Goal: Task Accomplishment & Management: Use online tool/utility

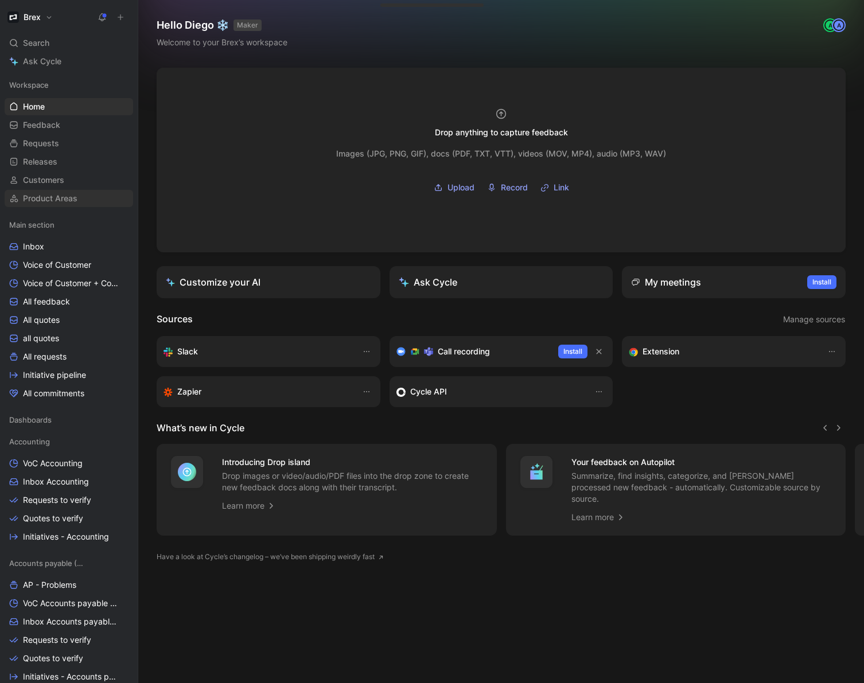
click at [55, 195] on span "Product Areas" at bounding box center [50, 198] width 55 height 11
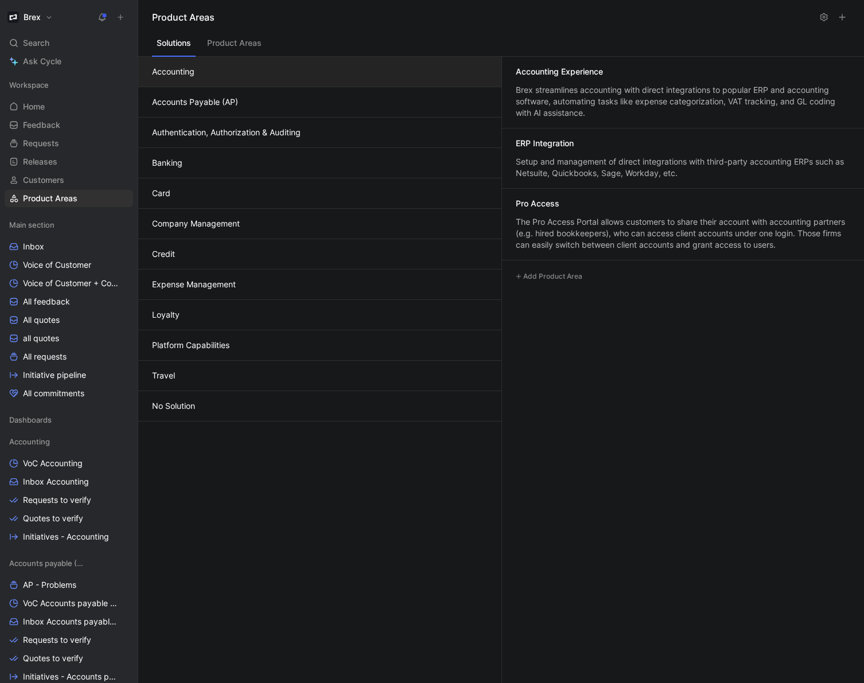
click at [194, 282] on button "Expense Management" at bounding box center [319, 285] width 363 height 30
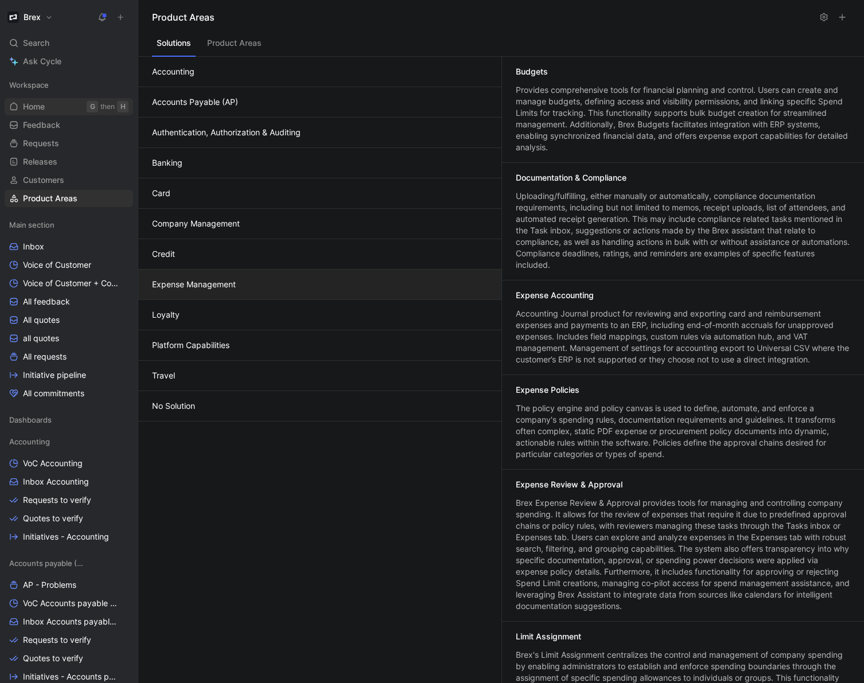
click at [53, 109] on link "Home G then H" at bounding box center [69, 106] width 129 height 17
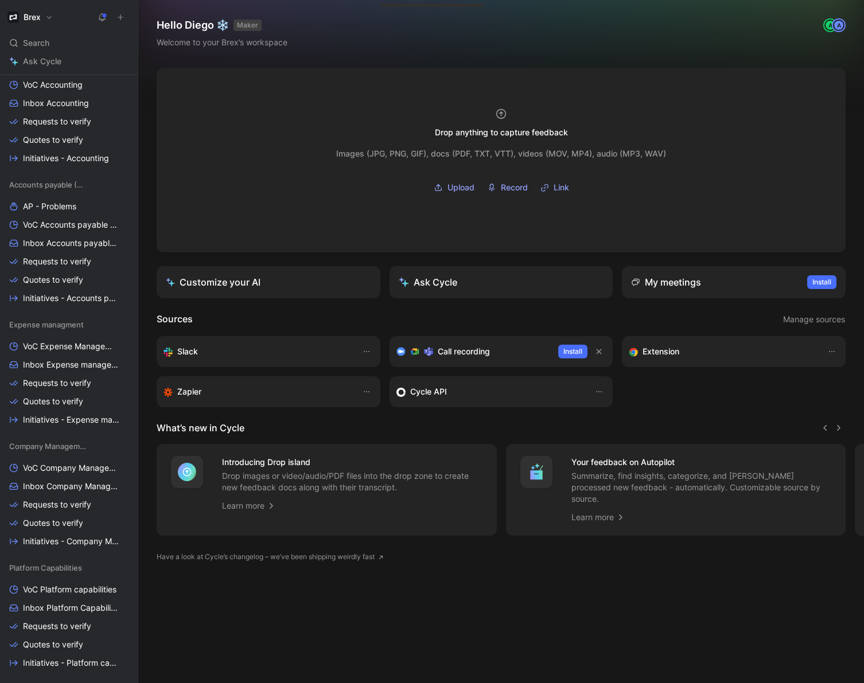
scroll to position [389, 0]
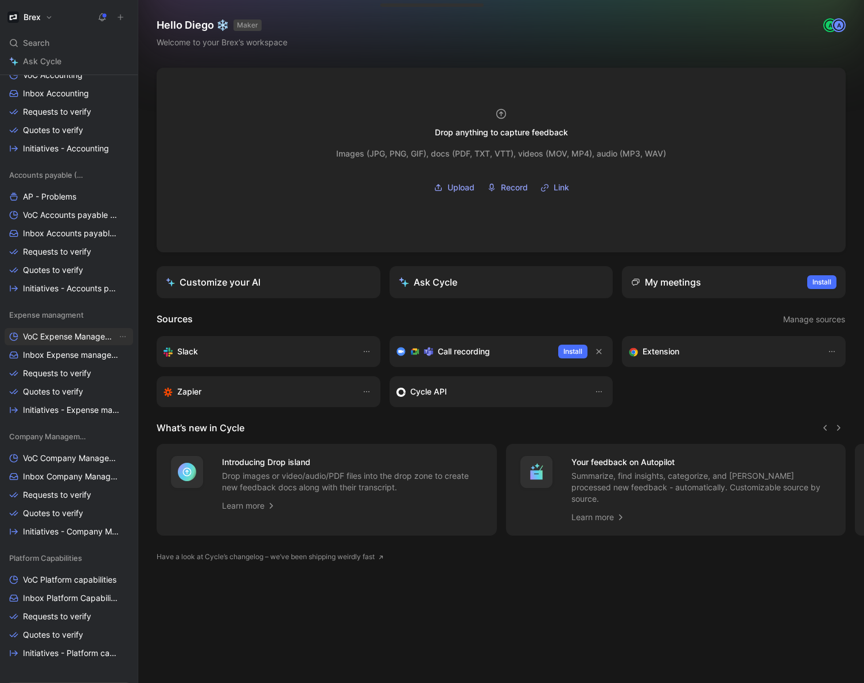
click at [89, 337] on span "VoC Expense Management" at bounding box center [70, 336] width 94 height 11
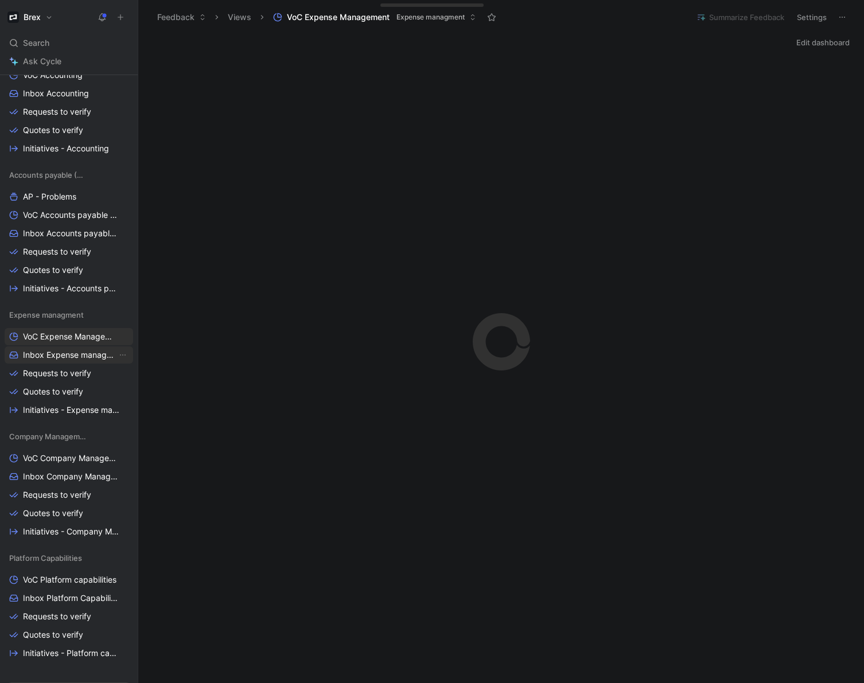
click at [81, 355] on span "Inbox Expense management" at bounding box center [70, 354] width 94 height 11
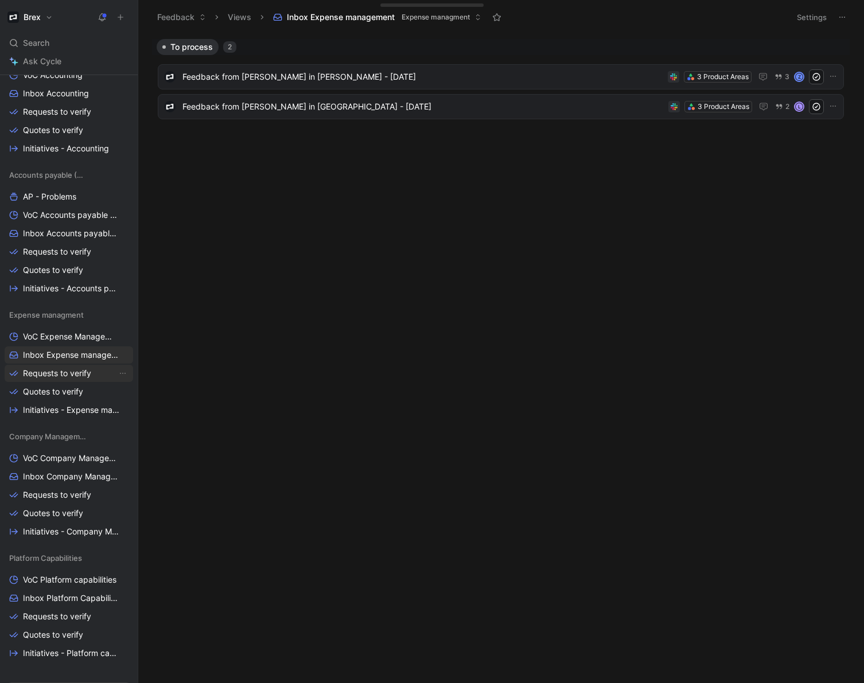
click at [72, 371] on span "Requests to verify" at bounding box center [57, 373] width 68 height 11
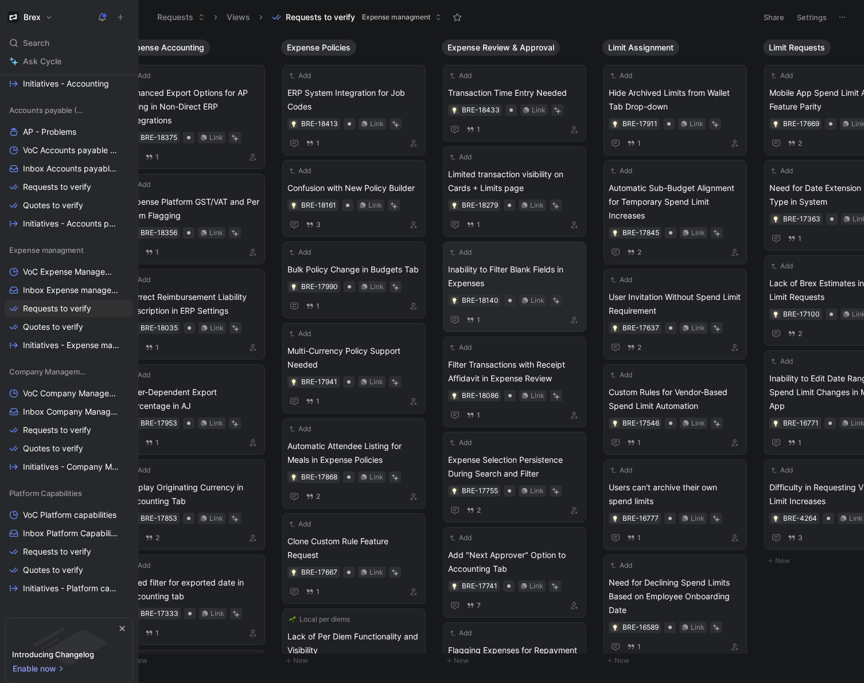
scroll to position [455, 0]
click at [70, 328] on span "Quotes to verify" at bounding box center [53, 325] width 60 height 11
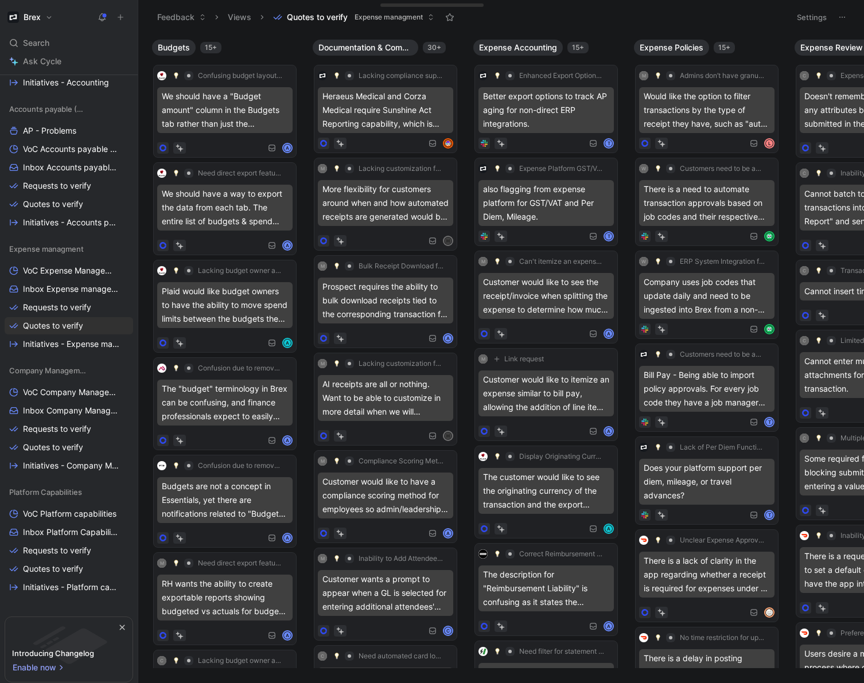
click at [438, 49] on div "30+" at bounding box center [434, 47] width 23 height 11
click at [460, 48] on icon "button" at bounding box center [457, 47] width 9 height 9
click at [82, 344] on span "Initiatives - Expense management" at bounding box center [70, 344] width 94 height 11
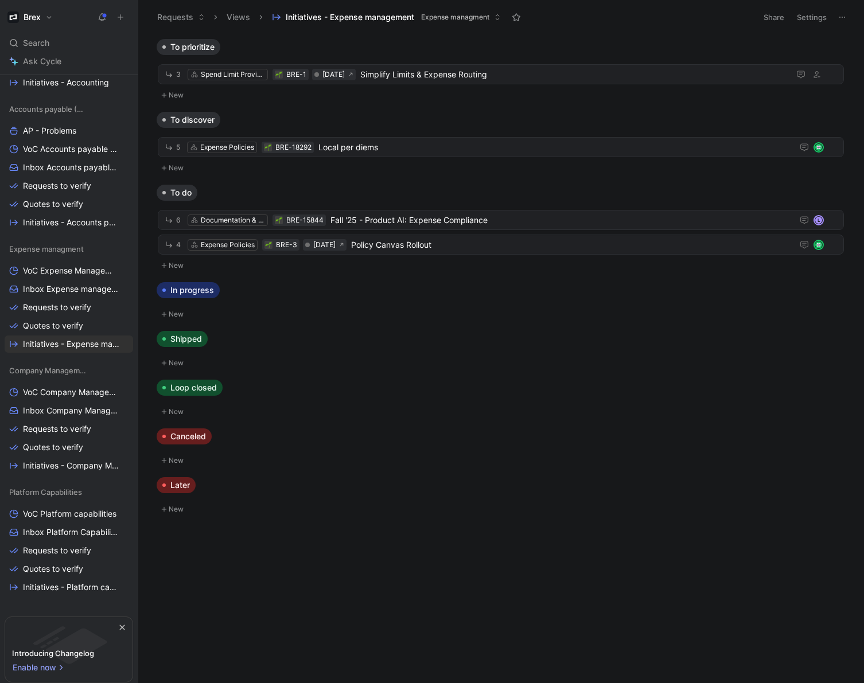
click at [177, 266] on button "New" at bounding box center [501, 266] width 689 height 14
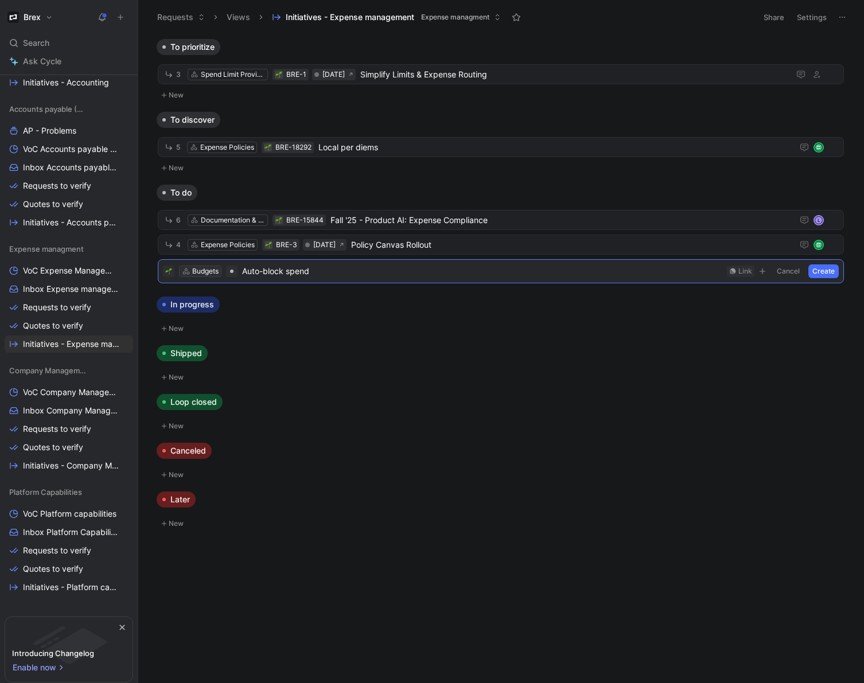
click at [205, 269] on div "Budgets" at bounding box center [205, 271] width 26 height 11
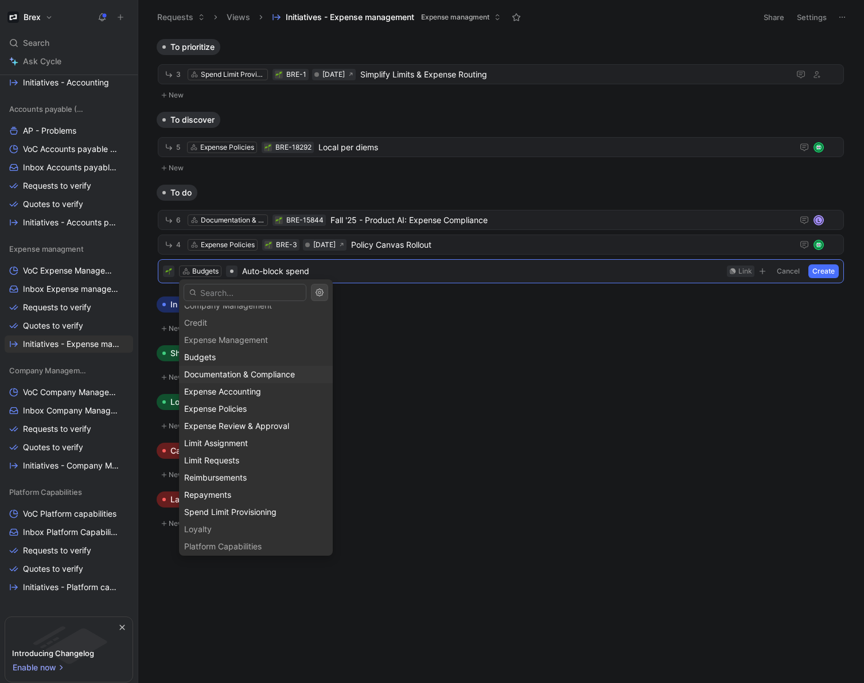
click at [257, 376] on span "Documentation & Compliance" at bounding box center [239, 375] width 111 height 10
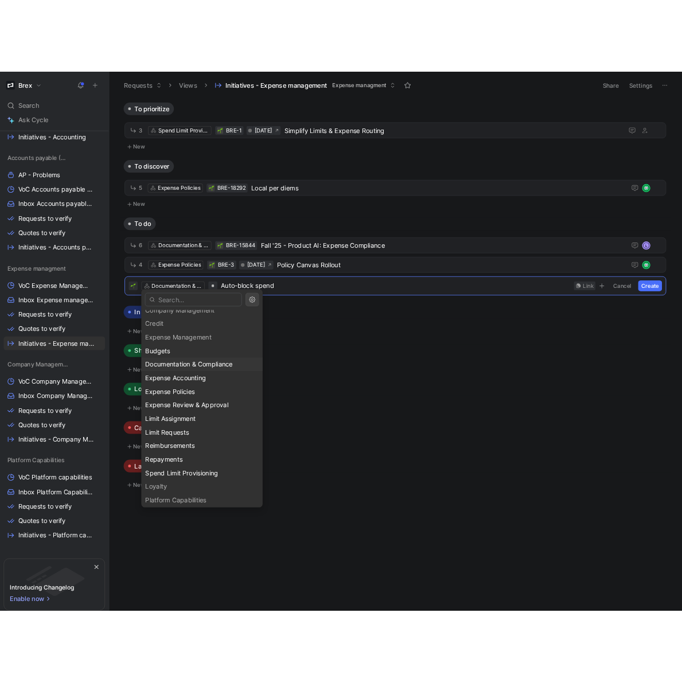
scroll to position [102, 0]
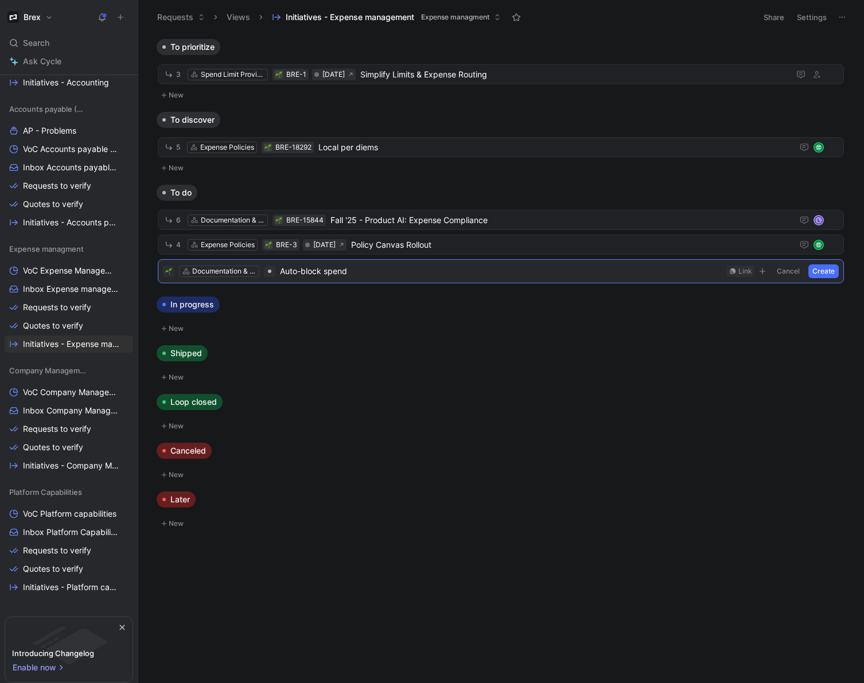
click at [827, 273] on button "Create" at bounding box center [824, 272] width 30 height 14
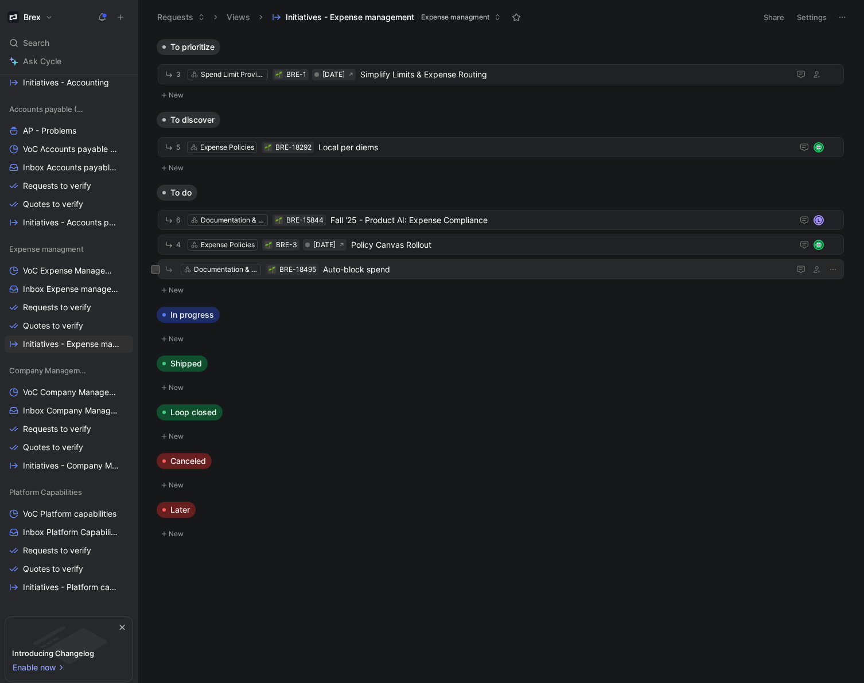
click at [504, 270] on span "Auto-block spend" at bounding box center [554, 270] width 462 height 14
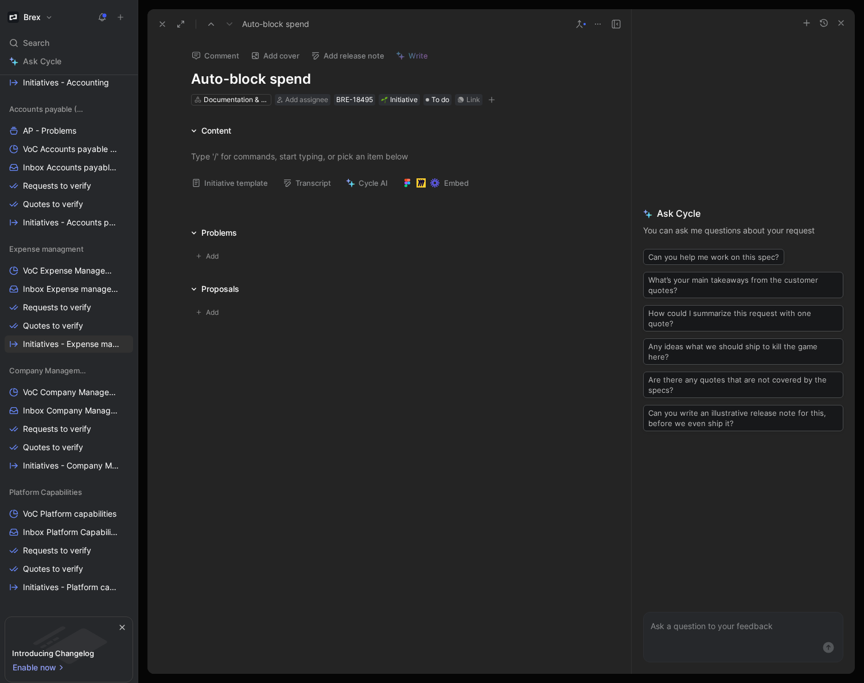
click at [236, 258] on div "Add" at bounding box center [389, 256] width 397 height 15
click at [293, 154] on div at bounding box center [389, 156] width 397 height 12
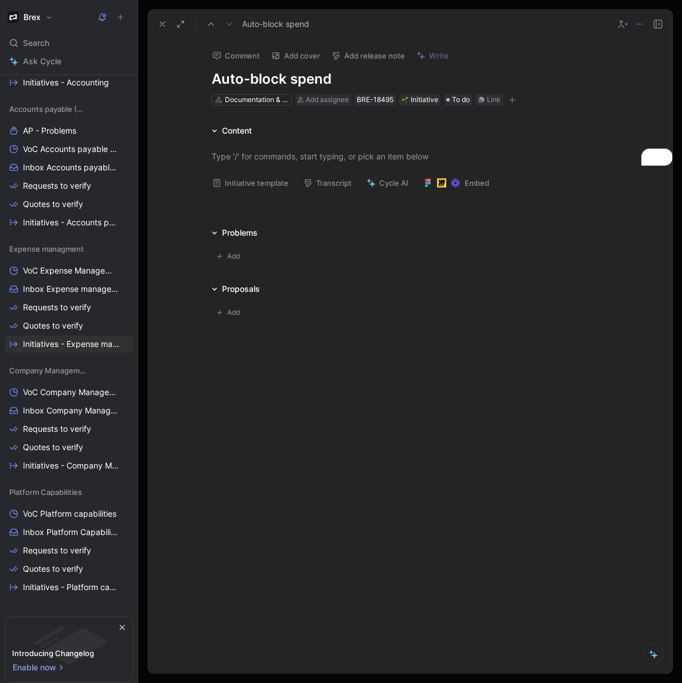
click at [211, 25] on icon at bounding box center [211, 24] width 9 height 9
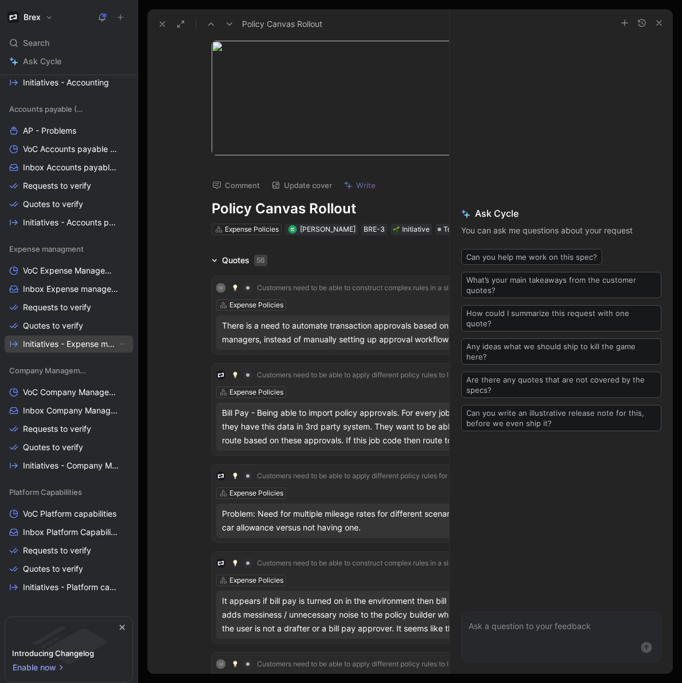
click at [83, 345] on span "Initiatives - Expense management" at bounding box center [70, 344] width 94 height 11
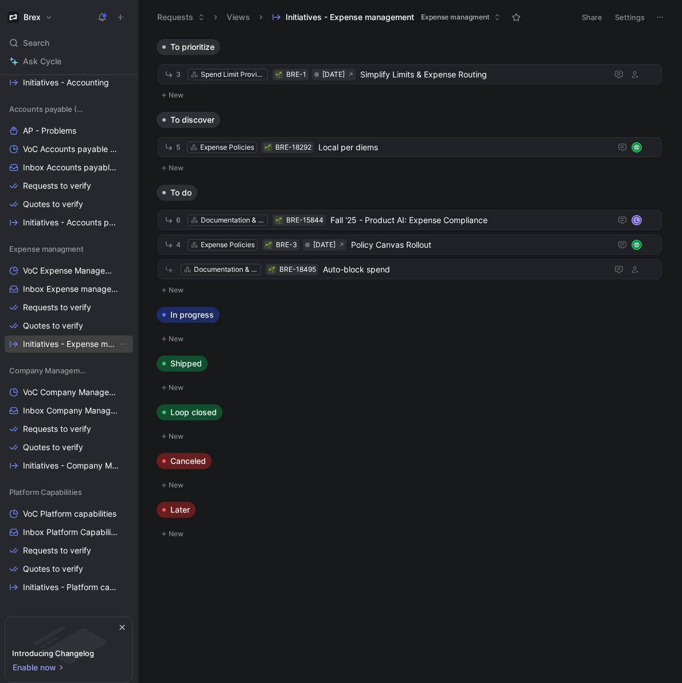
scroll to position [453, 0]
click at [476, 248] on span "Policy Canvas Rollout" at bounding box center [478, 245] width 255 height 14
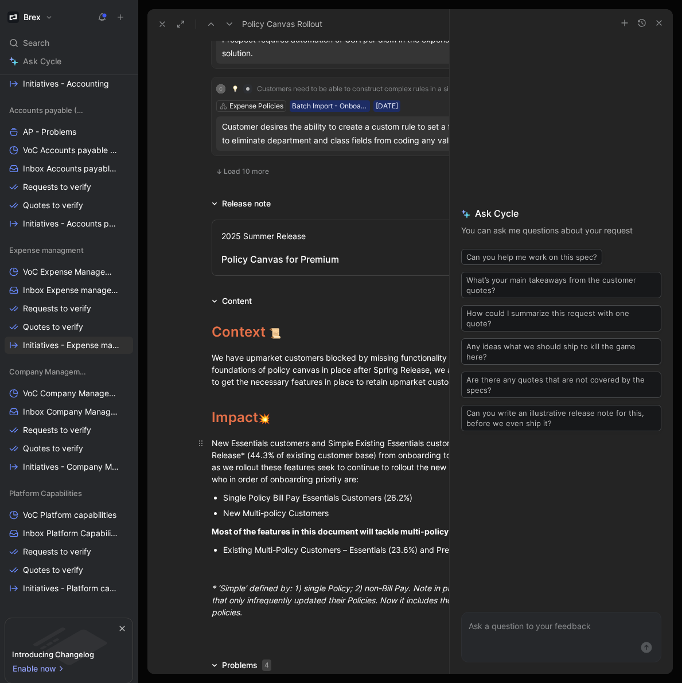
scroll to position [1034, 0]
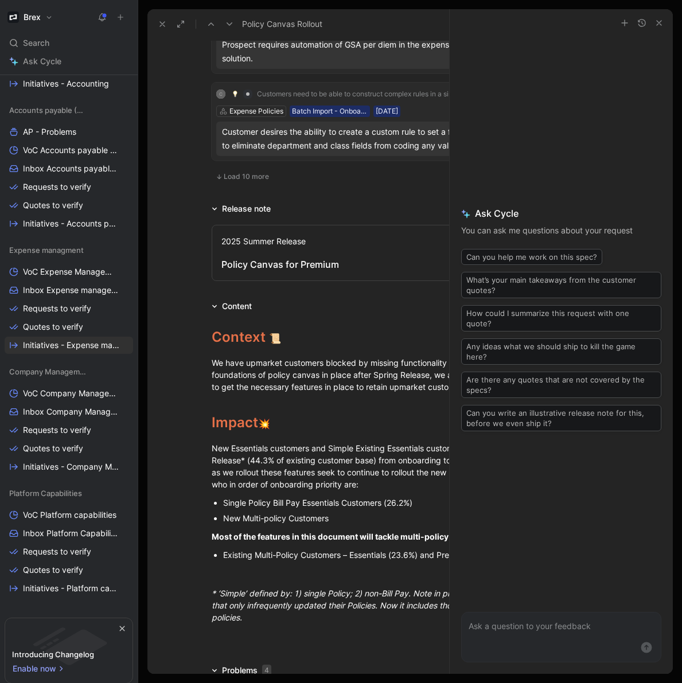
click at [286, 258] on div "Policy Canvas for Premium" at bounding box center [411, 265] width 378 height 14
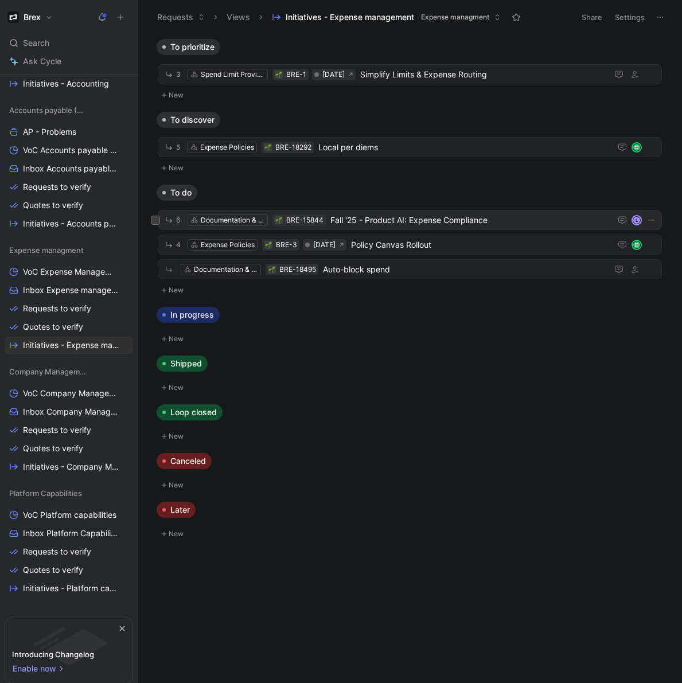
click at [546, 223] on span "Fall '25 - Product AI: Expense Compliance" at bounding box center [469, 220] width 276 height 14
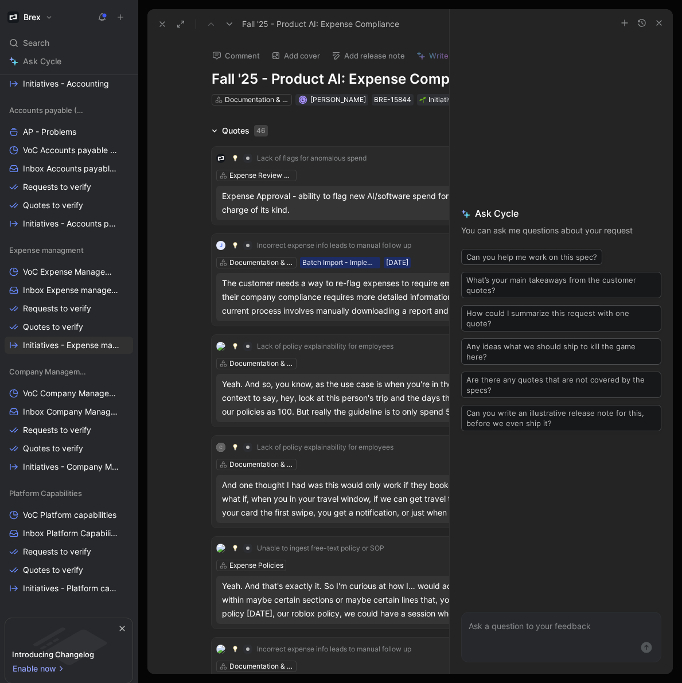
click at [215, 131] on icon at bounding box center [214, 130] width 5 height 3
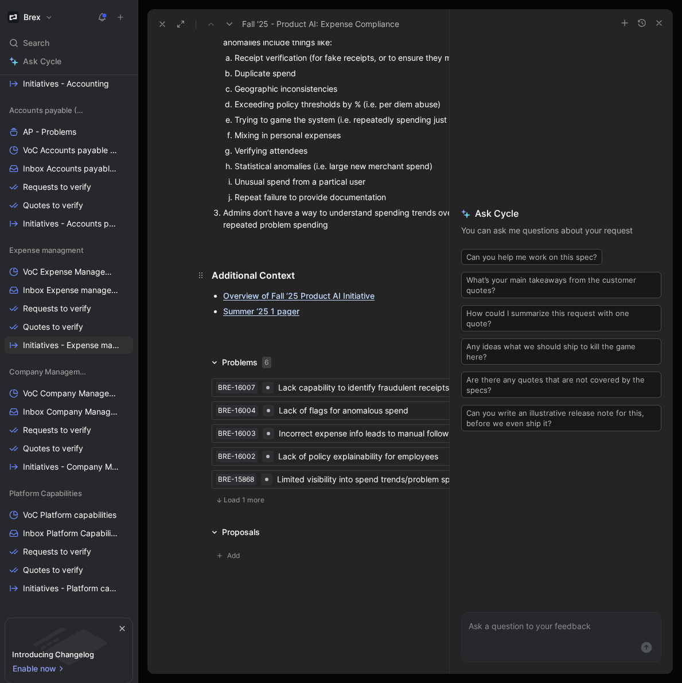
scroll to position [364, 0]
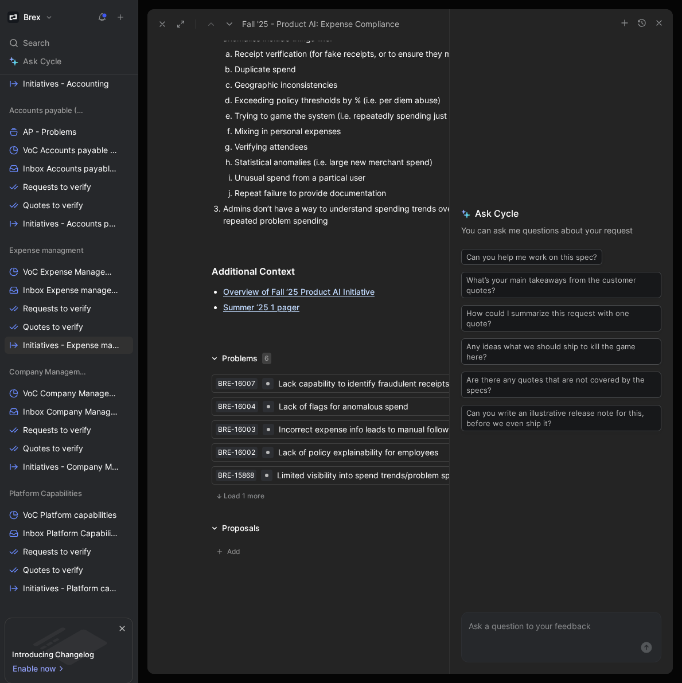
click at [215, 354] on div "Problems 6" at bounding box center [241, 359] width 69 height 14
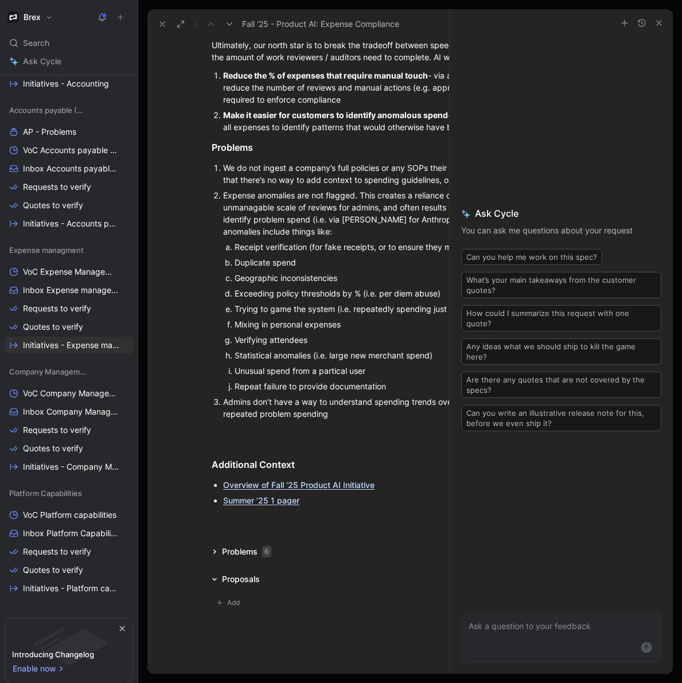
scroll to position [0, 0]
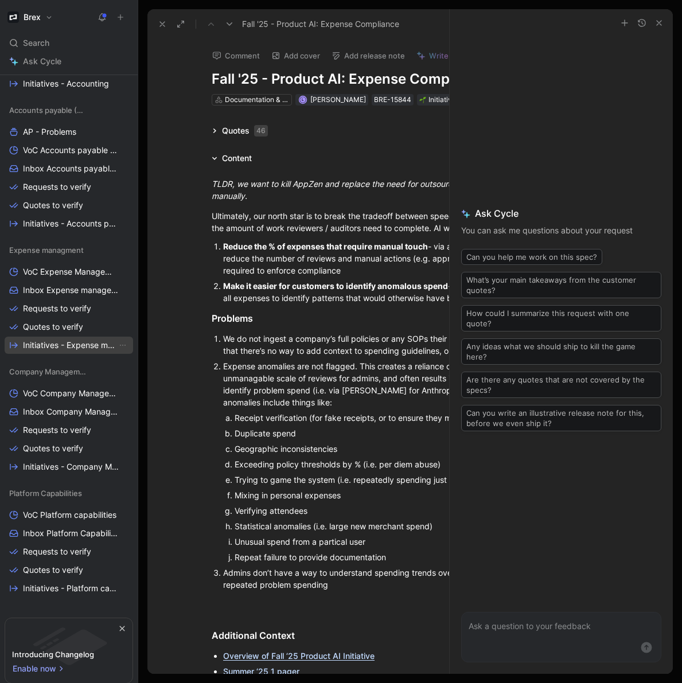
click at [79, 342] on span "Initiatives - Expense management" at bounding box center [70, 345] width 94 height 11
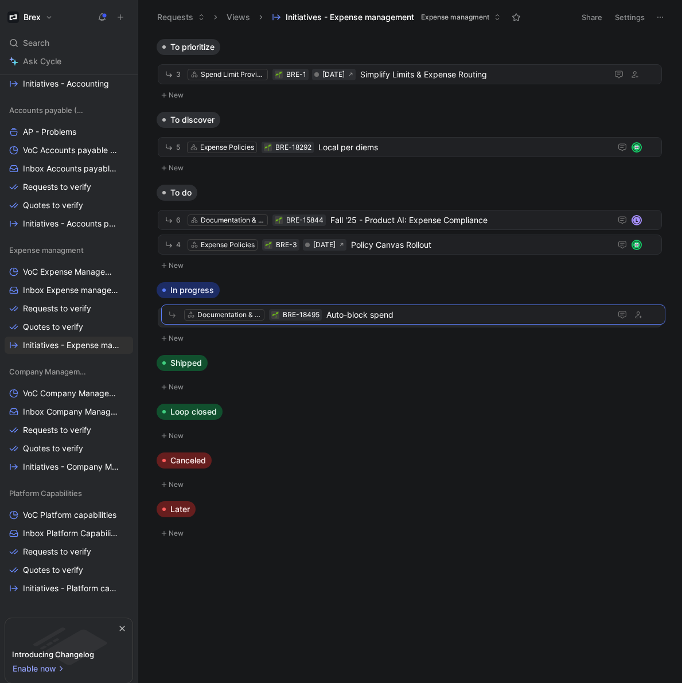
drag, startPoint x: 417, startPoint y: 267, endPoint x: 421, endPoint y: 312, distance: 45.5
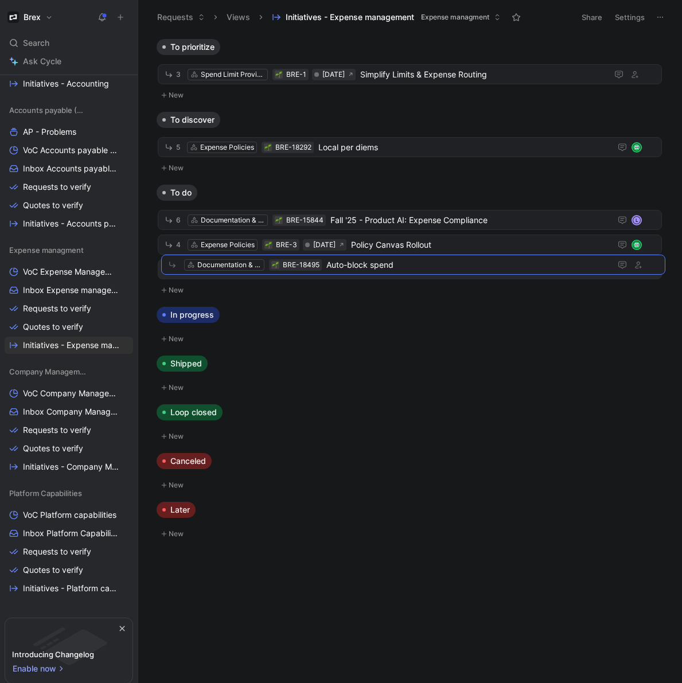
drag, startPoint x: 407, startPoint y: 302, endPoint x: 410, endPoint y: 264, distance: 38.0
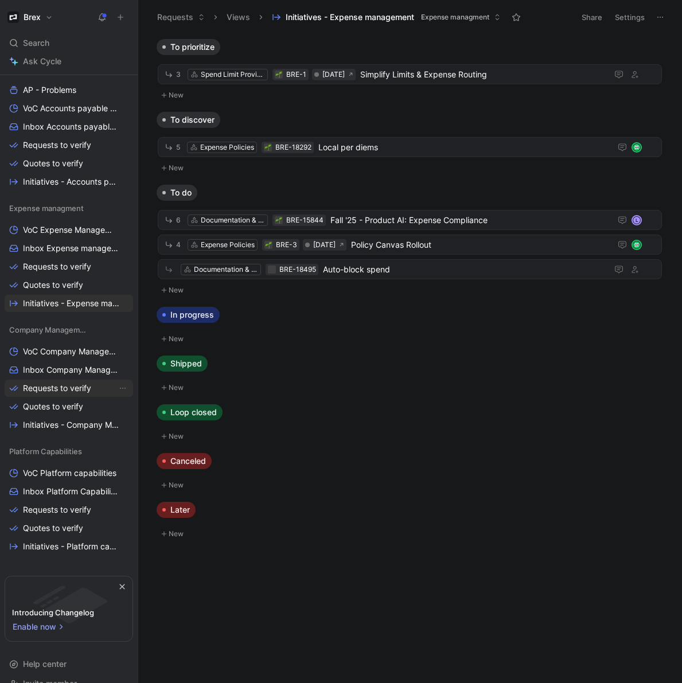
scroll to position [514, 0]
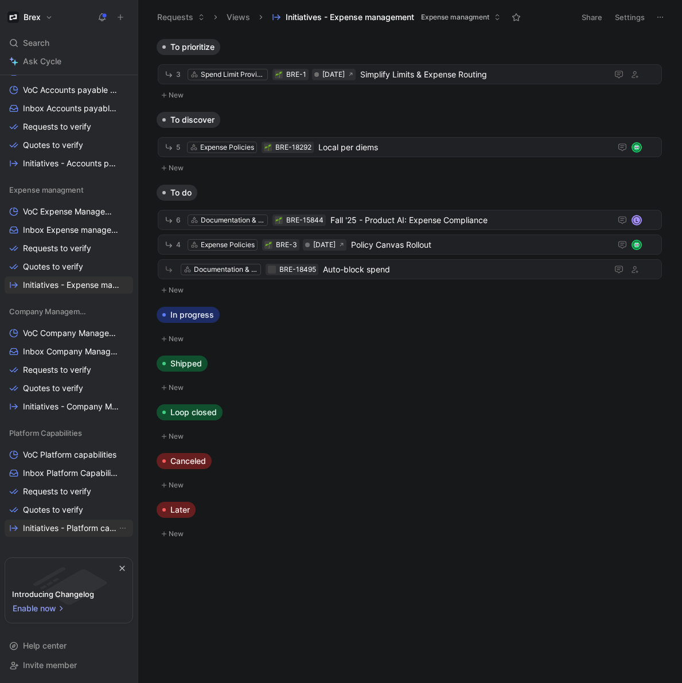
click at [67, 530] on span "Initiatives - Platform capabilities" at bounding box center [70, 528] width 94 height 11
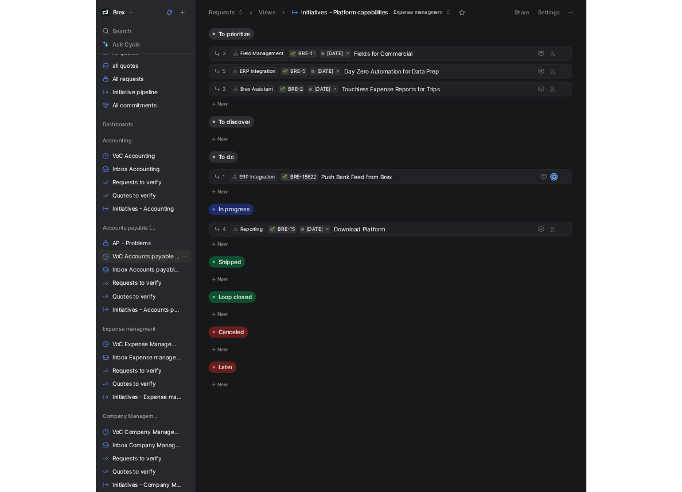
scroll to position [246, 0]
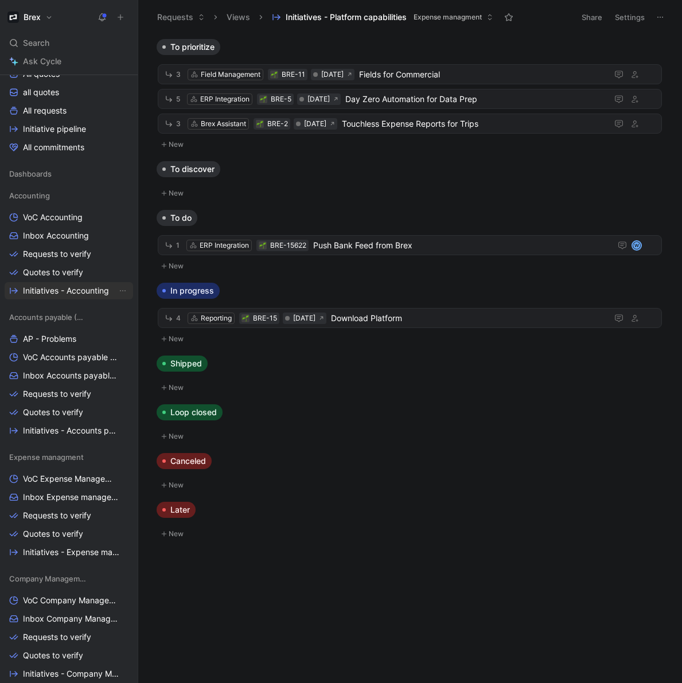
click at [81, 289] on span "Initiatives - Accounting" at bounding box center [66, 290] width 86 height 11
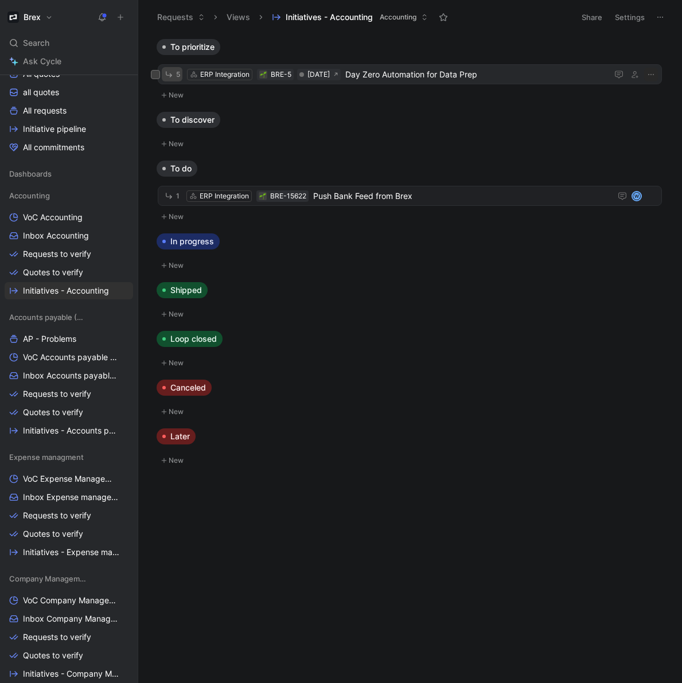
click at [173, 73] on icon "button" at bounding box center [169, 74] width 10 height 10
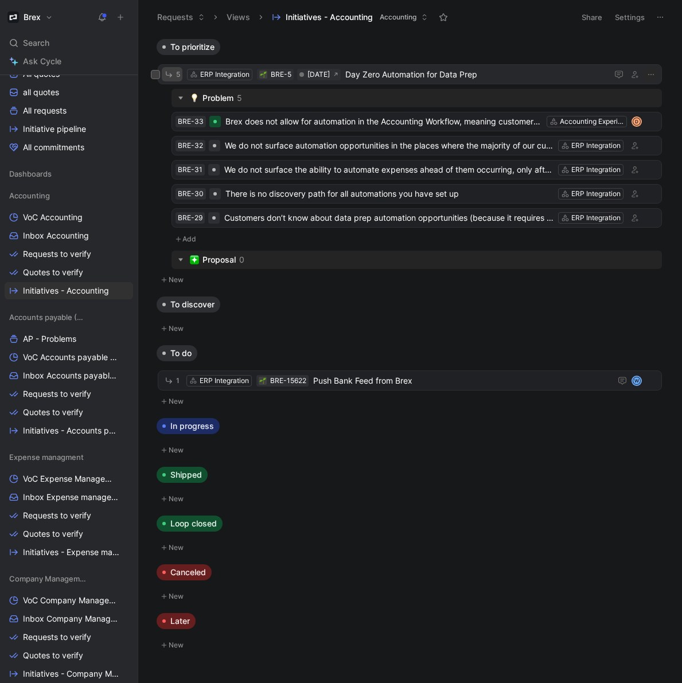
click at [173, 73] on icon "button" at bounding box center [169, 74] width 10 height 10
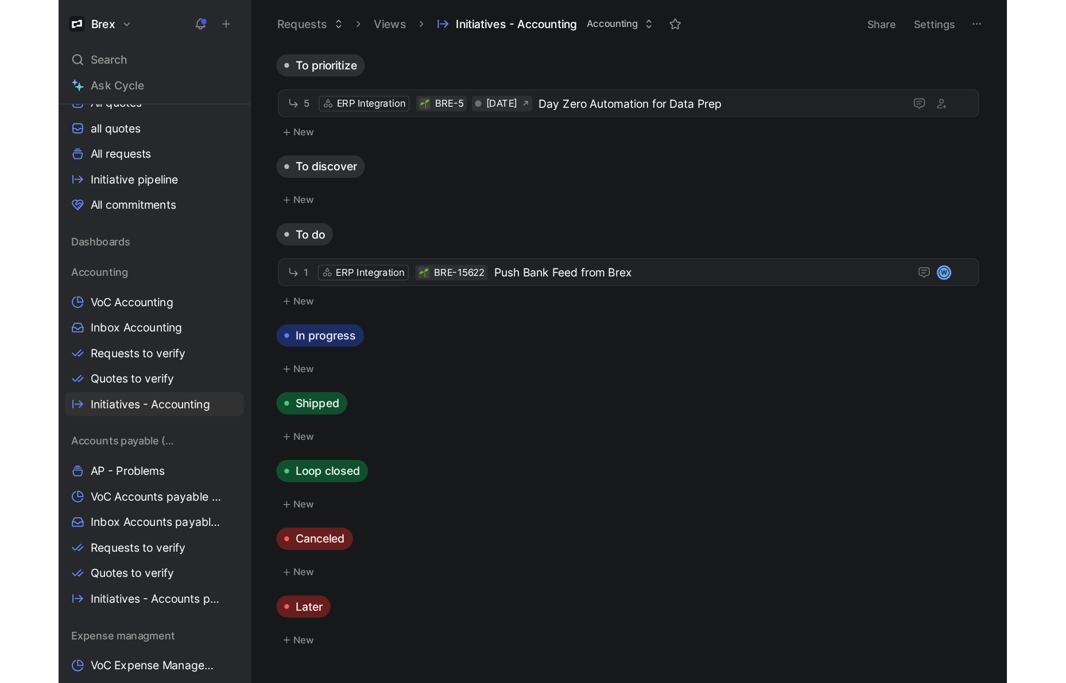
scroll to position [246, 0]
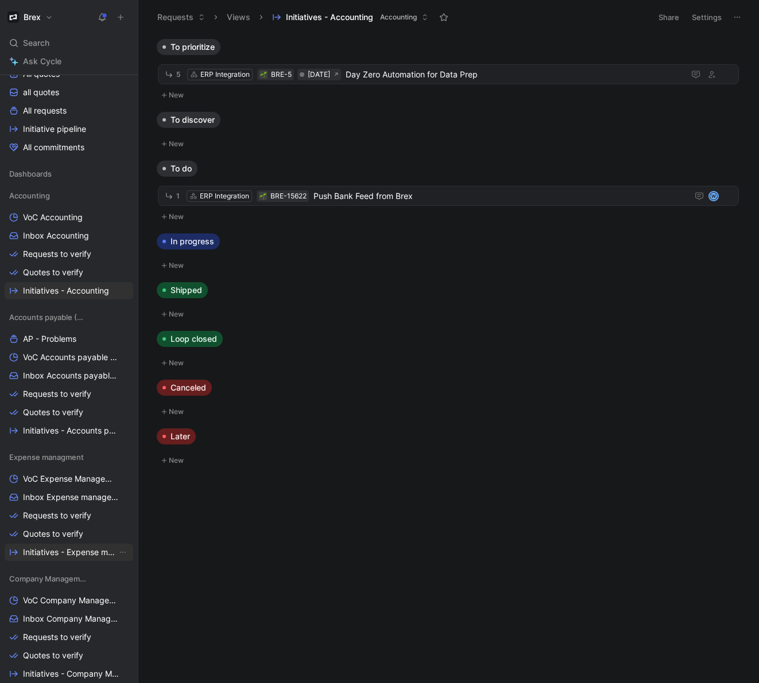
click at [78, 549] on span "Initiatives - Expense management" at bounding box center [70, 552] width 94 height 11
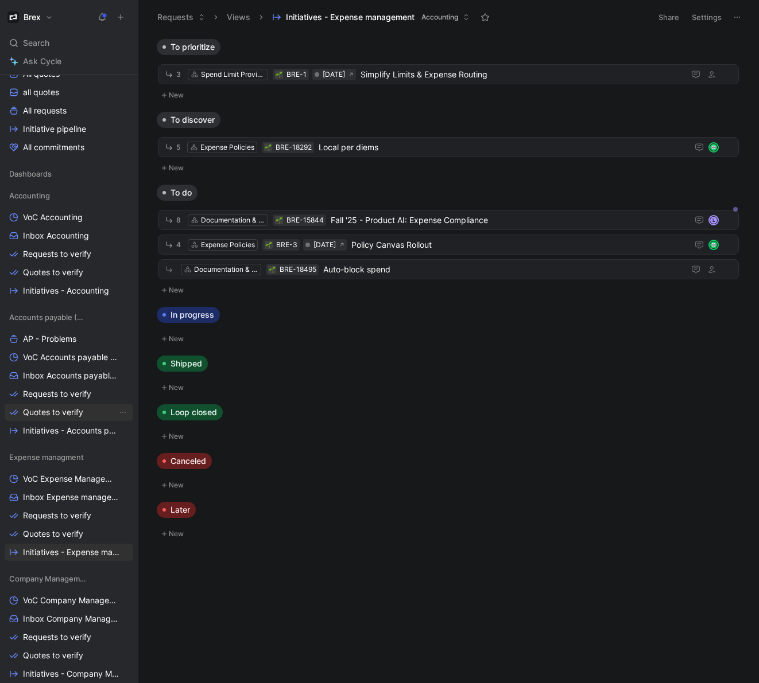
click at [78, 415] on span "Quotes to verify" at bounding box center [53, 412] width 60 height 11
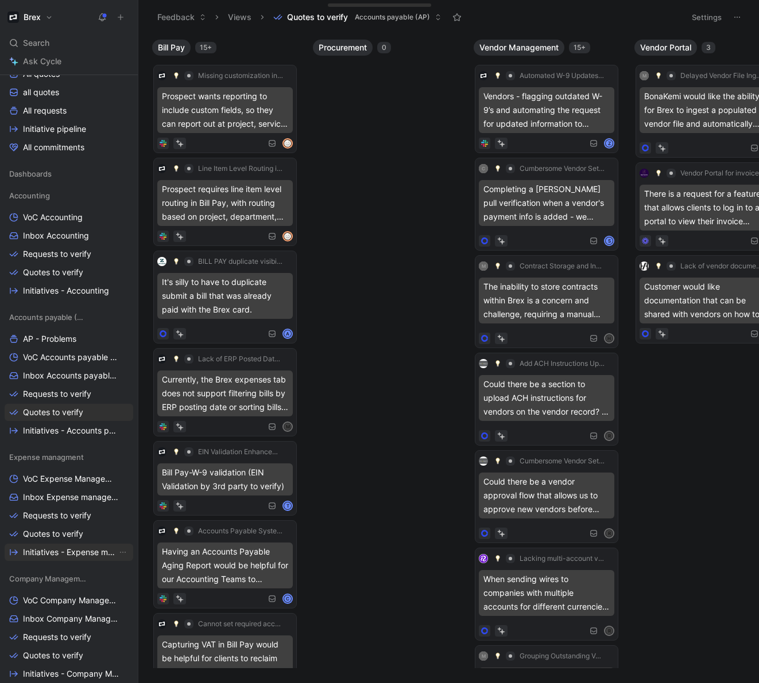
click at [78, 548] on span "Initiatives - Expense management" at bounding box center [70, 552] width 94 height 11
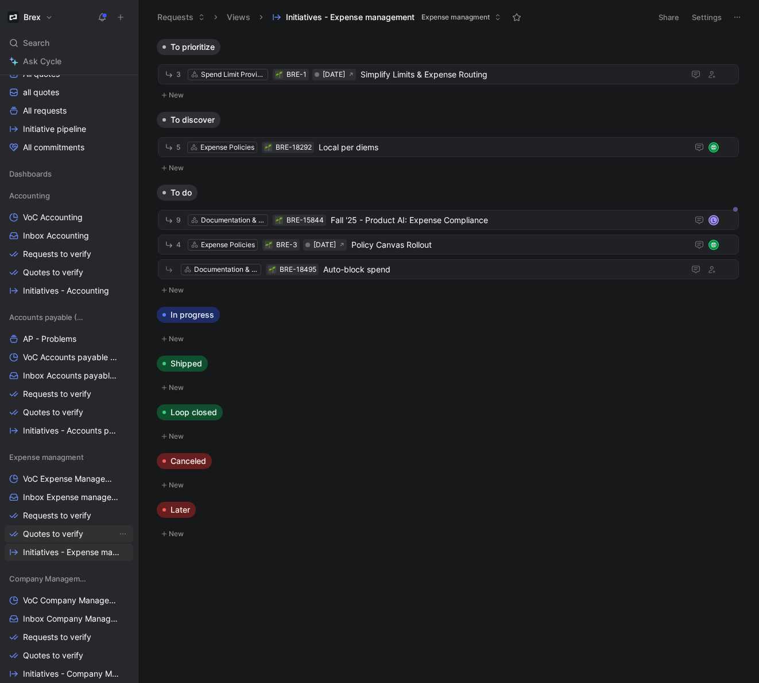
click at [68, 531] on span "Quotes to verify" at bounding box center [53, 534] width 60 height 11
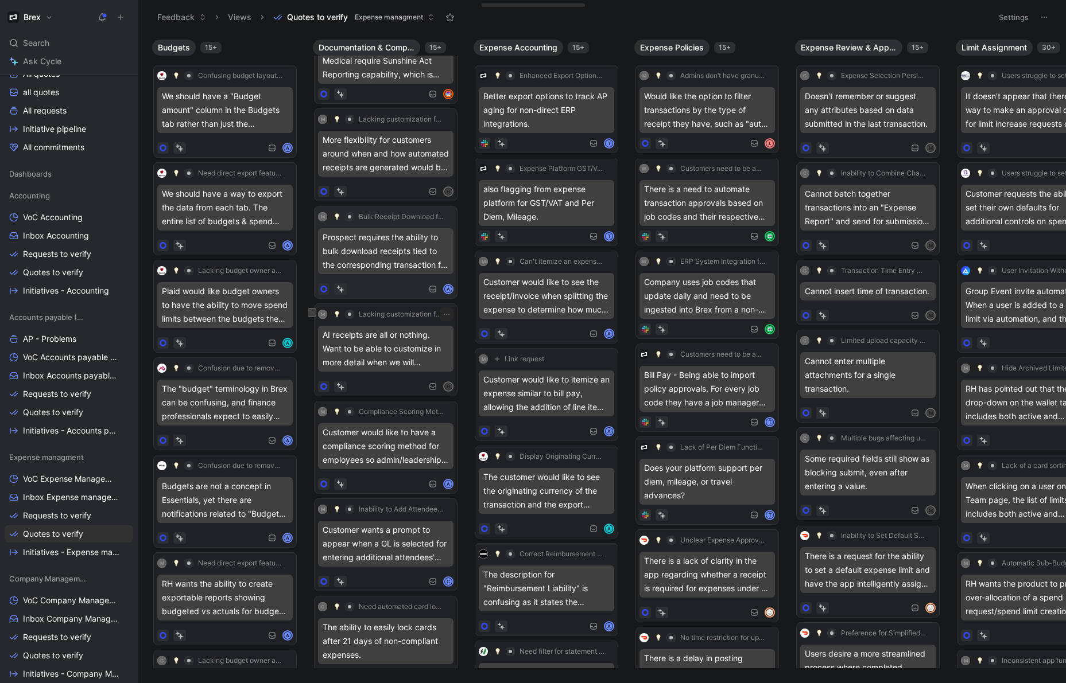
scroll to position [56, 0]
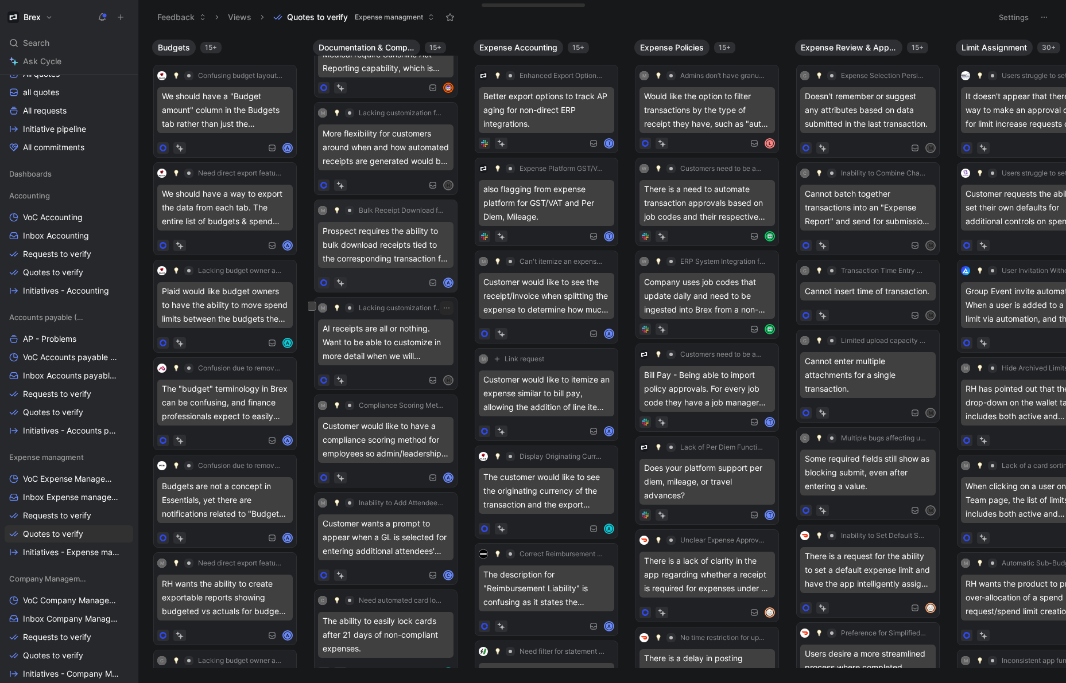
click at [399, 335] on div "M Lacking customization for auto receipt generation AI receipts are all or noth…" at bounding box center [385, 343] width 135 height 85
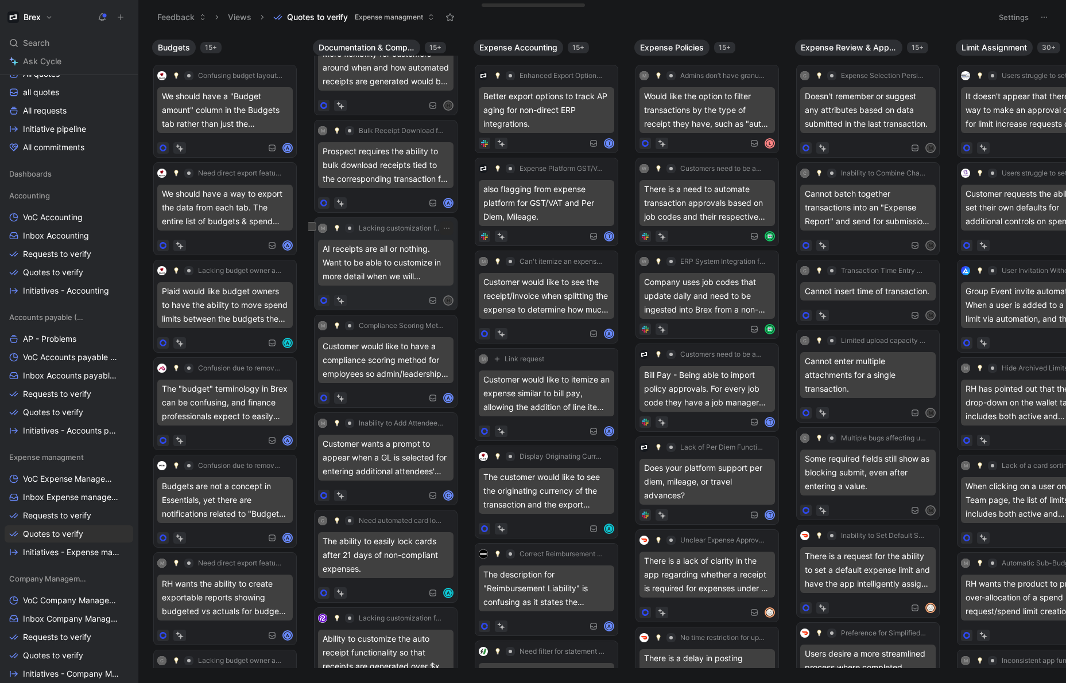
scroll to position [169, 0]
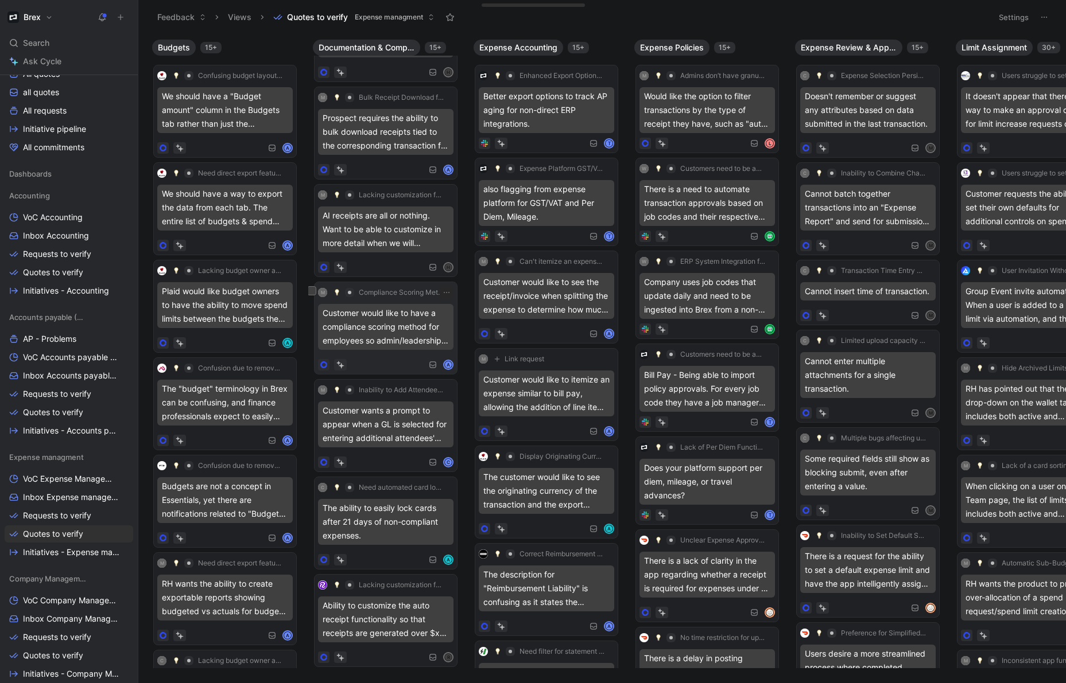
click at [389, 342] on div "Customer would like to have a compliance scoring method for employees so admin/…" at bounding box center [385, 327] width 135 height 46
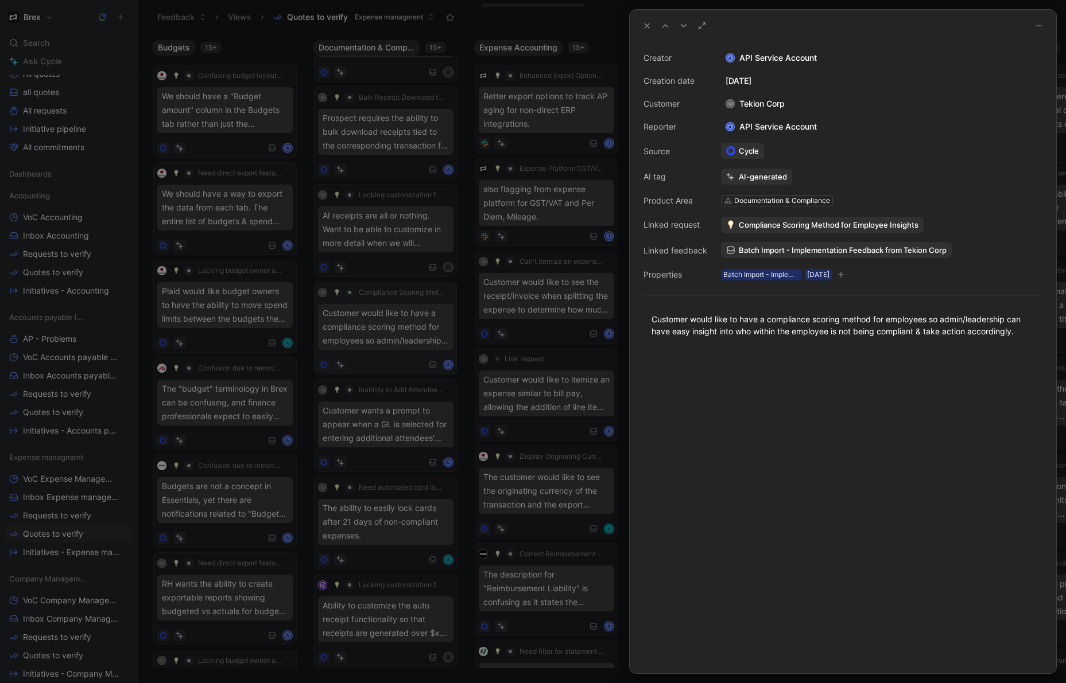
click at [389, 342] on div at bounding box center [533, 341] width 1066 height 683
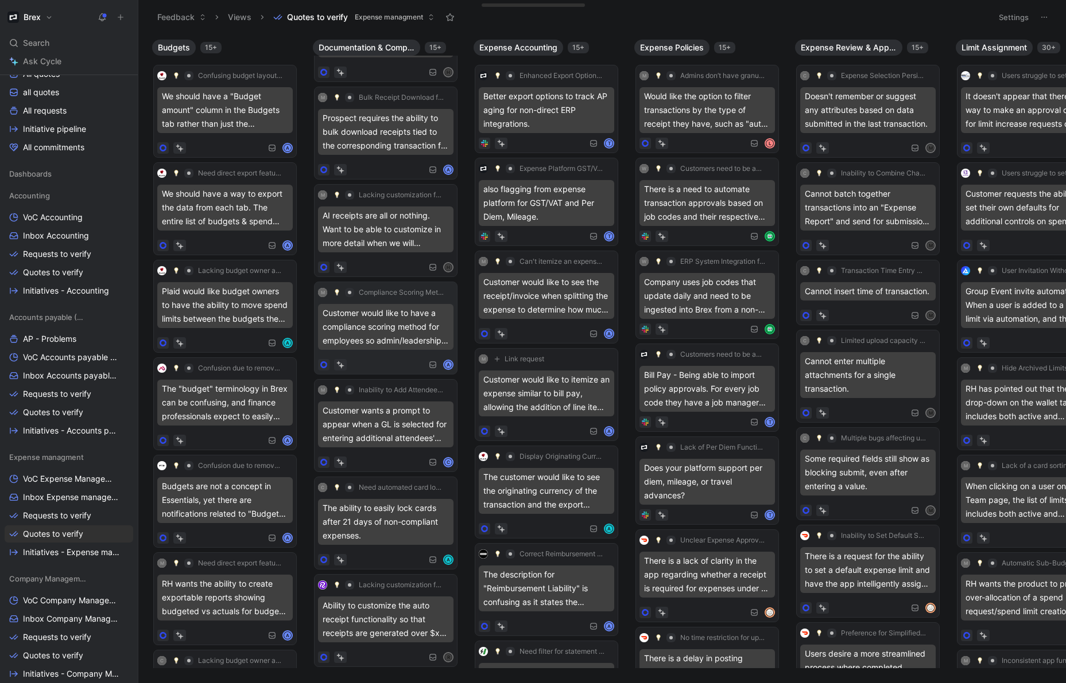
click at [375, 331] on div "Batch Import - Implementation Feedback from Tekion Corp" at bounding box center [438, 322] width 205 height 28
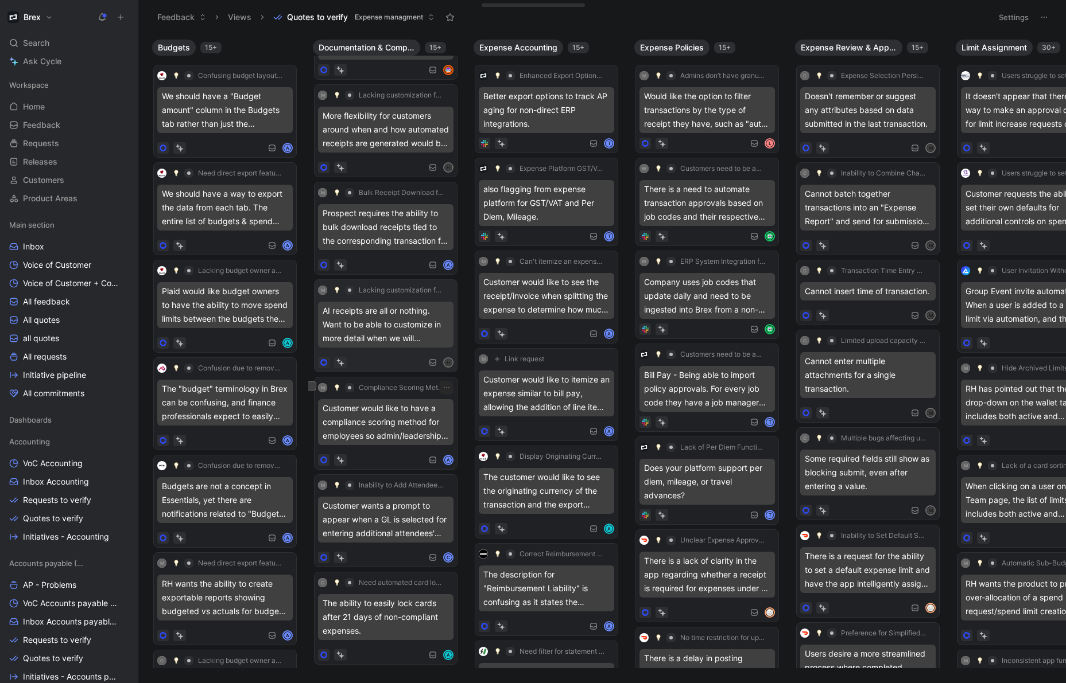
scroll to position [107, 0]
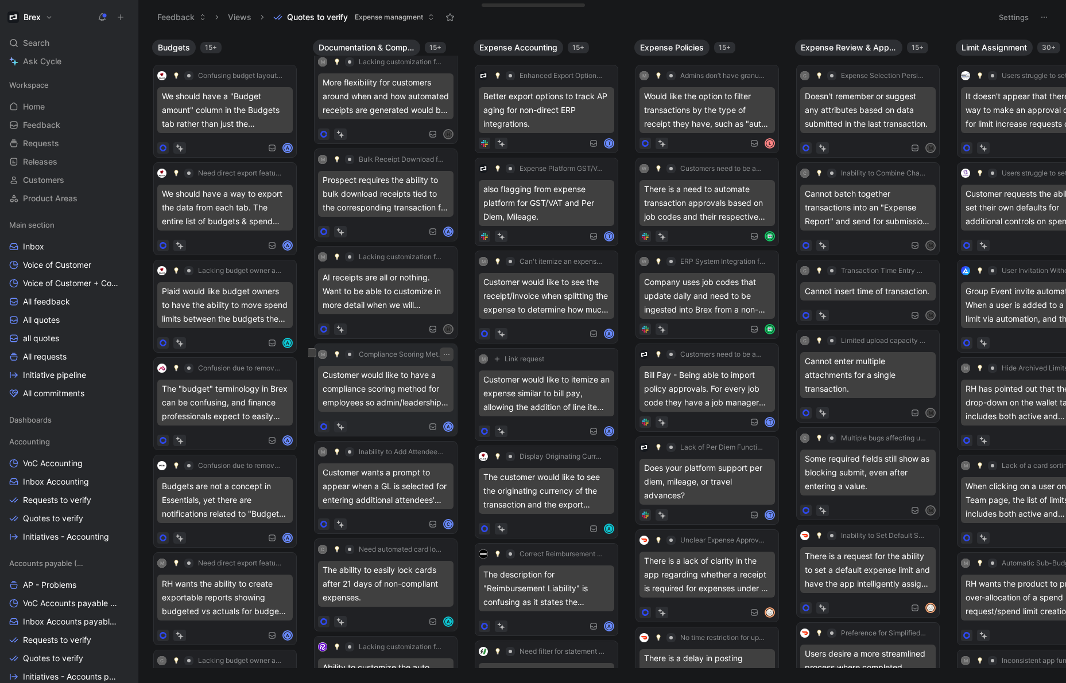
click at [451, 354] on icon "button" at bounding box center [446, 354] width 9 height 9
click at [496, 375] on div "Edit property" at bounding box center [497, 377] width 60 height 14
type input "initati"
click at [388, 388] on div "Customer would like to have a compliance scoring method for employees so admin/…" at bounding box center [385, 389] width 135 height 46
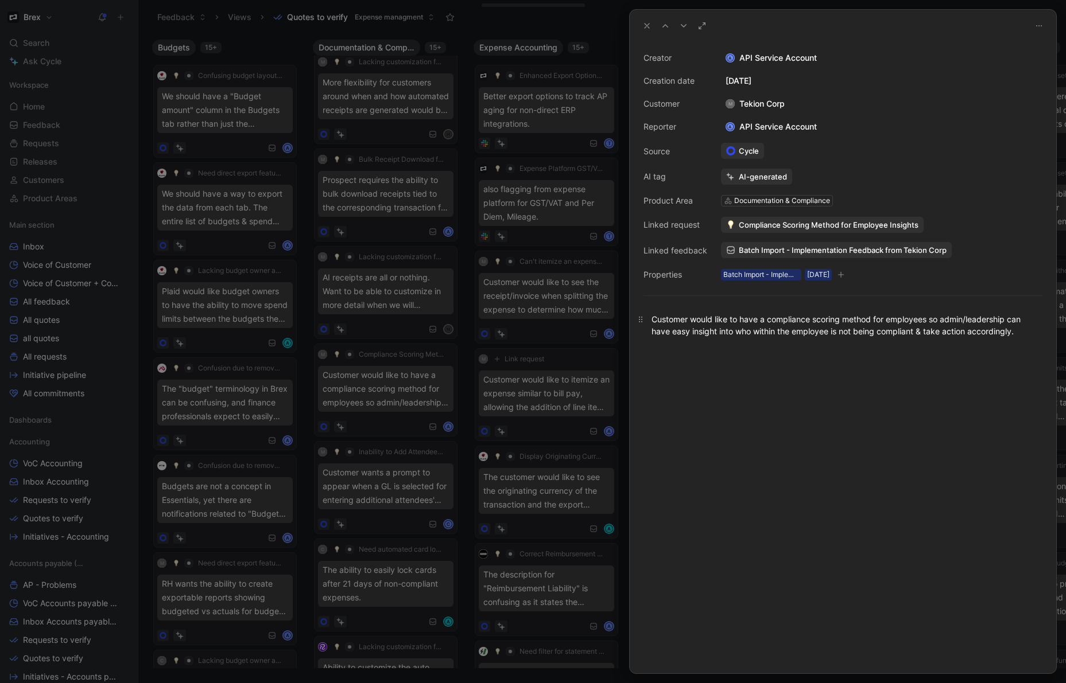
click at [943, 327] on div "Customer would like to have a compliance scoring method for employees so admin/…" at bounding box center [842, 325] width 383 height 24
click at [899, 407] on div at bounding box center [843, 512] width 426 height 324
click at [844, 274] on icon "button" at bounding box center [841, 274] width 6 height 1
click at [844, 79] on div "August 11, 2025" at bounding box center [881, 81] width 321 height 14
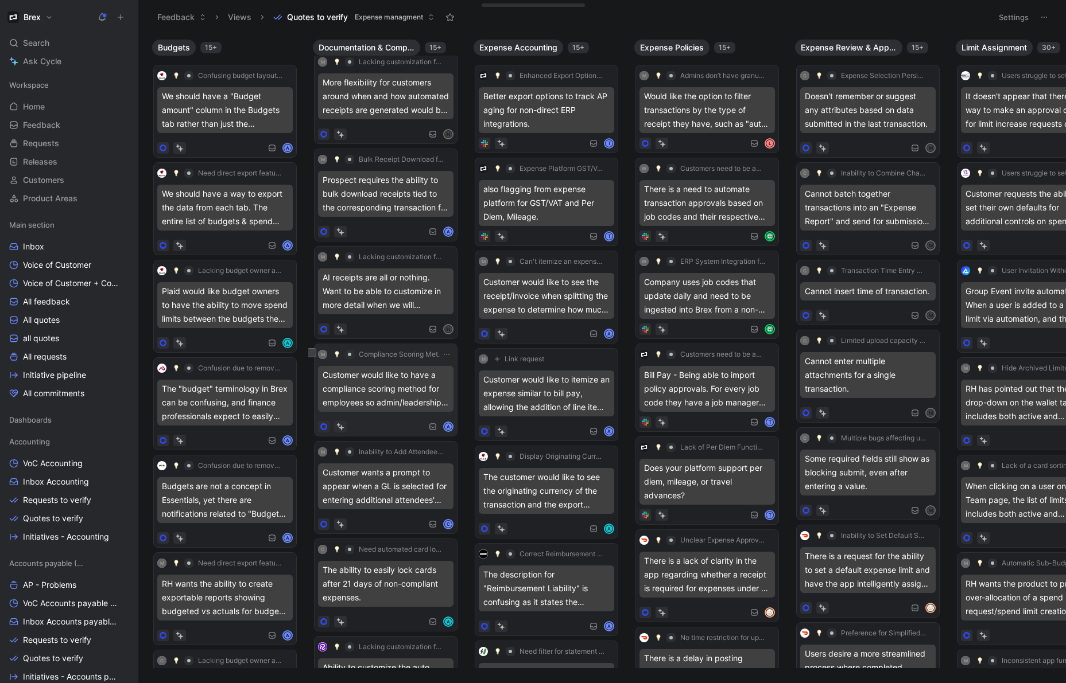
click at [388, 393] on div "Customer would like to have a compliance scoring method for employees so admin/…" at bounding box center [385, 389] width 135 height 46
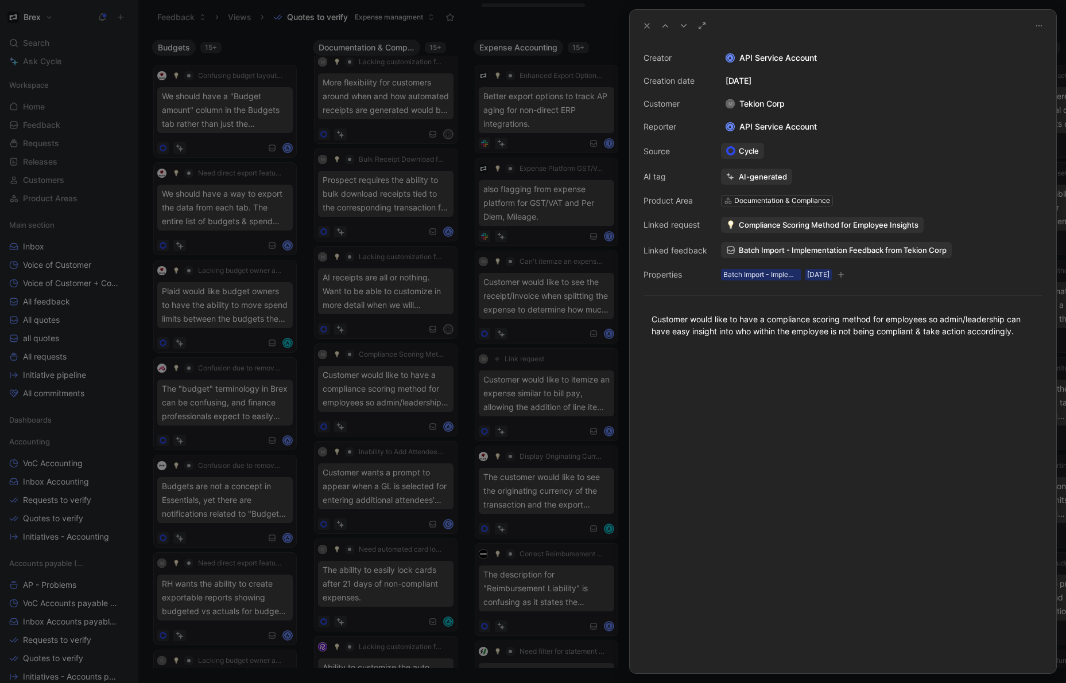
click at [1041, 25] on button at bounding box center [1039, 26] width 16 height 16
click at [411, 393] on div at bounding box center [533, 341] width 1066 height 683
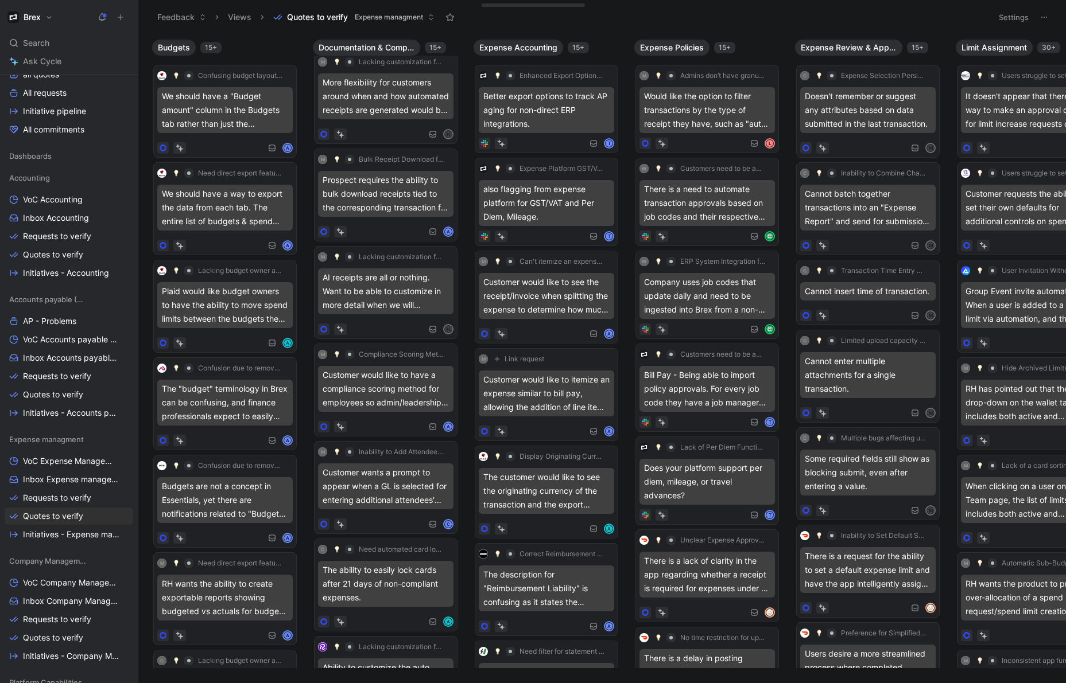
scroll to position [263, 0]
click at [80, 531] on span "Initiatives - Expense management" at bounding box center [70, 535] width 94 height 11
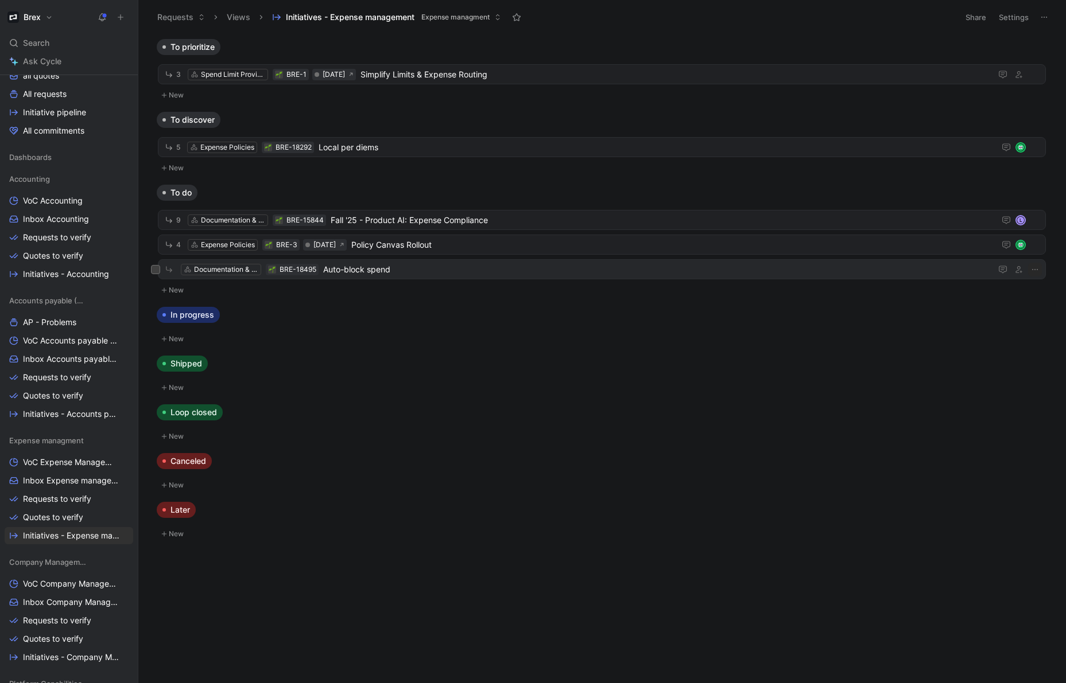
click at [411, 263] on span "Auto-block spend" at bounding box center [654, 270] width 663 height 14
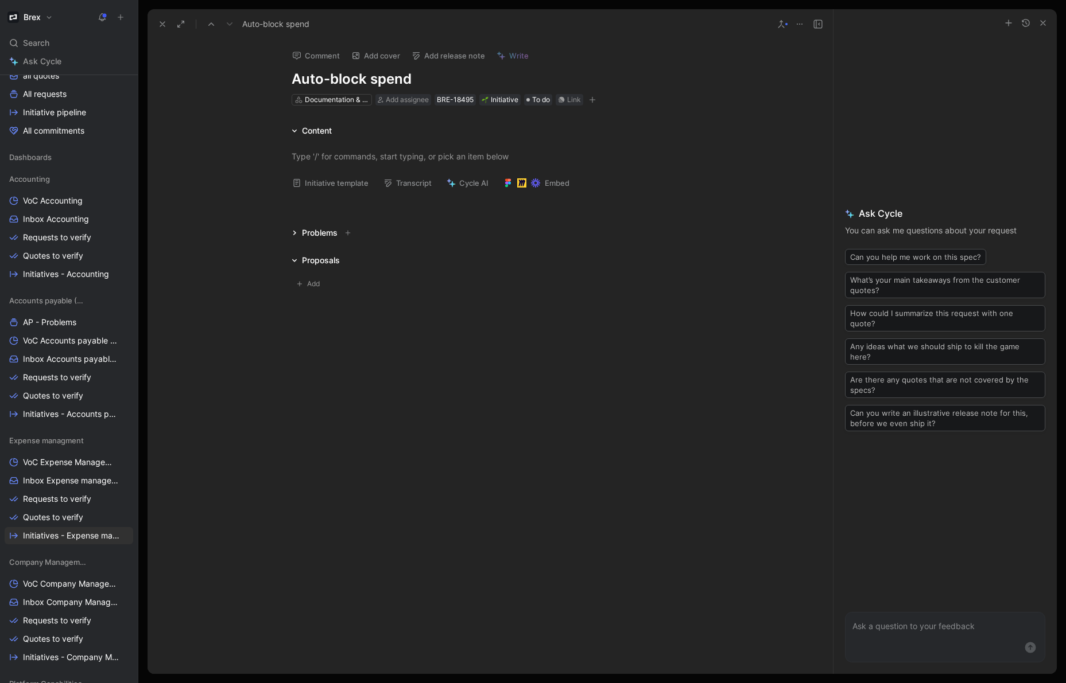
click at [294, 131] on icon at bounding box center [294, 130] width 5 height 3
click at [295, 188] on icon at bounding box center [295, 186] width 6 height 6
click at [801, 24] on icon at bounding box center [799, 24] width 9 height 9
click at [596, 102] on button "button" at bounding box center [592, 99] width 11 height 11
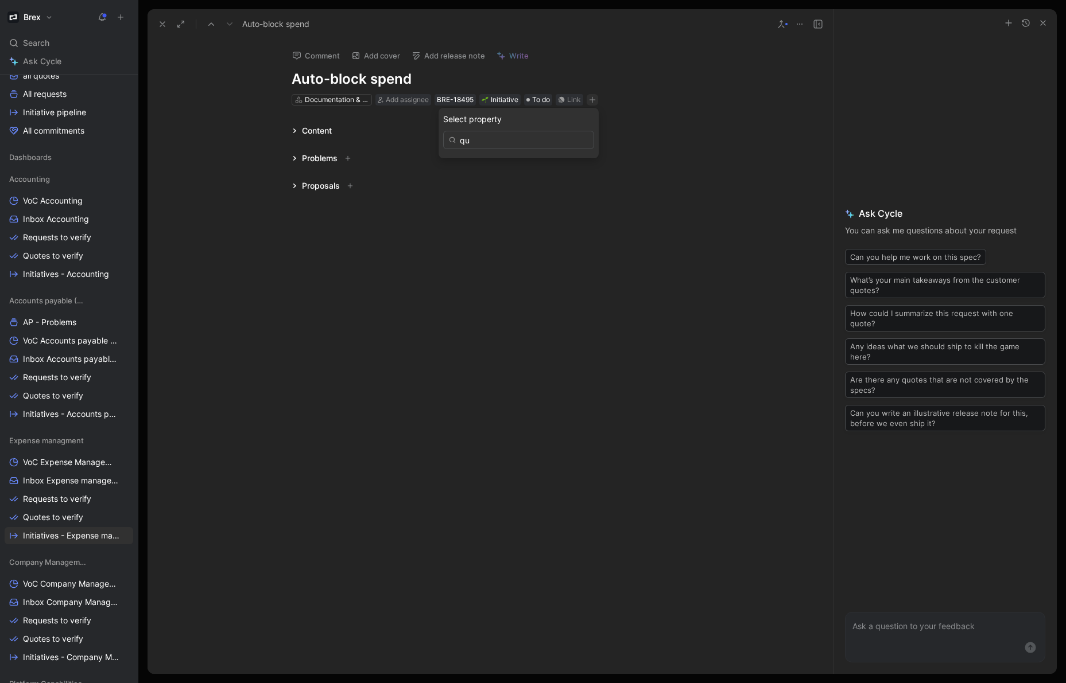
type input "q"
click at [409, 96] on span "Add assignee" at bounding box center [407, 99] width 43 height 9
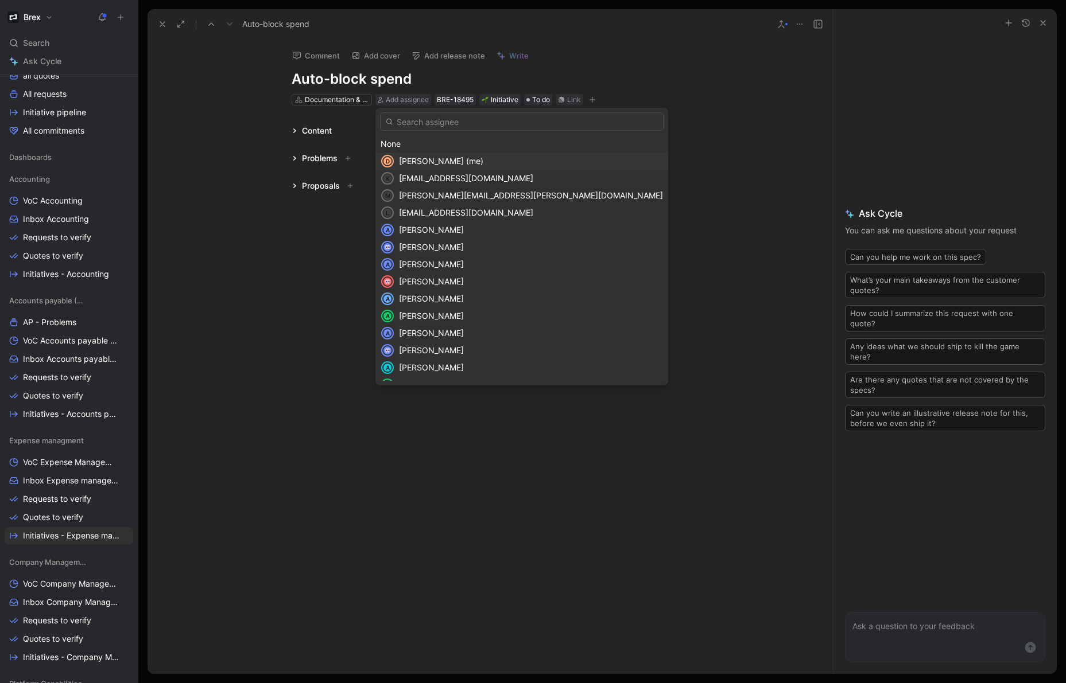
click at [422, 161] on span "Diego Kaulen (me)" at bounding box center [441, 161] width 84 height 10
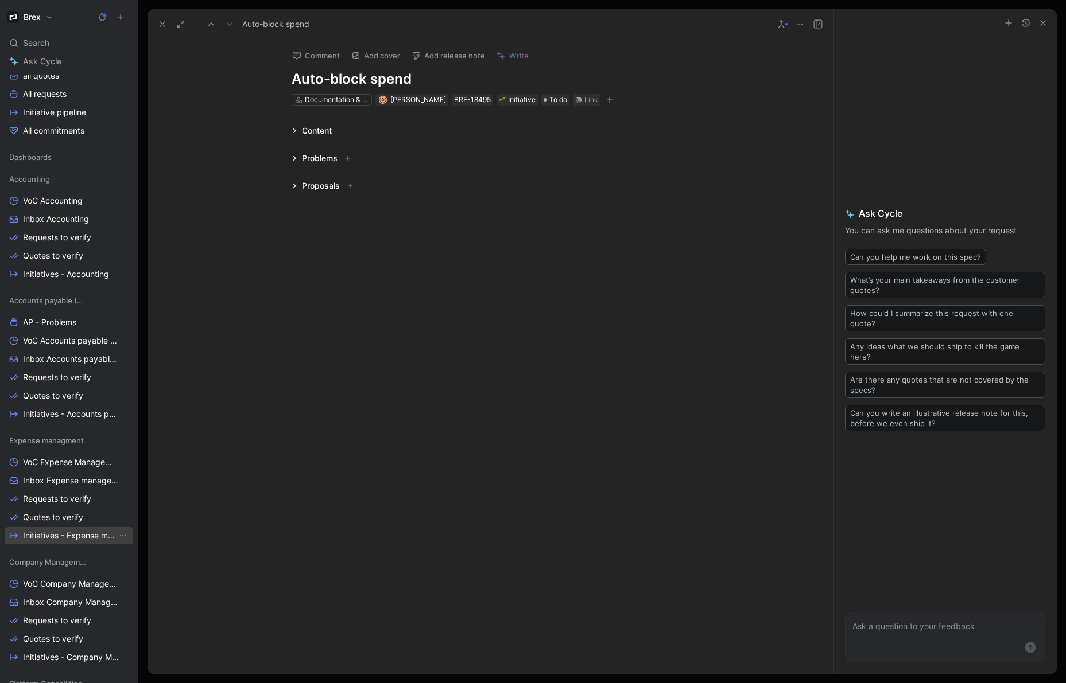
click at [126, 537] on icon "View actions" at bounding box center [122, 535] width 9 height 9
click at [96, 539] on span "Initiatives - Expense management" at bounding box center [70, 535] width 94 height 11
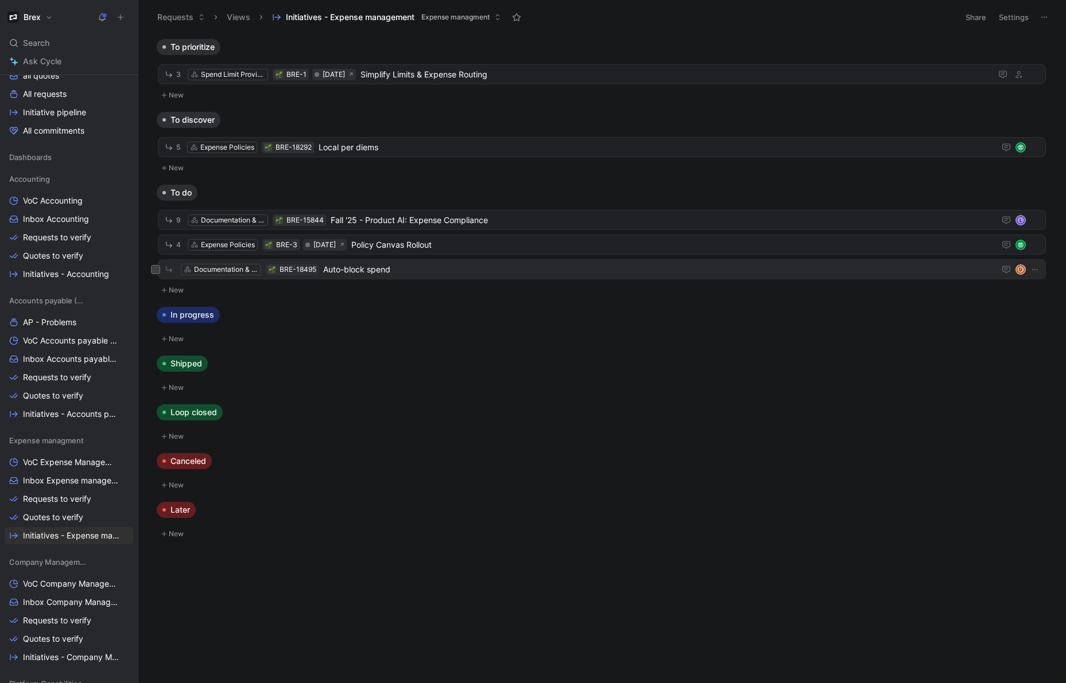
click at [950, 269] on span "Auto-block spend" at bounding box center [656, 270] width 667 height 14
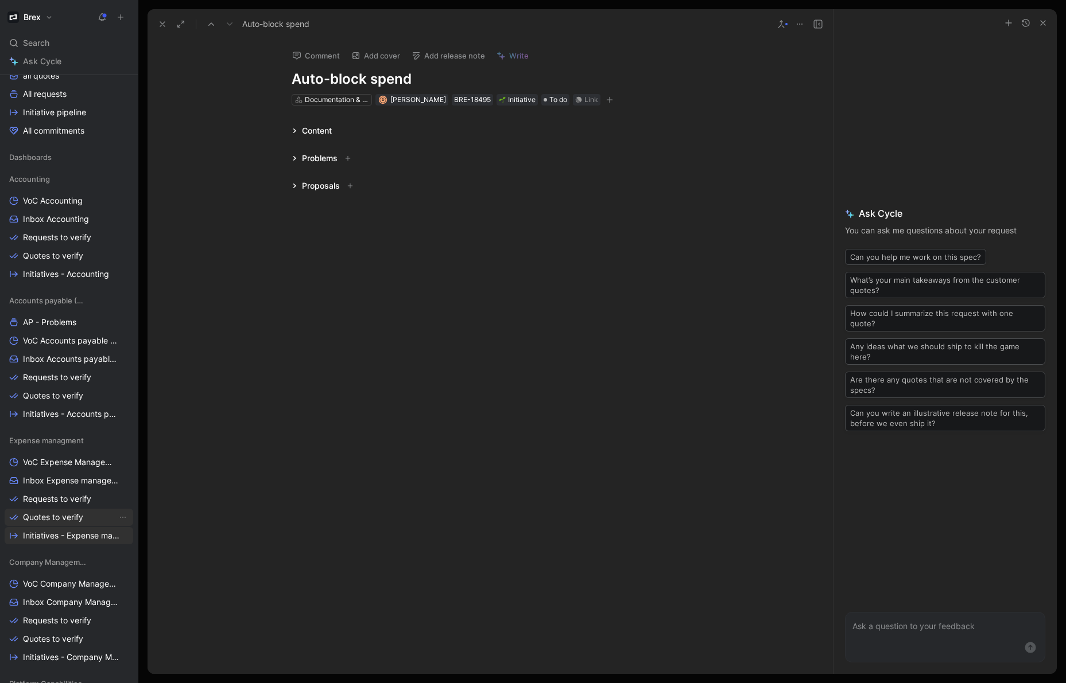
click at [49, 522] on span "Quotes to verify" at bounding box center [53, 517] width 60 height 11
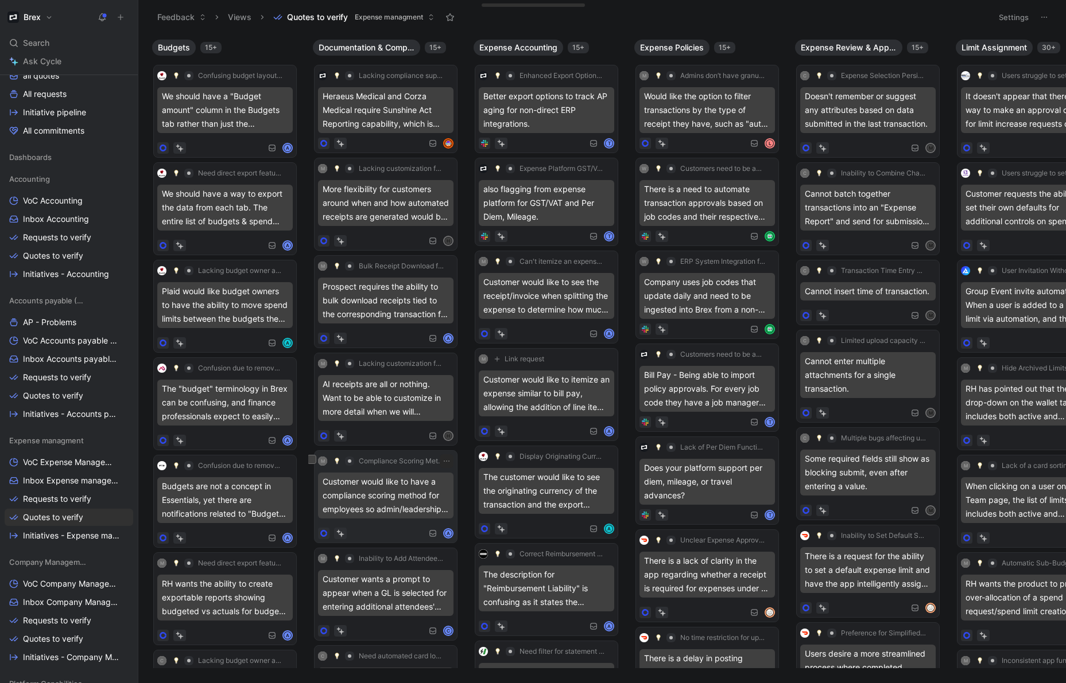
click at [376, 492] on div "Customer would like to have a compliance scoring method for employees so admin/…" at bounding box center [385, 496] width 135 height 46
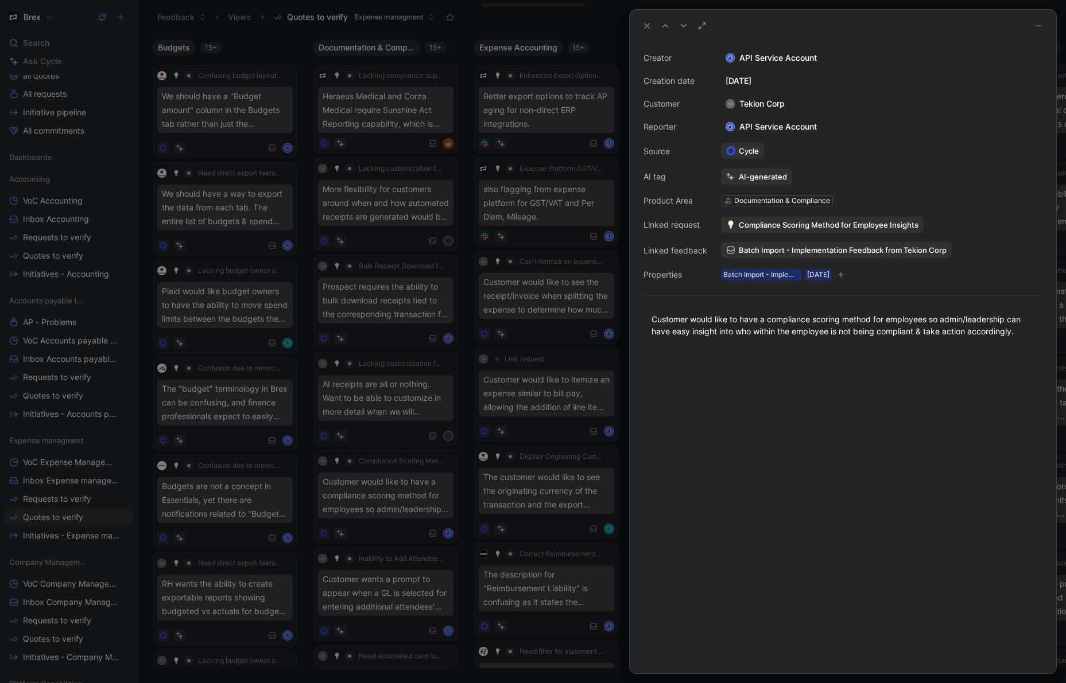
click at [781, 198] on div "Documentation & Compliance" at bounding box center [782, 200] width 96 height 11
click at [755, 178] on div "AI-generated" at bounding box center [763, 177] width 48 height 10
click at [398, 442] on div at bounding box center [533, 341] width 1066 height 683
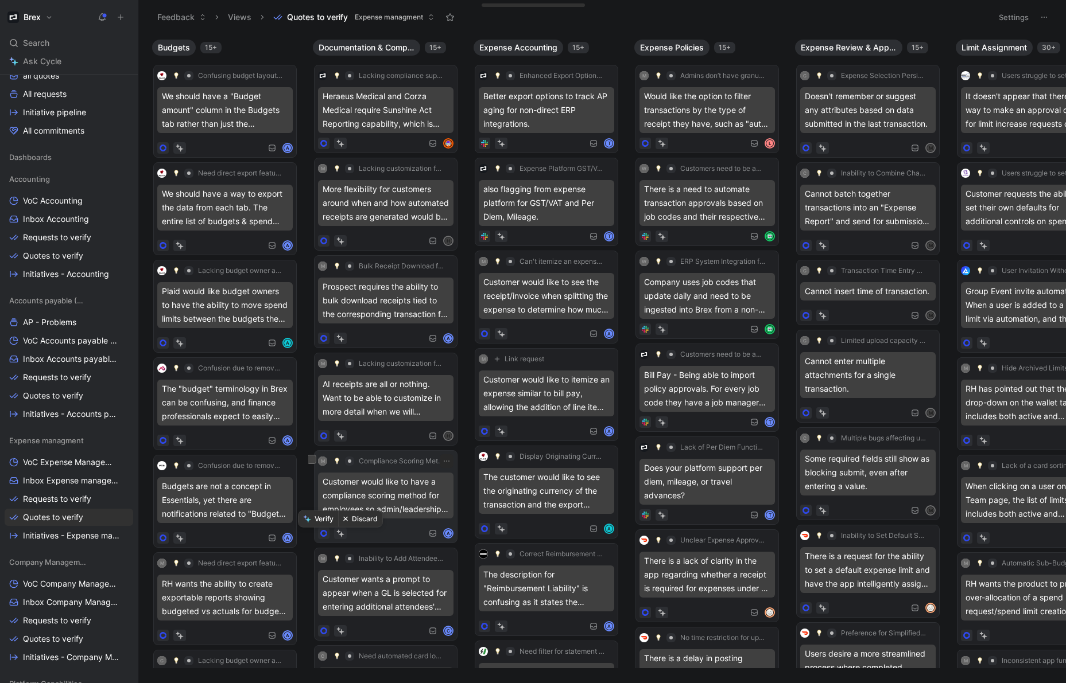
click at [341, 534] on icon at bounding box center [341, 534] width 5 height 5
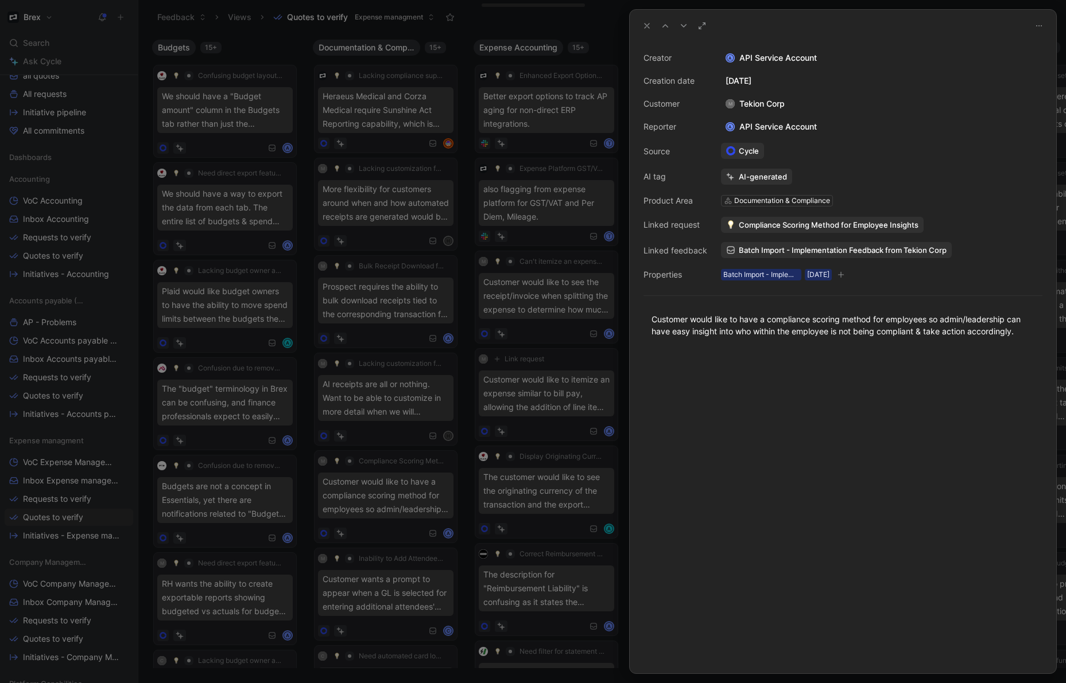
click at [1043, 23] on icon at bounding box center [1038, 25] width 9 height 9
click at [887, 352] on div at bounding box center [843, 512] width 426 height 324
click at [723, 374] on div at bounding box center [843, 512] width 426 height 324
click at [844, 274] on icon "button" at bounding box center [840, 274] width 7 height 7
type input "i"
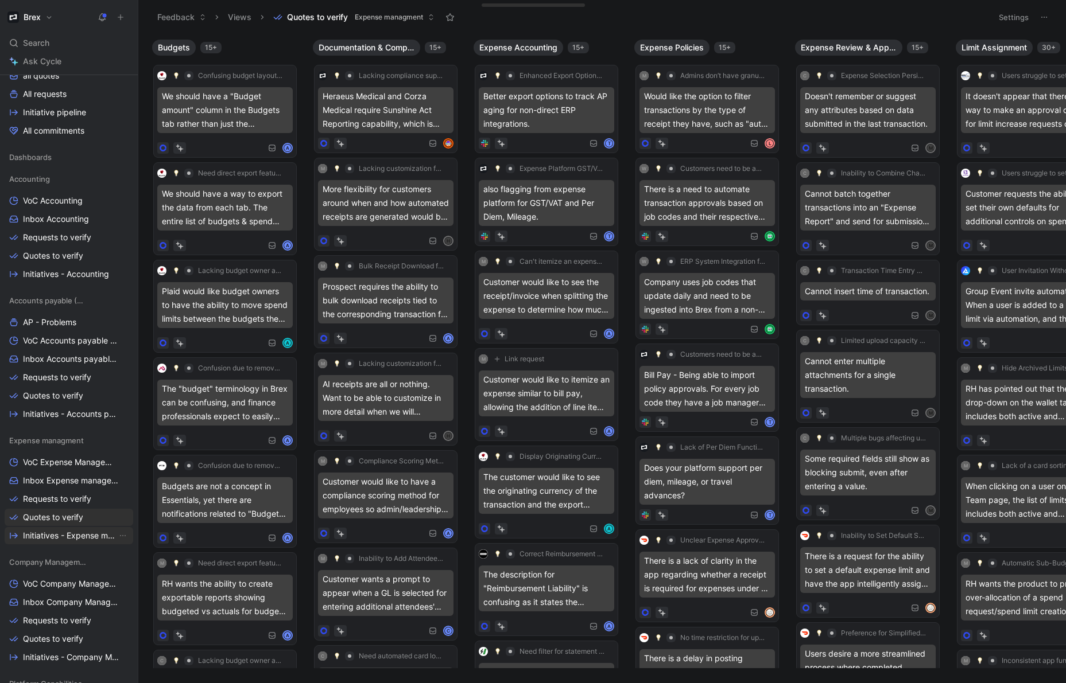
click at [60, 531] on span "Initiatives - Expense management" at bounding box center [70, 535] width 94 height 11
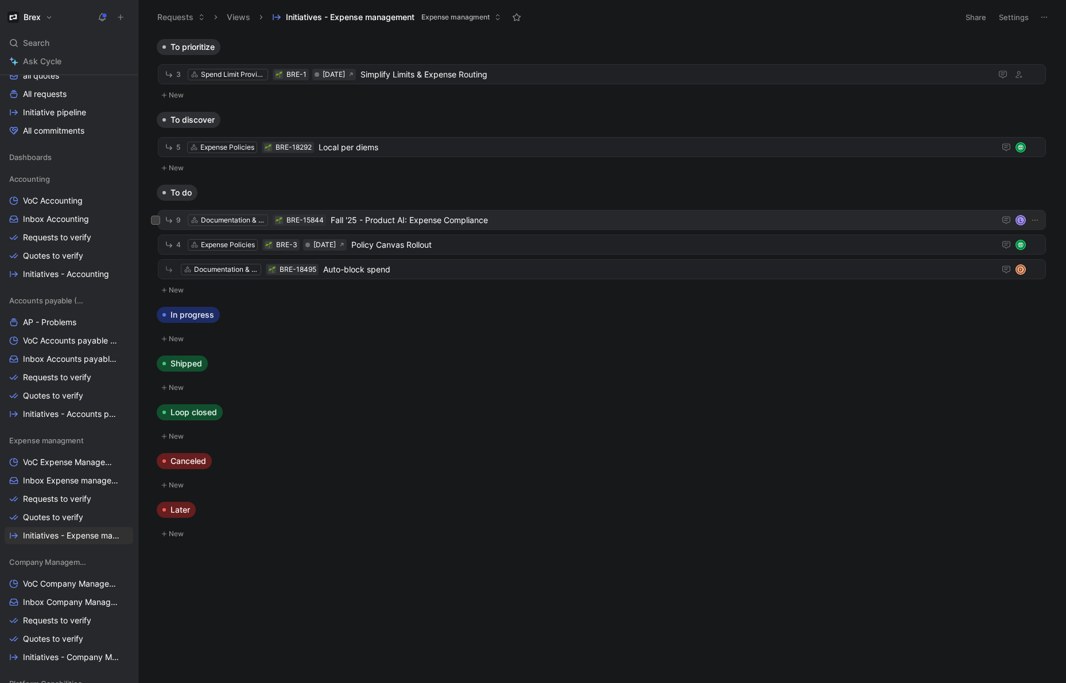
click at [558, 214] on span "Fall '25 - Product AI: Expense Compliance" at bounding box center [660, 220] width 659 height 14
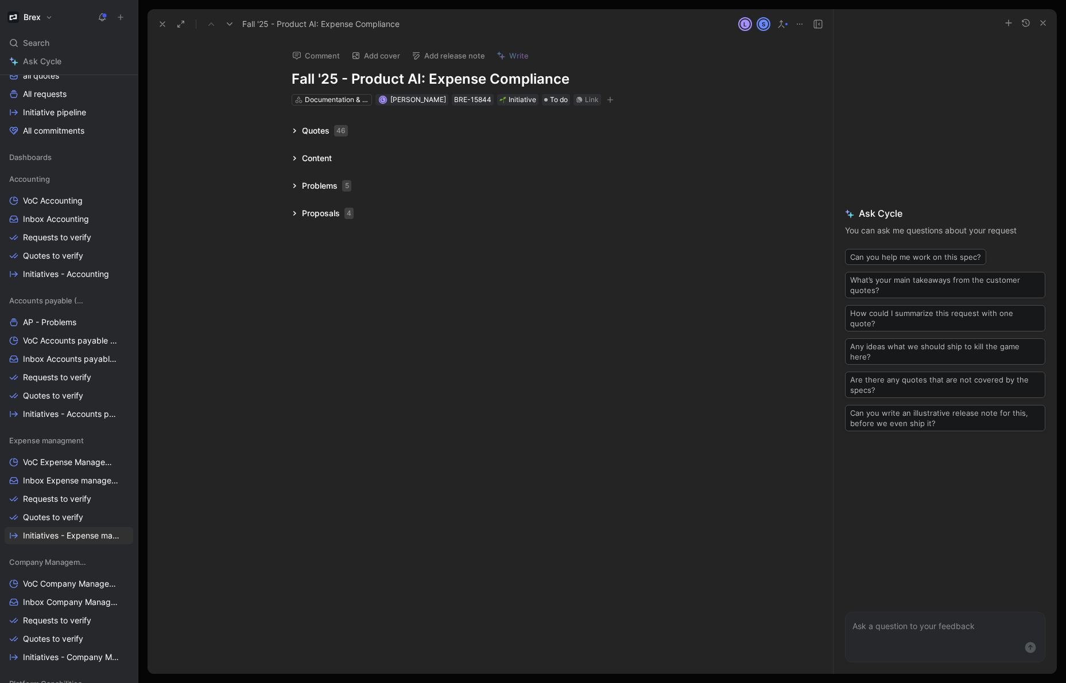
click at [292, 131] on icon at bounding box center [295, 131] width 6 height 6
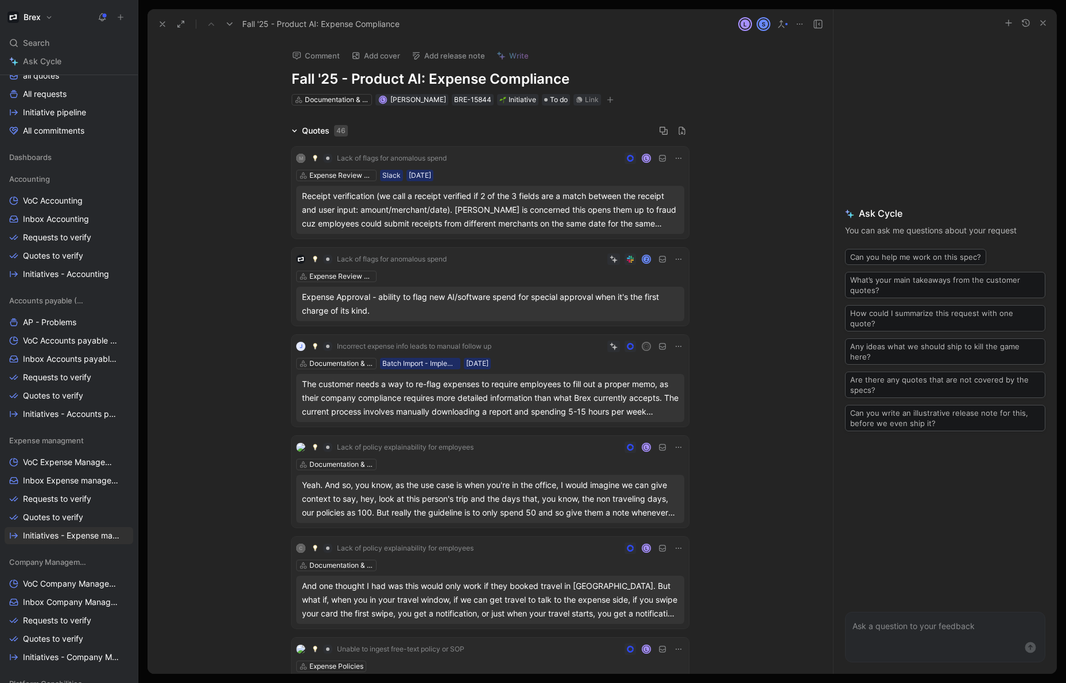
click at [289, 130] on div "Quotes 46" at bounding box center [319, 131] width 65 height 14
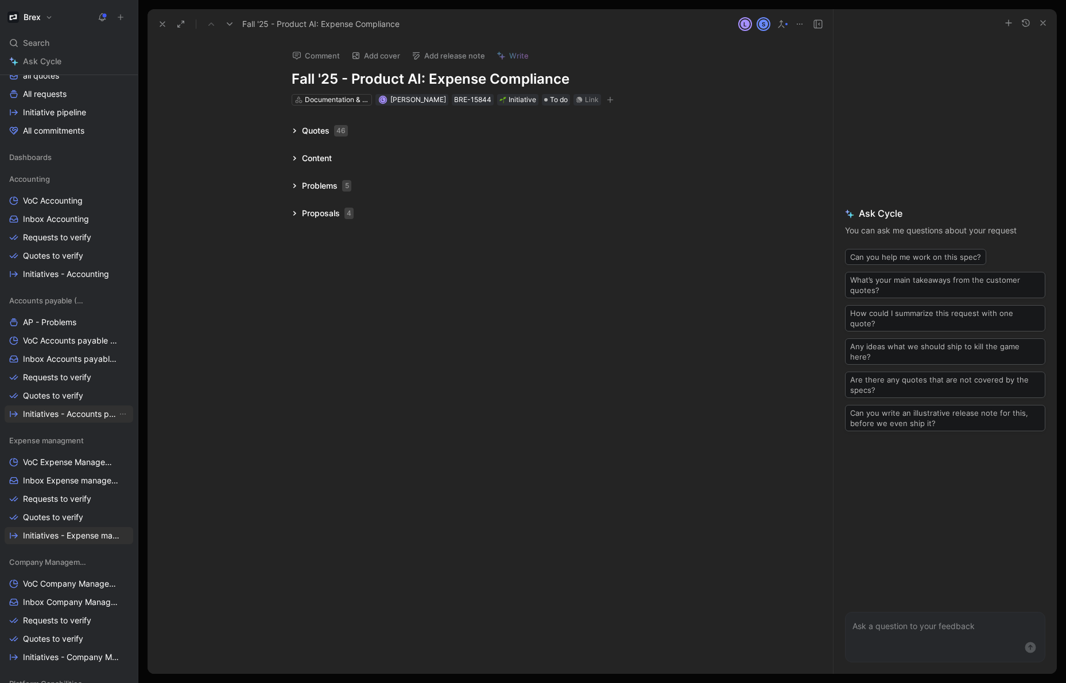
click at [65, 413] on span "Initiatives - Accounts payable (AP)" at bounding box center [70, 414] width 94 height 11
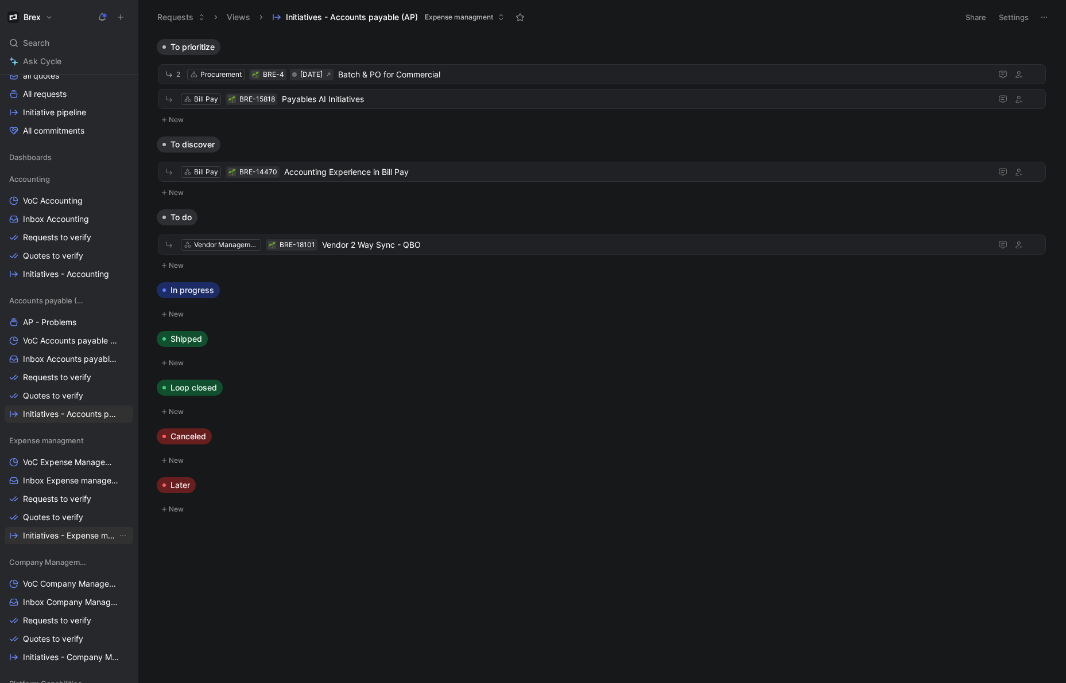
click at [94, 539] on span "Initiatives - Expense management" at bounding box center [70, 535] width 94 height 11
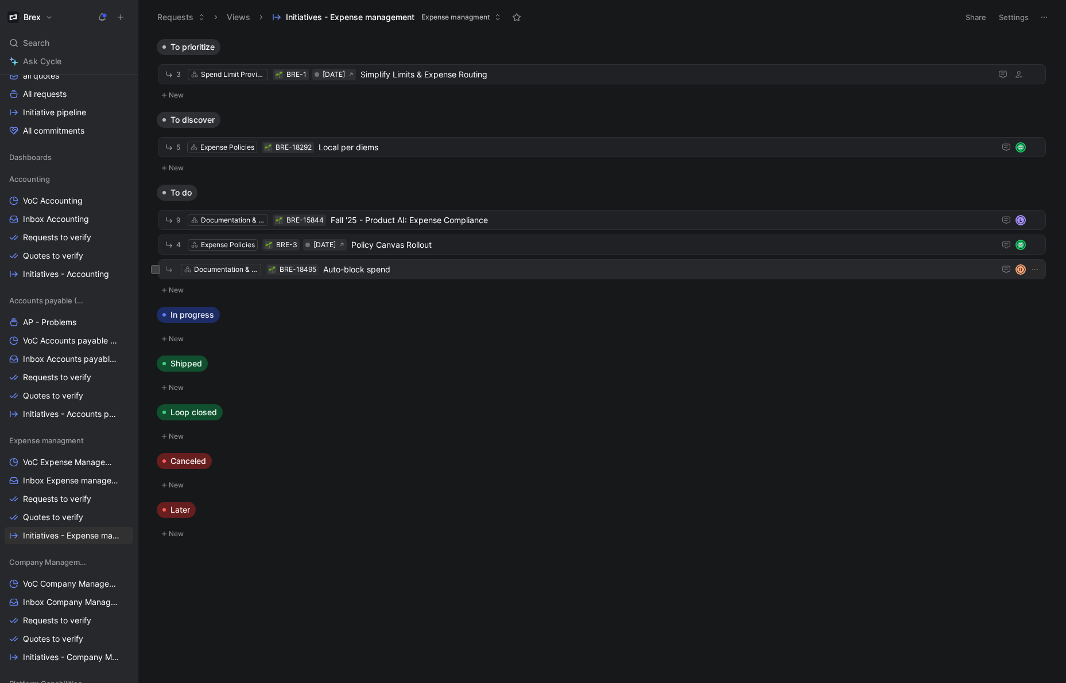
click at [347, 275] on span "Auto-block spend" at bounding box center [656, 270] width 667 height 14
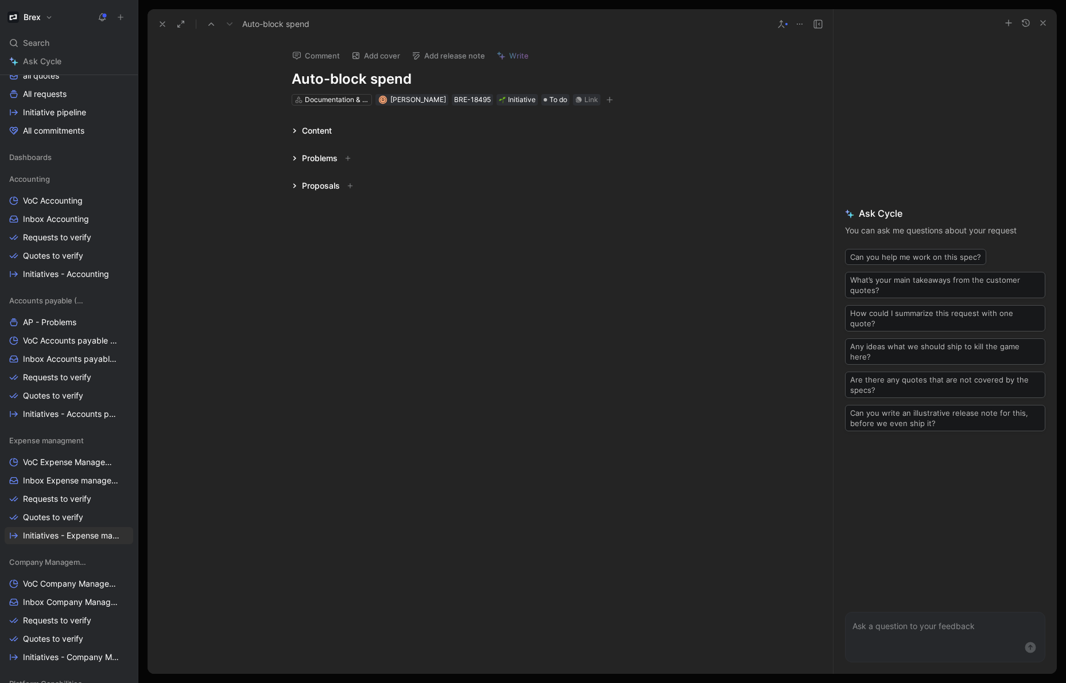
click at [360, 137] on div "Content" at bounding box center [490, 131] width 441 height 14
click at [339, 130] on div "Content" at bounding box center [490, 131] width 441 height 14
click at [293, 130] on icon at bounding box center [295, 131] width 6 height 6
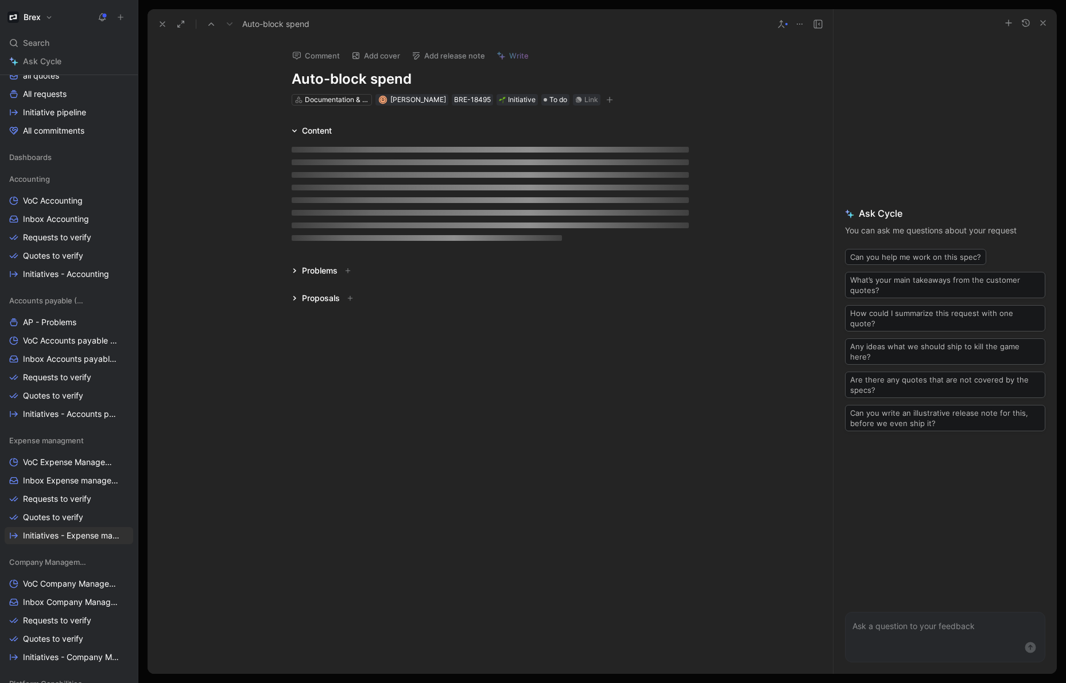
click at [288, 130] on div "Content" at bounding box center [311, 131] width 49 height 14
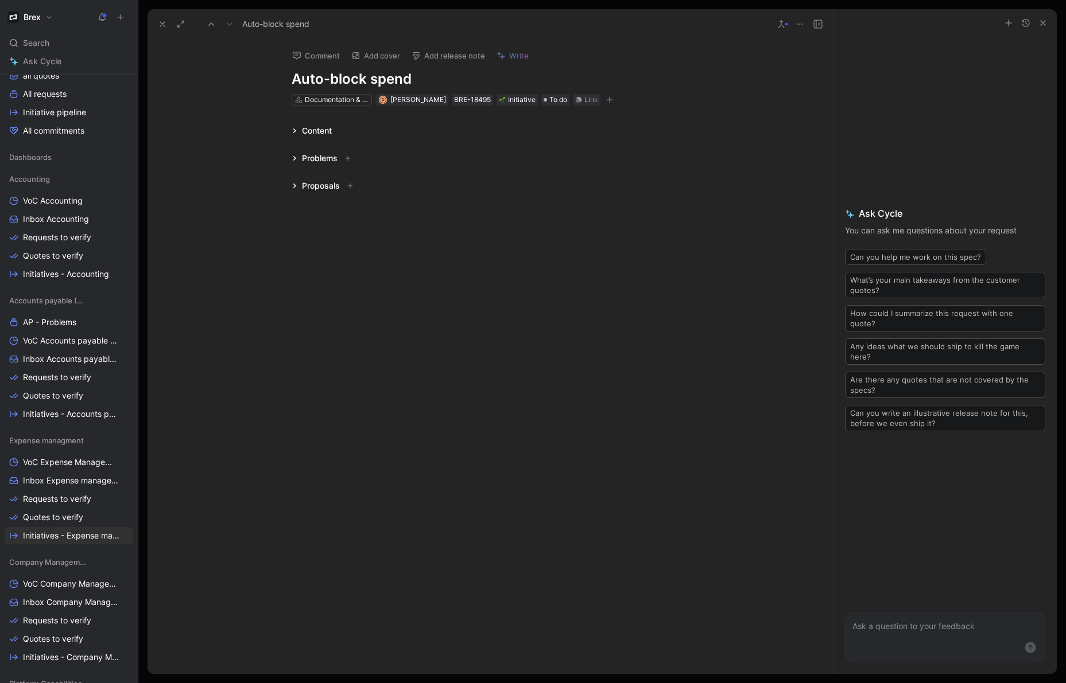
click at [318, 56] on button "Comment" at bounding box center [316, 56] width 58 height 16
click at [352, 129] on div "Content" at bounding box center [490, 131] width 441 height 14
drag, startPoint x: 335, startPoint y: 129, endPoint x: 325, endPoint y: 135, distance: 11.8
click at [333, 131] on div "Content" at bounding box center [311, 131] width 49 height 14
click at [349, 154] on div at bounding box center [490, 156] width 397 height 12
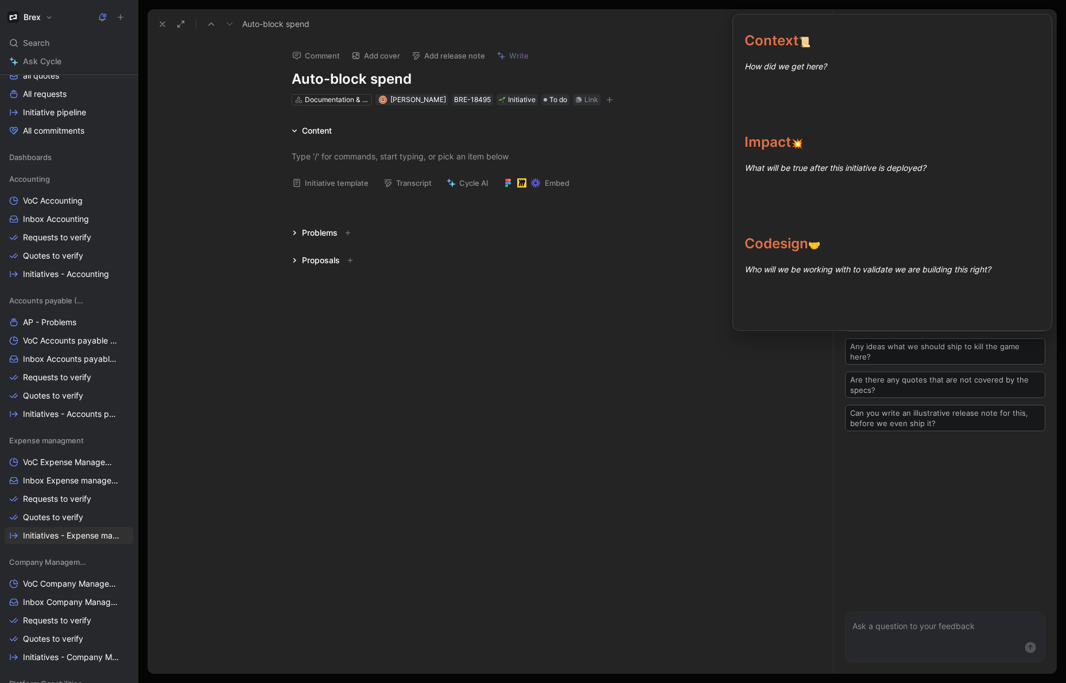
click at [338, 184] on button "Initiative template" at bounding box center [330, 183] width 87 height 16
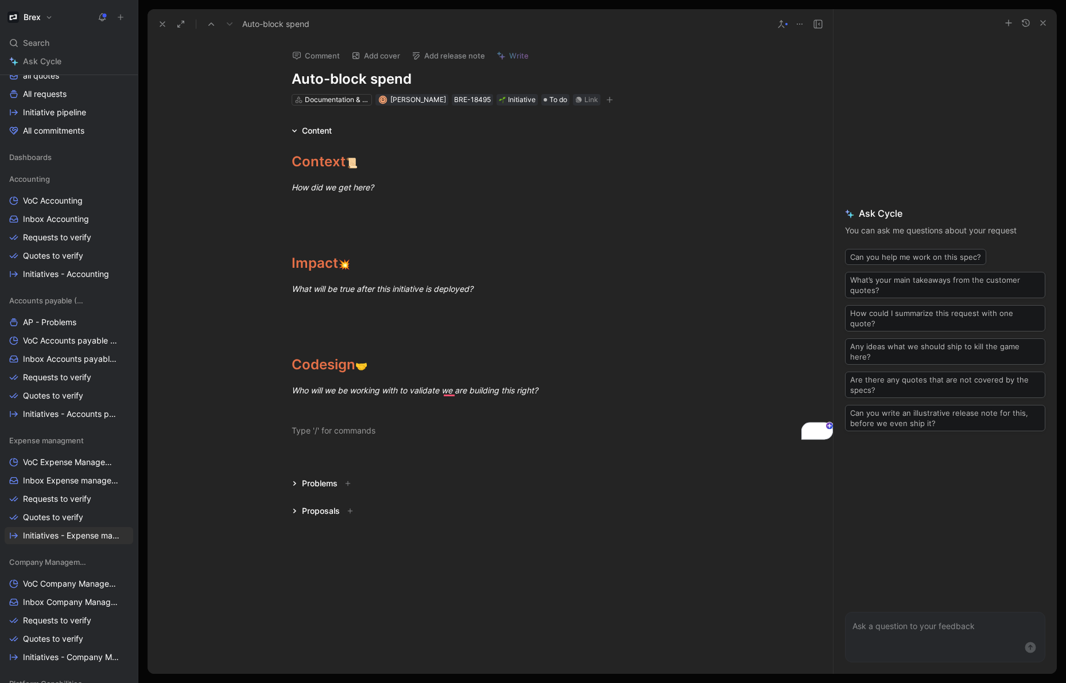
drag, startPoint x: 318, startPoint y: 484, endPoint x: 327, endPoint y: 496, distance: 15.3
click at [327, 496] on div "Content Context 📜 How did we get here? Impact 💥 What will be true after this in…" at bounding box center [489, 321] width 685 height 394
click at [296, 130] on icon at bounding box center [294, 130] width 5 height 3
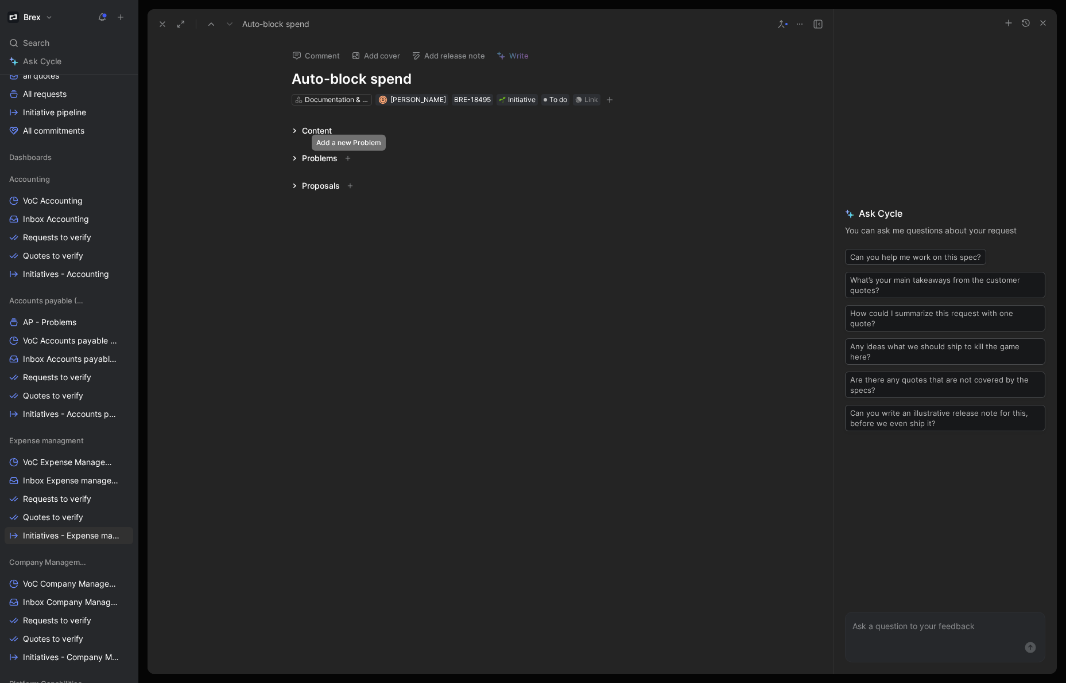
click at [347, 161] on icon at bounding box center [348, 159] width 6 height 6
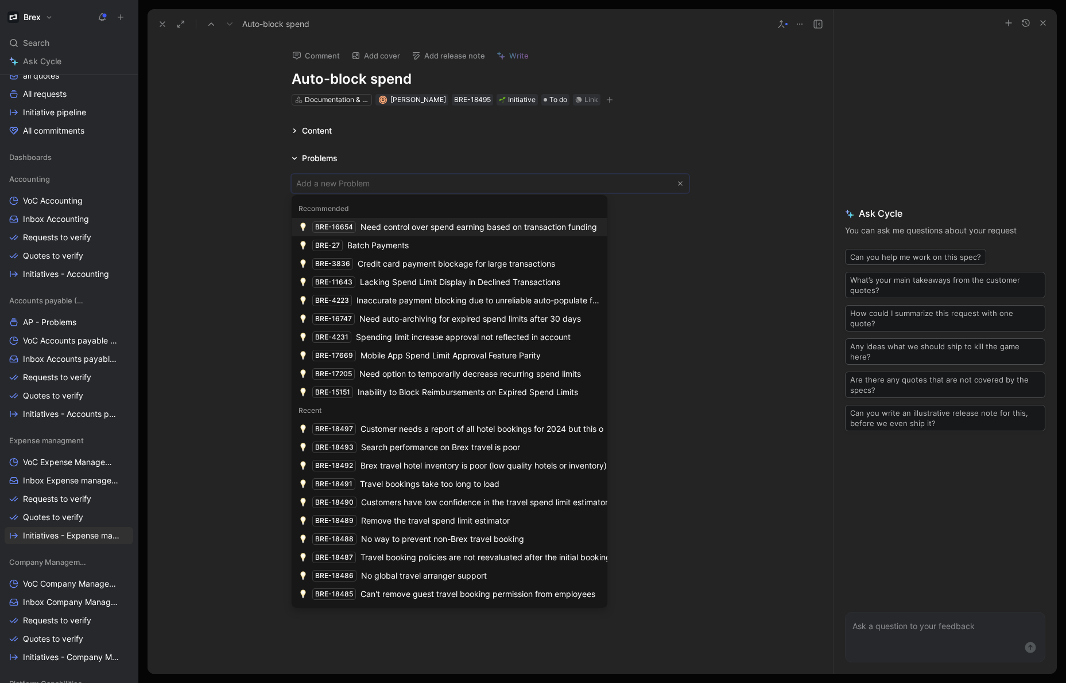
click at [322, 184] on body "Brex Search ⌘ K Ask Cycle Workspace Home G then H Feedback G then F Requests G …" at bounding box center [533, 341] width 1066 height 683
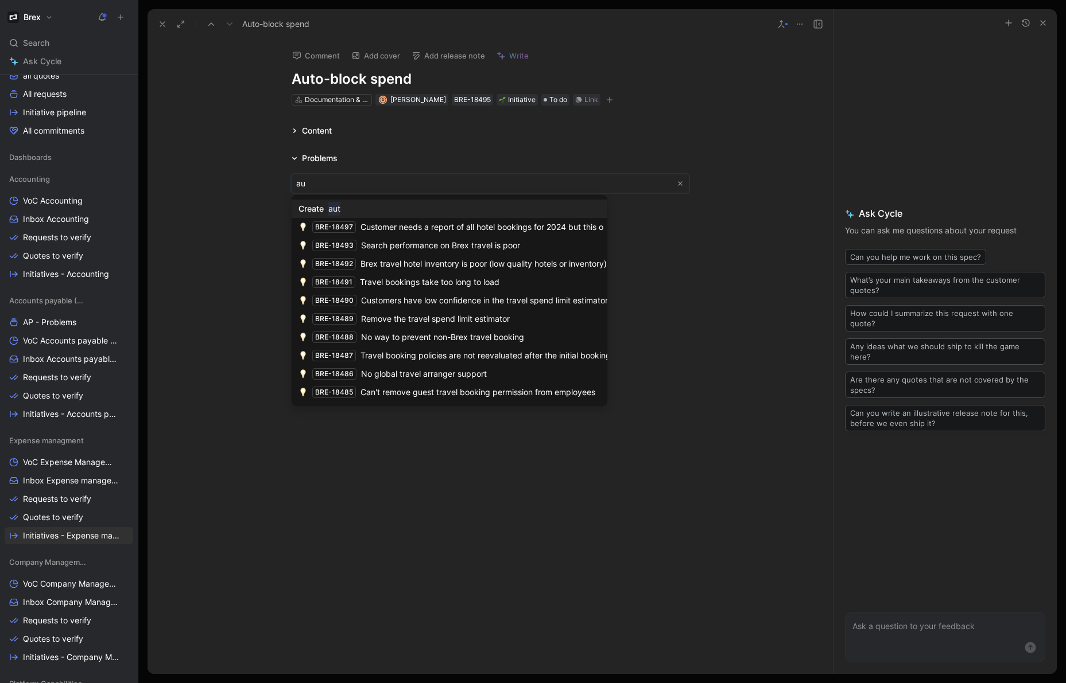
type input "a"
type input "lock card"
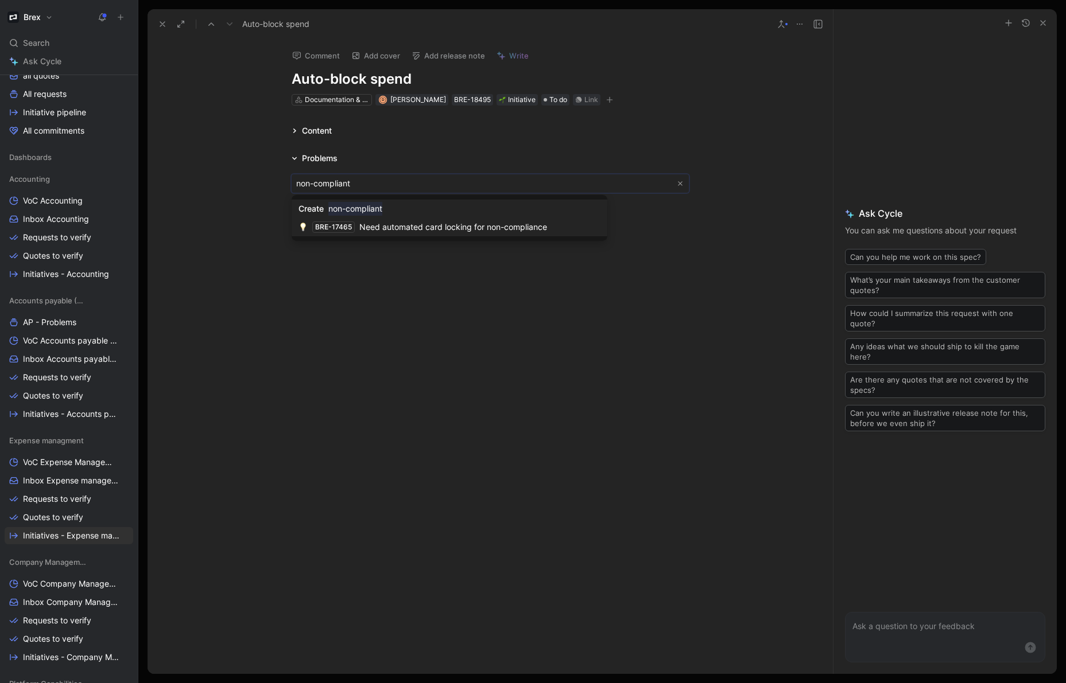
type input "non-compliant"
click at [415, 224] on span "Need automated card locking for non-compliance" at bounding box center [453, 227] width 188 height 10
click at [294, 132] on icon at bounding box center [294, 131] width 3 height 5
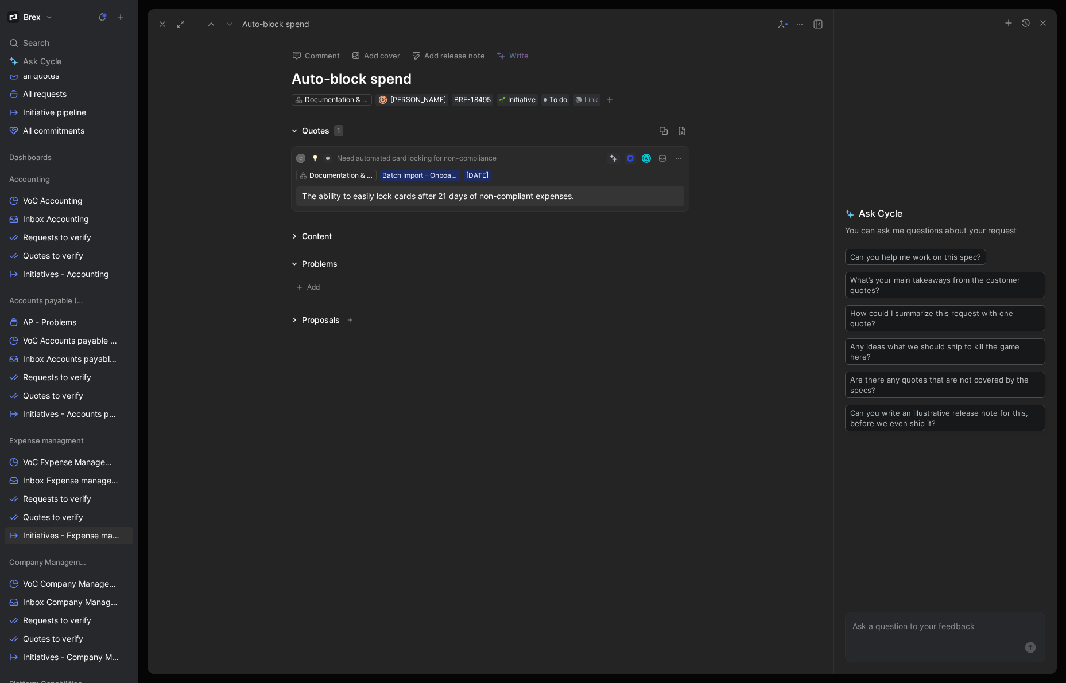
click at [293, 263] on icon at bounding box center [294, 263] width 5 height 3
click at [293, 264] on icon at bounding box center [295, 264] width 6 height 6
click at [317, 287] on span "Add" at bounding box center [315, 287] width 16 height 11
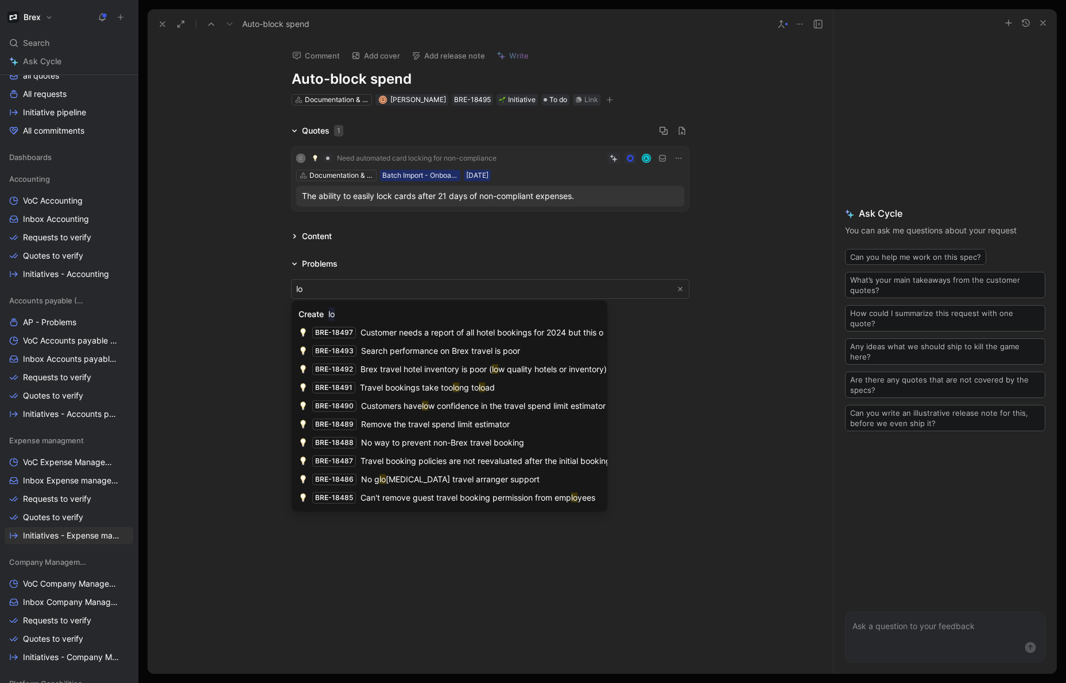
type input "l"
type input "non-compl"
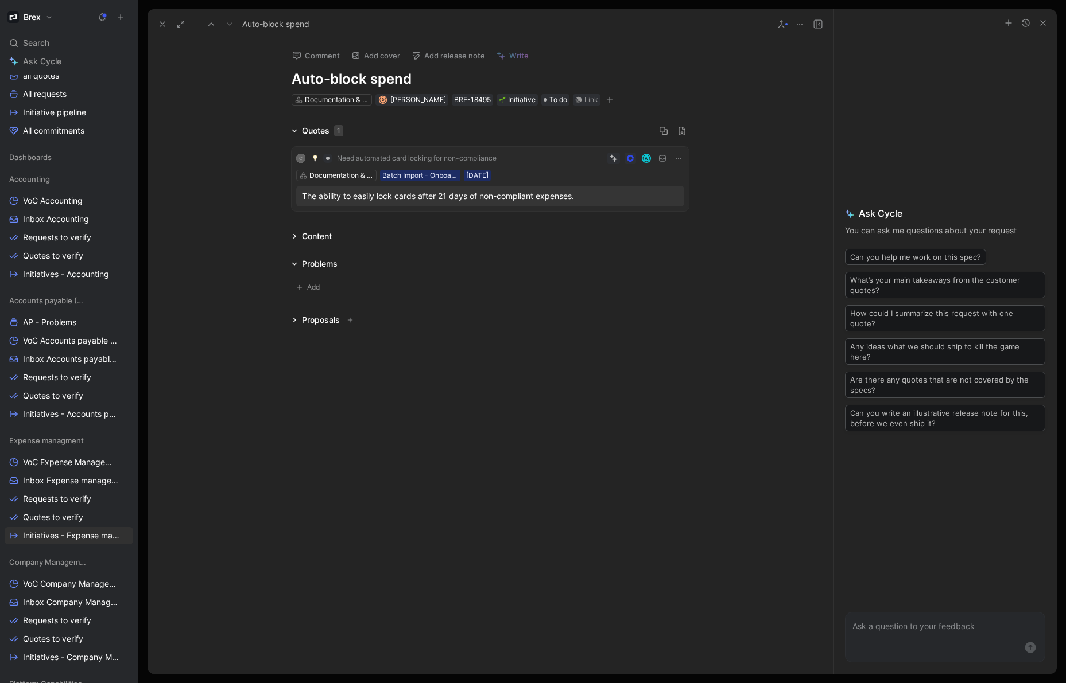
click at [506, 159] on div "C Need automated card locking for non-compliance" at bounding box center [401, 158] width 212 height 16
click at [312, 239] on div "Content" at bounding box center [317, 237] width 30 height 14
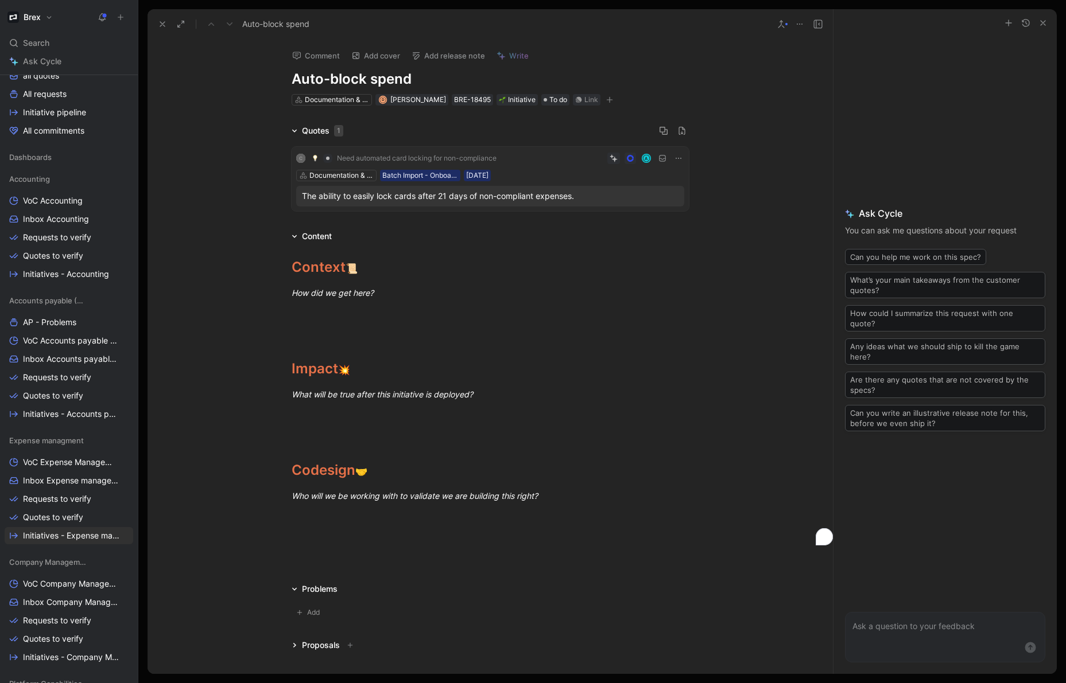
drag, startPoint x: 327, startPoint y: 394, endPoint x: 244, endPoint y: 391, distance: 83.2
click at [244, 391] on div "Context 📜 How did we get here? Impact 💥 What will be true after this initiative…" at bounding box center [489, 399] width 685 height 312
click at [321, 409] on div "To enrich screen reader interactions, please activate Accessibility in Grammarl…" at bounding box center [490, 415] width 397 height 12
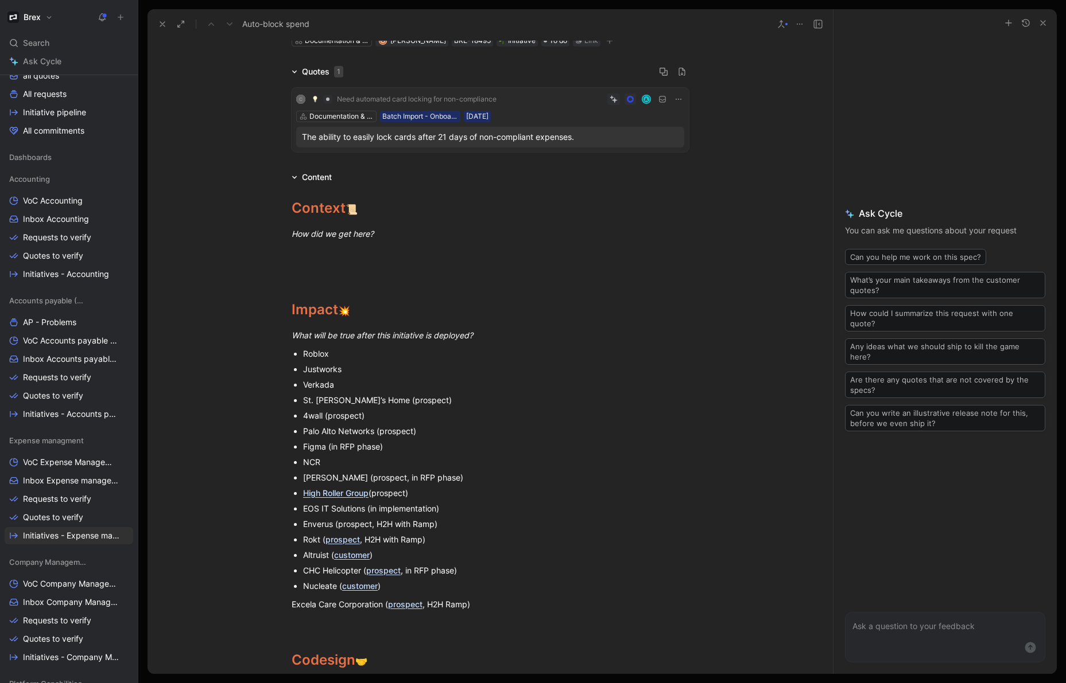
scroll to position [61, 0]
click at [508, 332] on div "What will be true after this initiative is deployed?" at bounding box center [490, 334] width 397 height 12
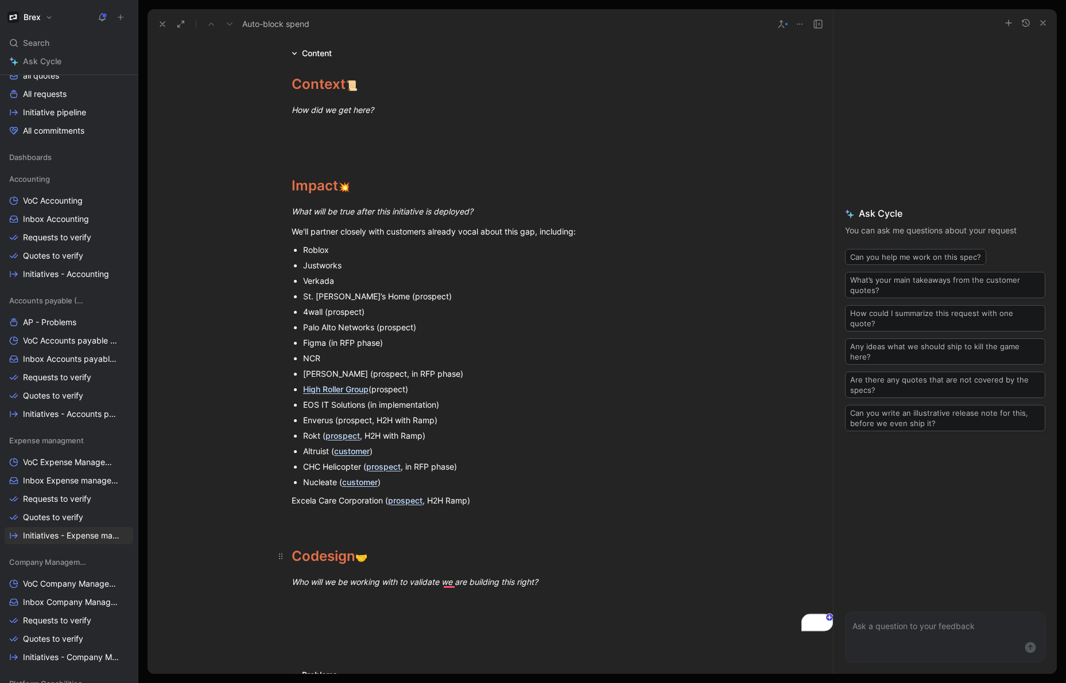
scroll to position [184, 0]
drag, startPoint x: 506, startPoint y: 500, endPoint x: 289, endPoint y: 236, distance: 342.0
click at [289, 236] on div "Context 📜 How did we get here? Impact 💥 What will be true after this initiative…" at bounding box center [489, 350] width 685 height 581
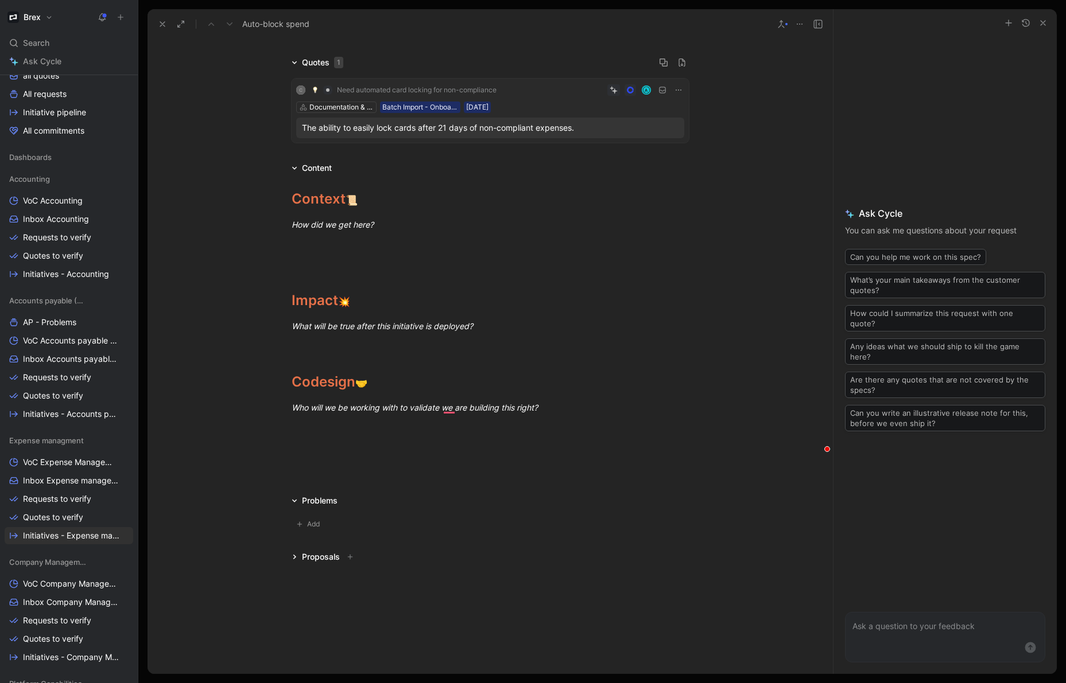
scroll to position [68, 0]
click at [353, 435] on p "To enrich screen reader interactions, please activate Accessibility in Grammarl…" at bounding box center [490, 427] width 441 height 19
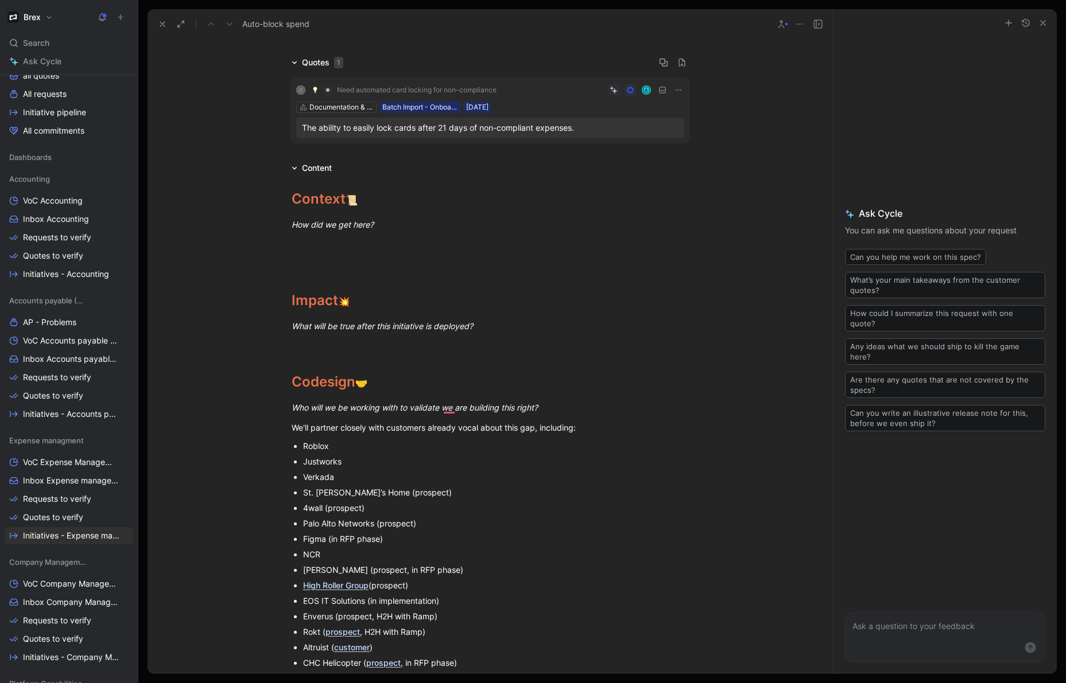
scroll to position [150, 0]
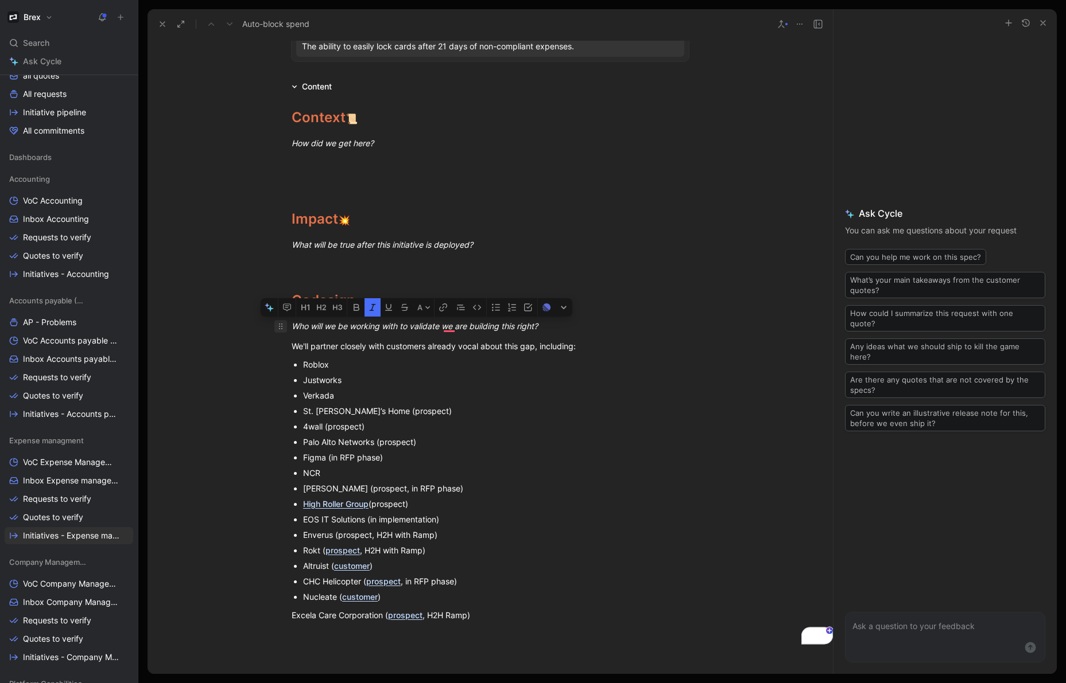
drag, startPoint x: 548, startPoint y: 323, endPoint x: 279, endPoint y: 324, distance: 268.6
click at [279, 324] on p "Who will we be working with to validate we are building this right?" at bounding box center [490, 326] width 441 height 19
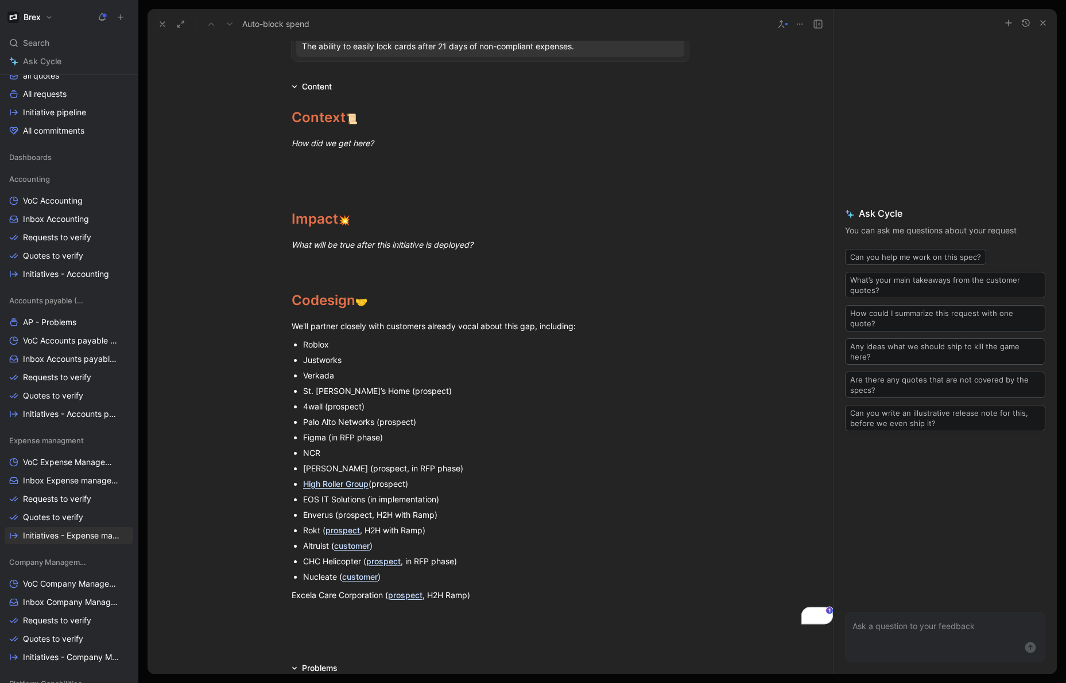
click at [333, 605] on div "Context 📜 How did we get here? Impact 💥 What will be true after this initiative…" at bounding box center [489, 364] width 685 height 541
click at [286, 599] on div "To enrich screen reader interactions, please activate Accessibility in Grammarl…" at bounding box center [280, 595] width 13 height 13
click at [328, 630] on div at bounding box center [489, 637] width 685 height 14
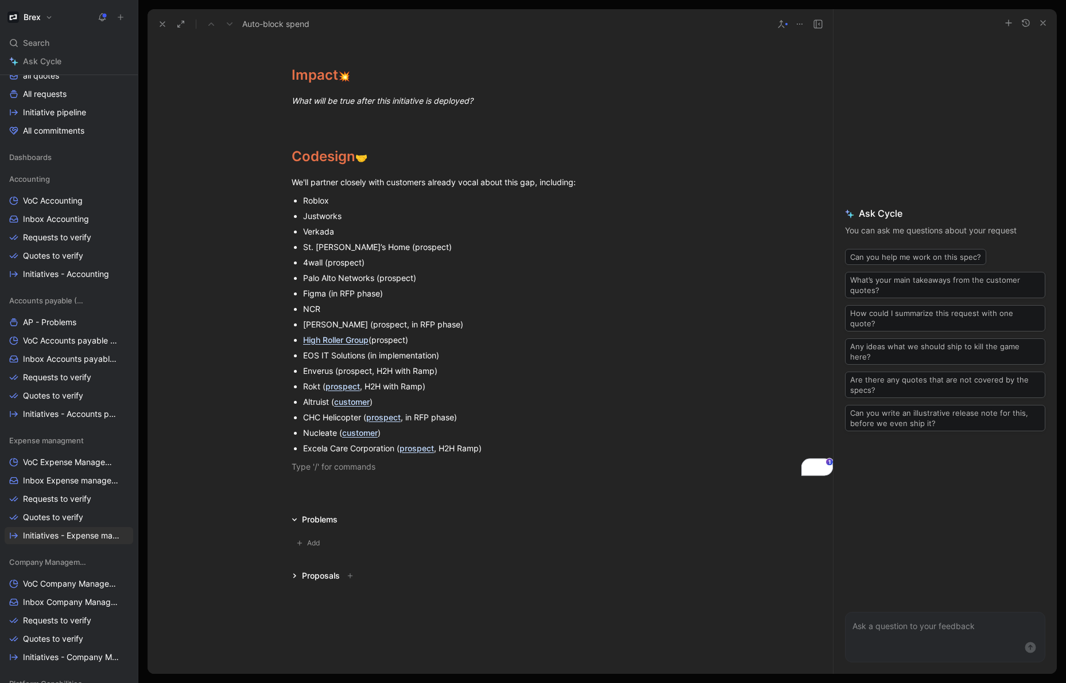
scroll to position [305, 0]
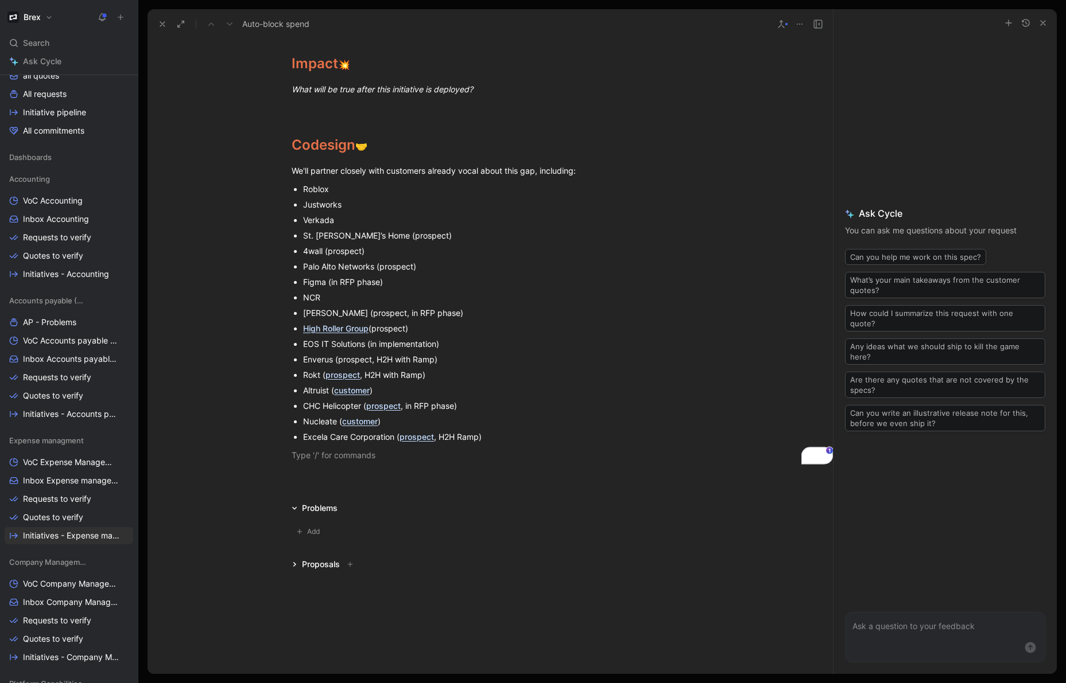
click at [295, 507] on icon at bounding box center [295, 509] width 6 height 6
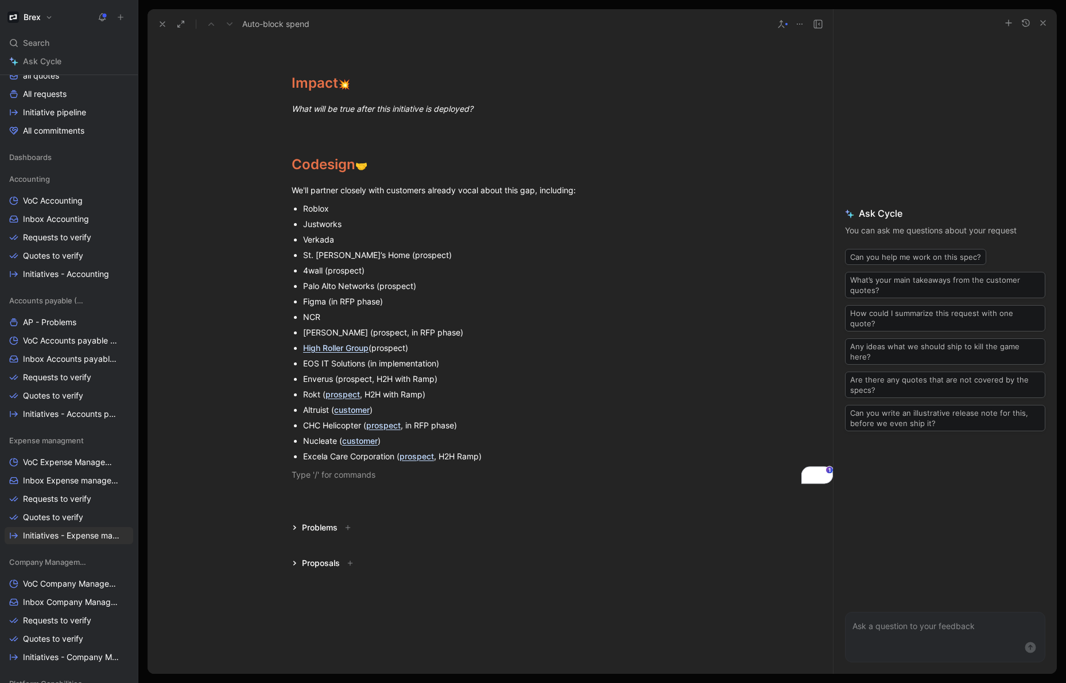
scroll to position [284, 0]
click at [298, 558] on div "Proposals" at bounding box center [324, 557] width 75 height 14
click at [296, 559] on icon at bounding box center [295, 557] width 6 height 6
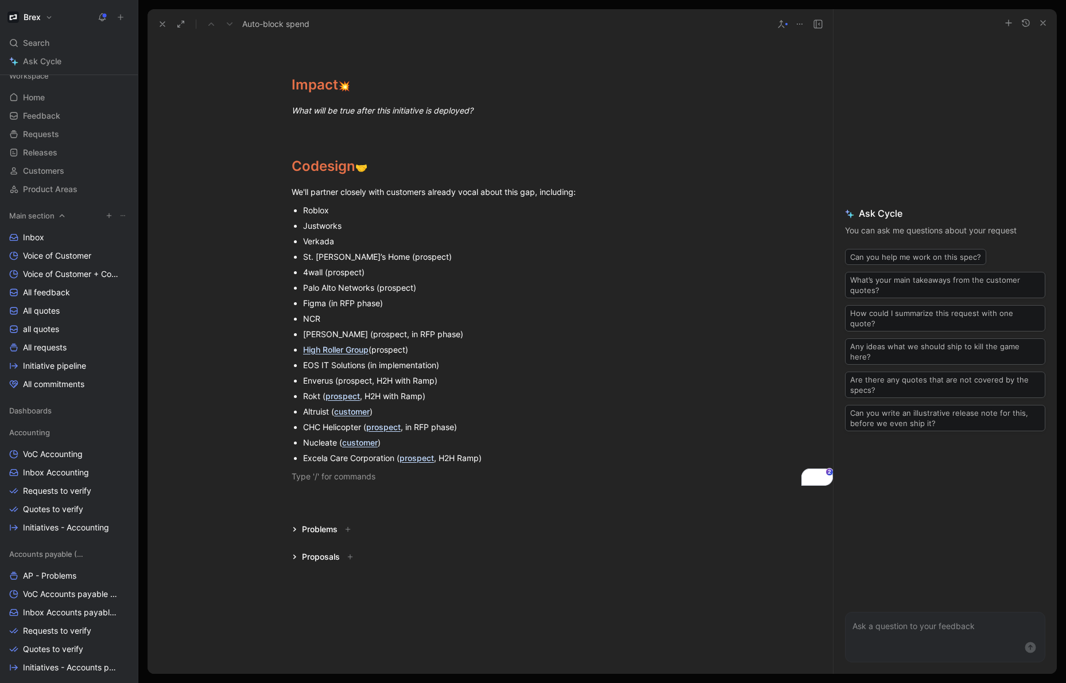
scroll to position [0, 0]
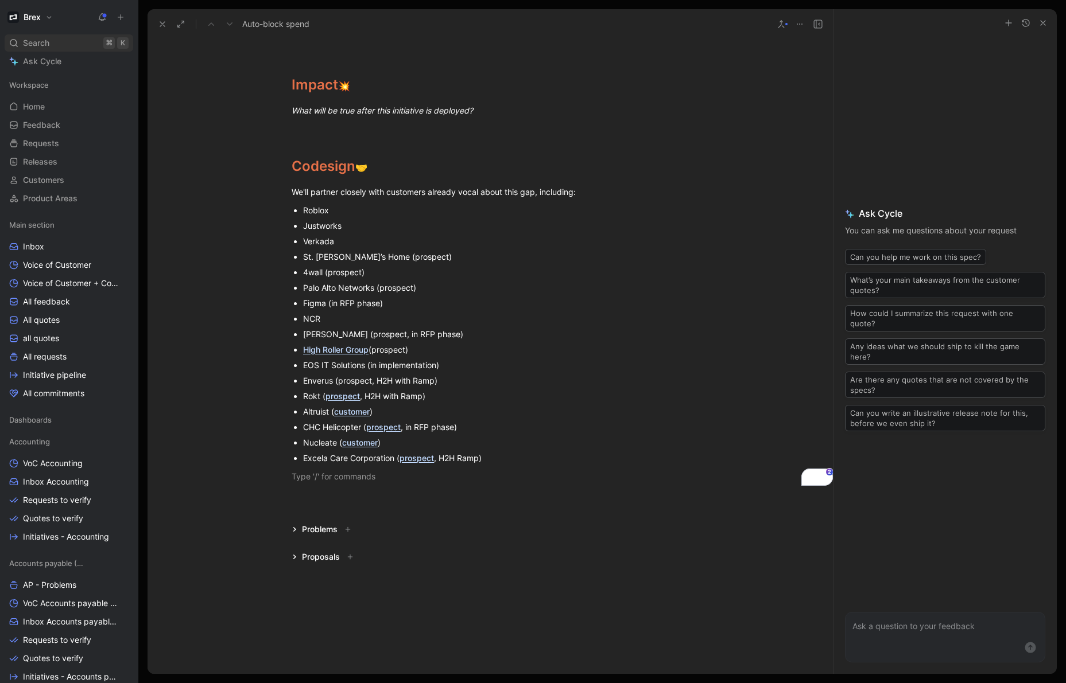
click at [37, 40] on span "Search" at bounding box center [36, 43] width 26 height 14
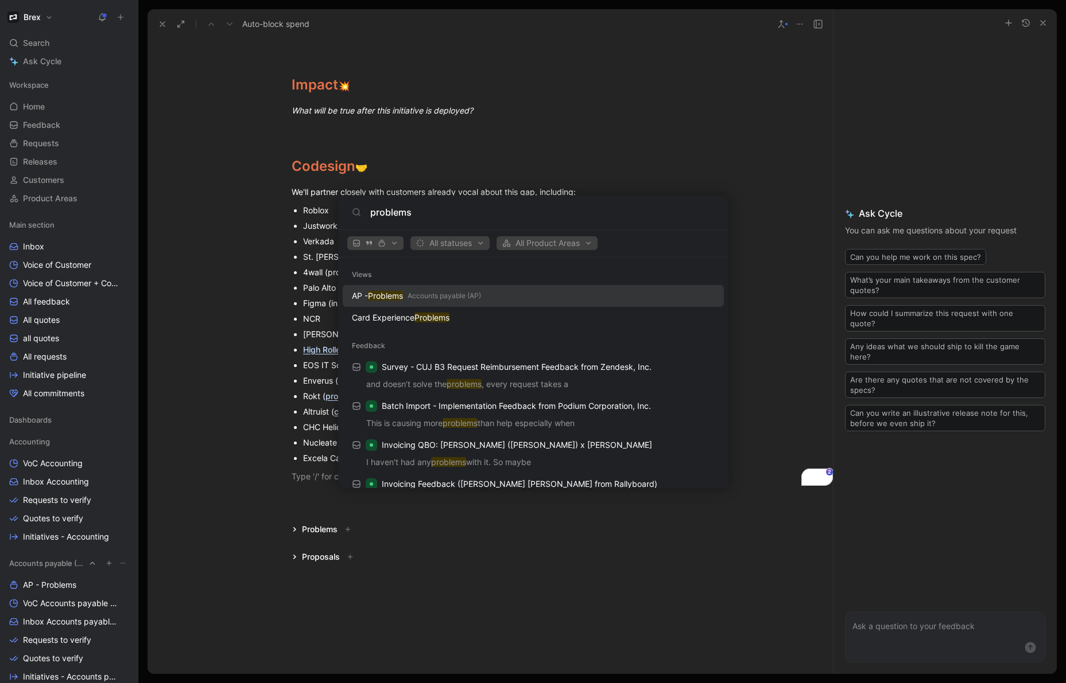
type input "problems"
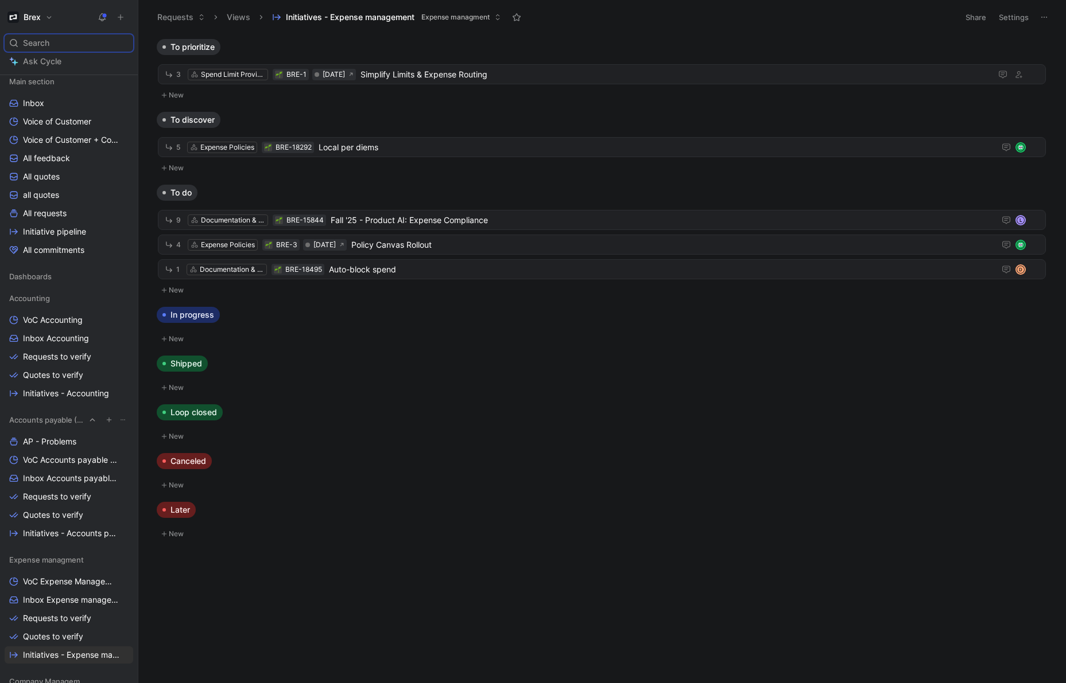
scroll to position [146, 0]
click at [73, 596] on span "Inbox Expense management" at bounding box center [70, 597] width 94 height 11
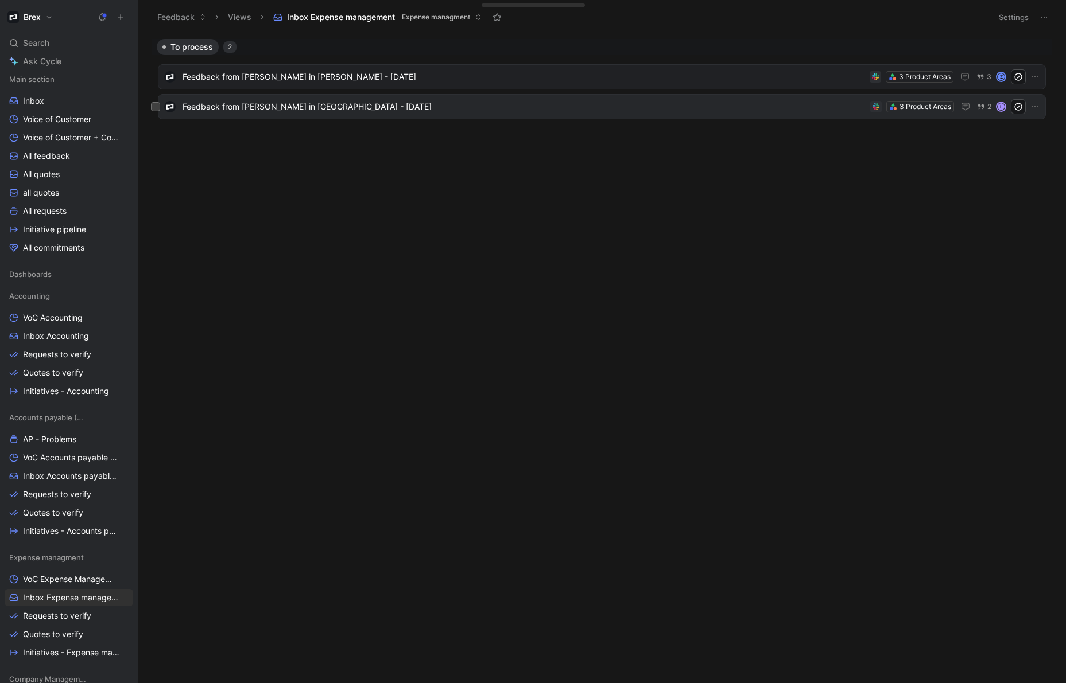
click at [397, 103] on span "Feedback from Levana Fernadi in Slack - 8/4/2025" at bounding box center [523, 107] width 683 height 14
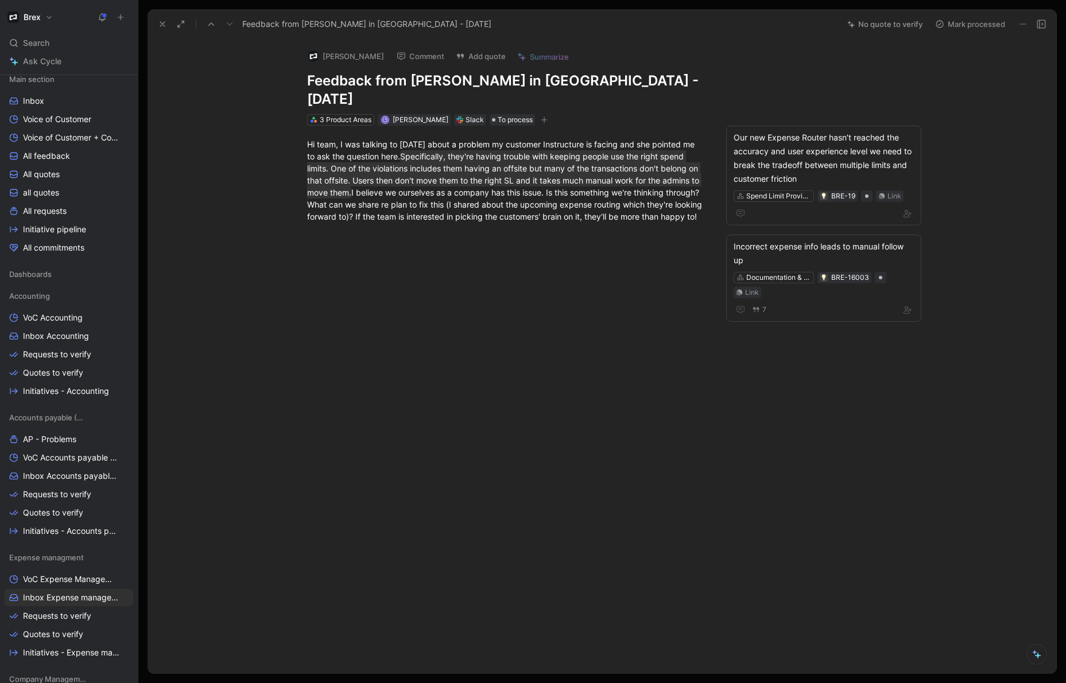
click at [203, 22] on button at bounding box center [211, 24] width 16 height 16
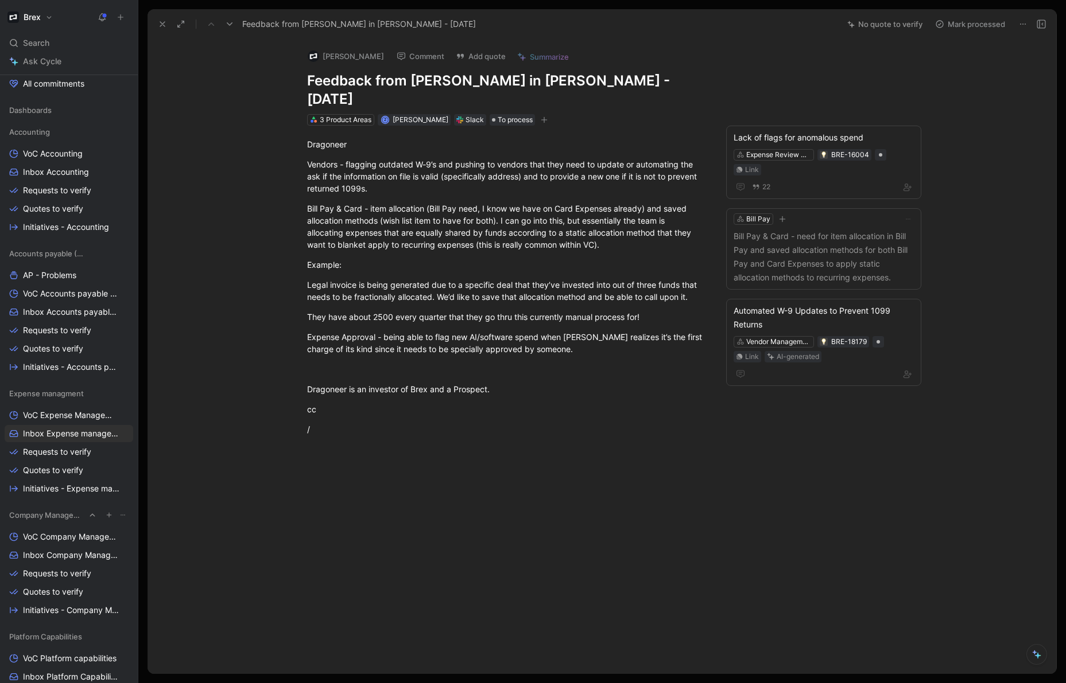
scroll to position [306, 0]
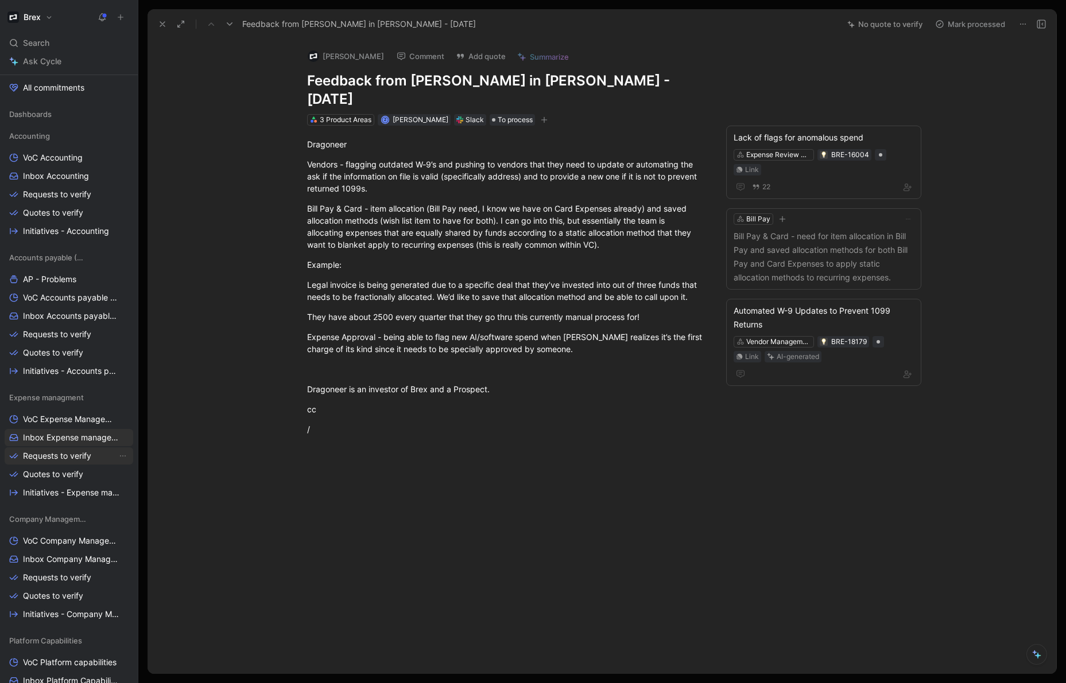
click at [68, 457] on span "Requests to verify" at bounding box center [57, 455] width 68 height 11
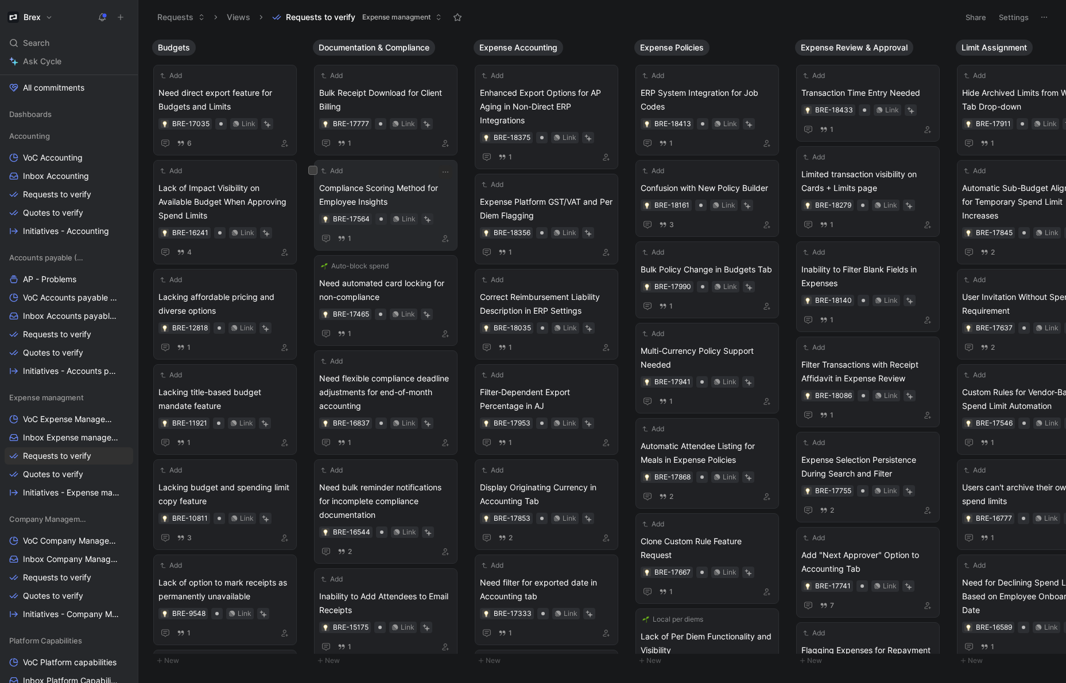
scroll to position [1, 0]
click at [376, 192] on span "Compliance Scoring Method for Employee Insights" at bounding box center [385, 195] width 133 height 28
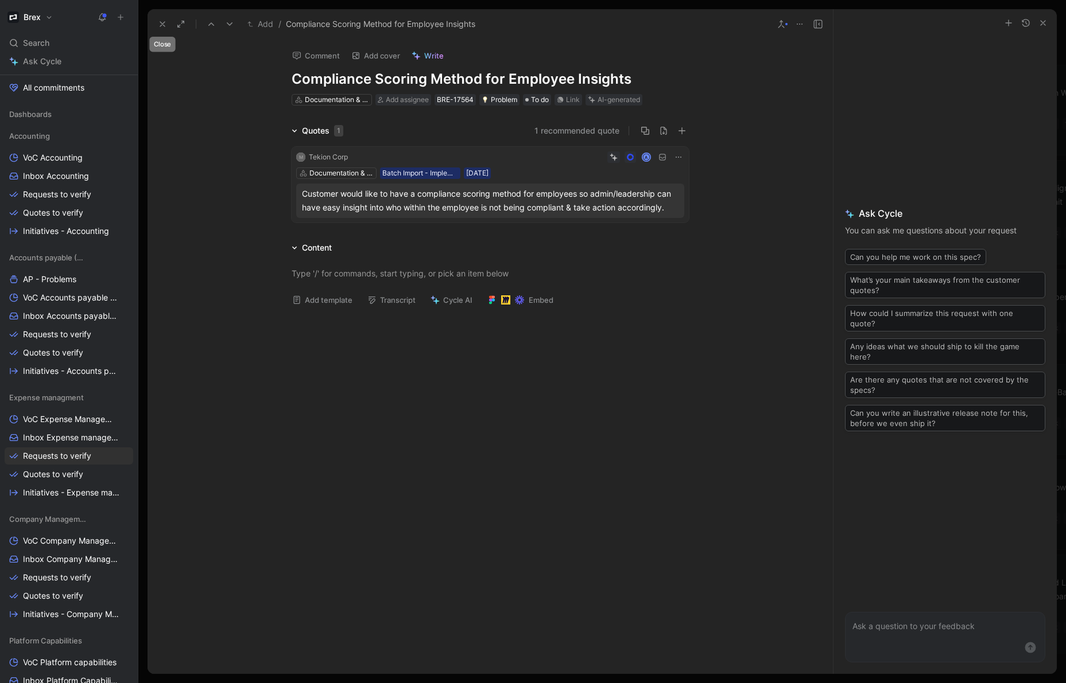
click at [162, 24] on use at bounding box center [162, 24] width 5 height 5
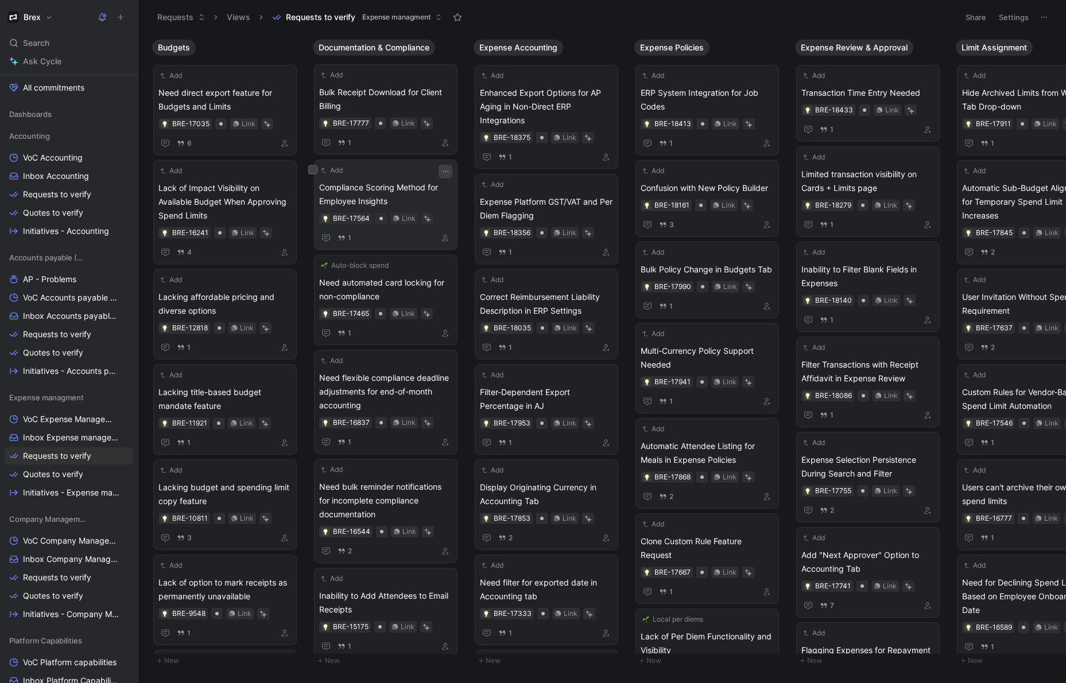
click at [448, 169] on icon "button" at bounding box center [445, 171] width 9 height 9
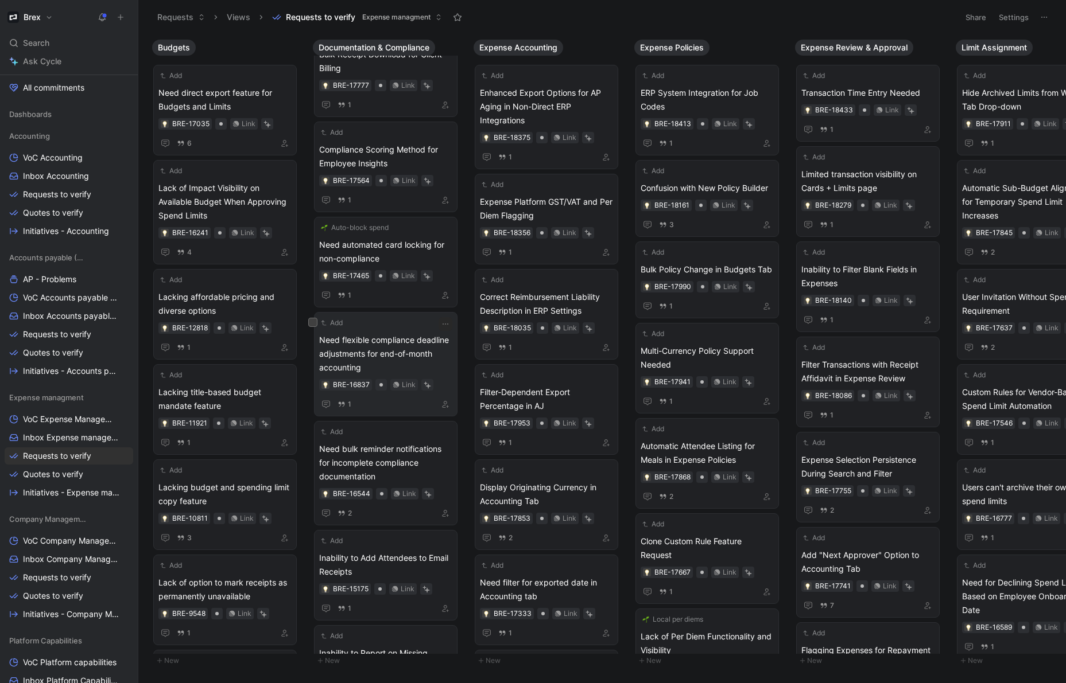
scroll to position [39, 0]
click at [358, 355] on span "Need flexible compliance deadline adjustments for end-of-month accounting" at bounding box center [385, 353] width 133 height 41
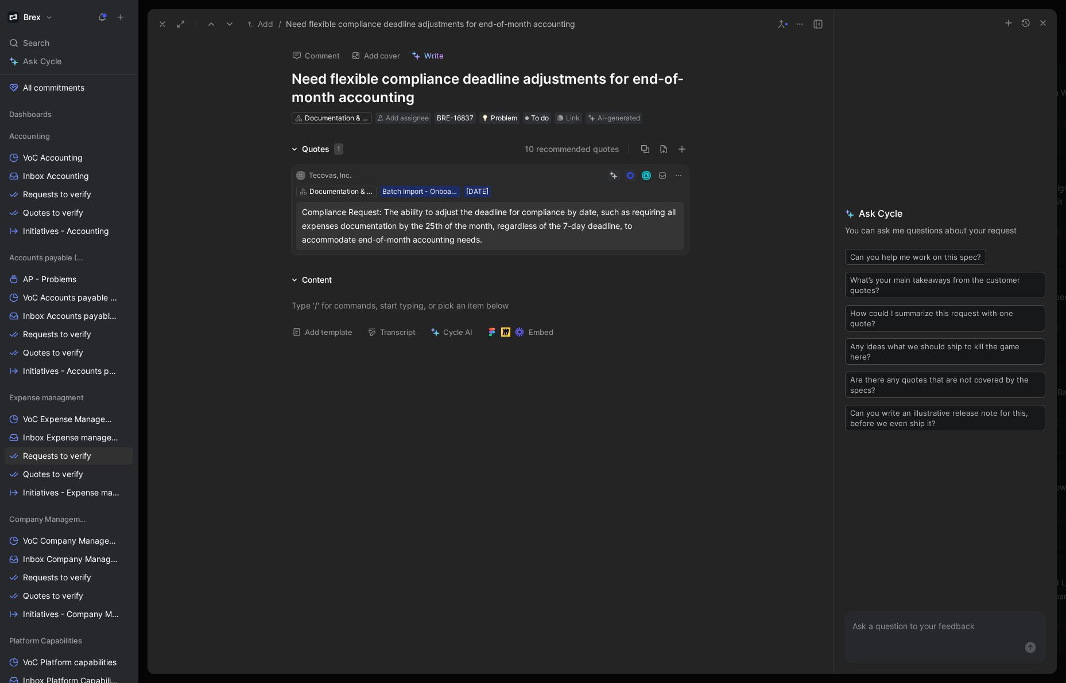
click at [232, 18] on button at bounding box center [230, 24] width 16 height 16
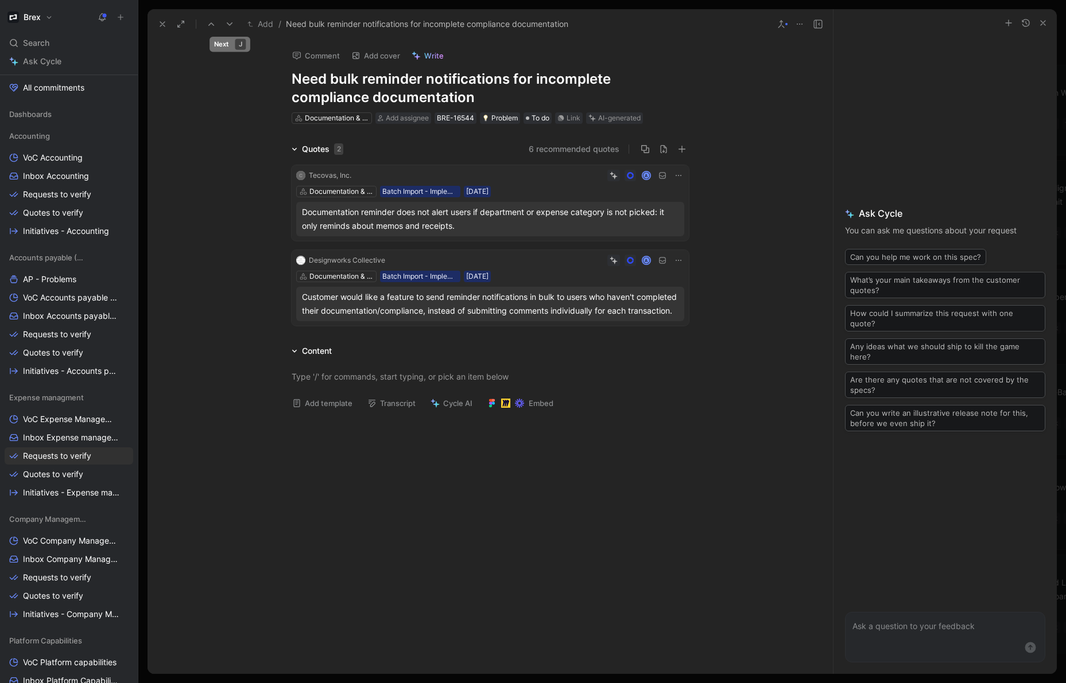
click at [232, 22] on use at bounding box center [230, 23] width 6 height 3
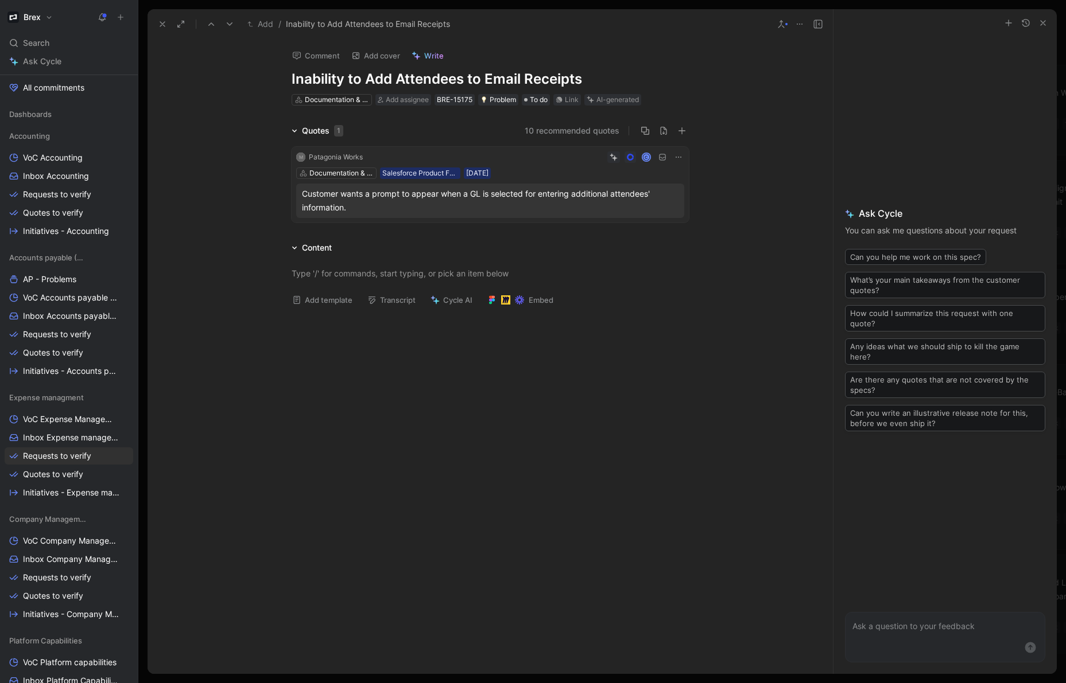
click at [232, 22] on use at bounding box center [230, 23] width 6 height 3
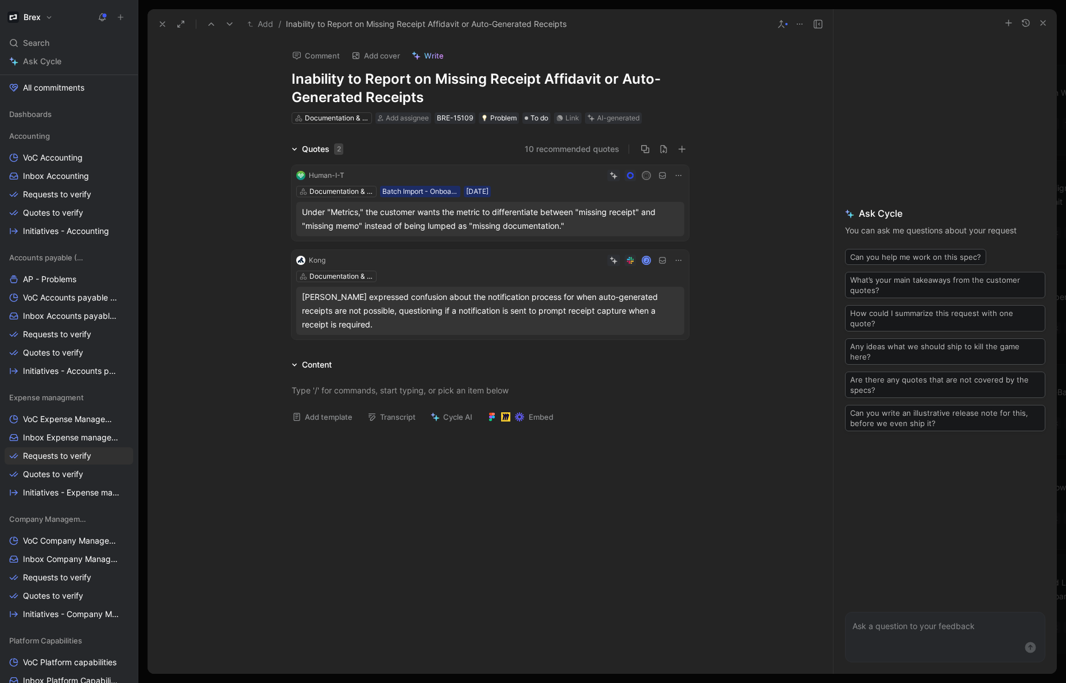
click at [232, 22] on use at bounding box center [230, 23] width 6 height 3
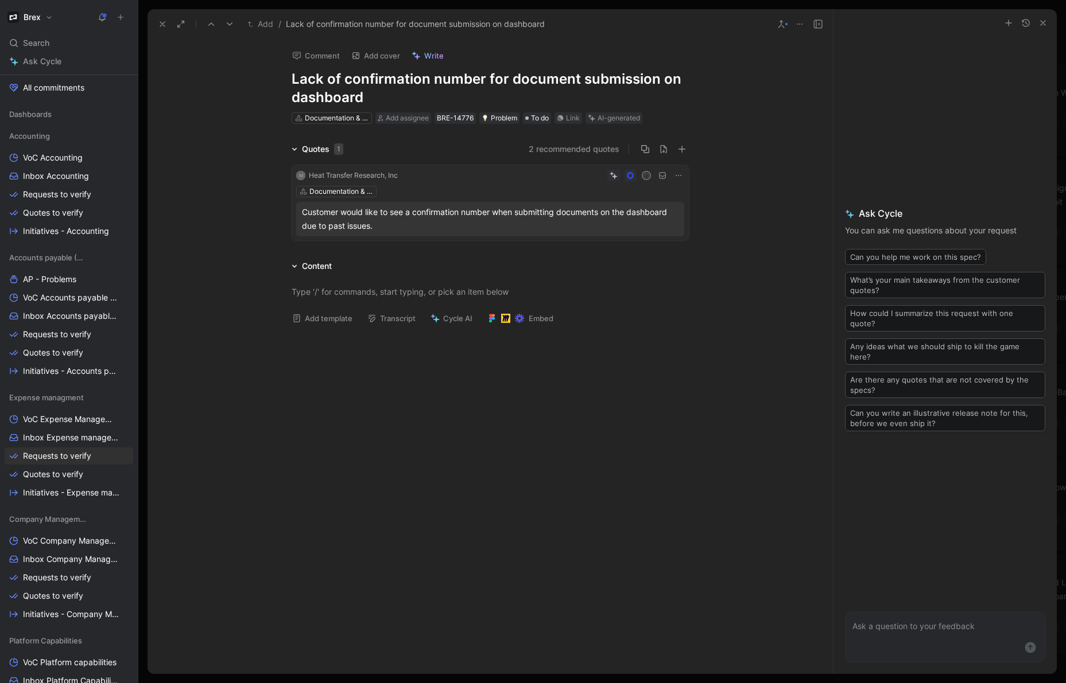
click at [232, 22] on use at bounding box center [230, 23] width 6 height 3
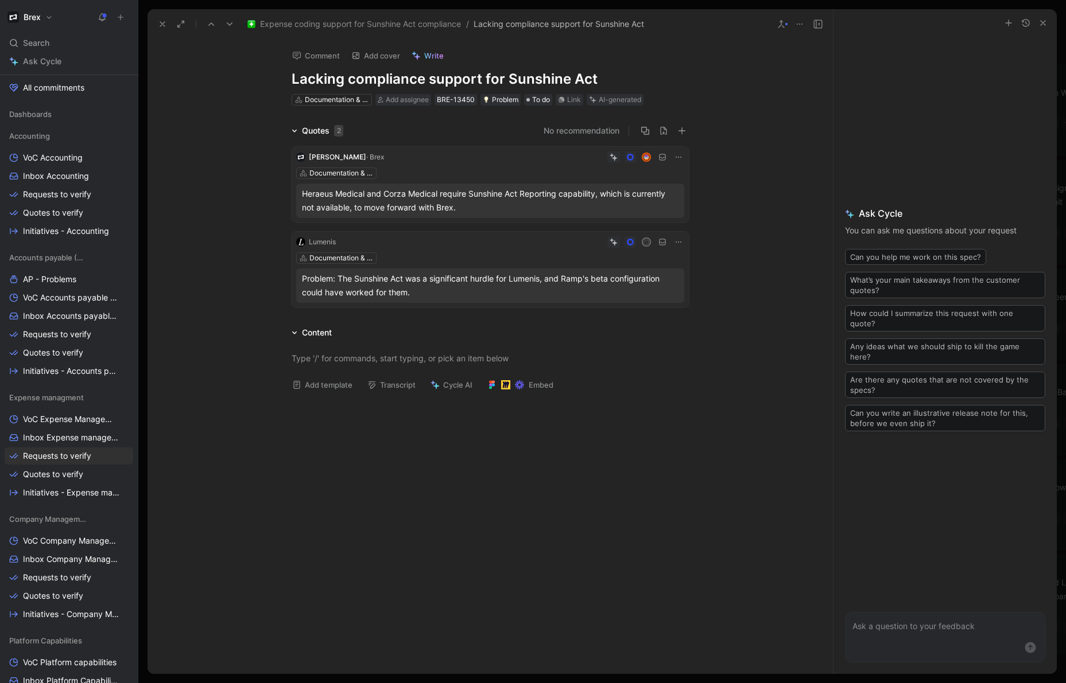
click at [232, 22] on use at bounding box center [230, 23] width 6 height 3
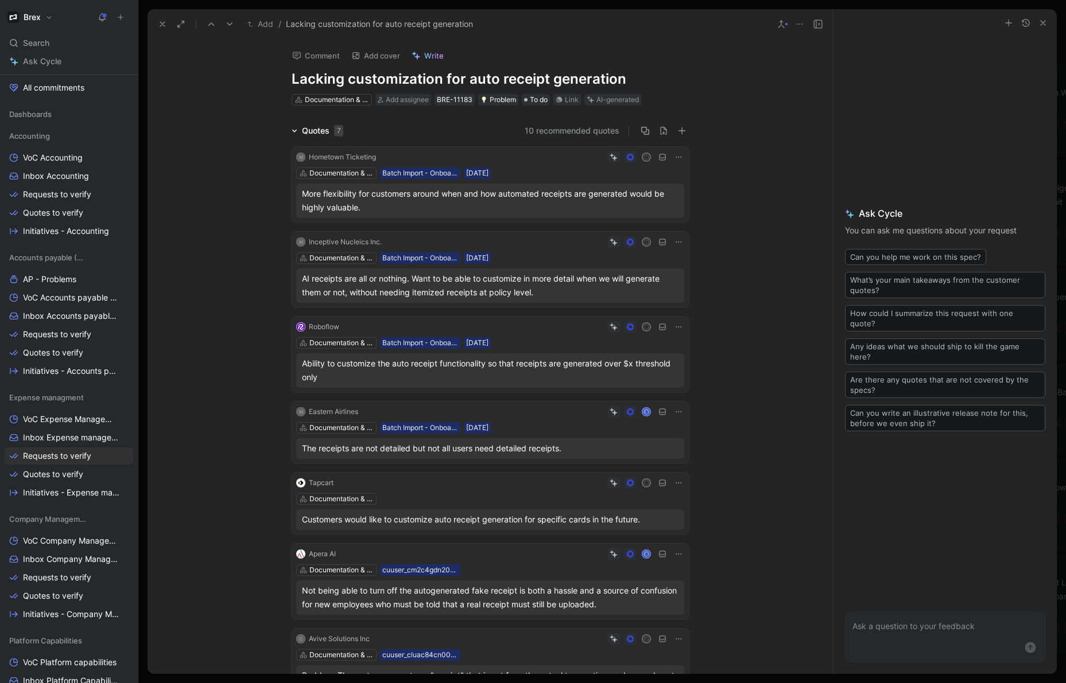
click at [232, 22] on use at bounding box center [230, 23] width 6 height 3
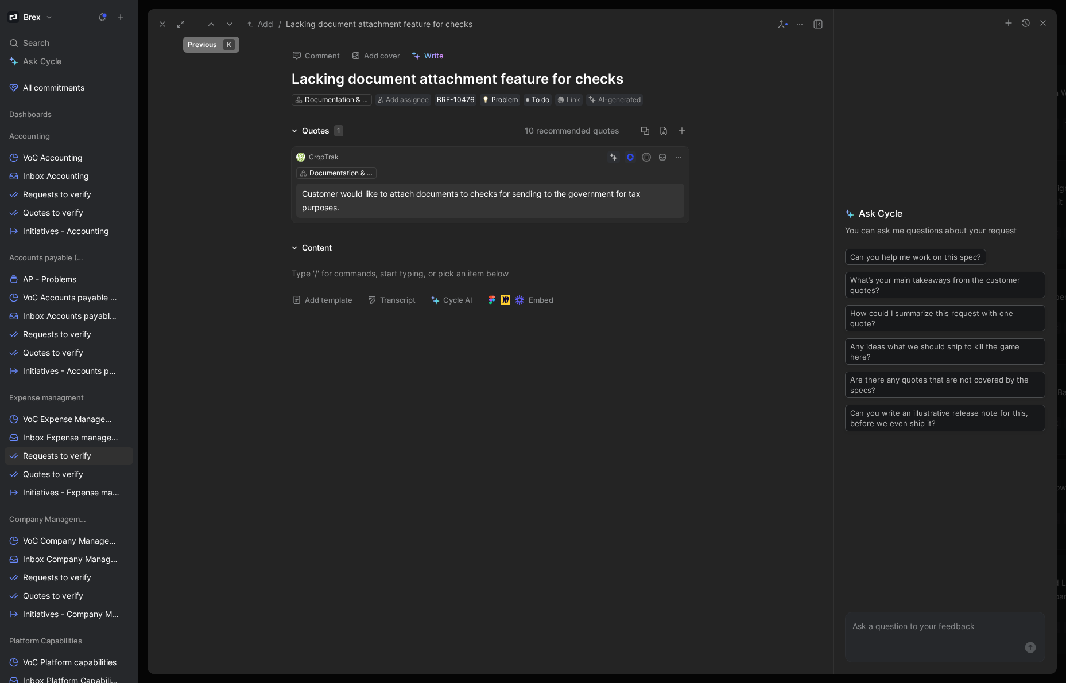
click at [204, 25] on button at bounding box center [211, 24] width 16 height 16
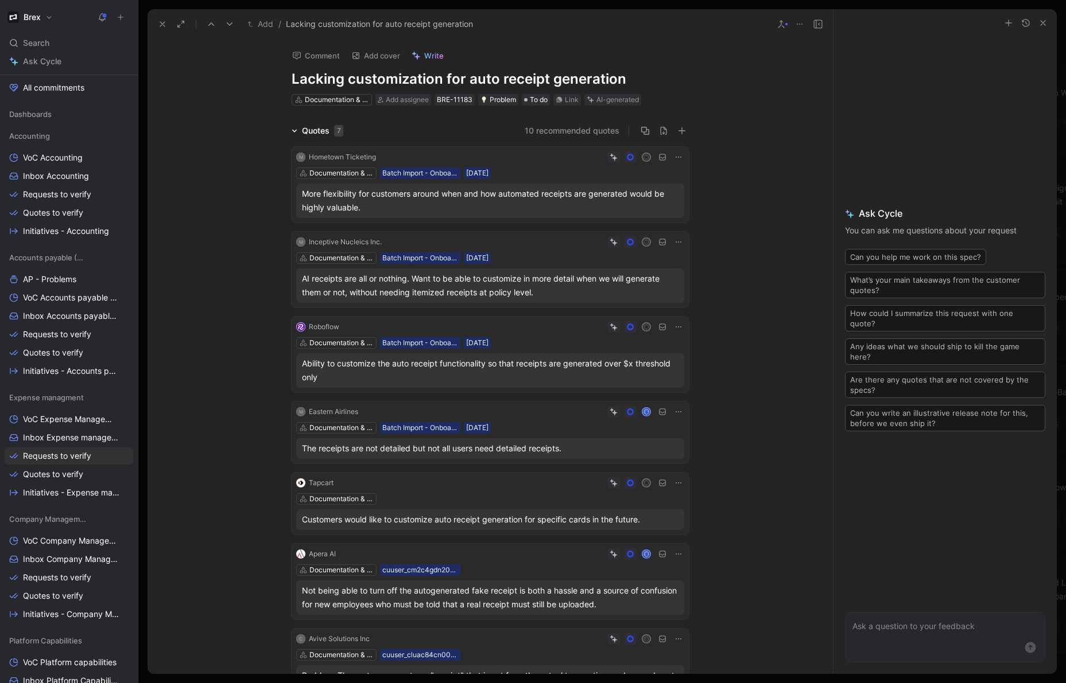
click at [225, 24] on icon at bounding box center [229, 24] width 9 height 9
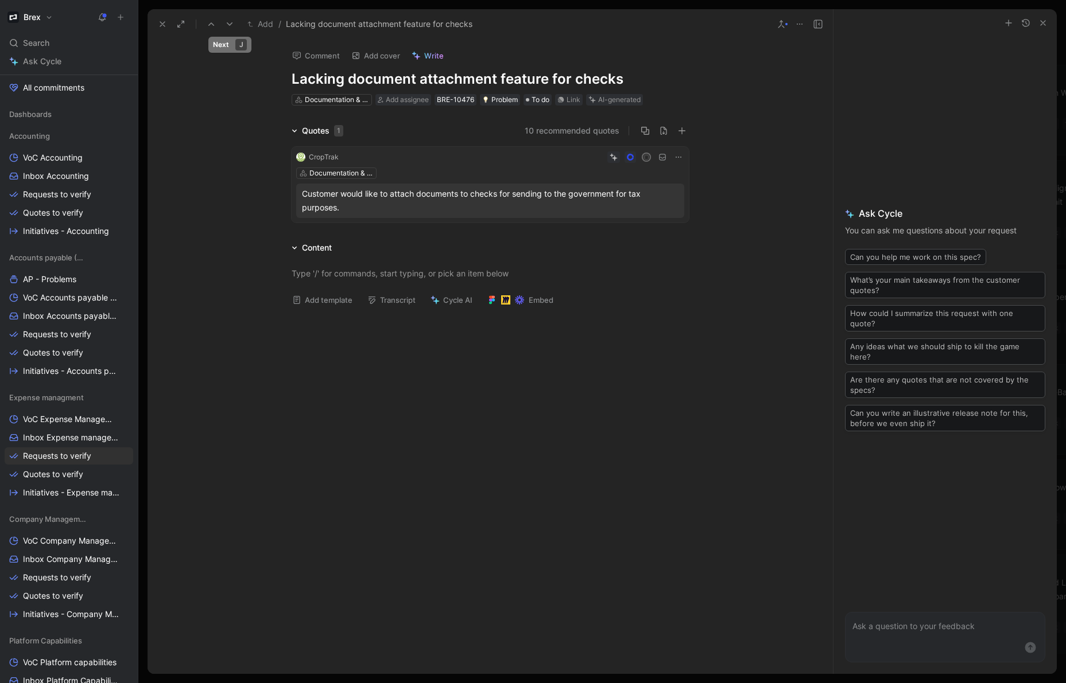
click at [231, 25] on icon at bounding box center [229, 24] width 9 height 9
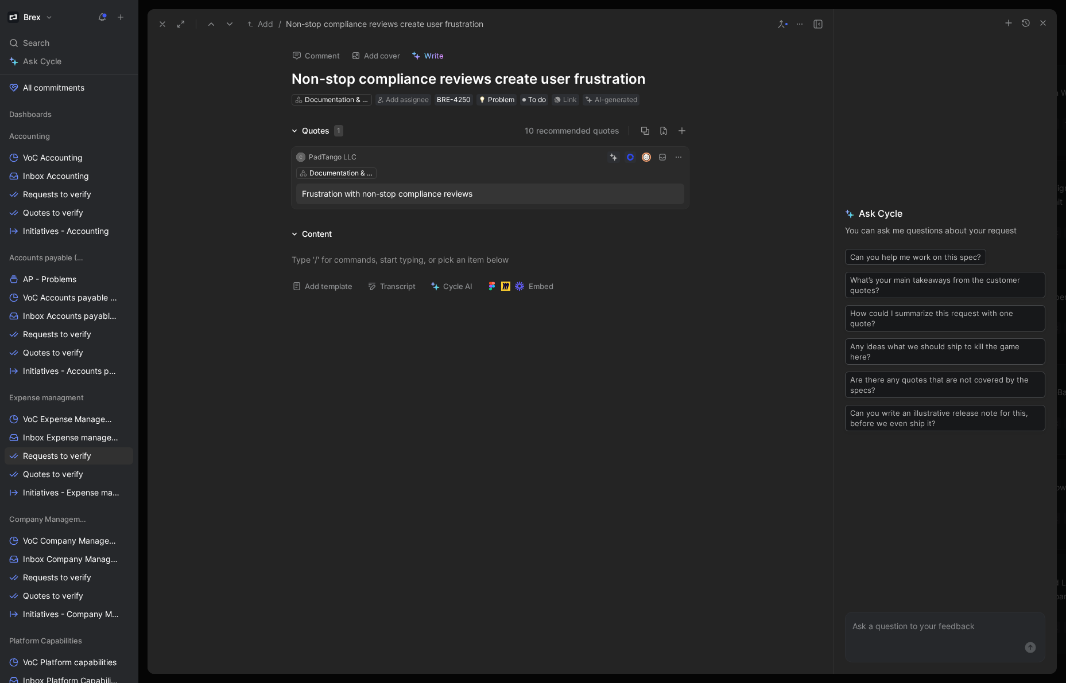
click at [234, 24] on icon at bounding box center [229, 24] width 9 height 9
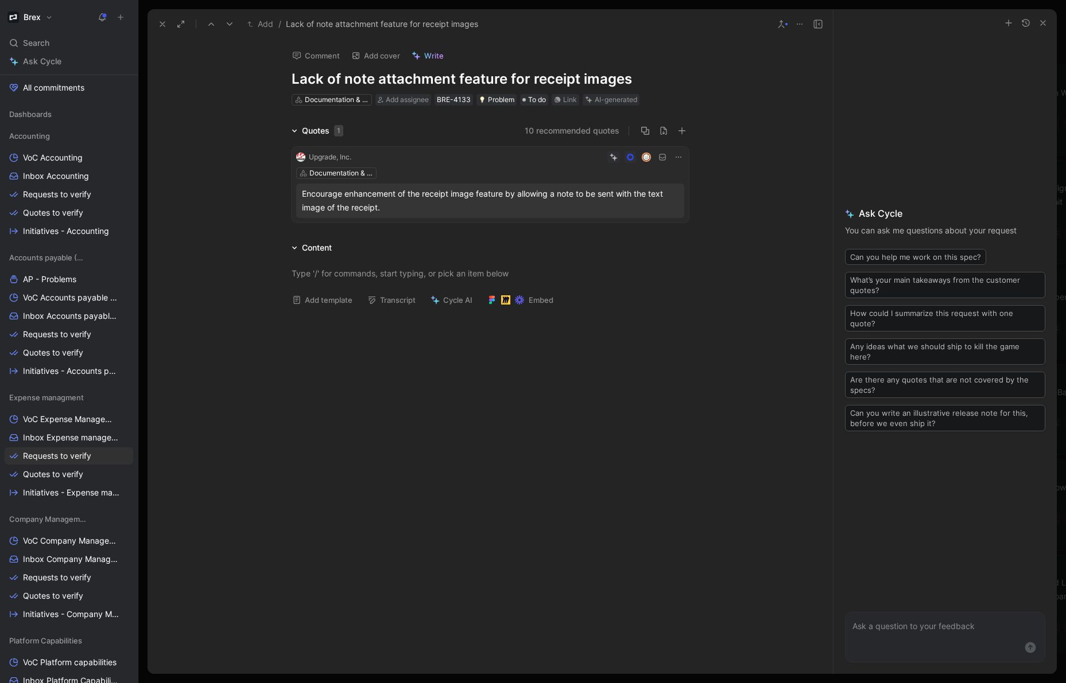
click at [234, 24] on icon at bounding box center [229, 24] width 9 height 9
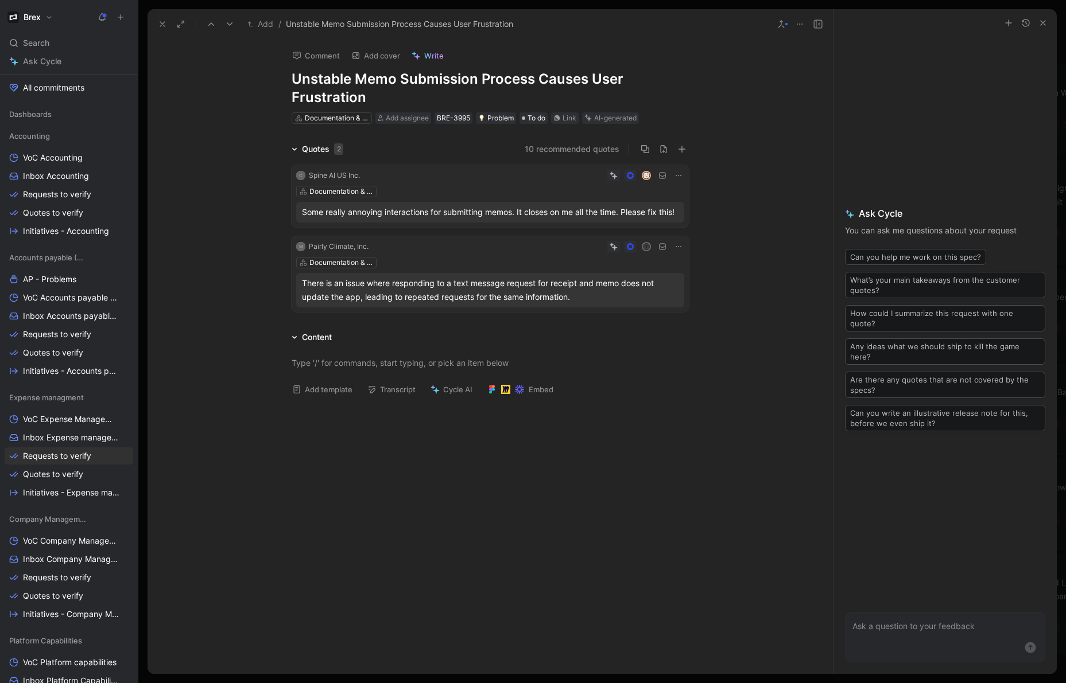
click at [234, 24] on icon at bounding box center [229, 24] width 9 height 9
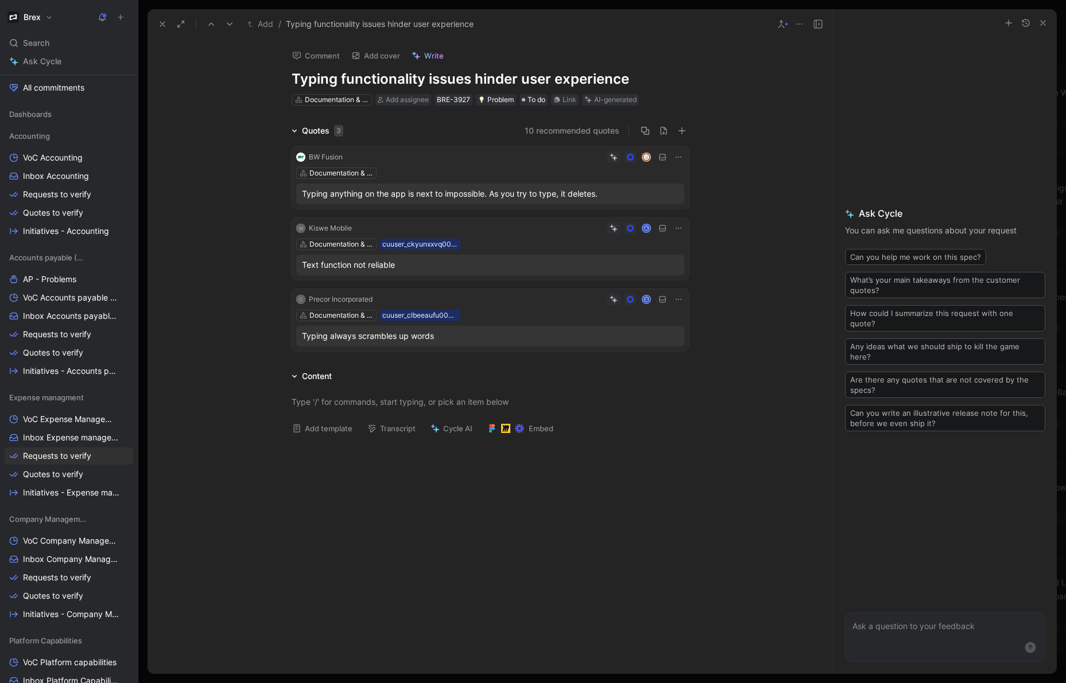
click at [234, 24] on icon at bounding box center [229, 24] width 9 height 9
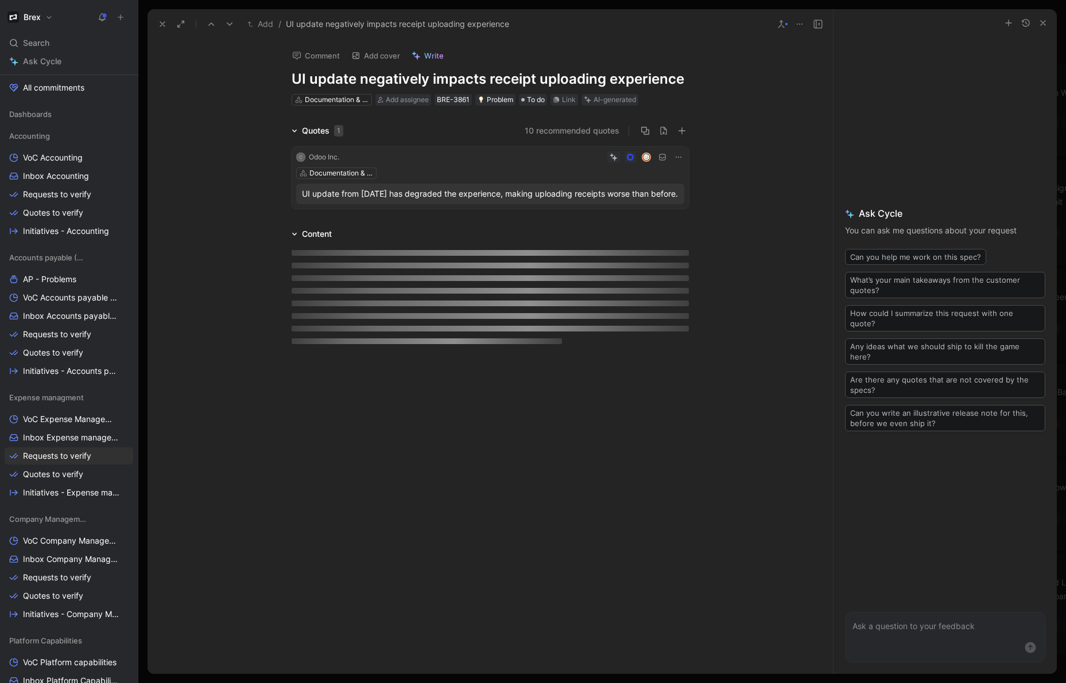
click at [234, 24] on icon at bounding box center [229, 24] width 9 height 9
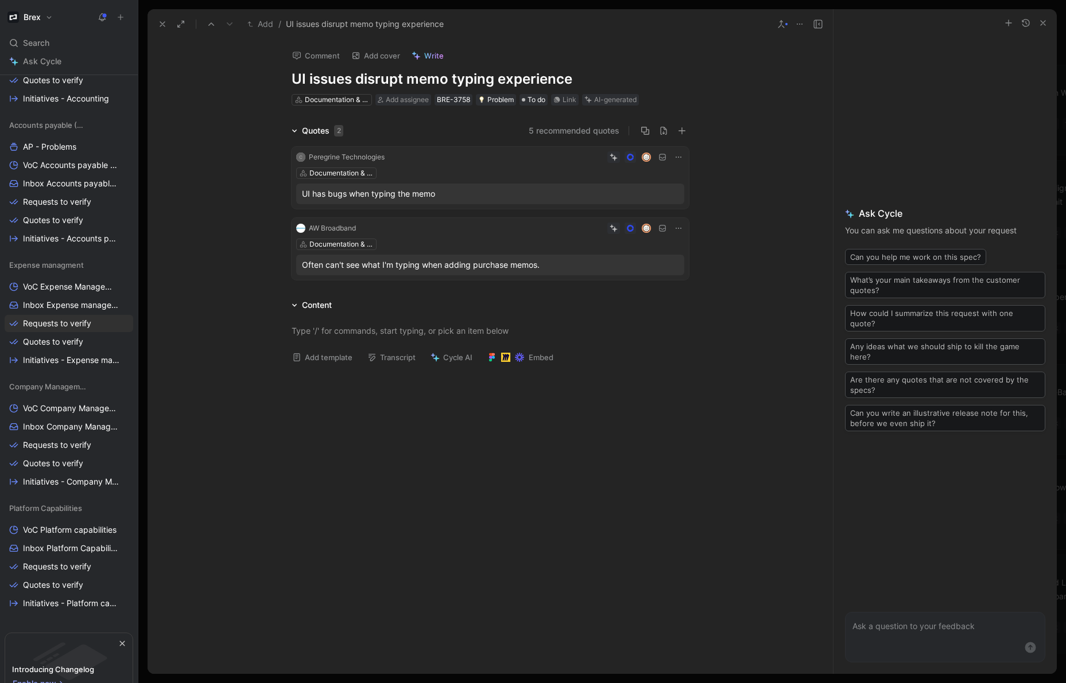
scroll to position [448, 0]
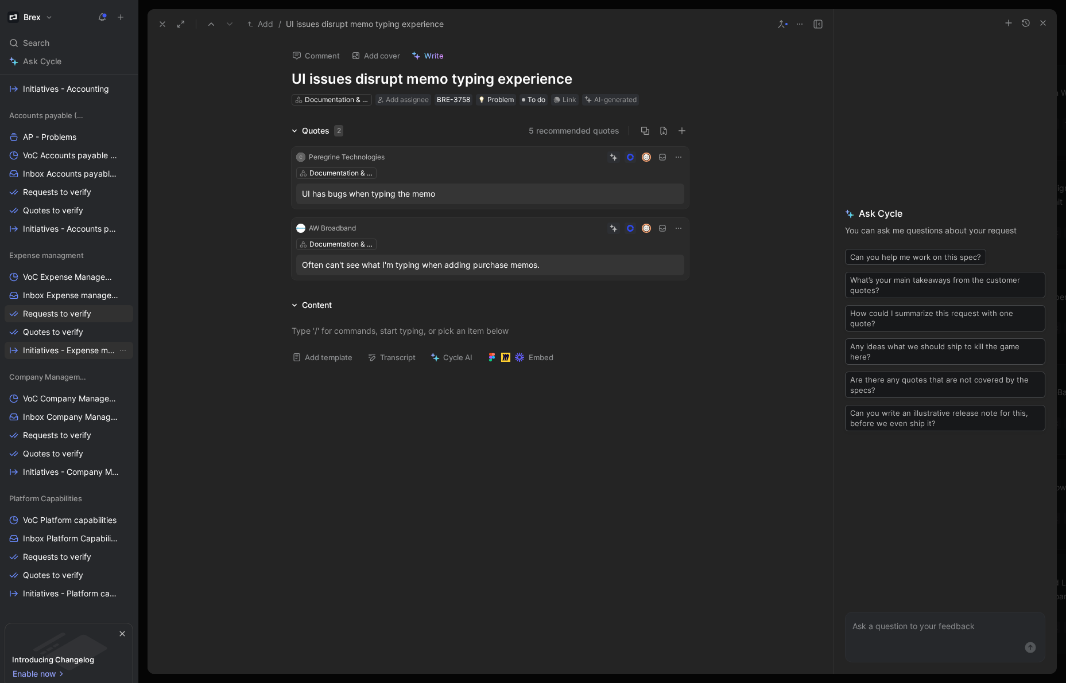
click at [96, 354] on span "Initiatives - Expense management" at bounding box center [70, 350] width 94 height 11
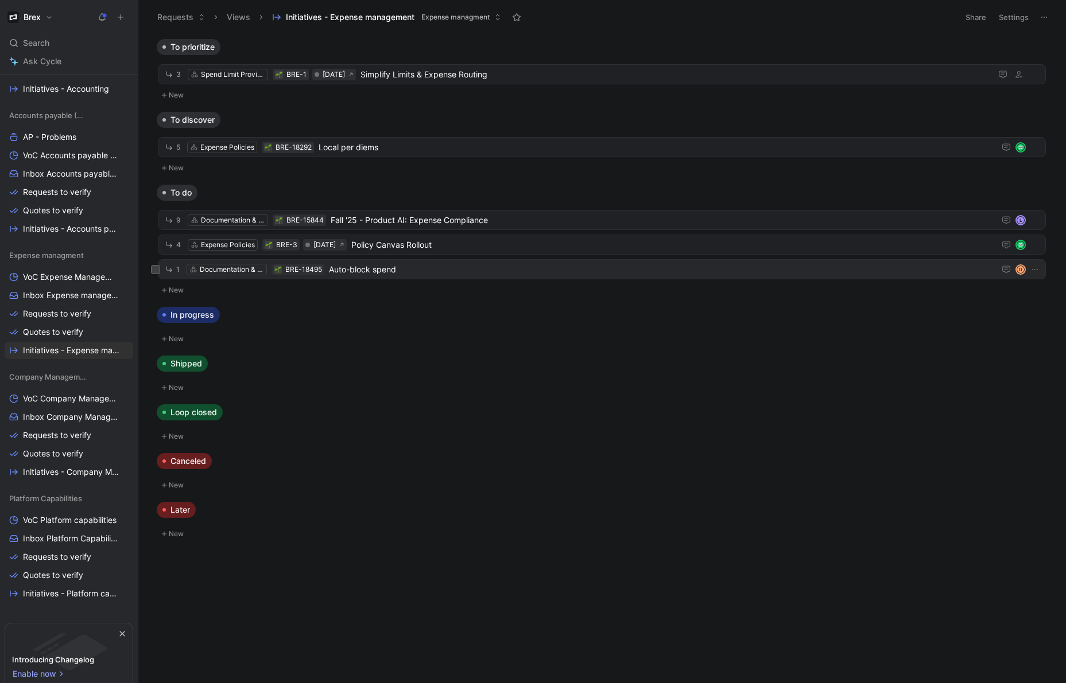
click at [440, 271] on span "Auto-block spend" at bounding box center [659, 270] width 661 height 14
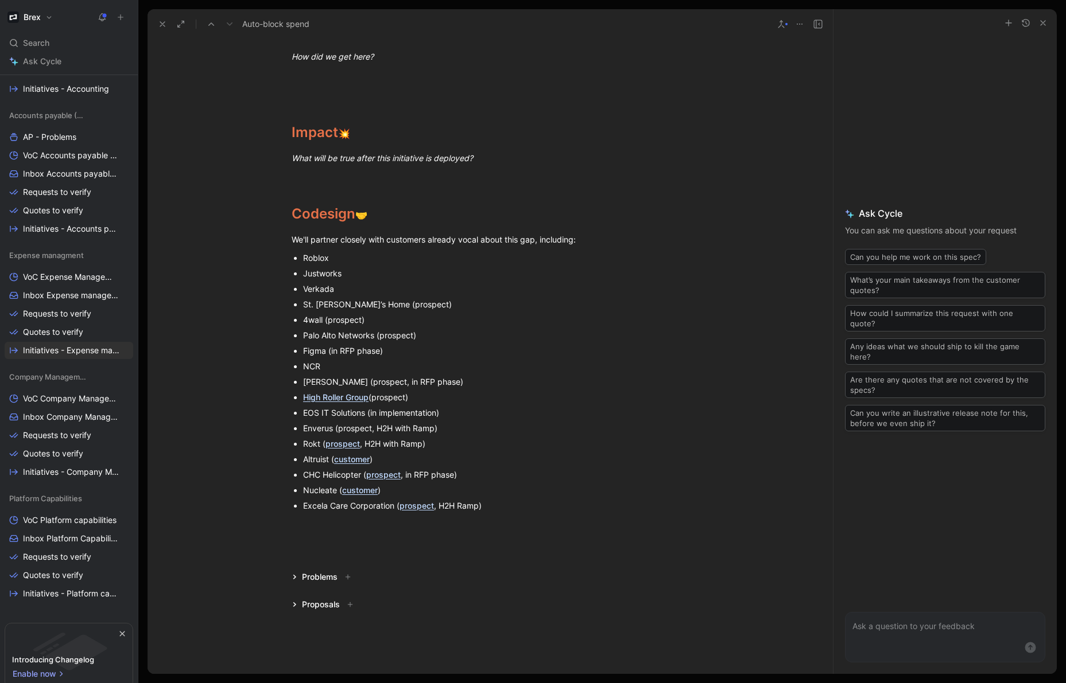
scroll to position [284, 0]
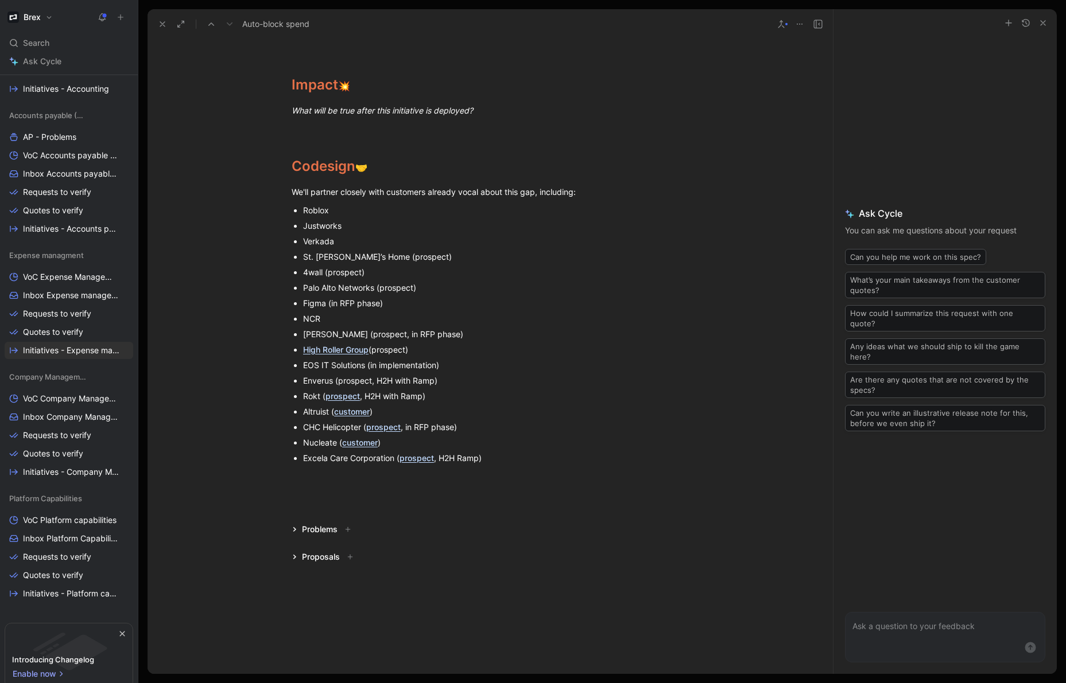
click at [294, 533] on div "Problems" at bounding box center [323, 530] width 72 height 14
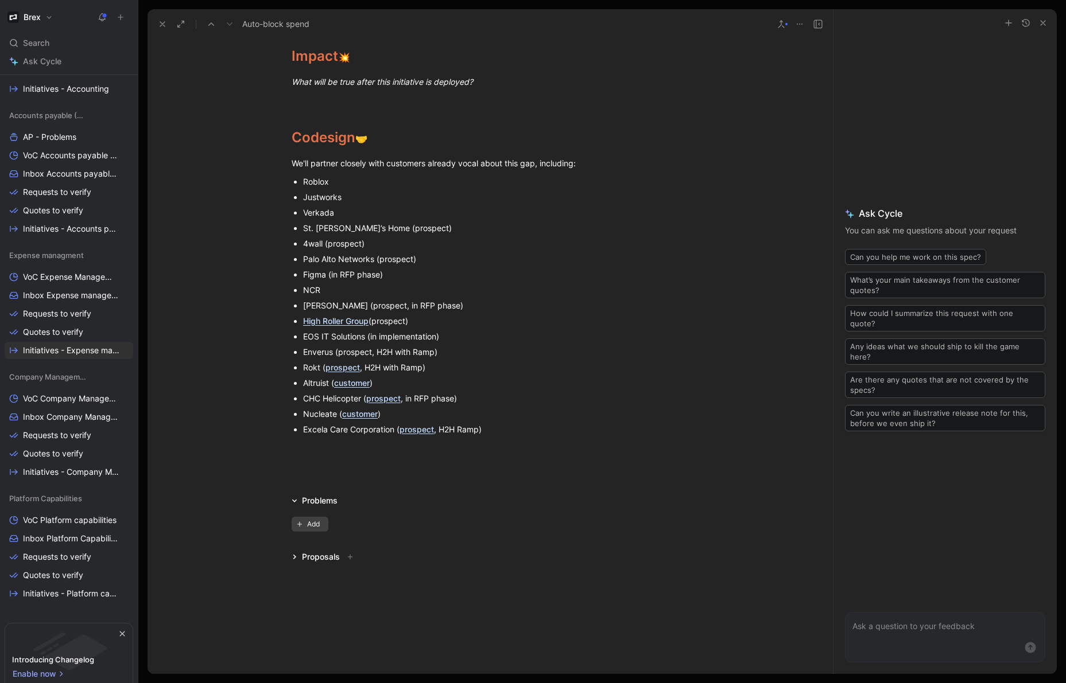
click at [317, 526] on span "Add" at bounding box center [315, 524] width 16 height 11
type input "BRE-17564"
click at [456, 566] on span "Compliance Scoring Method for Employee Insights" at bounding box center [454, 570] width 189 height 10
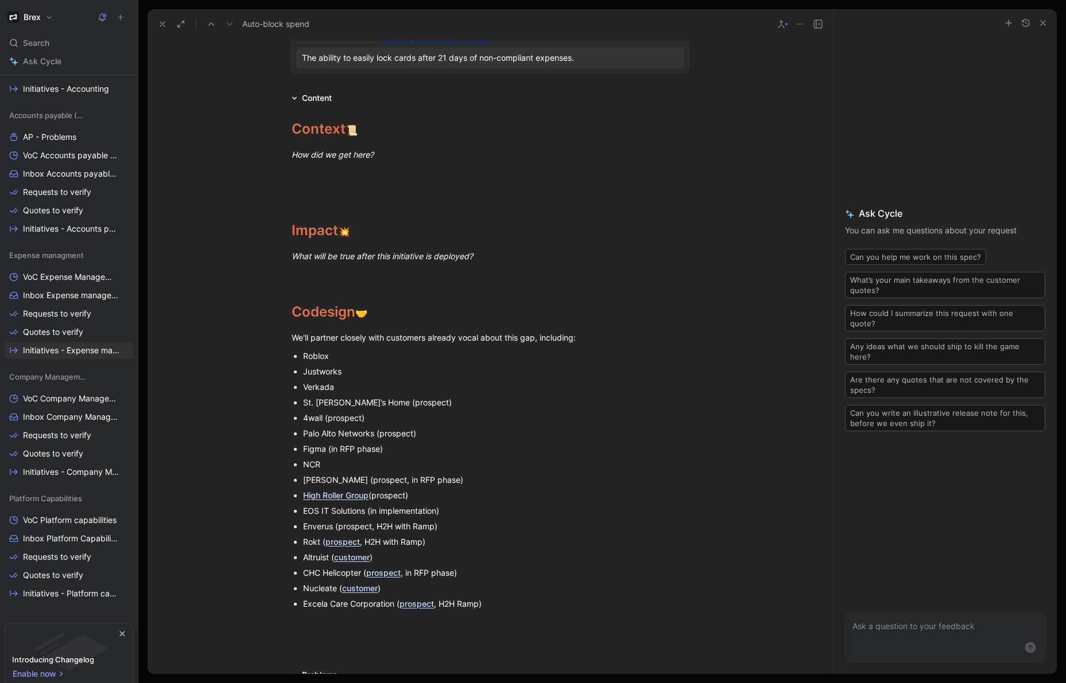
scroll to position [202, 0]
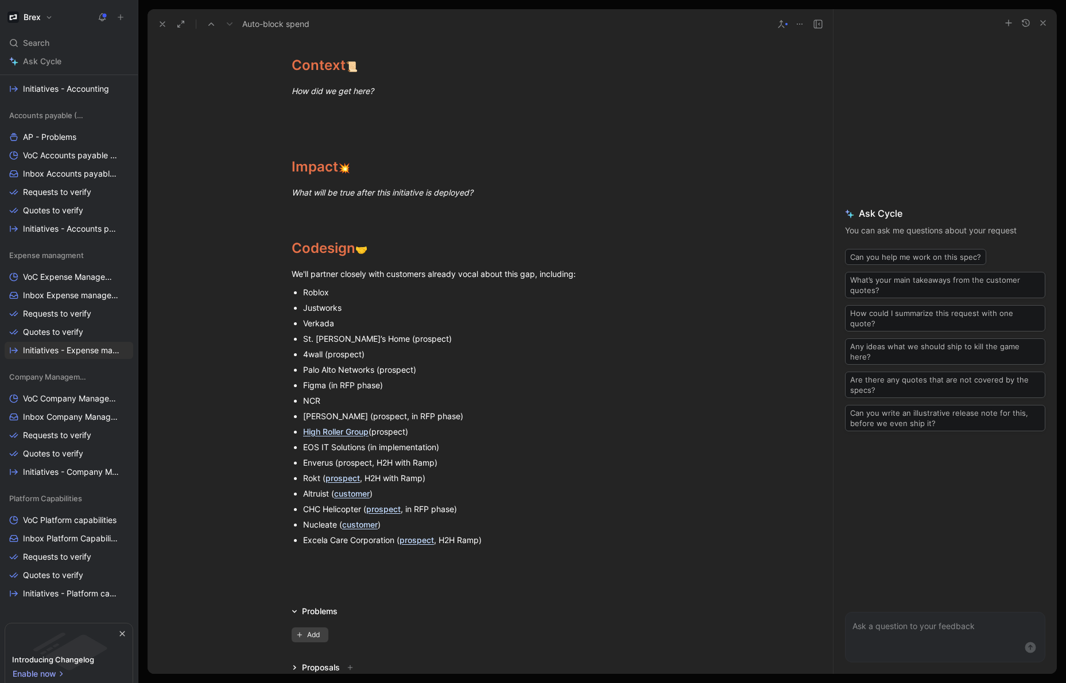
click at [312, 635] on span "Add" at bounding box center [315, 635] width 16 height 11
type input "BRE-4250"
click at [484, 605] on span "Non-stop compliance reviews create user frustration" at bounding box center [454, 612] width 197 height 14
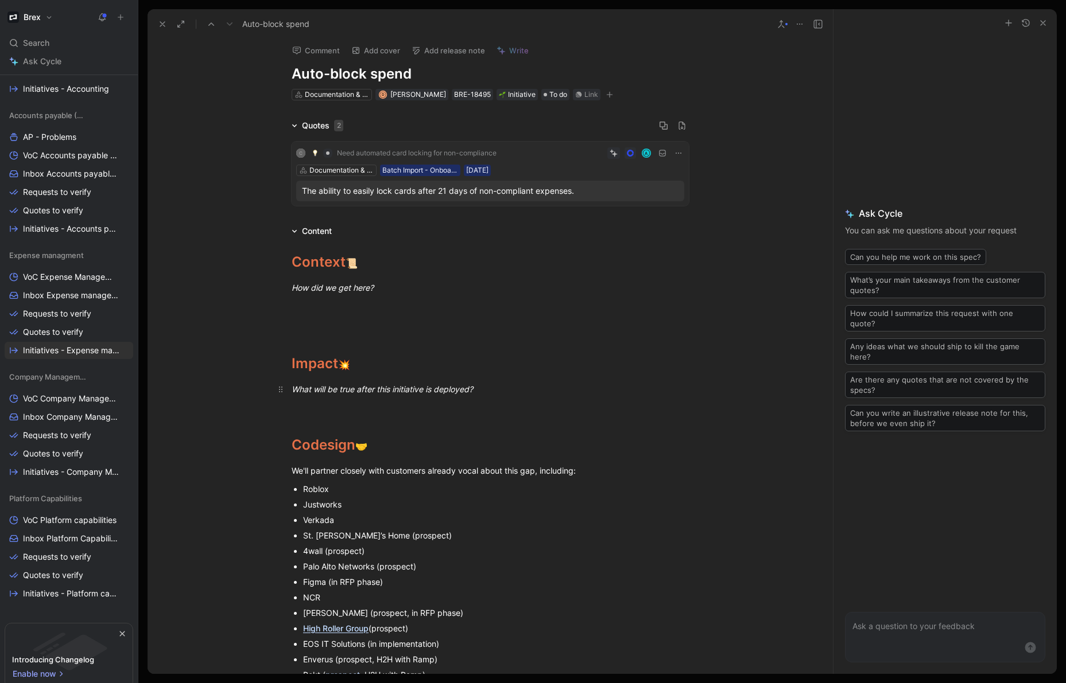
scroll to position [0, 0]
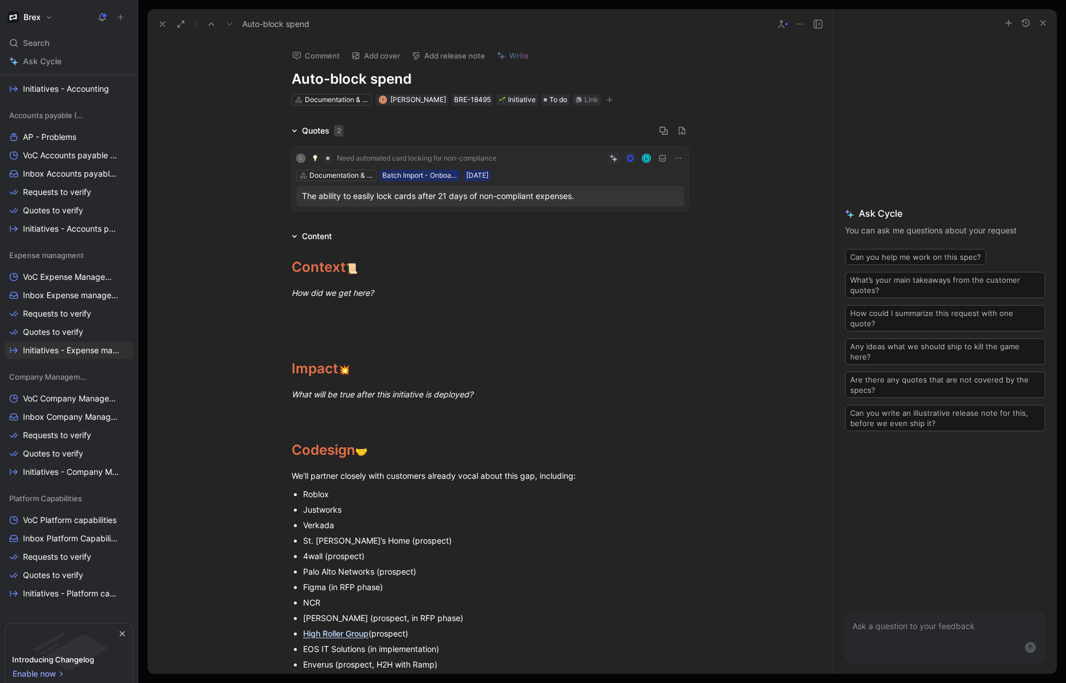
click at [294, 130] on icon at bounding box center [295, 131] width 6 height 6
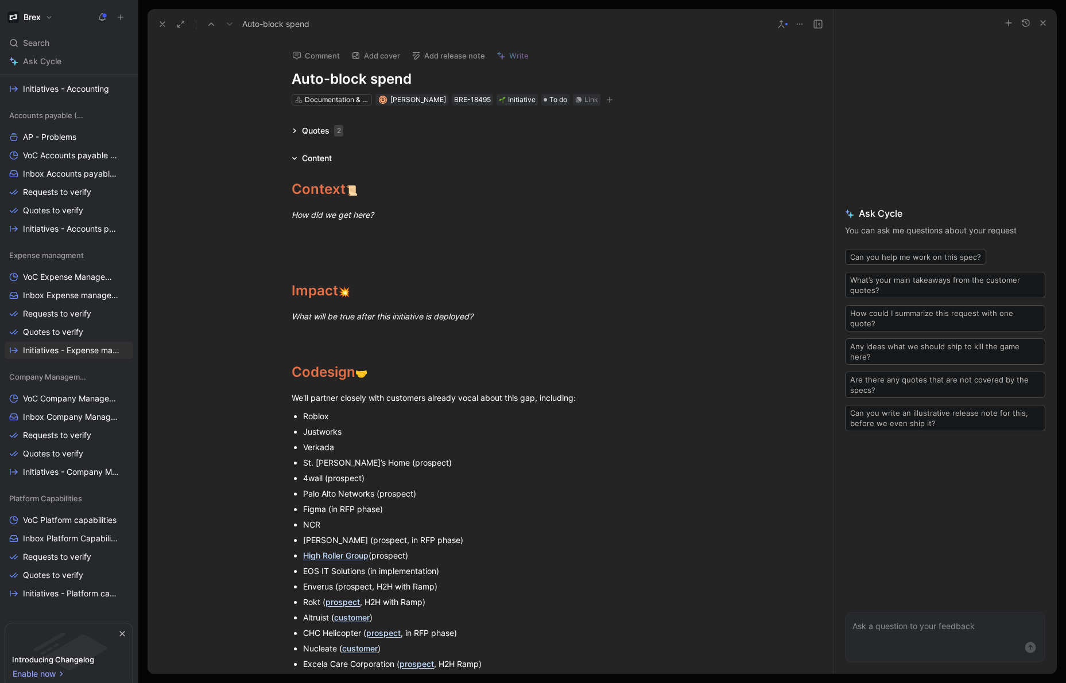
click at [296, 131] on icon at bounding box center [294, 131] width 3 height 5
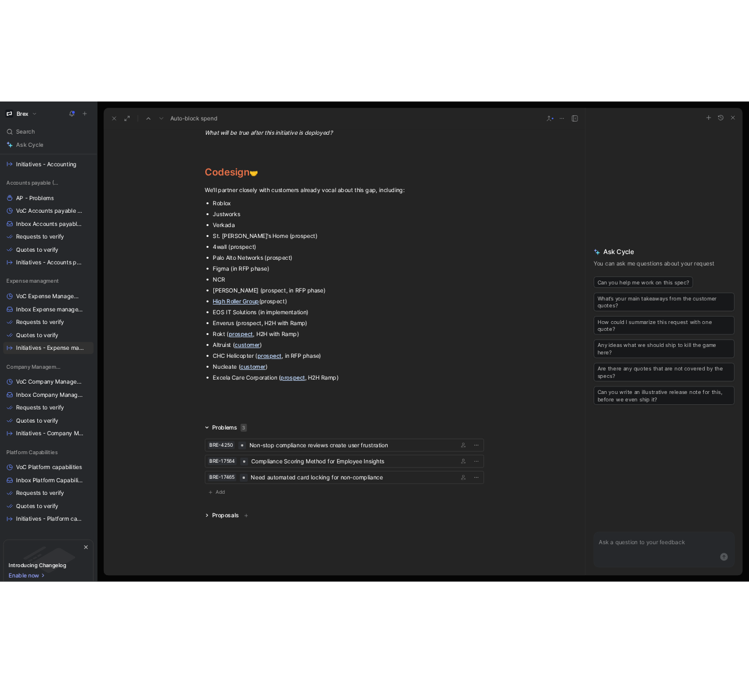
scroll to position [382, 0]
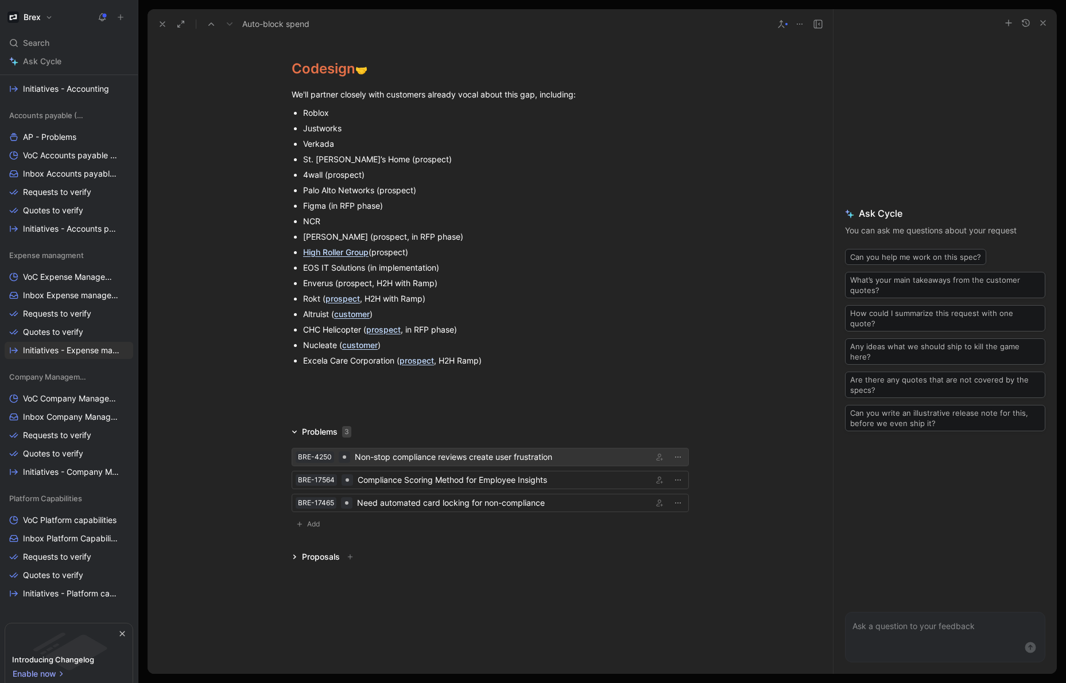
click at [390, 460] on div "Non-stop compliance reviews create user frustration" at bounding box center [501, 457] width 293 height 14
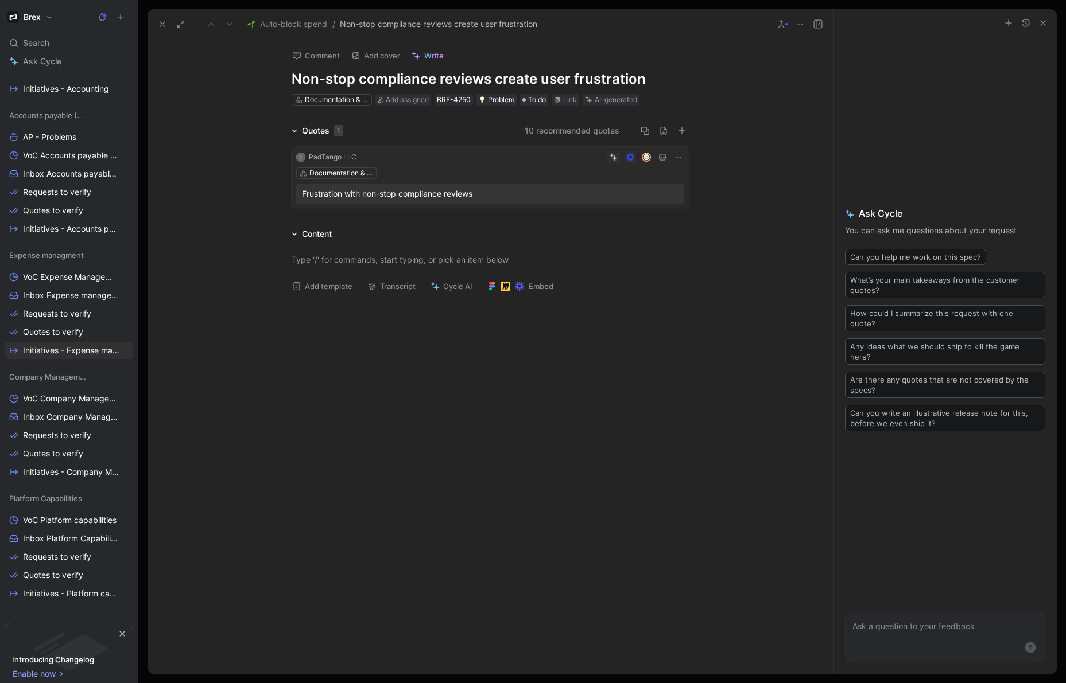
click at [436, 196] on div "Frustration with non-stop compliance reviews" at bounding box center [490, 194] width 376 height 14
click at [265, 89] on div "Comment Add cover Write Non-stop compliance reviews create user frustration Doc…" at bounding box center [489, 357] width 685 height 635
click at [160, 23] on icon at bounding box center [162, 24] width 9 height 9
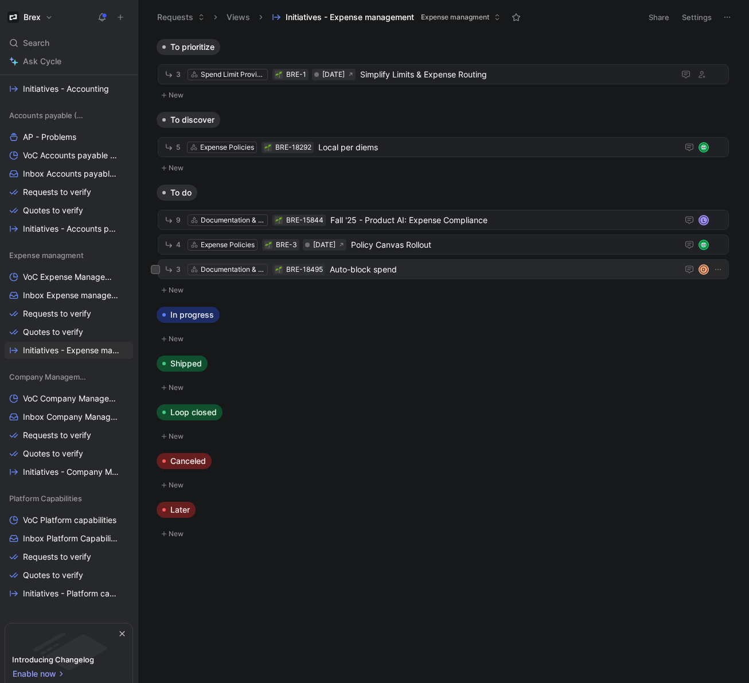
click at [436, 272] on span "Auto-block spend" at bounding box center [502, 270] width 344 height 14
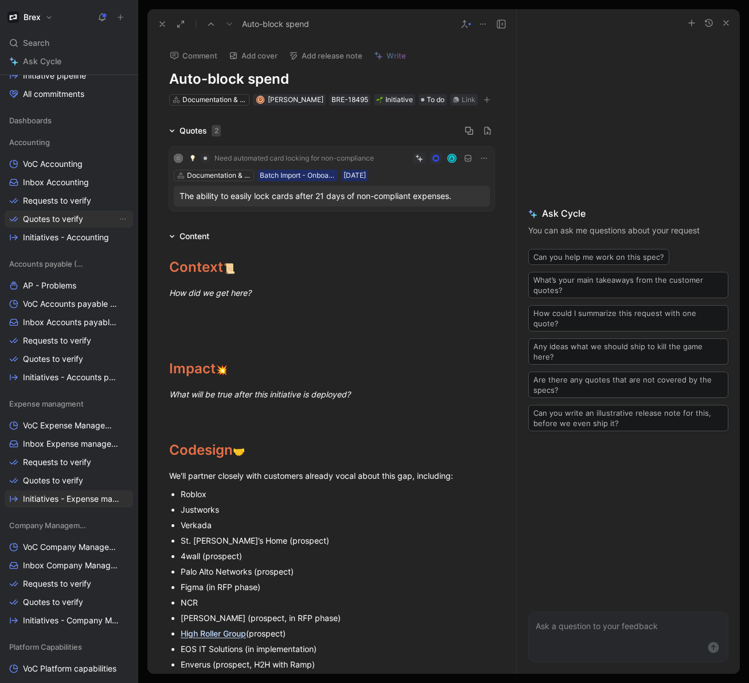
scroll to position [294, 0]
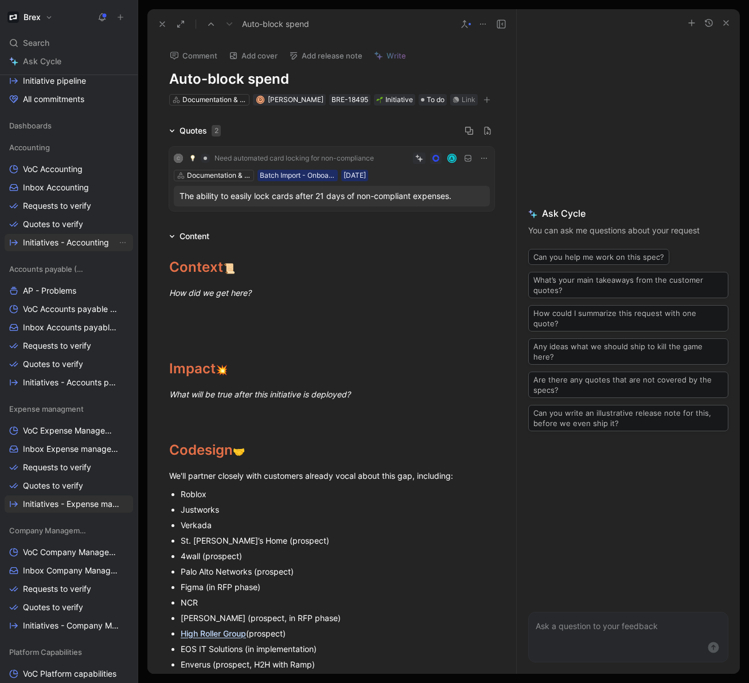
click at [66, 250] on link "Initiatives - Accounting" at bounding box center [69, 242] width 129 height 17
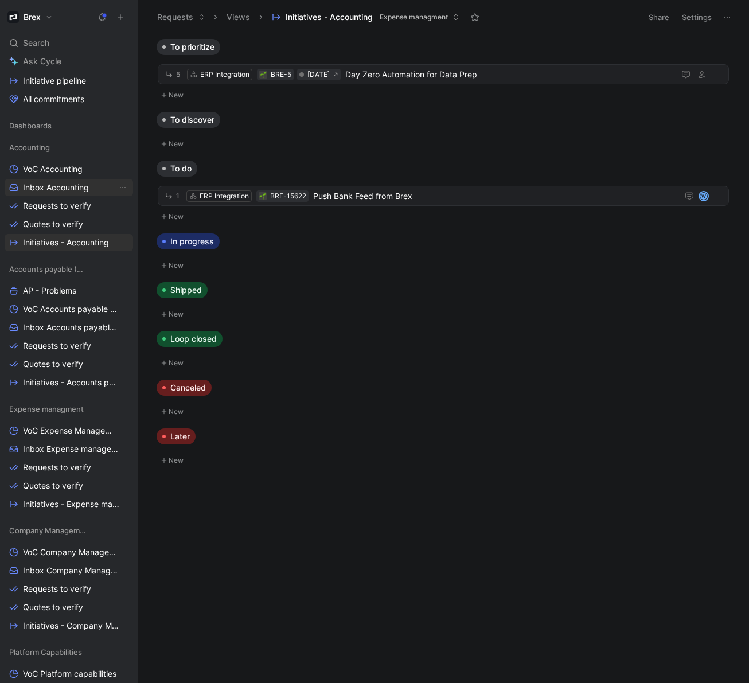
click at [94, 193] on link "Inbox Accounting" at bounding box center [69, 187] width 129 height 17
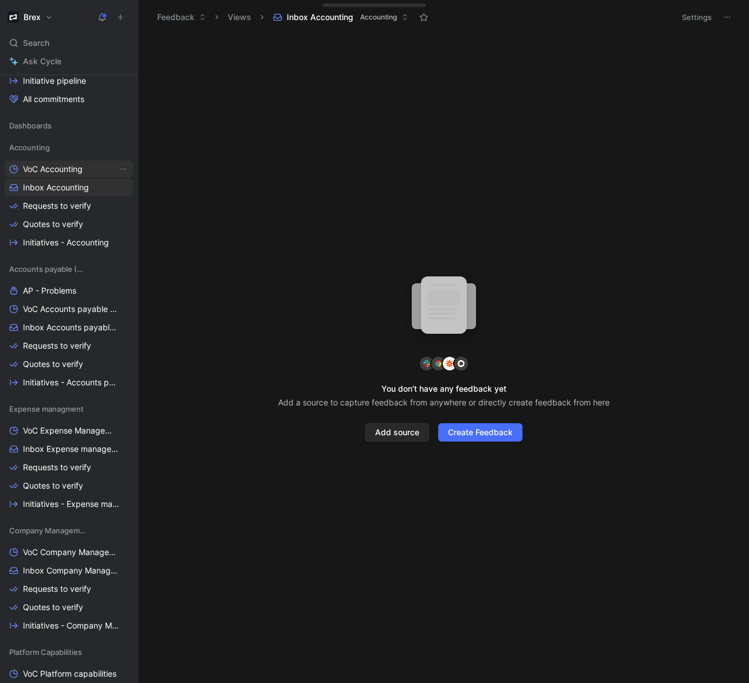
click at [97, 171] on link "VoC Accounting" at bounding box center [69, 169] width 129 height 17
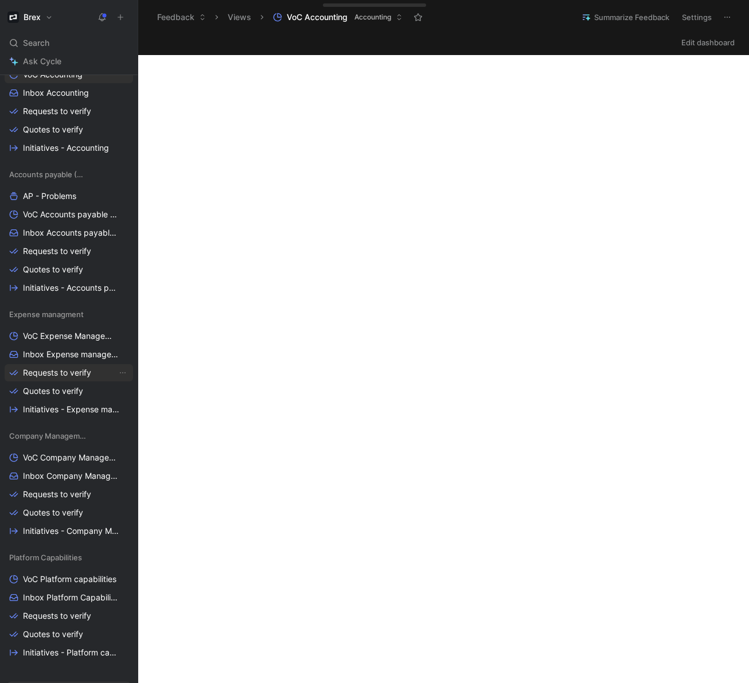
scroll to position [387, 0]
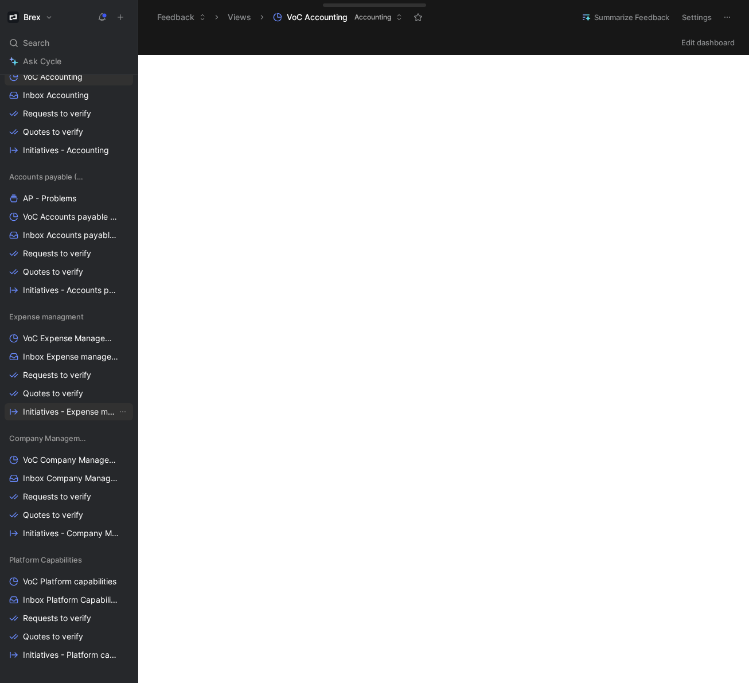
click at [66, 413] on span "Initiatives - Expense management" at bounding box center [70, 411] width 94 height 11
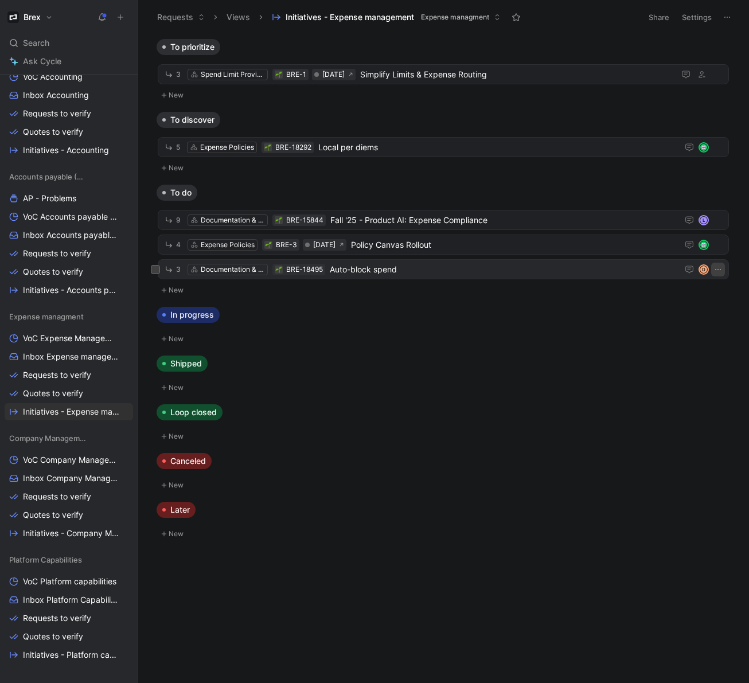
click at [716, 271] on icon "button" at bounding box center [718, 269] width 9 height 9
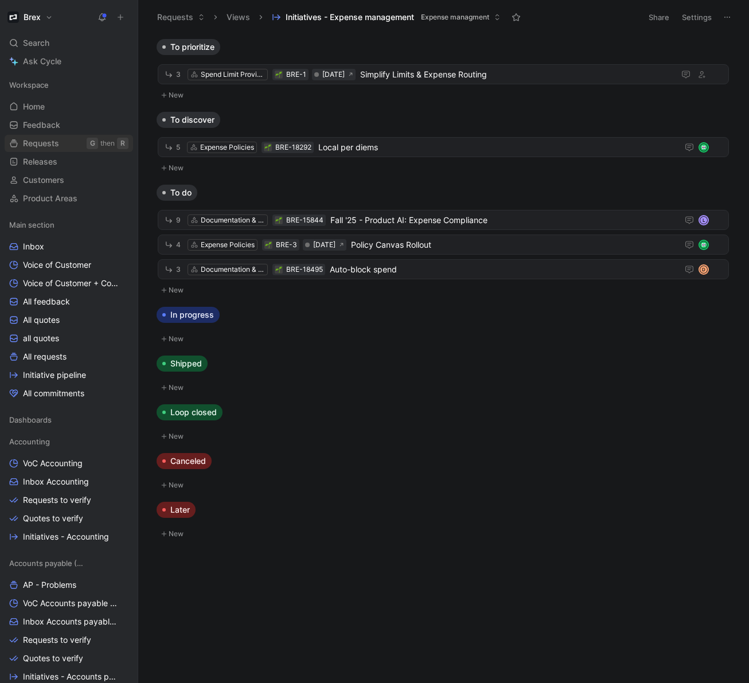
click at [53, 143] on span "Requests" at bounding box center [41, 143] width 36 height 11
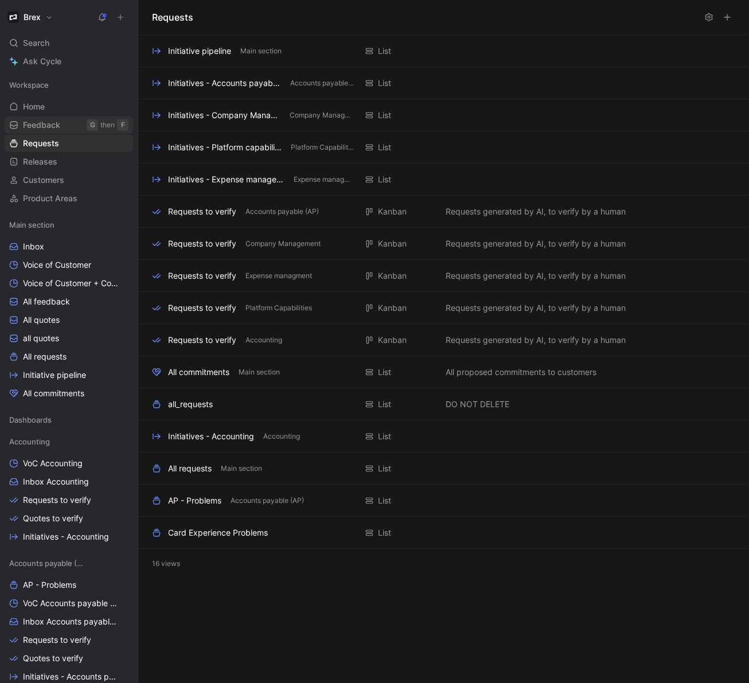
click at [52, 128] on span "Feedback" at bounding box center [41, 124] width 37 height 11
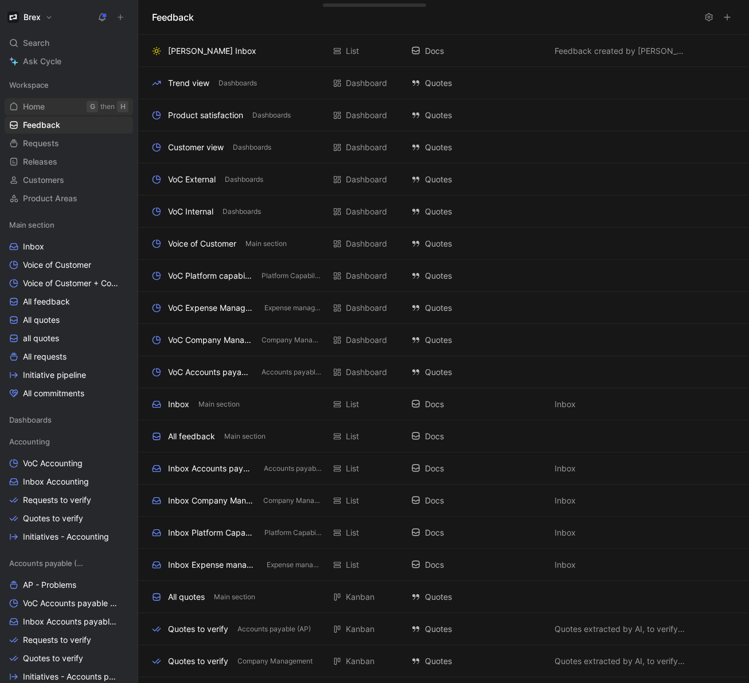
click at [62, 109] on link "Home G then H" at bounding box center [69, 106] width 129 height 17
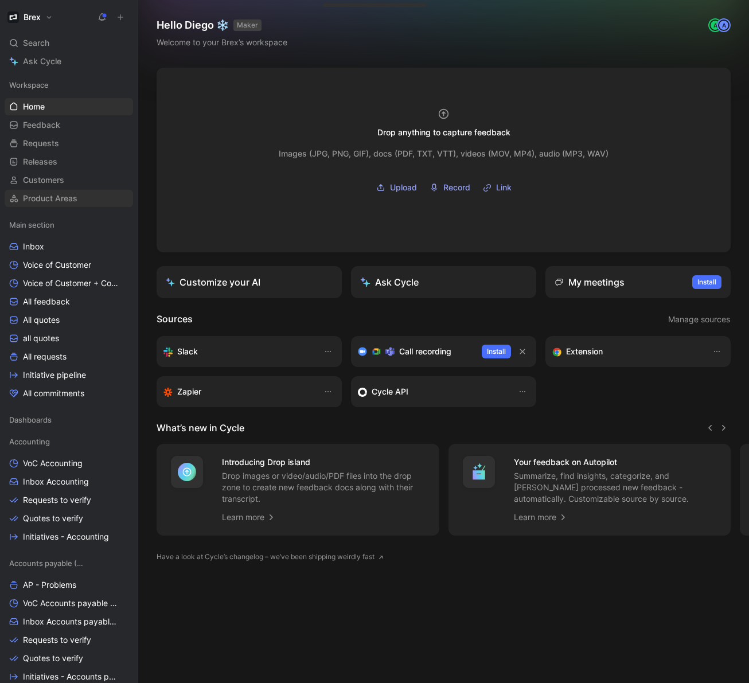
click at [41, 202] on span "Product Areas" at bounding box center [50, 198] width 55 height 11
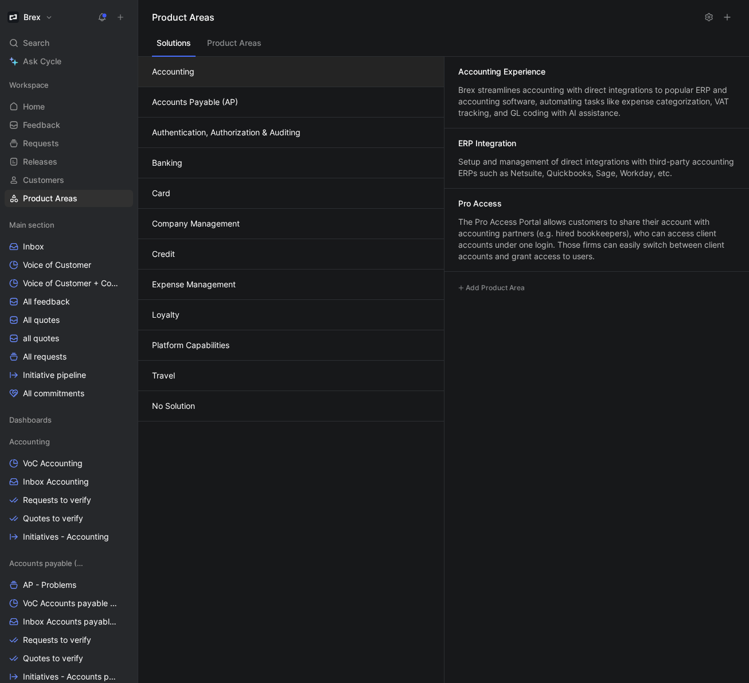
click at [204, 286] on button "Expense Management" at bounding box center [291, 285] width 306 height 30
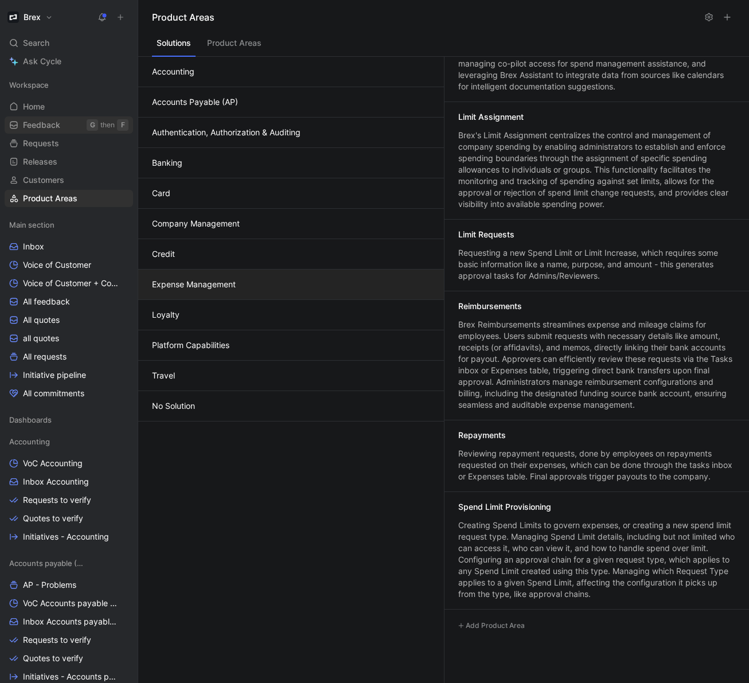
scroll to position [621, 0]
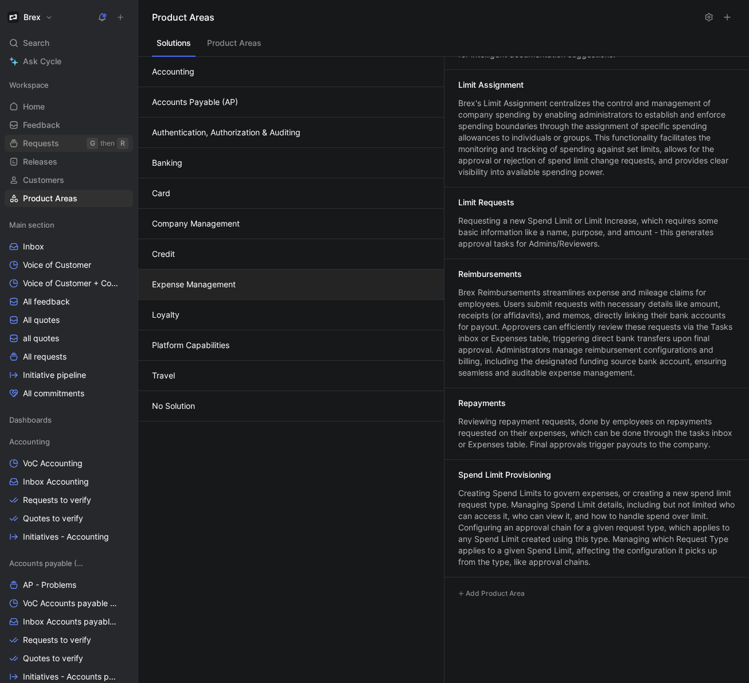
click at [45, 139] on span "Requests" at bounding box center [41, 143] width 36 height 11
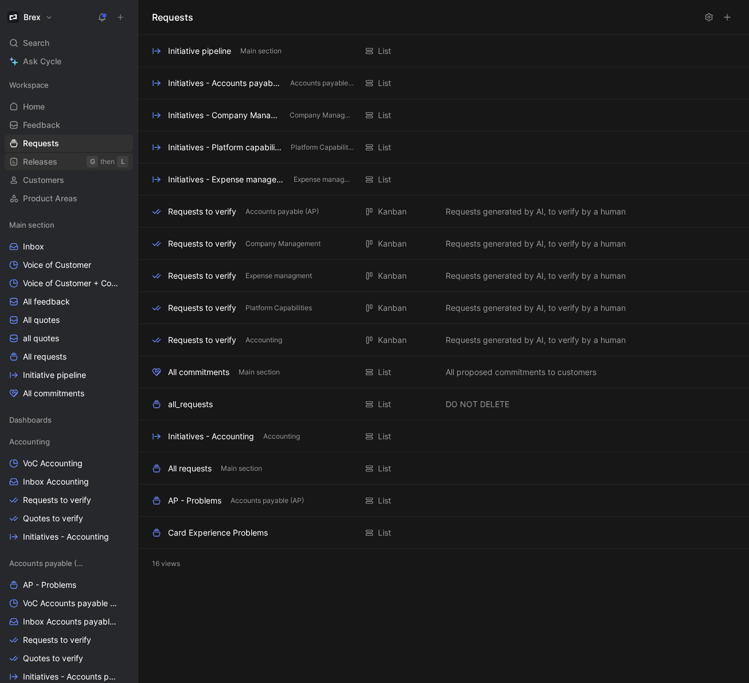
click at [44, 163] on span "Releases" at bounding box center [40, 161] width 34 height 11
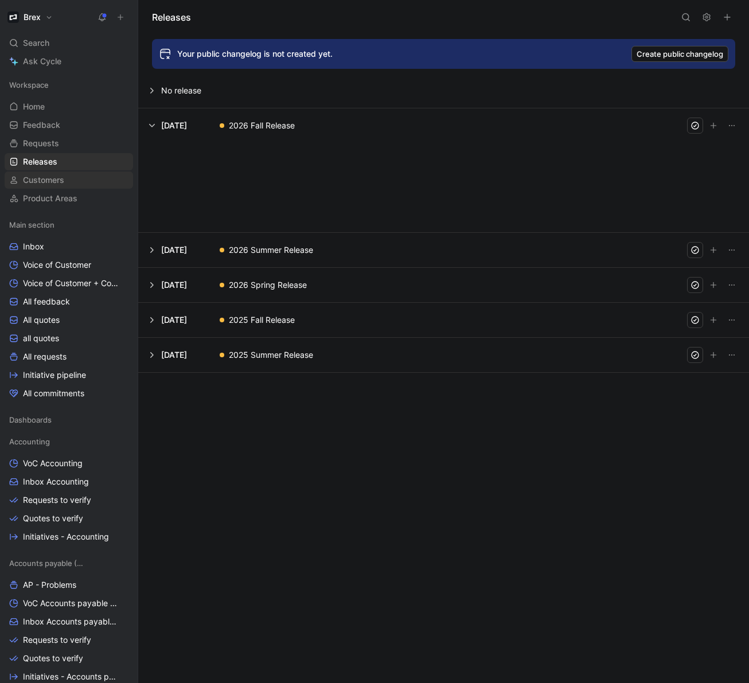
click at [45, 178] on span "Customers" at bounding box center [43, 179] width 41 height 11
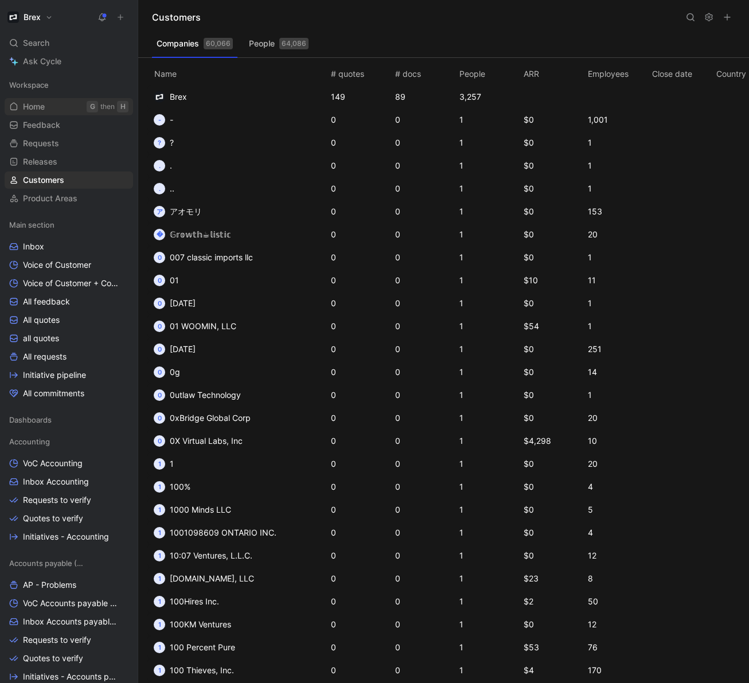
click at [32, 106] on span "Home" at bounding box center [34, 106] width 22 height 11
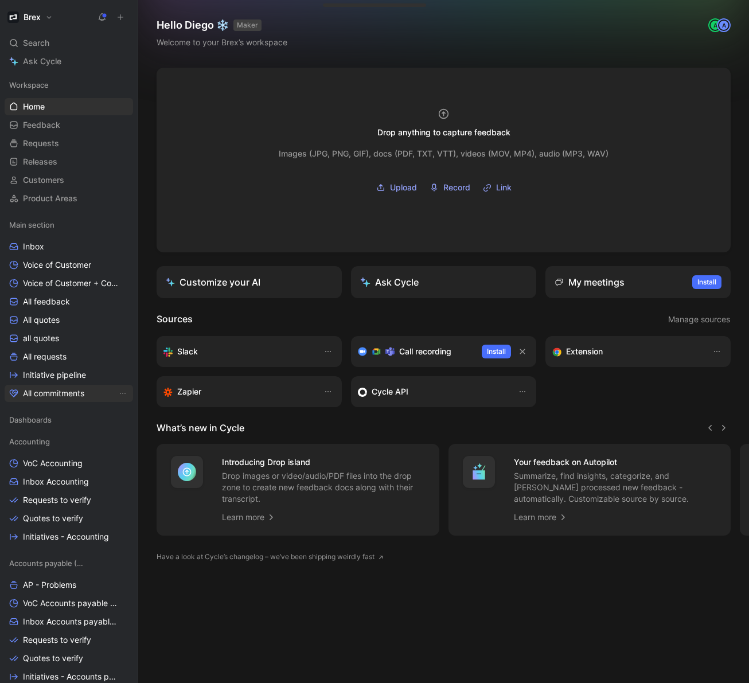
click at [53, 393] on span "All commitments" at bounding box center [53, 393] width 61 height 11
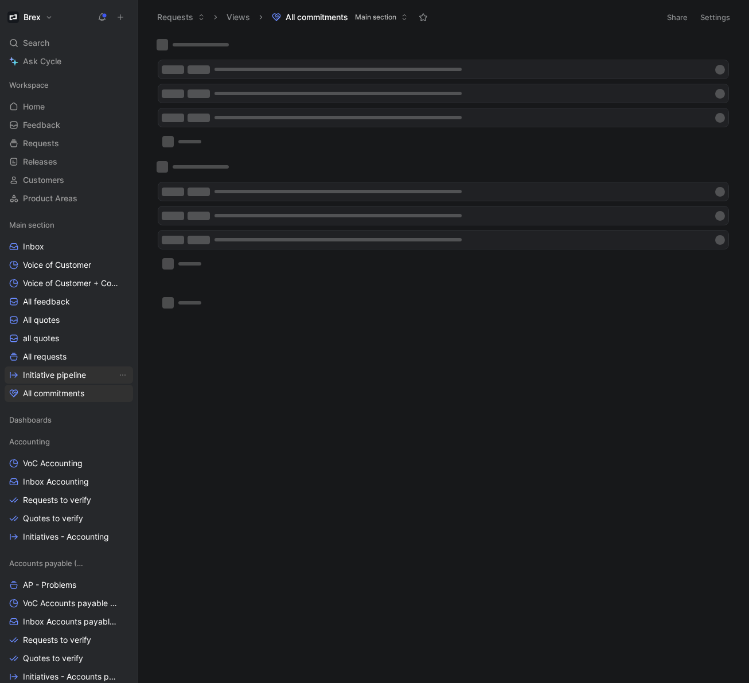
click at [61, 373] on span "Initiative pipeline" at bounding box center [54, 375] width 63 height 11
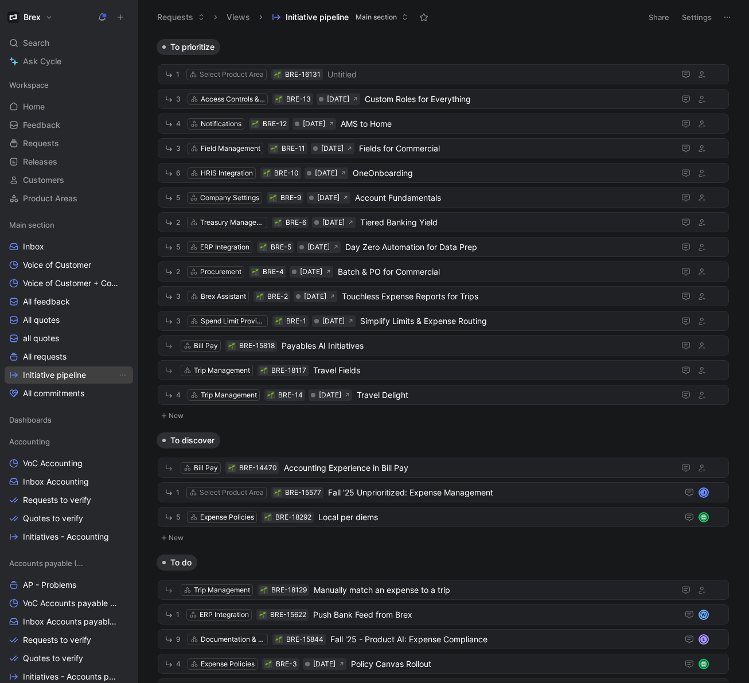
click at [61, 373] on span "Initiative pipeline" at bounding box center [54, 375] width 63 height 11
click at [67, 395] on span "All commitments" at bounding box center [53, 393] width 61 height 11
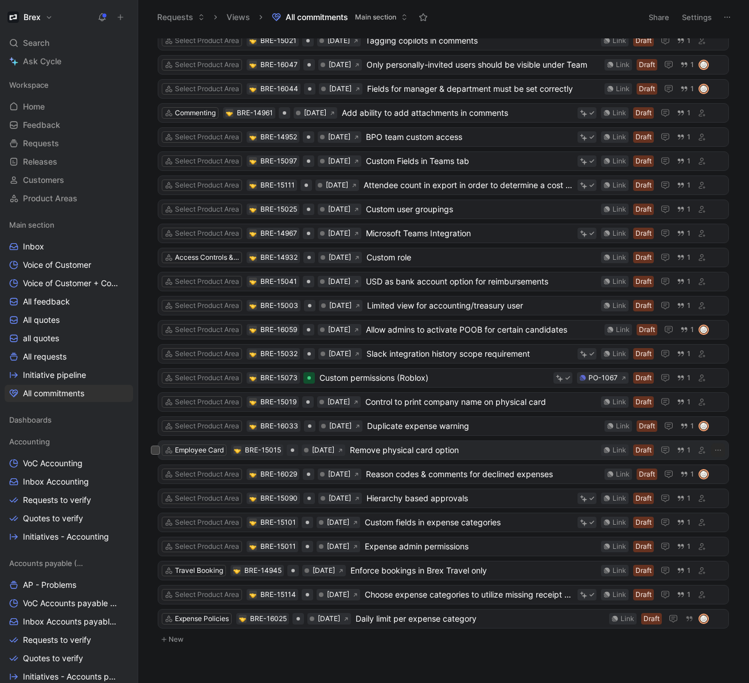
scroll to position [822, 0]
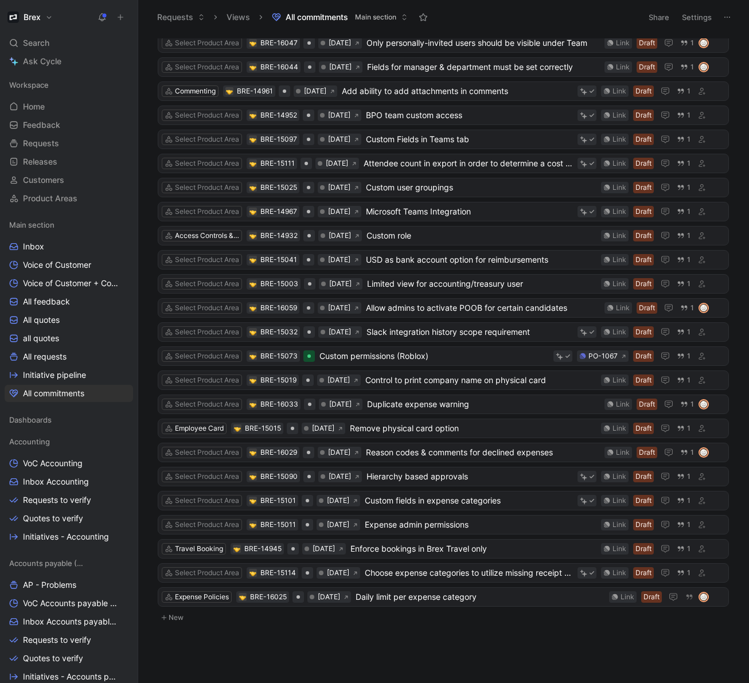
click at [176, 617] on button "New" at bounding box center [444, 618] width 574 height 14
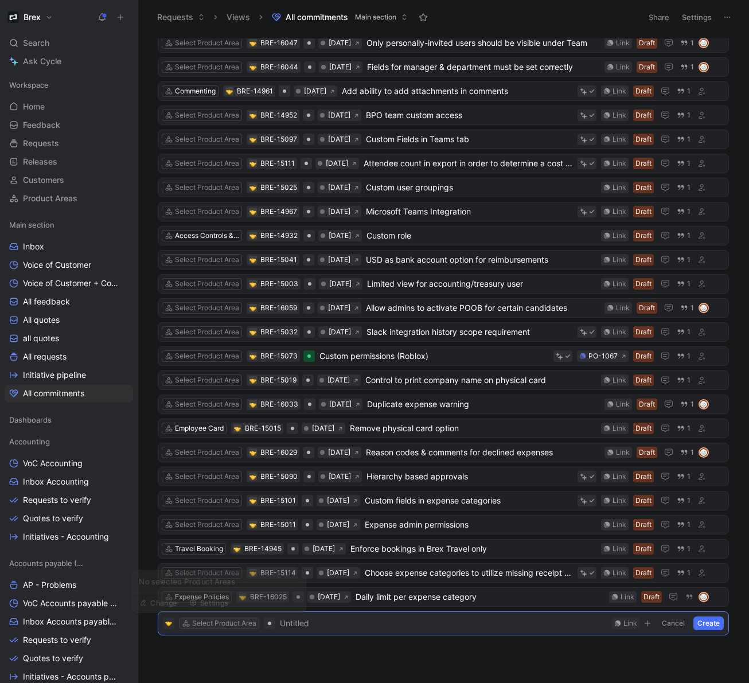
click at [221, 623] on div "Select Product Area" at bounding box center [224, 623] width 64 height 11
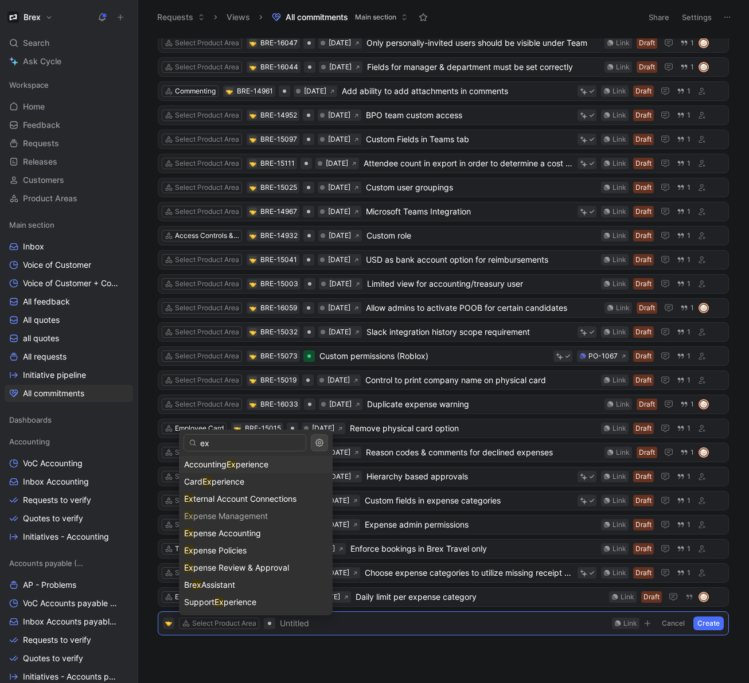
scroll to position [0, 0]
type input "e"
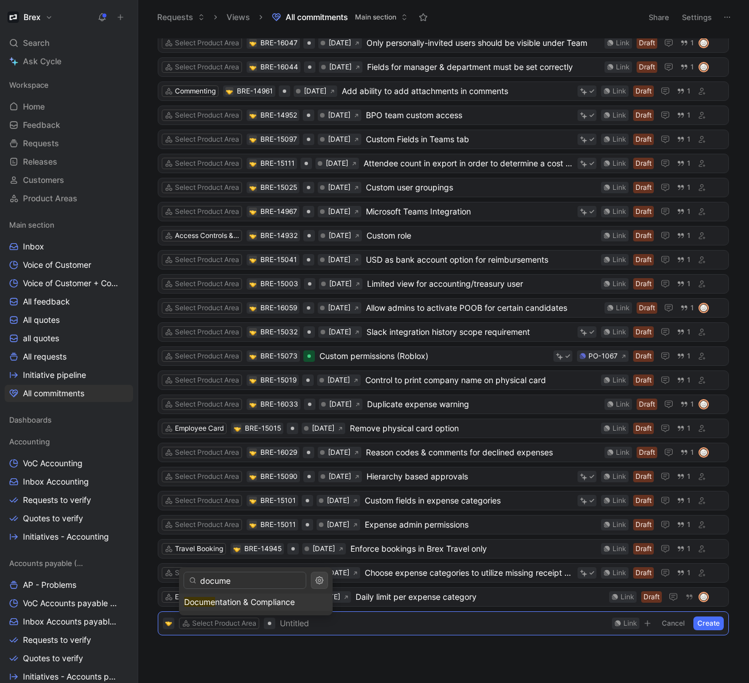
type input "documen"
click at [308, 626] on span at bounding box center [444, 624] width 328 height 14
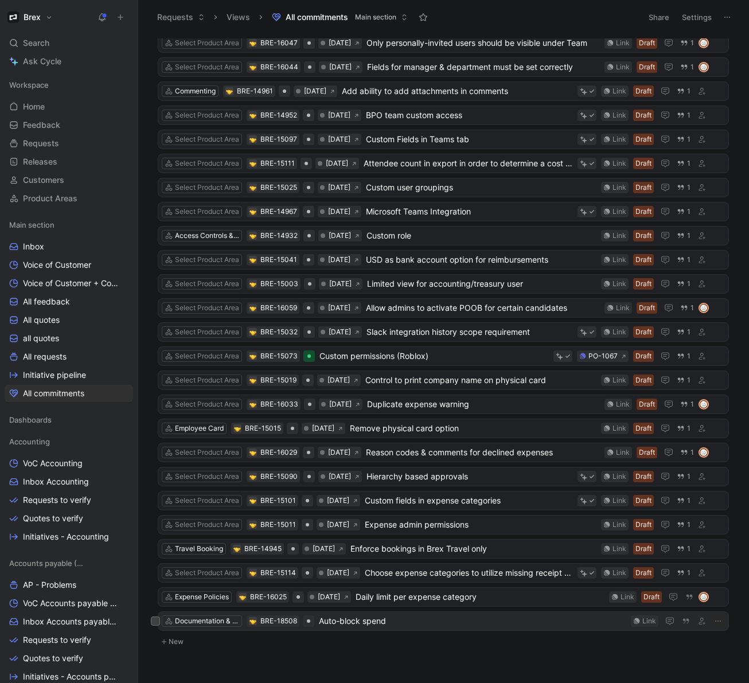
click at [338, 619] on span "Auto-block spend" at bounding box center [473, 622] width 308 height 14
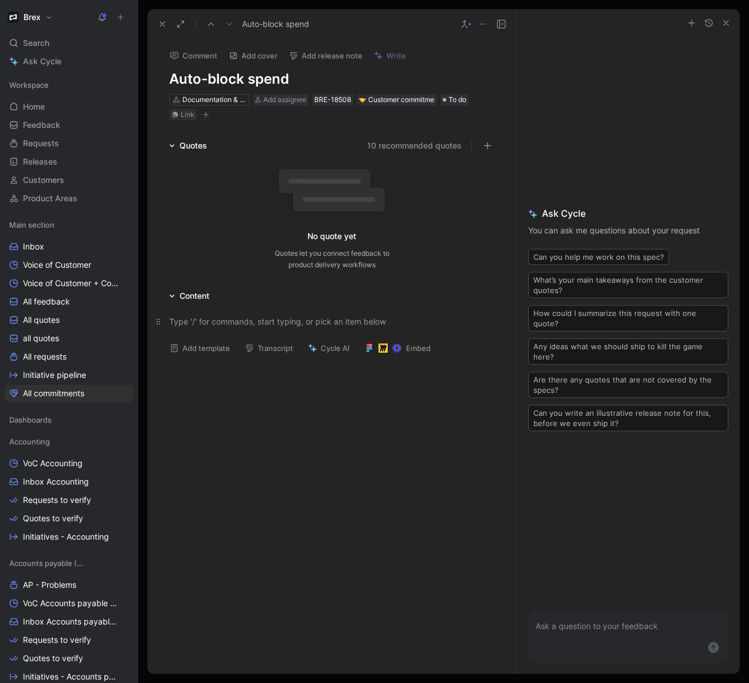
click at [213, 320] on div at bounding box center [331, 322] width 325 height 12
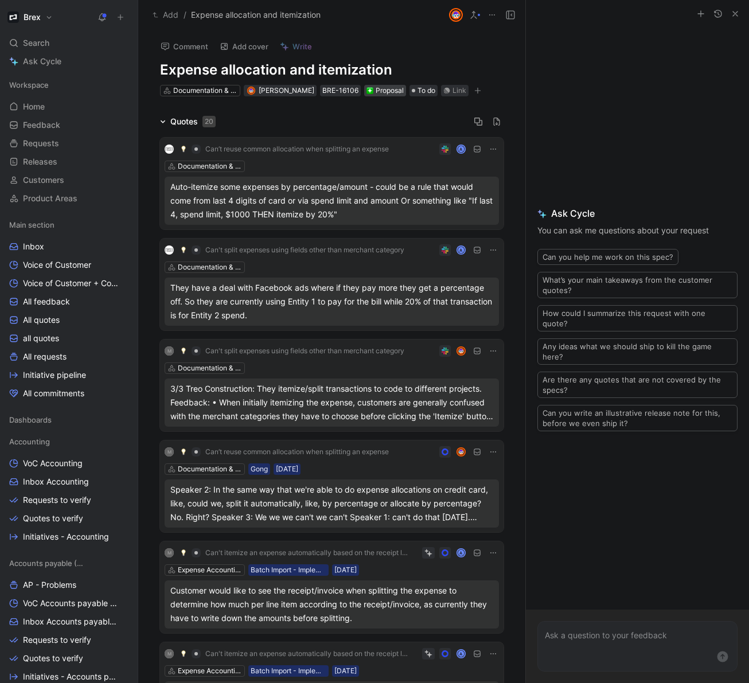
click at [376, 91] on div "Proposal" at bounding box center [385, 90] width 37 height 11
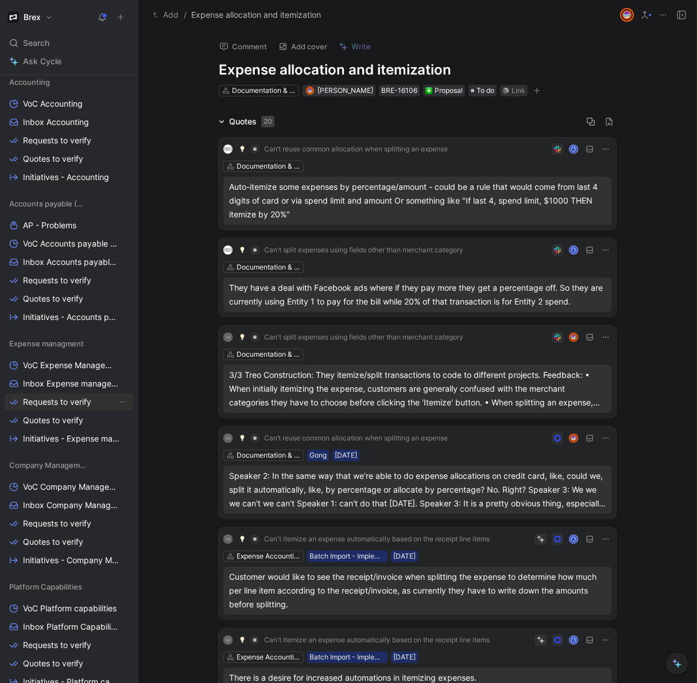
scroll to position [359, 0]
click at [83, 442] on span "Initiatives - Expense management" at bounding box center [70, 439] width 94 height 11
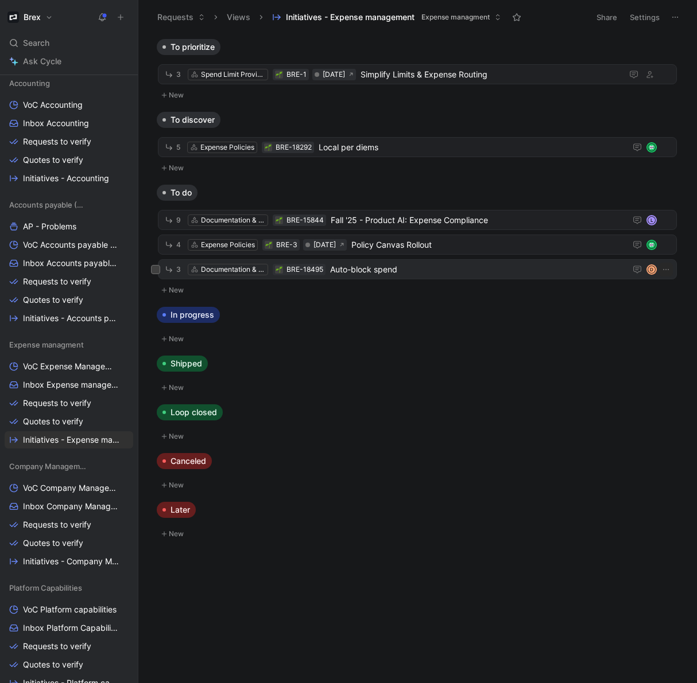
click at [406, 271] on span "Auto-block spend" at bounding box center [475, 270] width 291 height 14
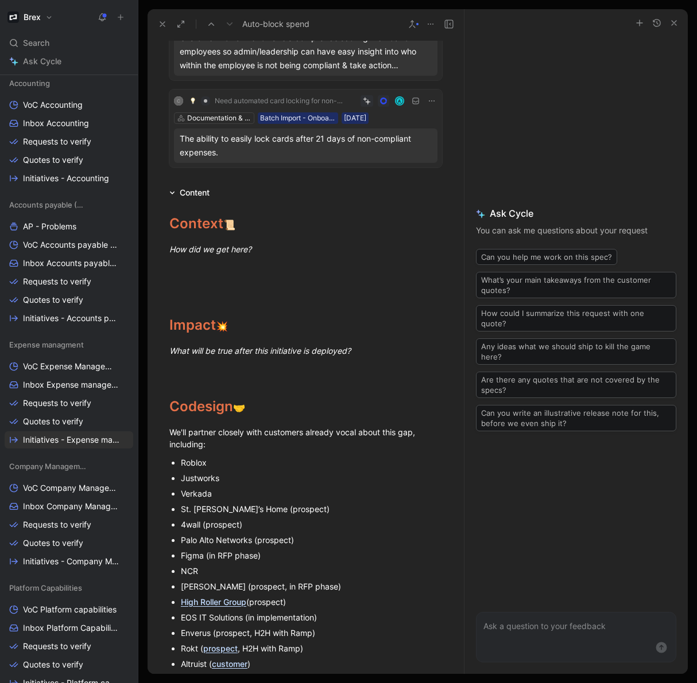
scroll to position [404, 0]
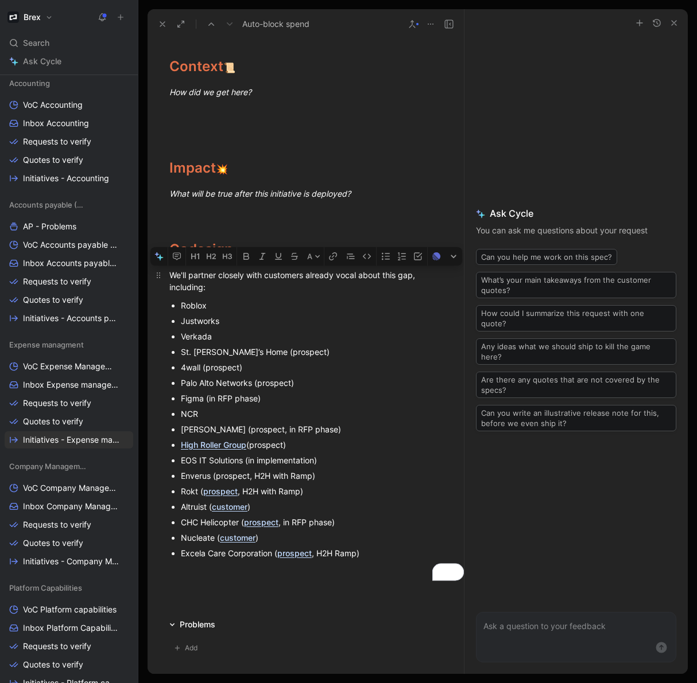
drag, startPoint x: 269, startPoint y: 454, endPoint x: 166, endPoint y: 275, distance: 206.1
click at [166, 275] on div "Context 📜 How did we get here? Impact 💥 What will be true after this initiative…" at bounding box center [305, 316] width 316 height 548
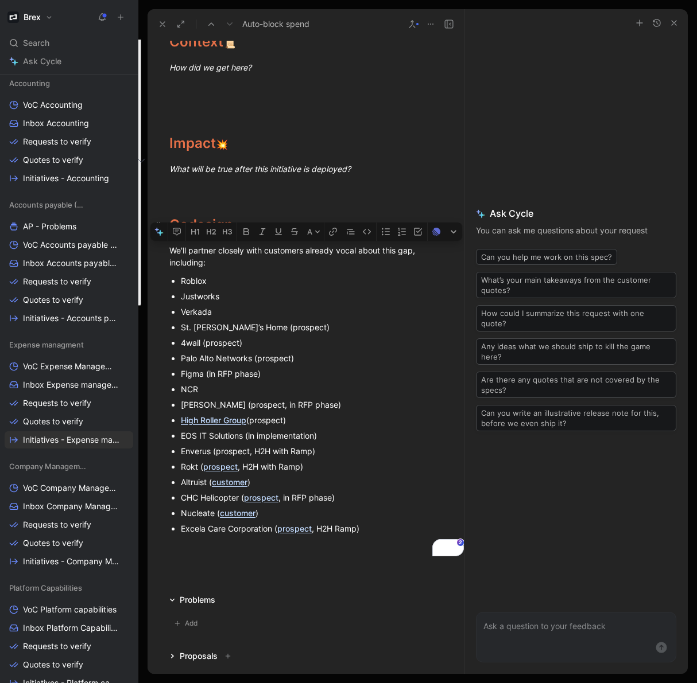
scroll to position [371, 0]
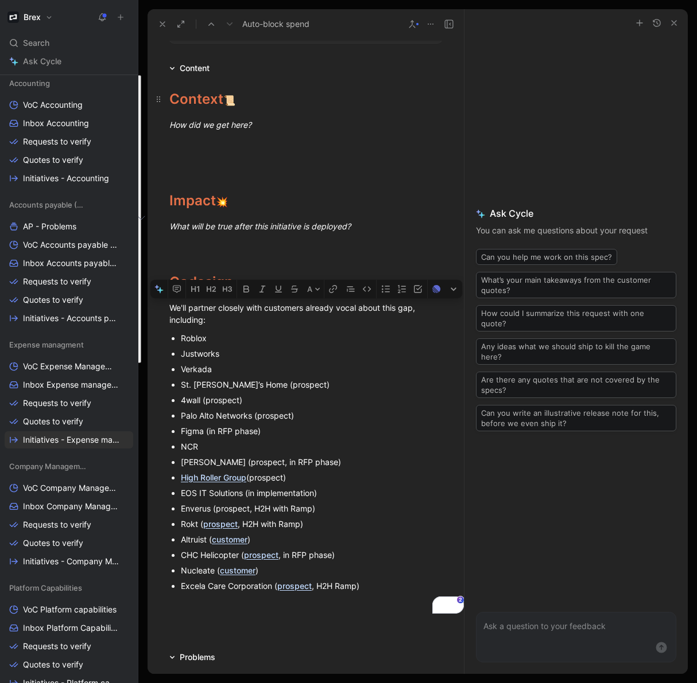
drag, startPoint x: 190, startPoint y: 119, endPoint x: 179, endPoint y: 107, distance: 16.7
click at [189, 120] on em "How did we get here?" at bounding box center [210, 125] width 82 height 10
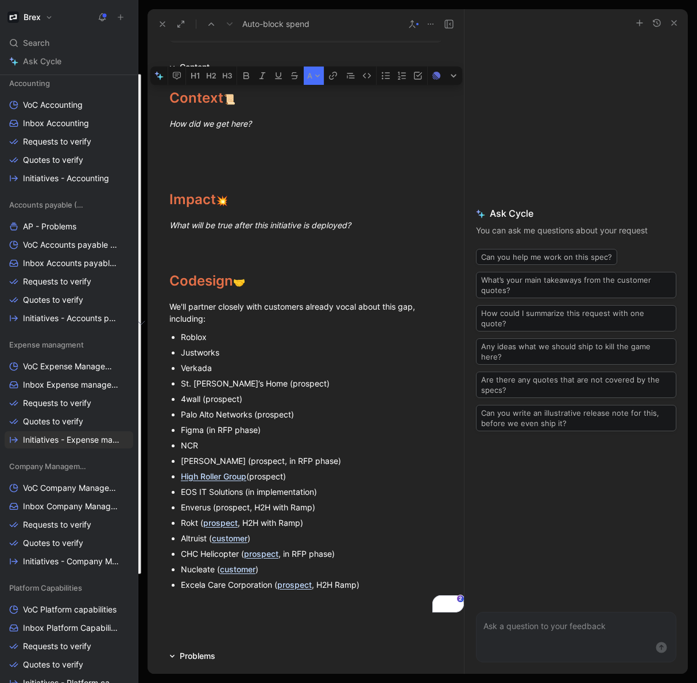
drag, startPoint x: 172, startPoint y: 96, endPoint x: 367, endPoint y: 585, distance: 526.8
click at [366, 585] on div "Context 📜 How did we get here? Impact 💥 What will be true after this initiative…" at bounding box center [305, 348] width 316 height 548
copy div "Context 📜 How did we get here? Impact 💥 What will be true after this initiative…"
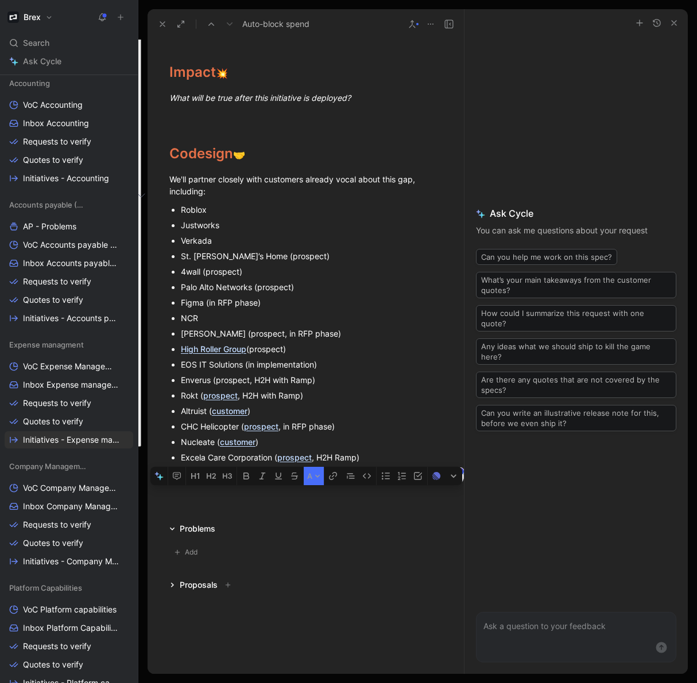
scroll to position [528, 0]
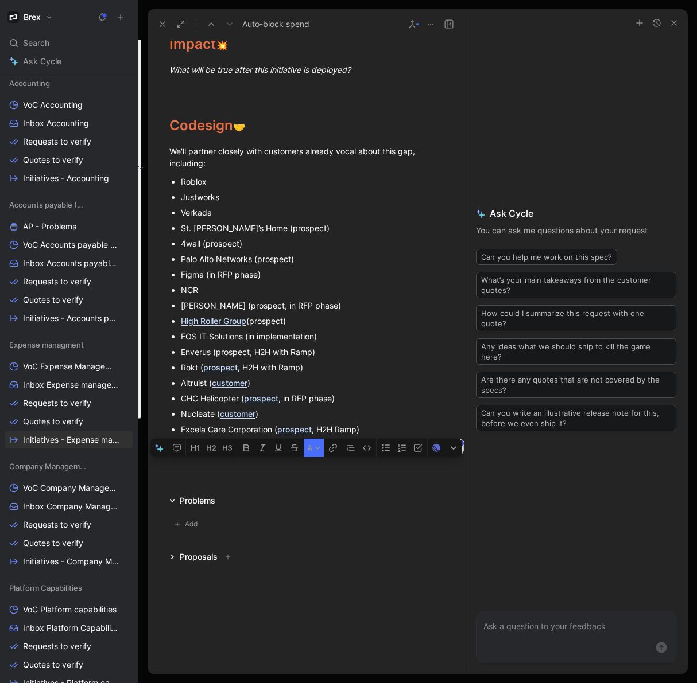
click at [172, 502] on icon at bounding box center [172, 501] width 6 height 6
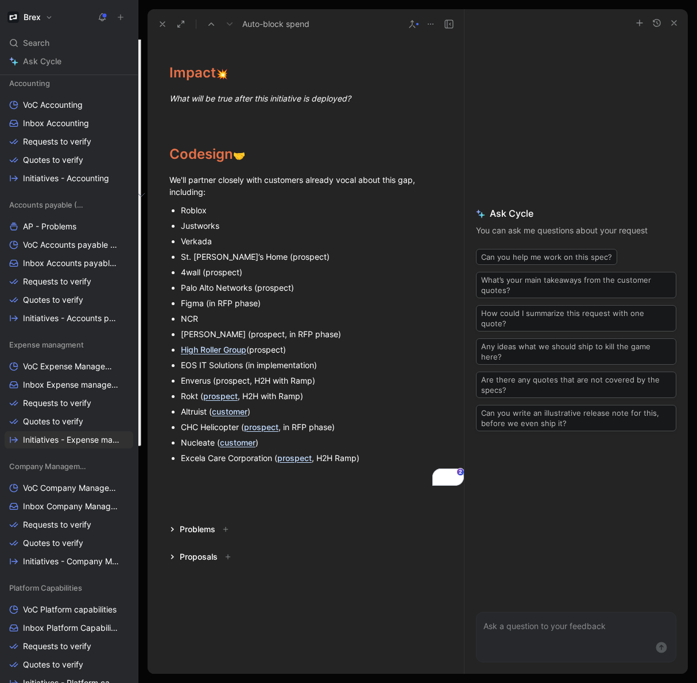
scroll to position [499, 0]
click at [172, 527] on icon at bounding box center [172, 530] width 6 height 6
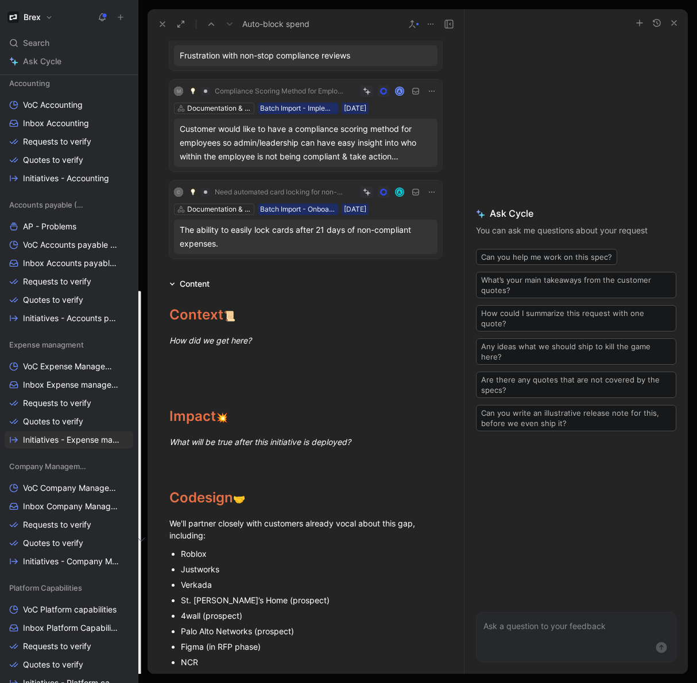
scroll to position [528, 0]
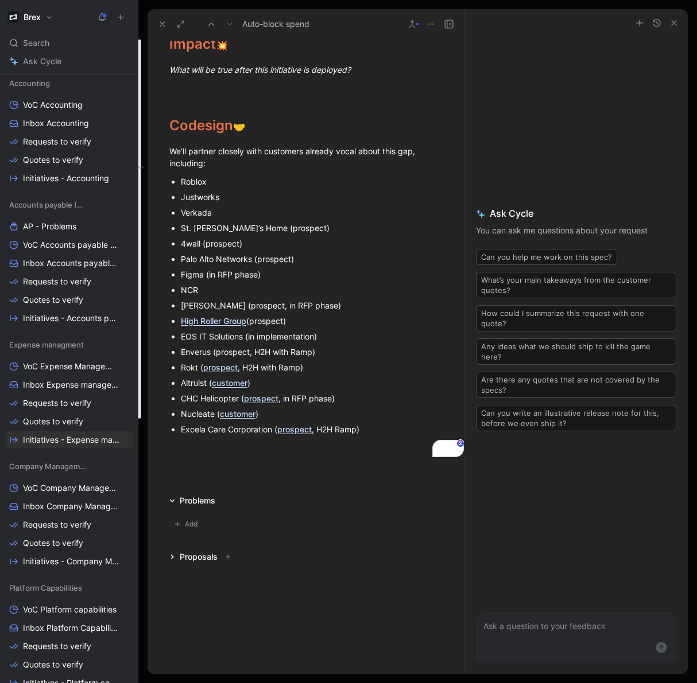
click at [209, 502] on div "Problems" at bounding box center [198, 501] width 36 height 14
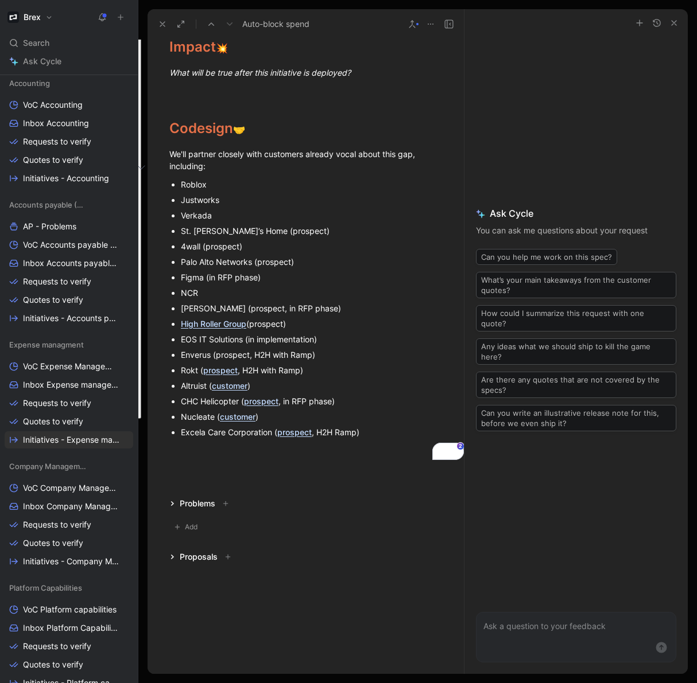
scroll to position [0, 0]
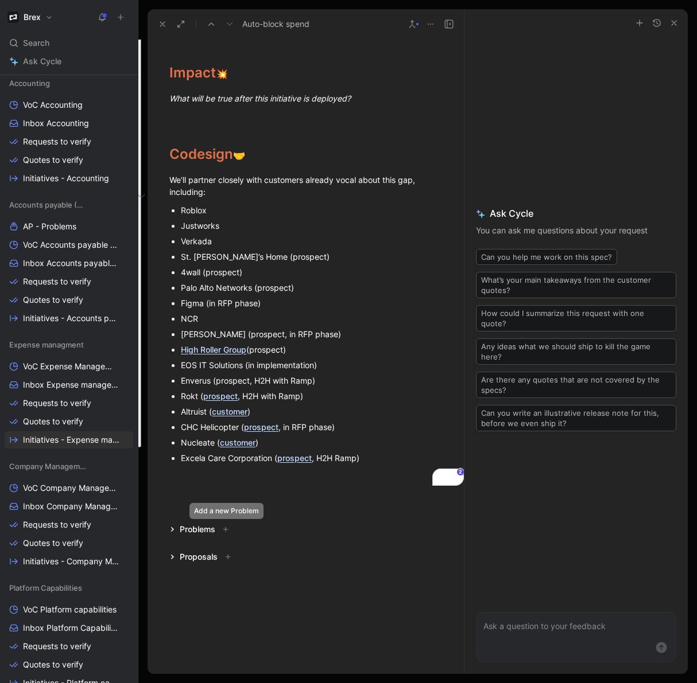
click at [226, 531] on icon at bounding box center [226, 530] width 6 height 6
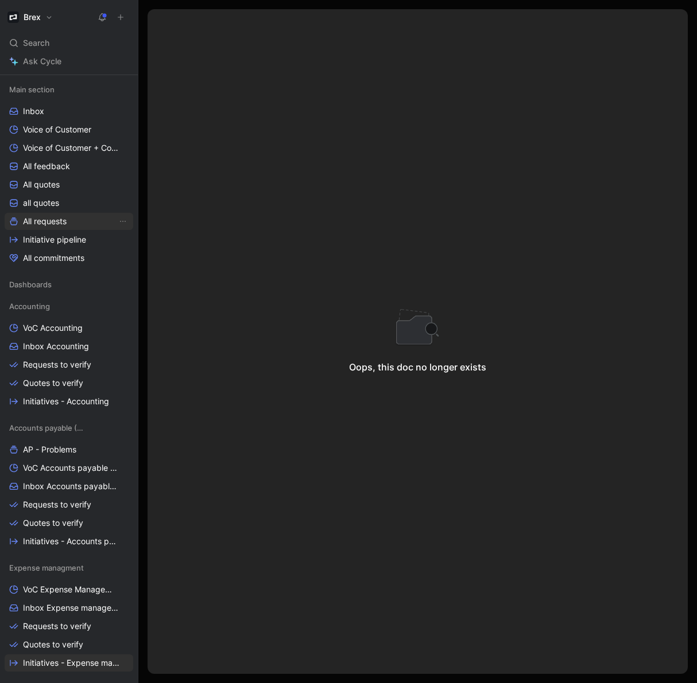
scroll to position [125, 0]
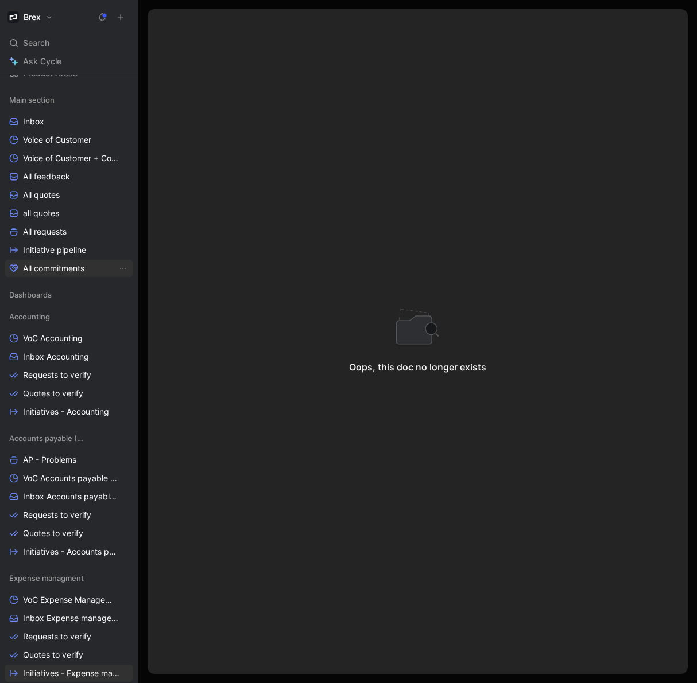
click at [60, 270] on span "All commitments" at bounding box center [53, 268] width 61 height 11
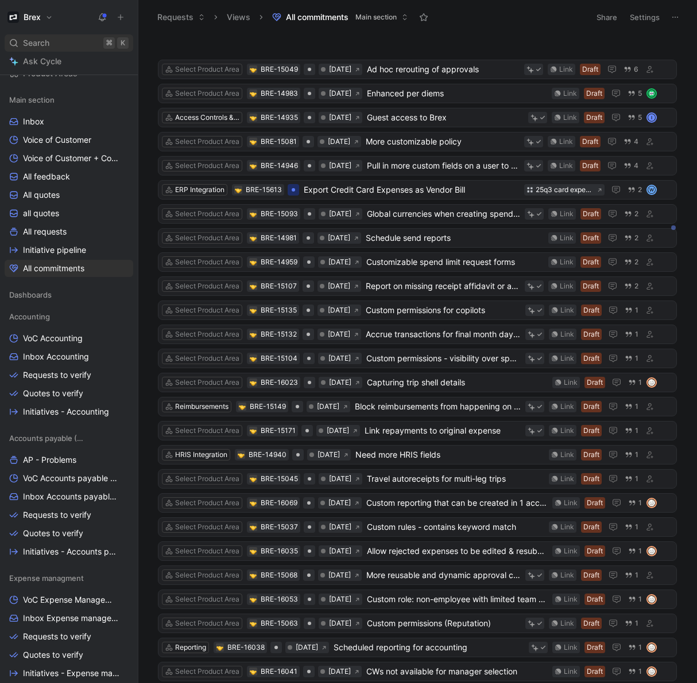
click at [33, 41] on span "Search" at bounding box center [36, 43] width 26 height 14
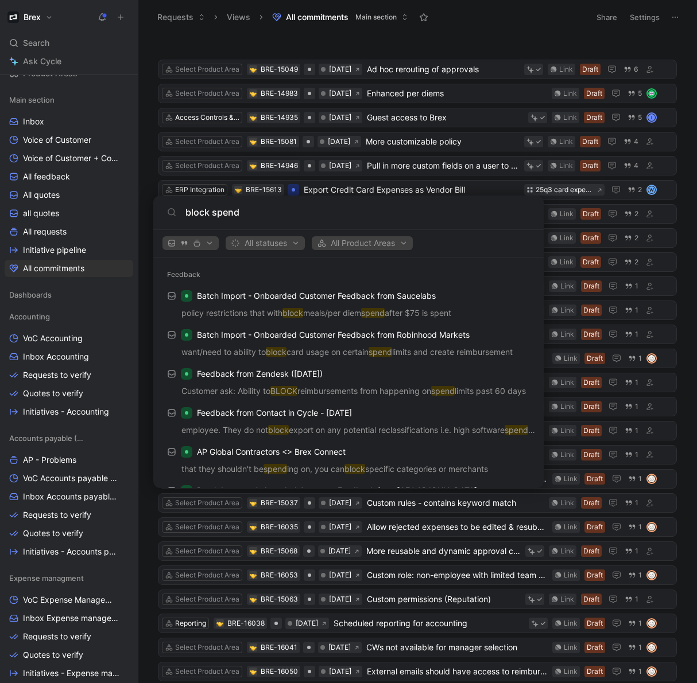
type input "block spend"
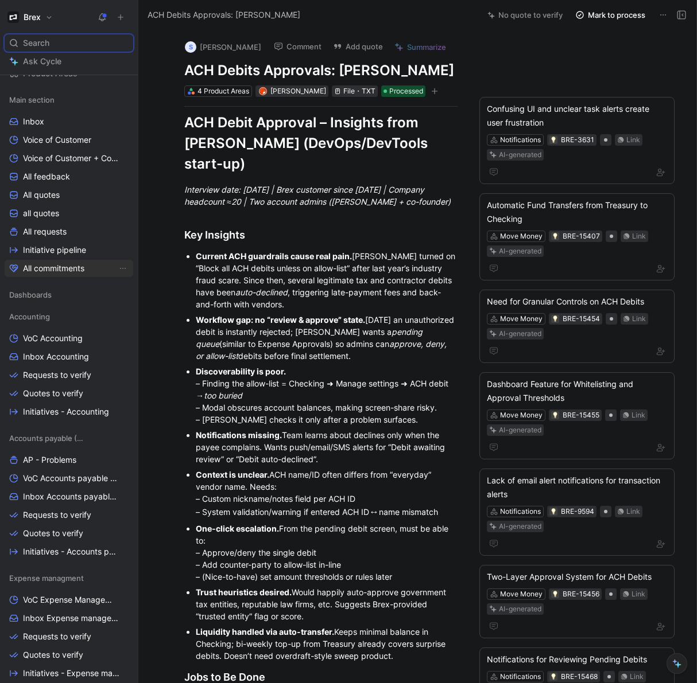
click at [64, 265] on span "All commitments" at bounding box center [53, 268] width 61 height 11
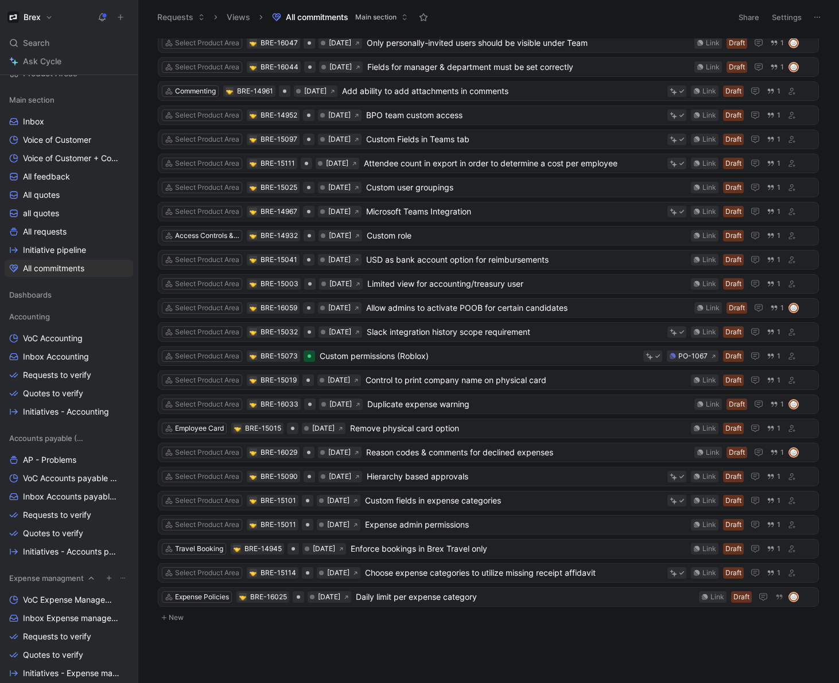
scroll to position [514, 0]
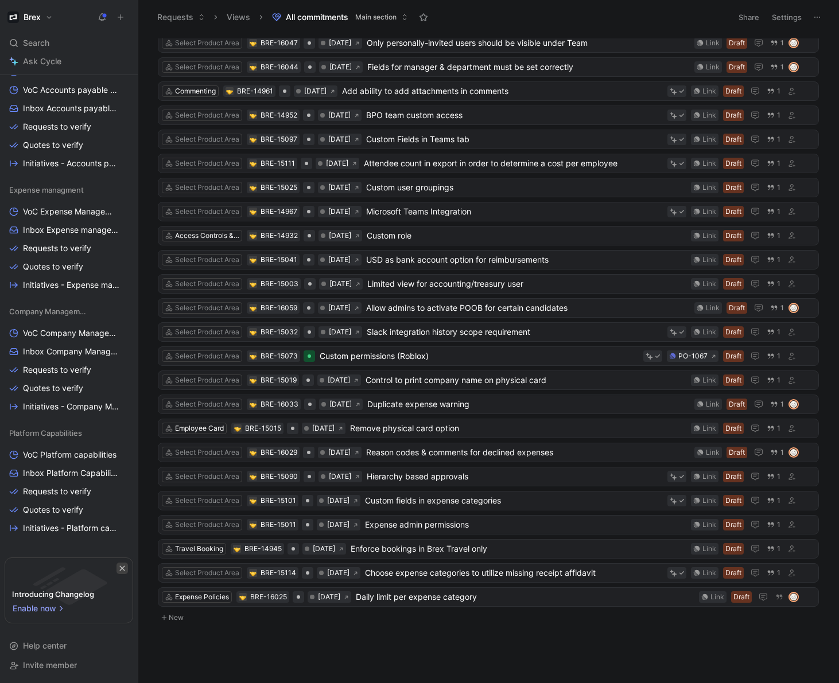
click at [121, 568] on icon "button" at bounding box center [122, 568] width 5 height 5
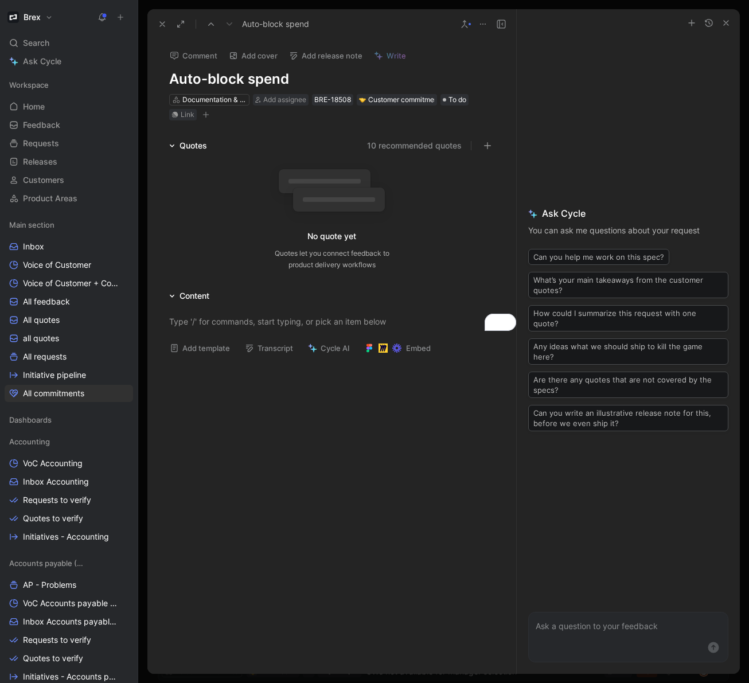
scroll to position [822, 0]
drag, startPoint x: 276, startPoint y: 321, endPoint x: 234, endPoint y: 322, distance: 41.9
click at [275, 321] on div "To enrich screen reader interactions, please activate Accessibility in Grammarl…" at bounding box center [331, 322] width 325 height 12
click at [214, 349] on button "Add template" at bounding box center [200, 348] width 71 height 16
click at [188, 323] on div "To enrich screen reader interactions, please activate Accessibility in Grammarl…" at bounding box center [331, 322] width 325 height 12
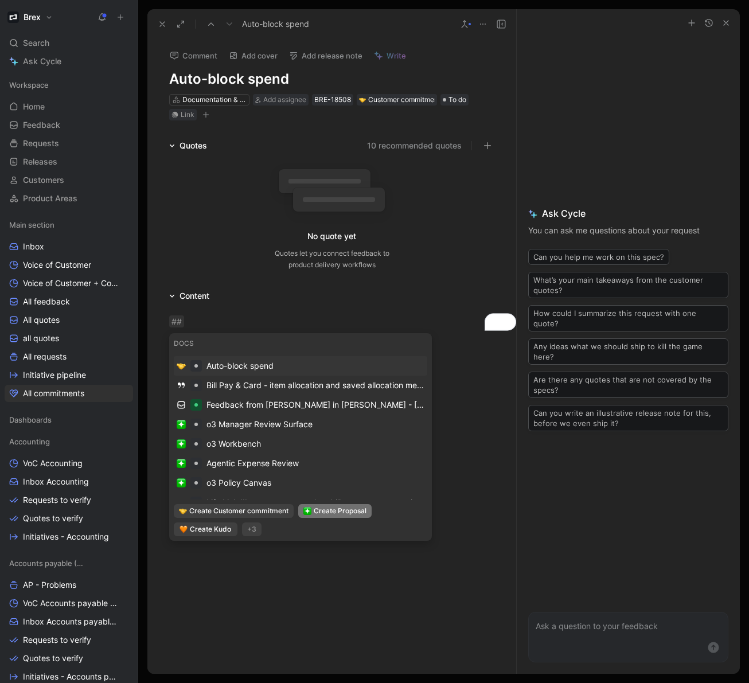
click at [352, 512] on span "Create Proposal" at bounding box center [340, 511] width 53 height 11
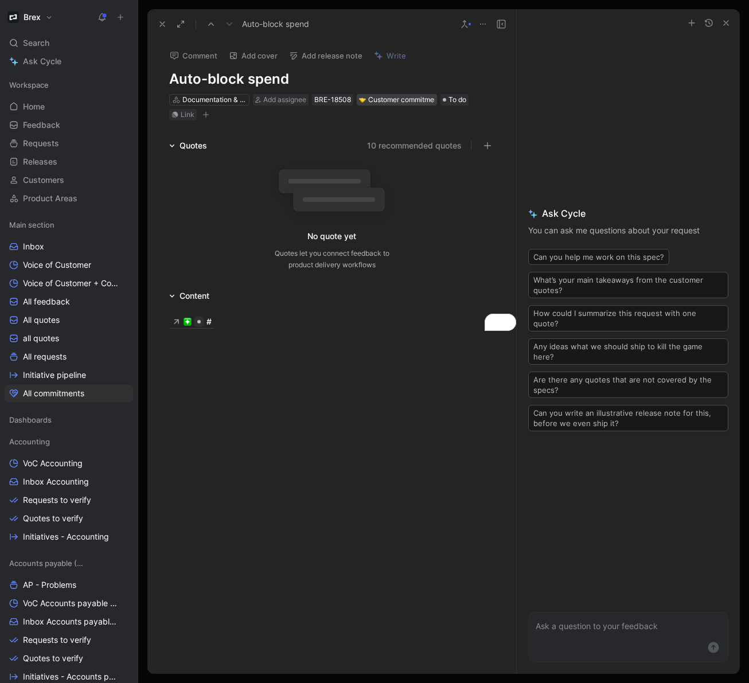
click at [401, 100] on div "Customer commitment" at bounding box center [397, 99] width 76 height 11
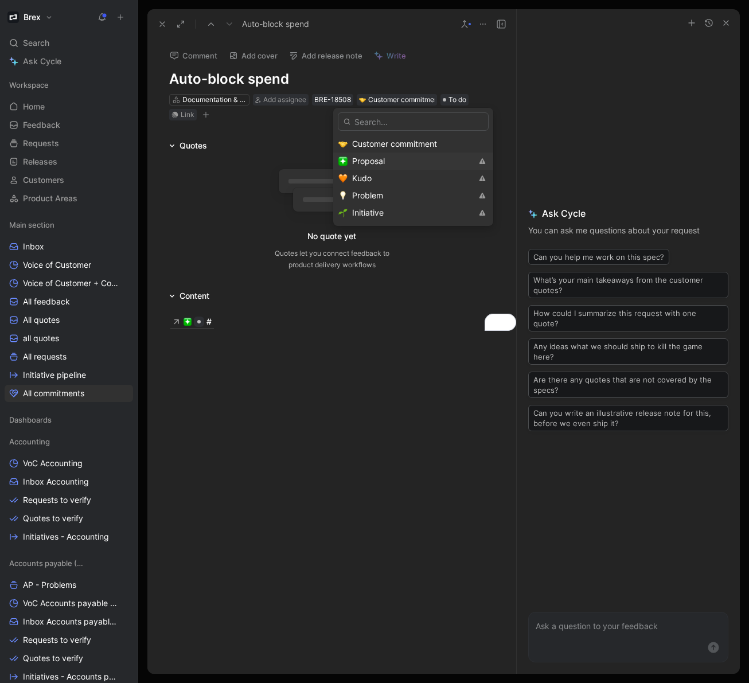
click at [376, 163] on span "Proposal" at bounding box center [368, 161] width 33 height 10
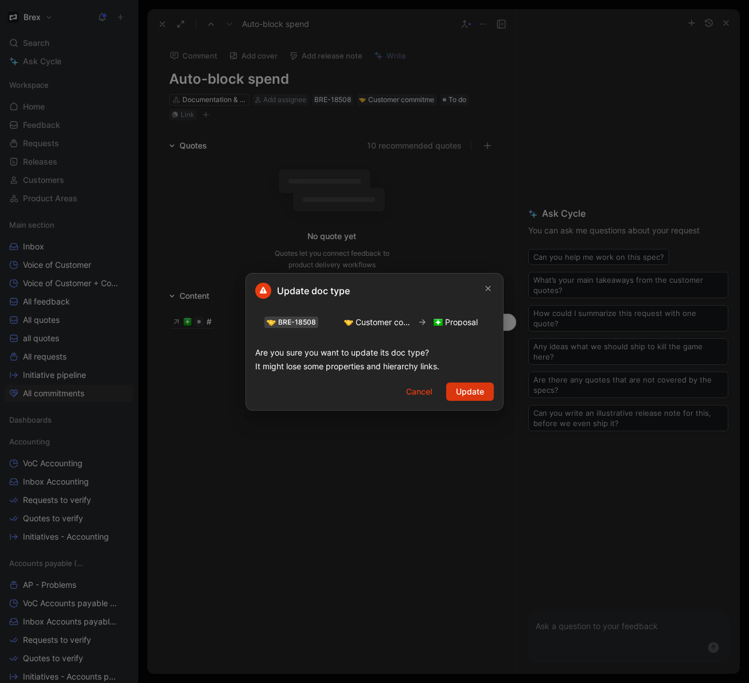
click at [460, 398] on span "Update" at bounding box center [470, 392] width 28 height 14
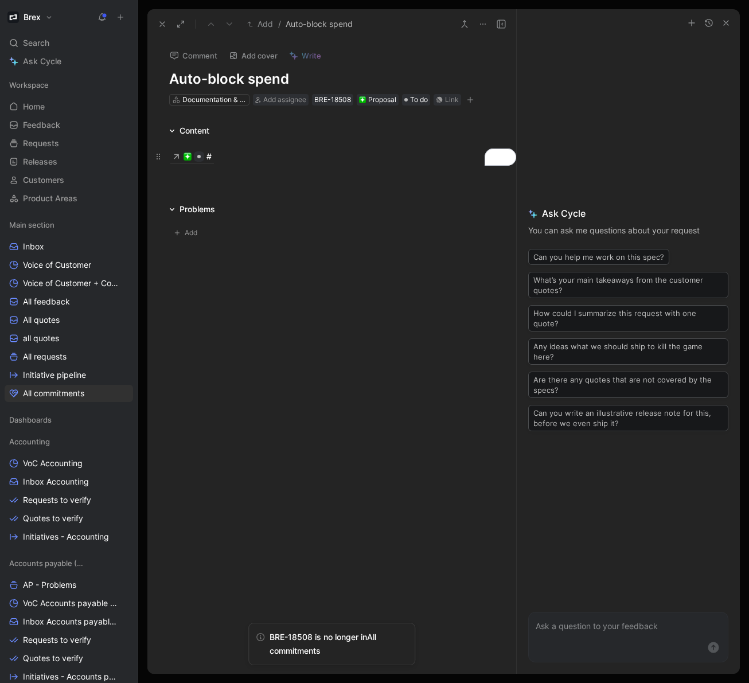
click at [223, 156] on div "#" at bounding box center [331, 156] width 325 height 13
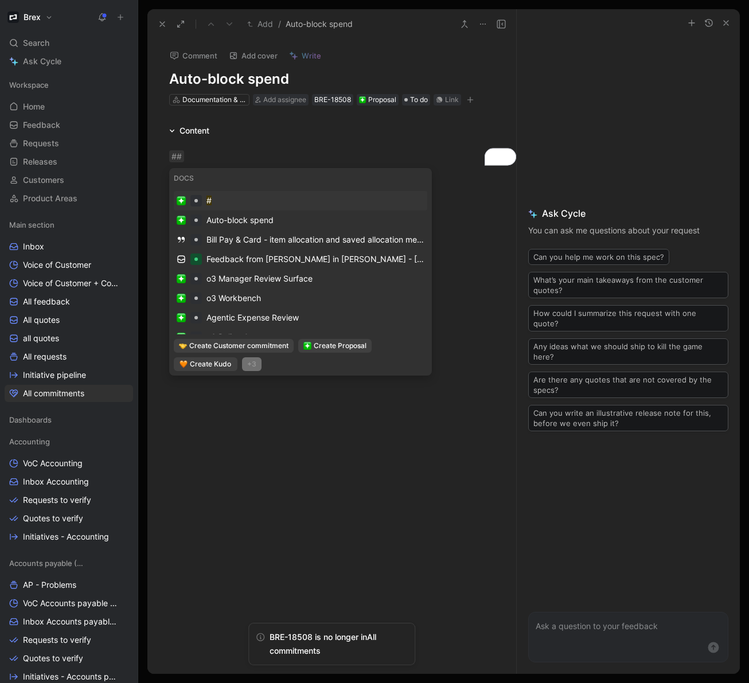
click at [248, 365] on div "+3" at bounding box center [252, 365] width 20 height 14
click at [185, 156] on div "##" at bounding box center [331, 156] width 325 height 12
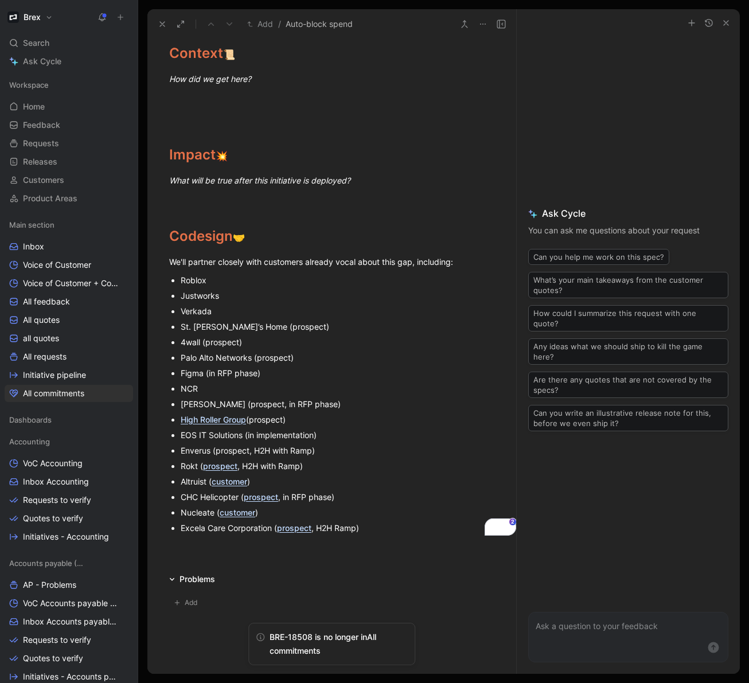
scroll to position [160, 0]
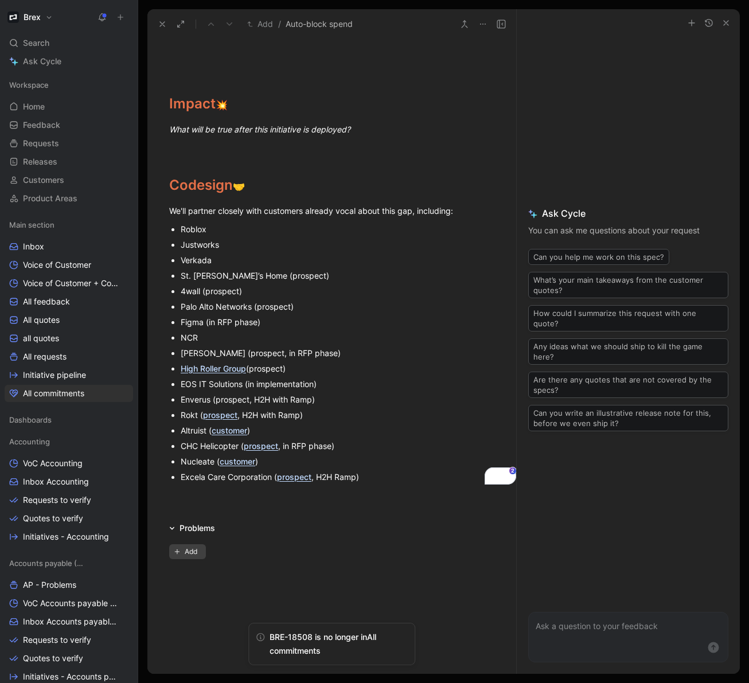
click at [188, 549] on span "Add" at bounding box center [193, 551] width 16 height 11
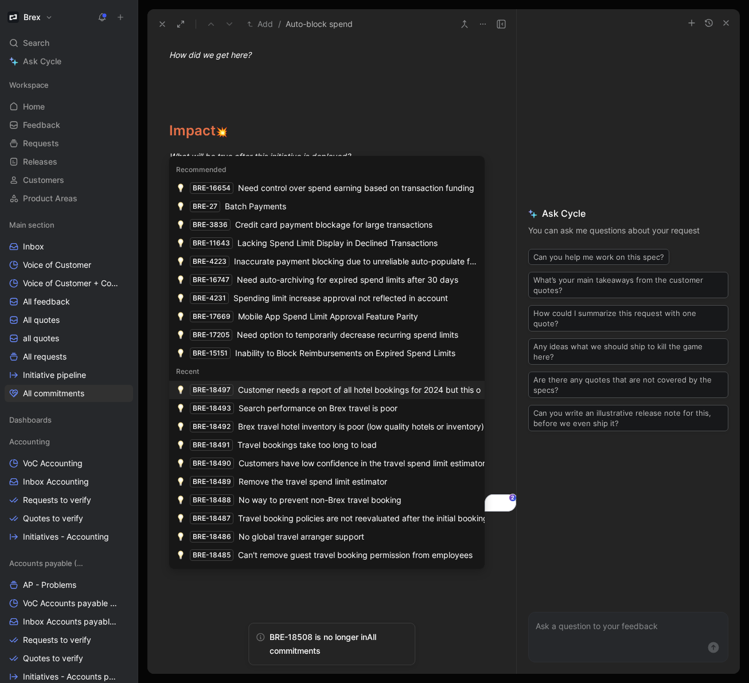
scroll to position [131, 0]
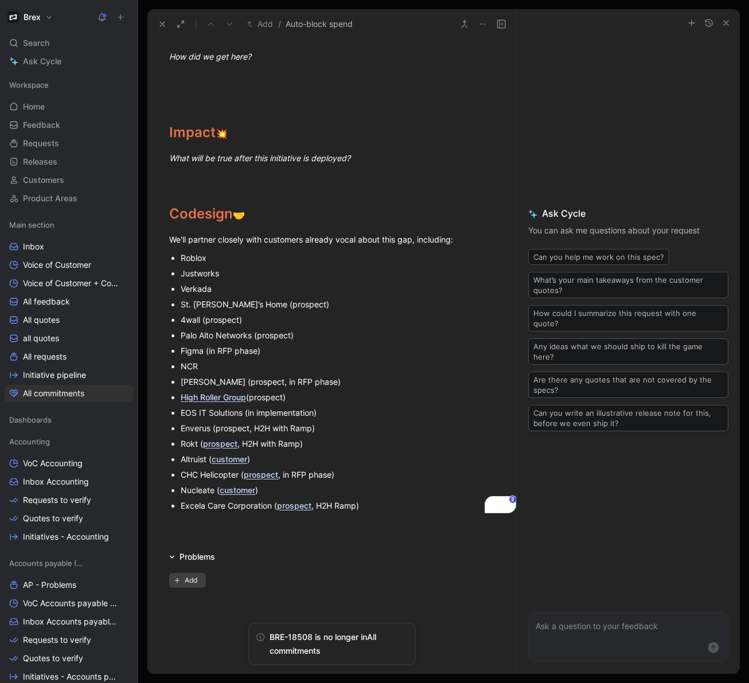
click at [193, 581] on span "Add" at bounding box center [193, 580] width 16 height 11
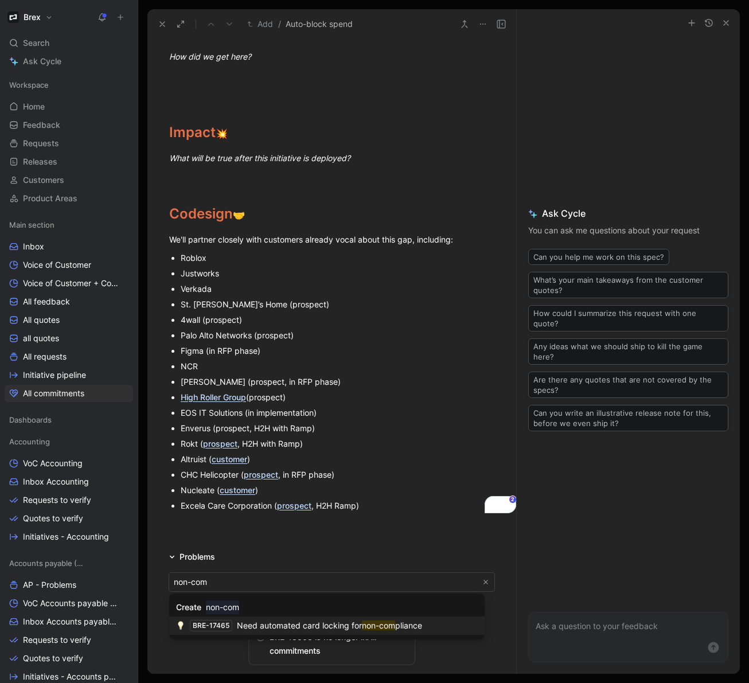
type input "non-com"
click at [280, 624] on span "Need automated card locking for" at bounding box center [299, 626] width 125 height 10
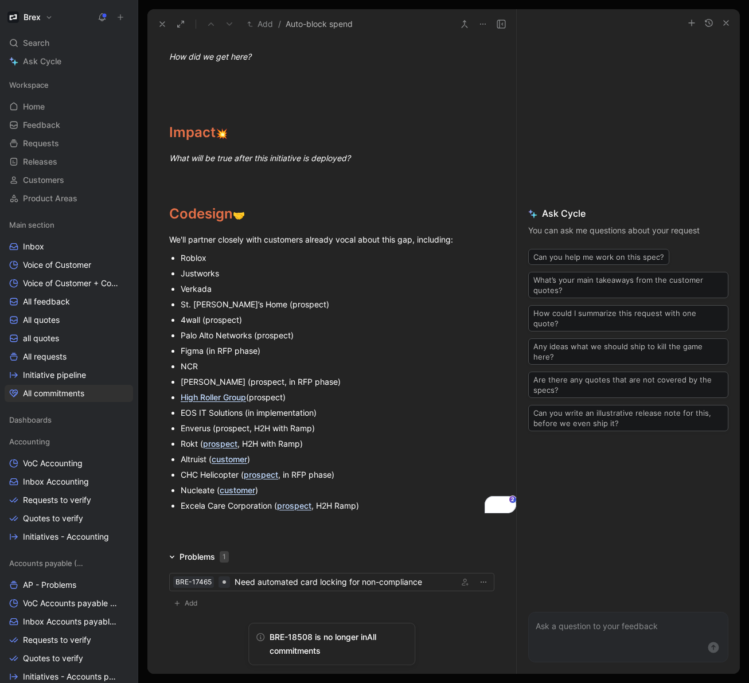
scroll to position [236, 0]
click at [188, 582] on span "Add" at bounding box center [193, 580] width 16 height 11
type input "1"
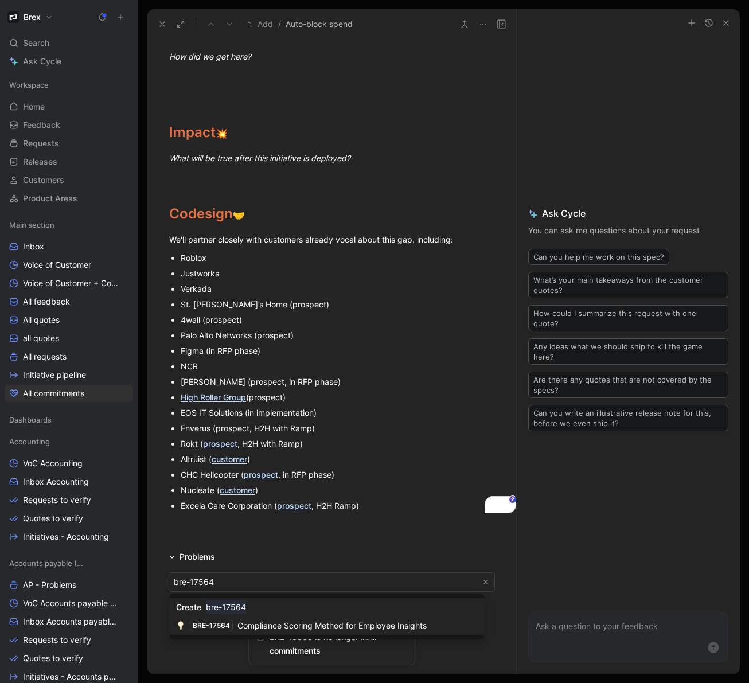
type input "bre-17564"
click at [251, 623] on span "Compliance Scoring Method for Employee Insights" at bounding box center [332, 626] width 189 height 10
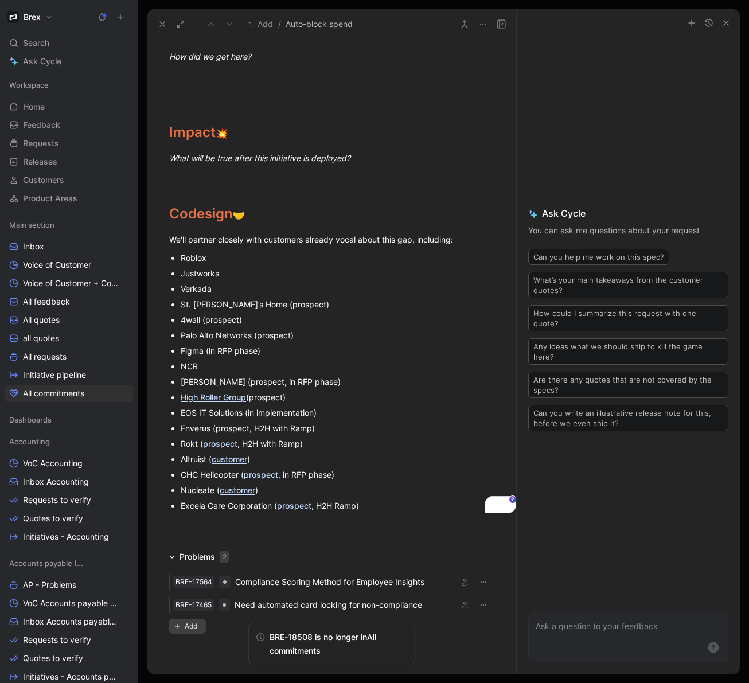
click at [177, 623] on icon "button" at bounding box center [177, 626] width 6 height 9
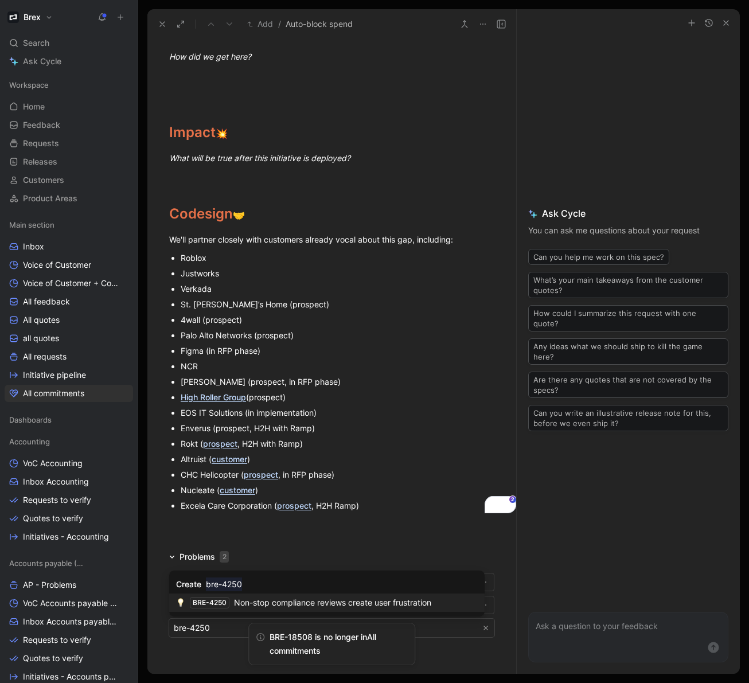
type input "bre-4250"
click at [254, 601] on span "Non-stop compliance reviews create user frustration" at bounding box center [332, 603] width 197 height 10
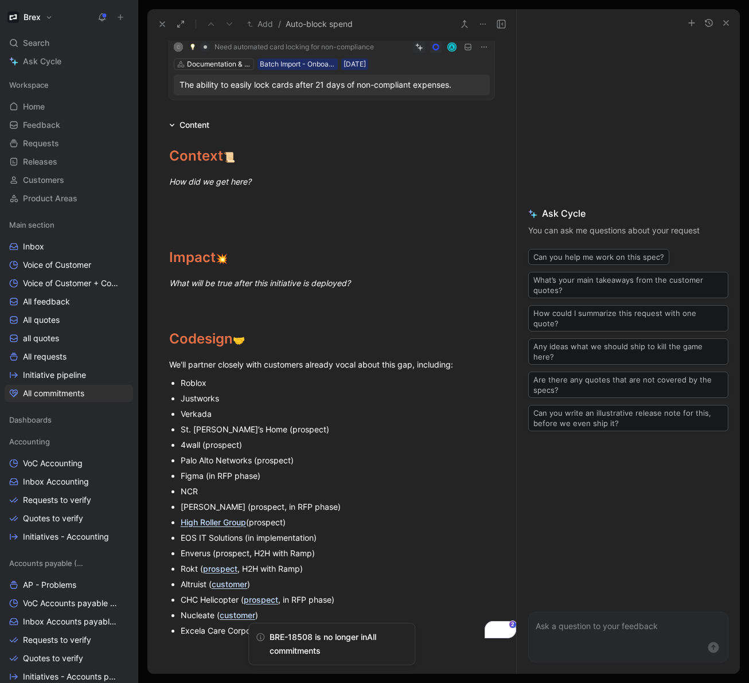
scroll to position [104, 0]
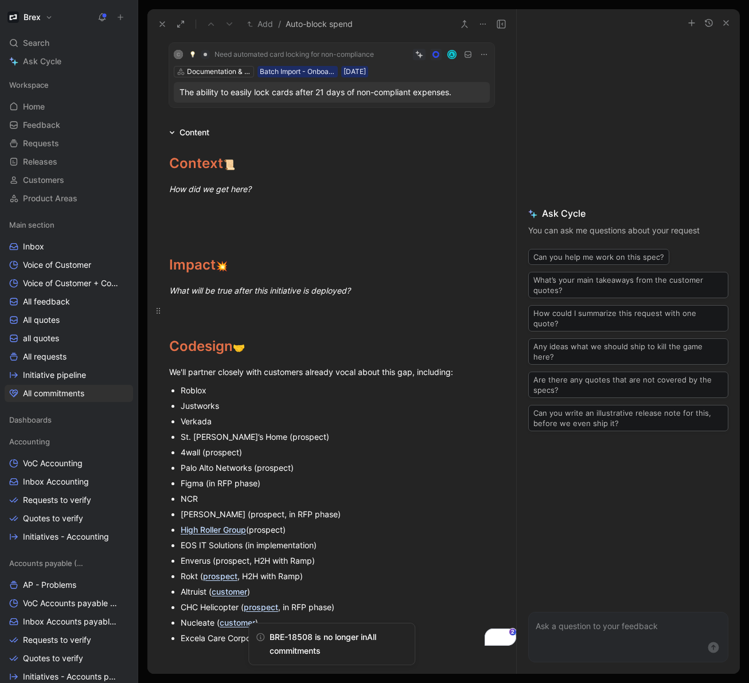
click at [279, 302] on p "To enrich screen reader interactions, please activate Accessibility in Grammarl…" at bounding box center [331, 310] width 369 height 19
click at [376, 290] on div "What will be true after this initiative is deployed?" at bounding box center [331, 291] width 325 height 12
click at [253, 307] on div "To enrich screen reader interactions, please activate Accessibility in Grammarl…" at bounding box center [331, 311] width 325 height 12
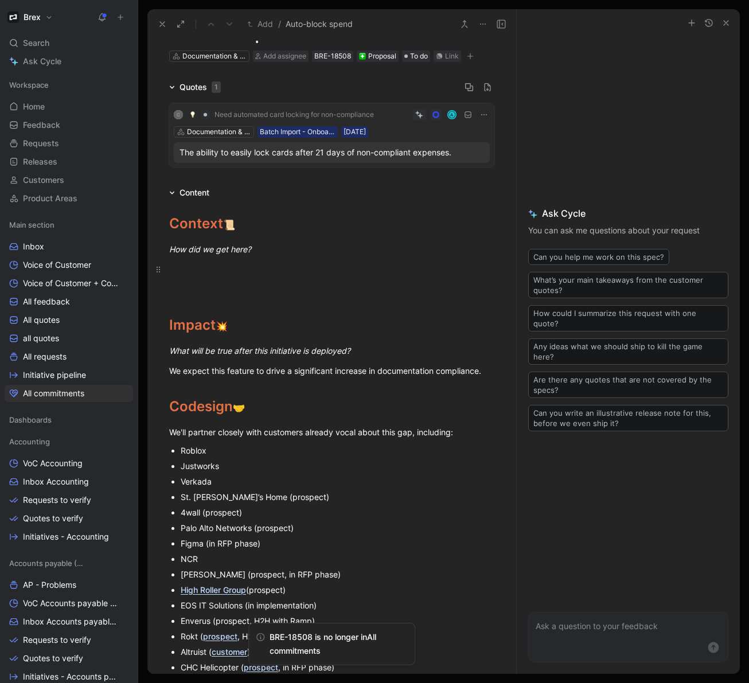
scroll to position [46, 0]
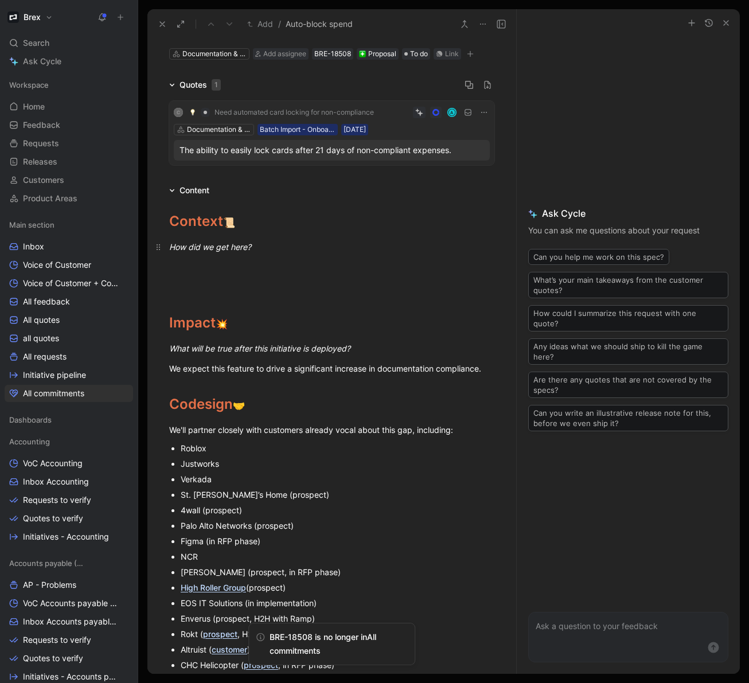
click at [270, 247] on div "How did we get here?" at bounding box center [331, 247] width 325 height 12
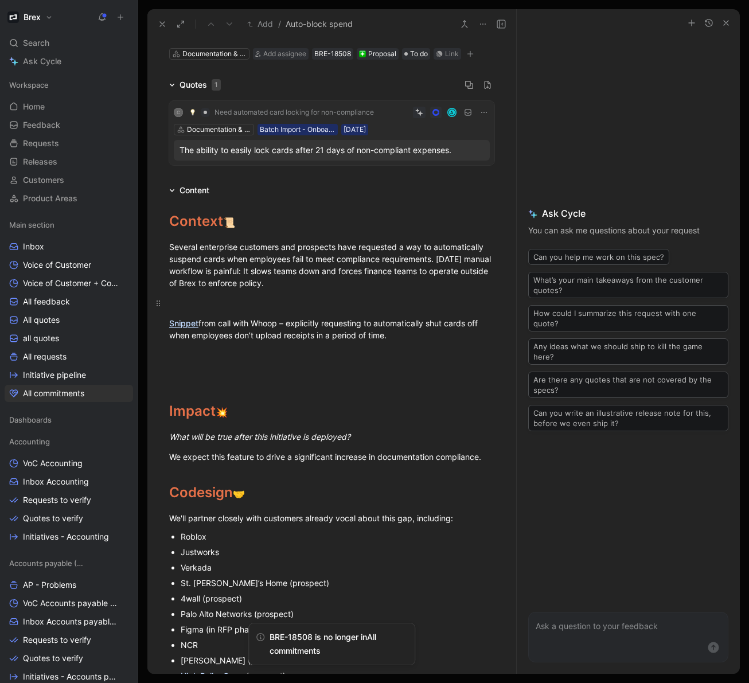
click at [215, 301] on div "To enrich screen reader interactions, please activate Accessibility in Grammarl…" at bounding box center [331, 303] width 325 height 12
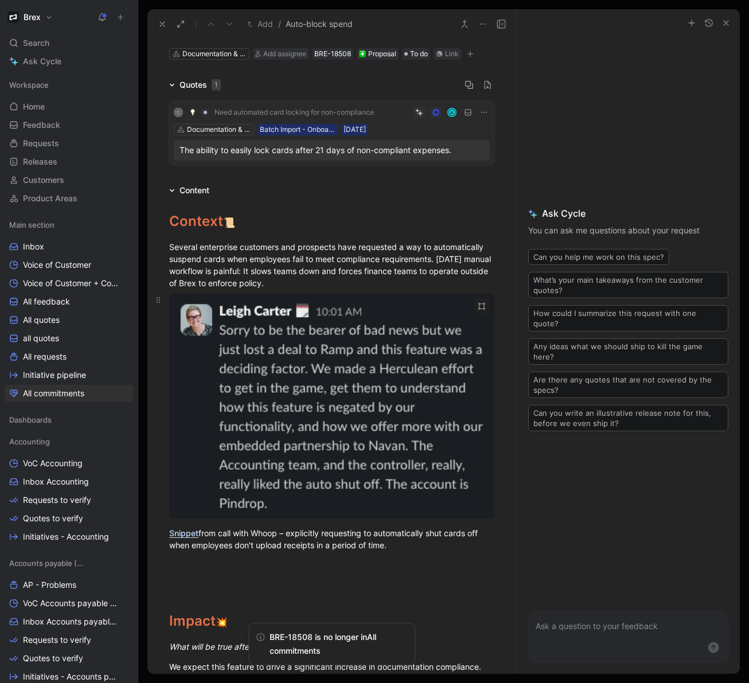
click at [319, 366] on body "Brex Search ⌘ K Ask Cycle Workspace Home G then H Feedback G then F Requests G …" at bounding box center [374, 341] width 749 height 683
click at [498, 476] on div "To enrich screen reader interactions, please activate Accessibility in Grammarl…" at bounding box center [331, 409] width 369 height 230
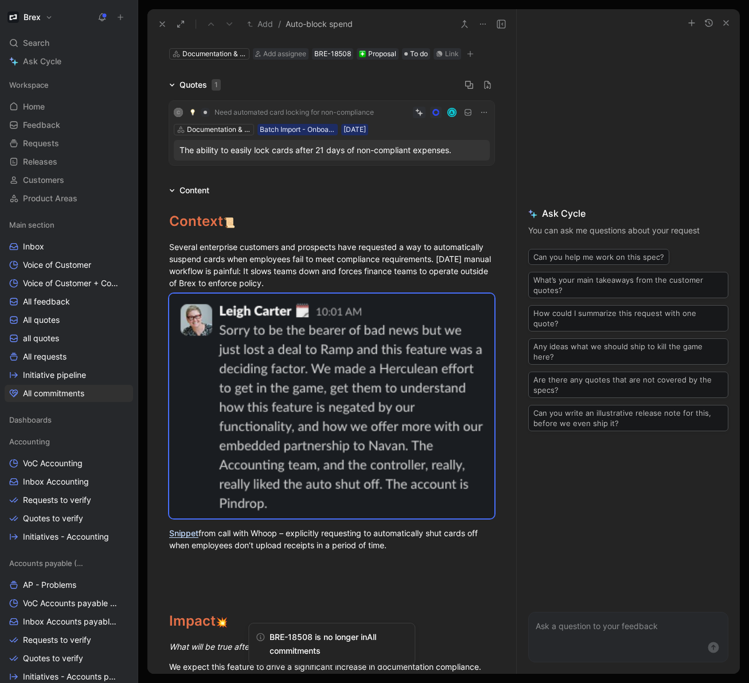
click at [505, 508] on div "To enrich screen reader interactions, please activate Accessibility in Grammarl…" at bounding box center [331, 409] width 369 height 230
click at [499, 507] on div "To enrich screen reader interactions, please activate Accessibility in Grammarl…" at bounding box center [331, 409] width 369 height 230
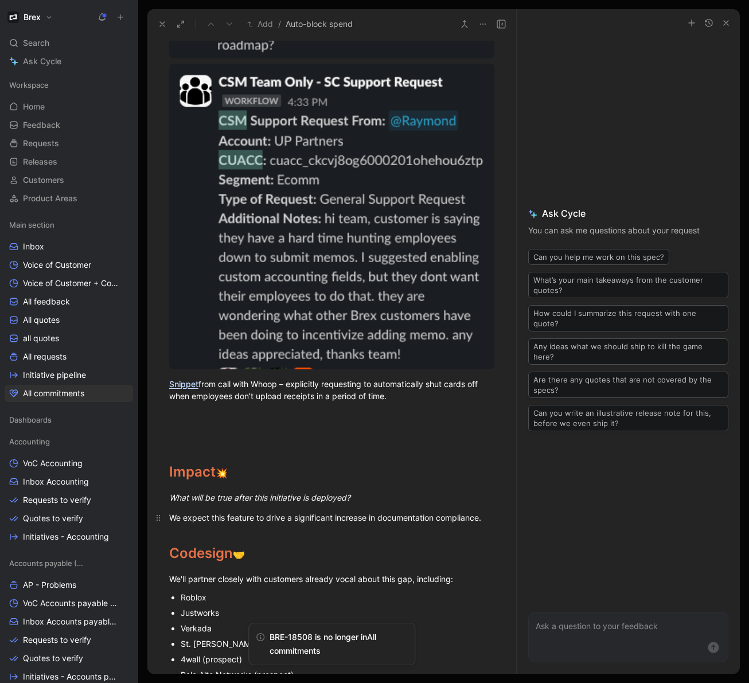
scroll to position [667, 0]
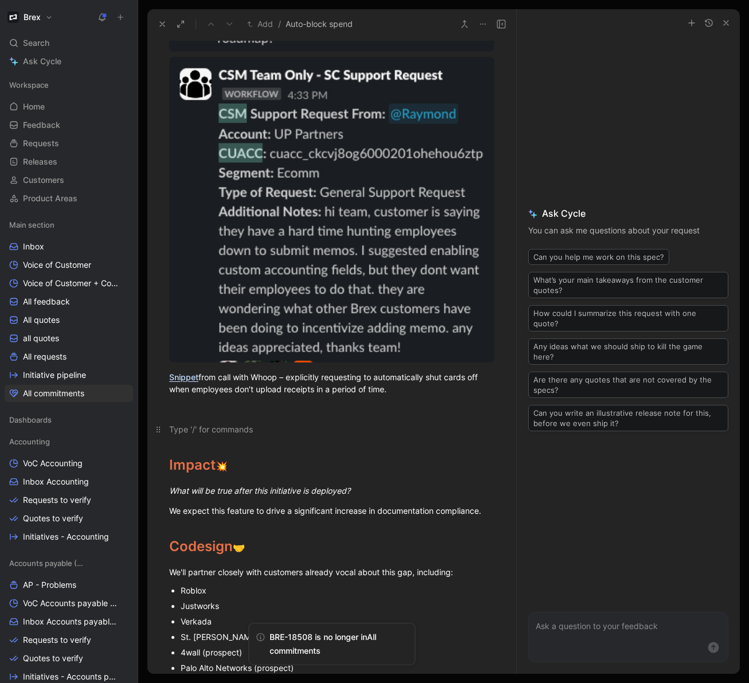
click at [267, 434] on div "To enrich screen reader interactions, please activate Accessibility in Grammarl…" at bounding box center [331, 430] width 325 height 12
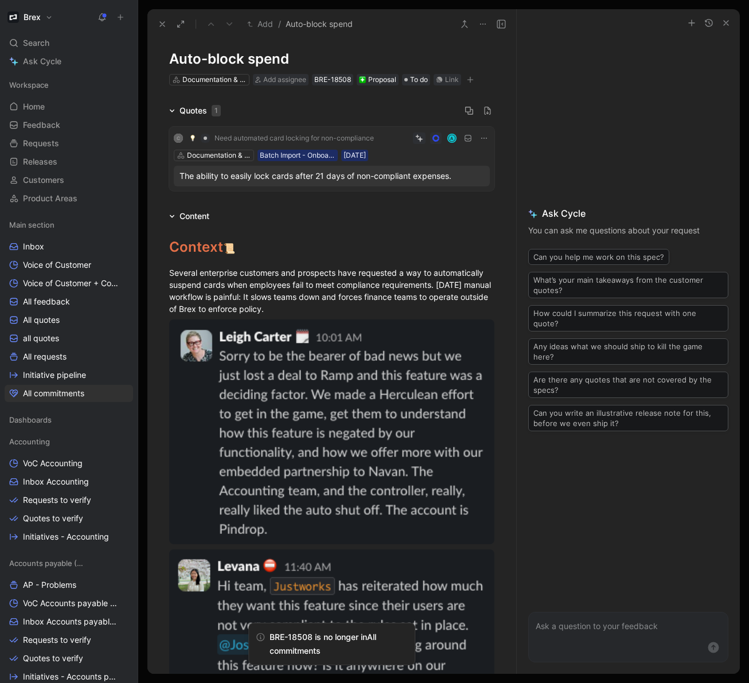
scroll to position [15, 0]
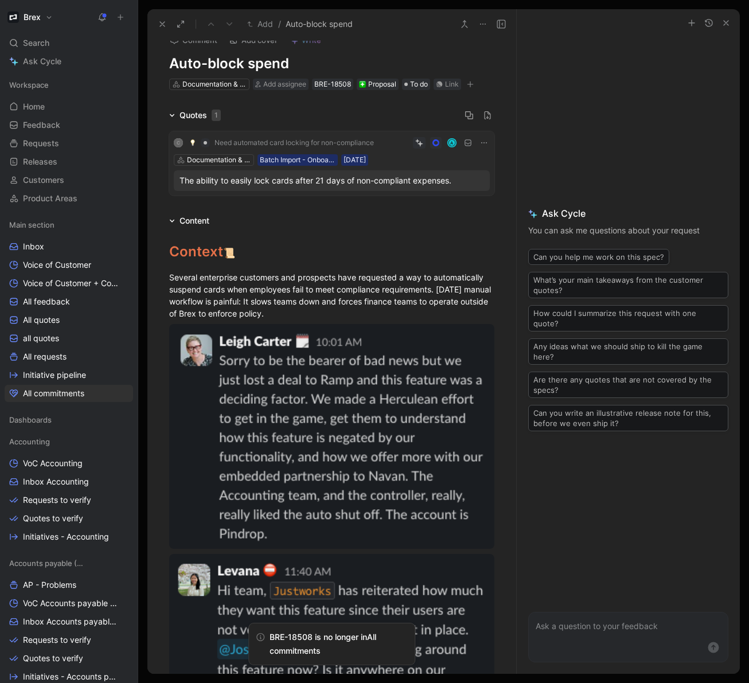
click at [171, 219] on icon at bounding box center [172, 221] width 6 height 6
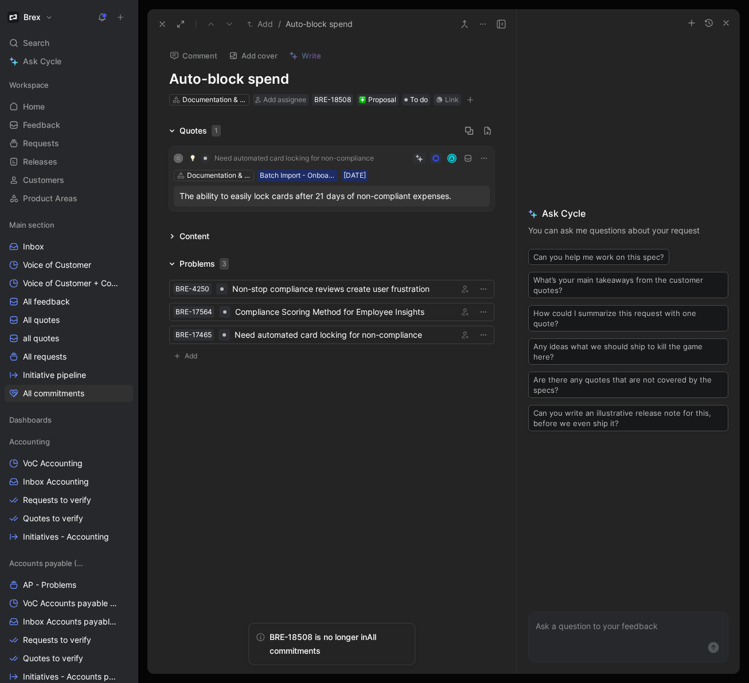
click at [174, 263] on icon at bounding box center [172, 264] width 6 height 6
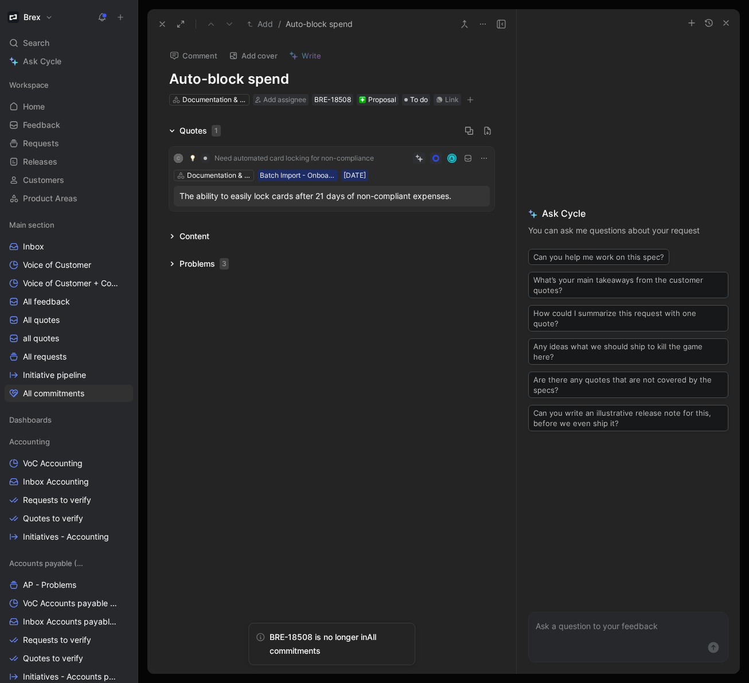
click at [171, 131] on icon at bounding box center [172, 130] width 5 height 3
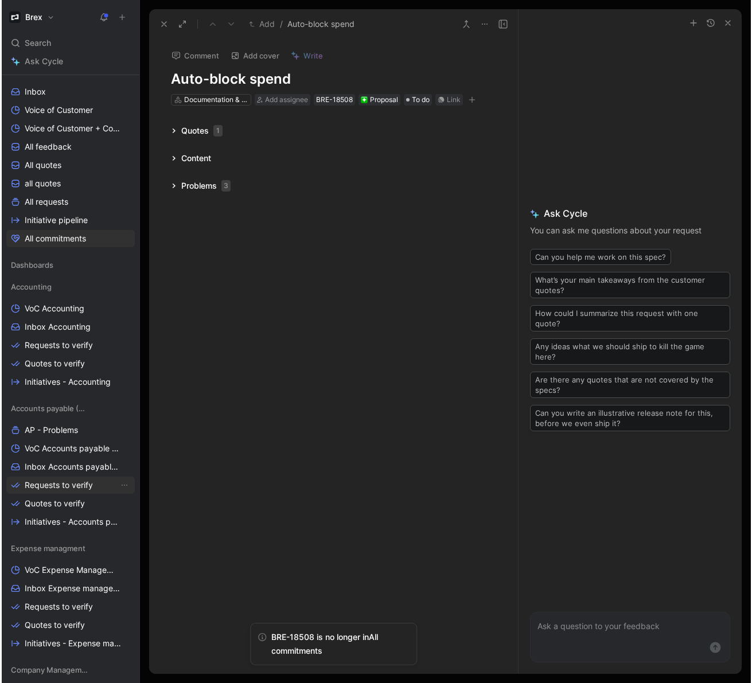
scroll to position [183, 0]
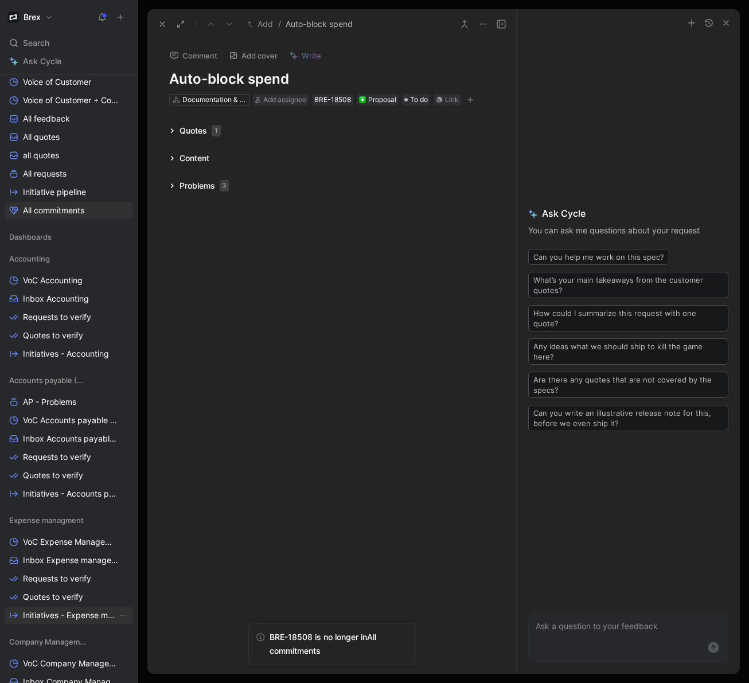
drag, startPoint x: 70, startPoint y: 614, endPoint x: 76, endPoint y: 612, distance: 6.7
click at [70, 615] on span "Initiatives - Expense management" at bounding box center [70, 615] width 94 height 11
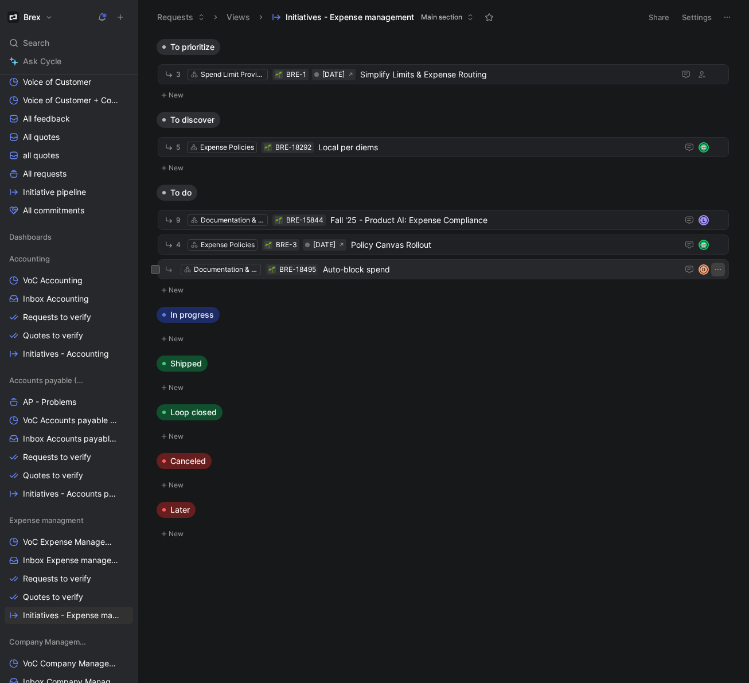
click at [716, 270] on icon "button" at bounding box center [718, 269] width 9 height 9
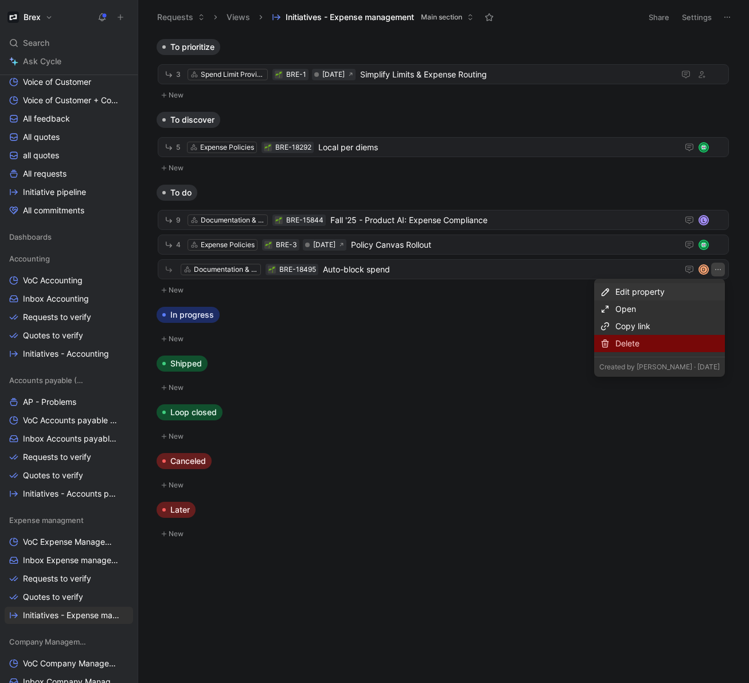
click at [680, 344] on div "Delete" at bounding box center [668, 344] width 104 height 14
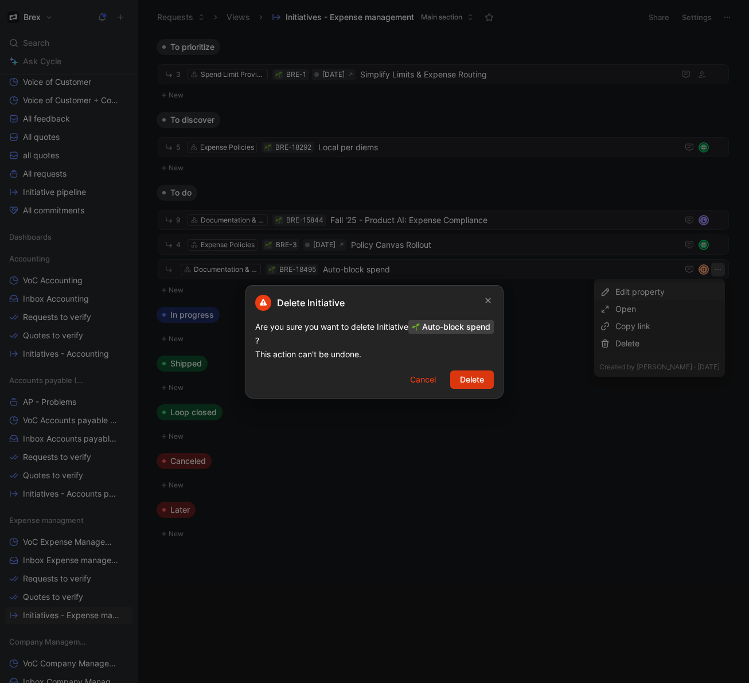
click at [467, 383] on span "Delete" at bounding box center [472, 380] width 24 height 14
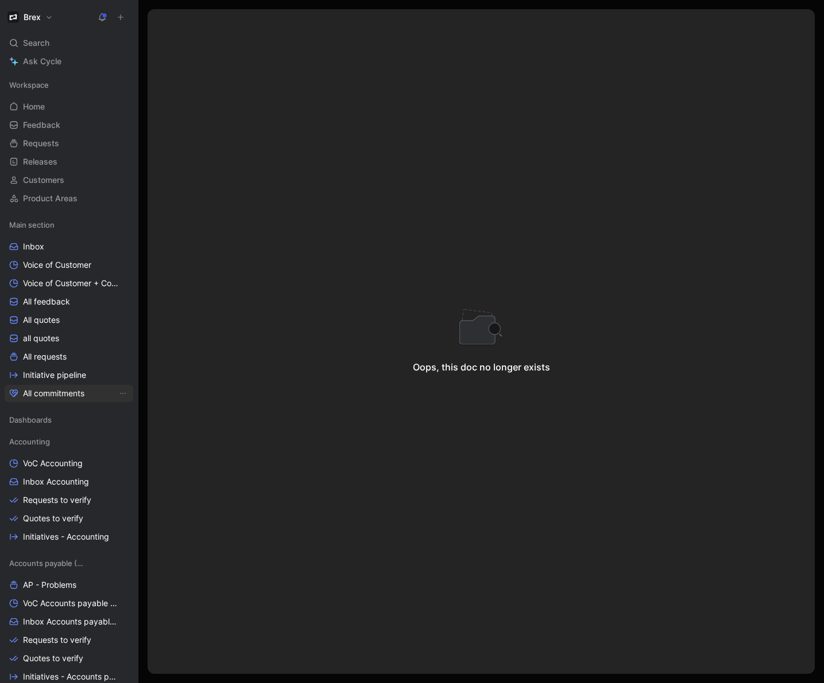
click at [60, 393] on span "All commitments" at bounding box center [53, 393] width 61 height 11
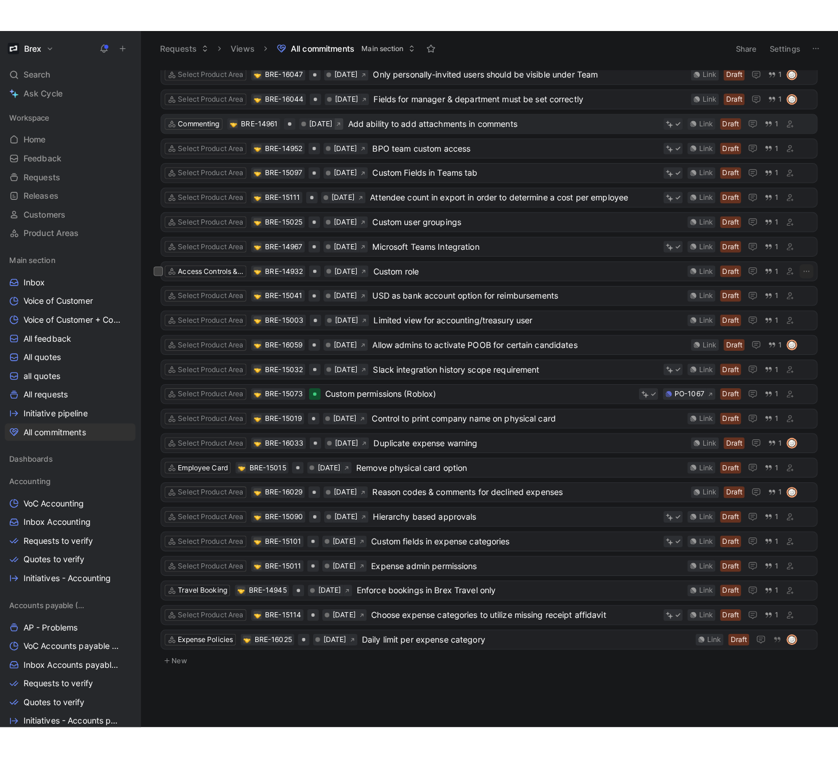
scroll to position [748, 0]
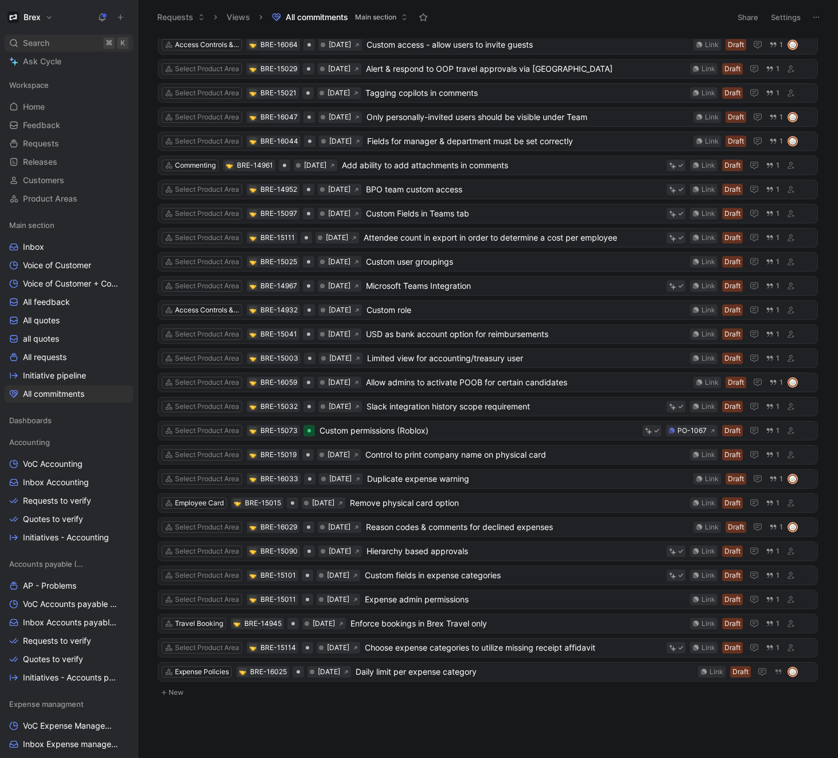
click at [60, 40] on div "Search ⌘ K" at bounding box center [69, 42] width 129 height 17
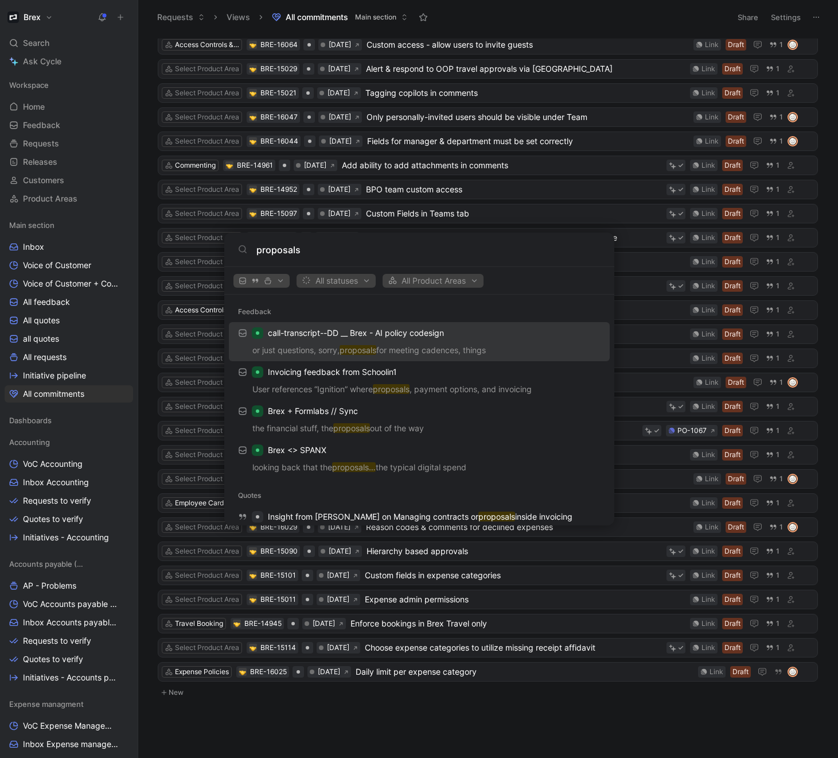
type input "proposals"
click at [284, 280] on button "button" at bounding box center [262, 281] width 56 height 14
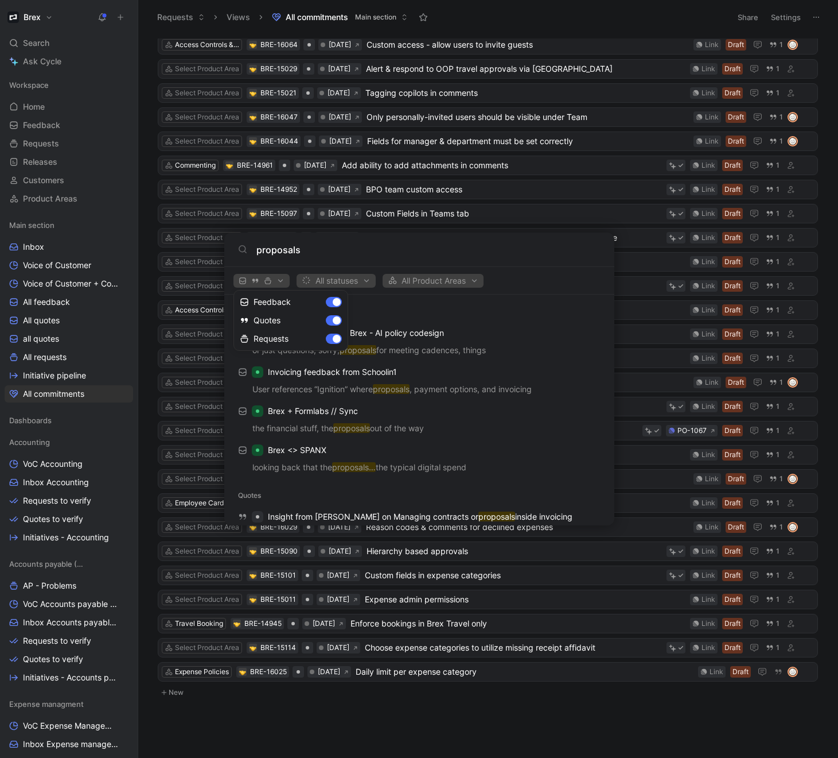
click at [337, 279] on div at bounding box center [419, 379] width 838 height 758
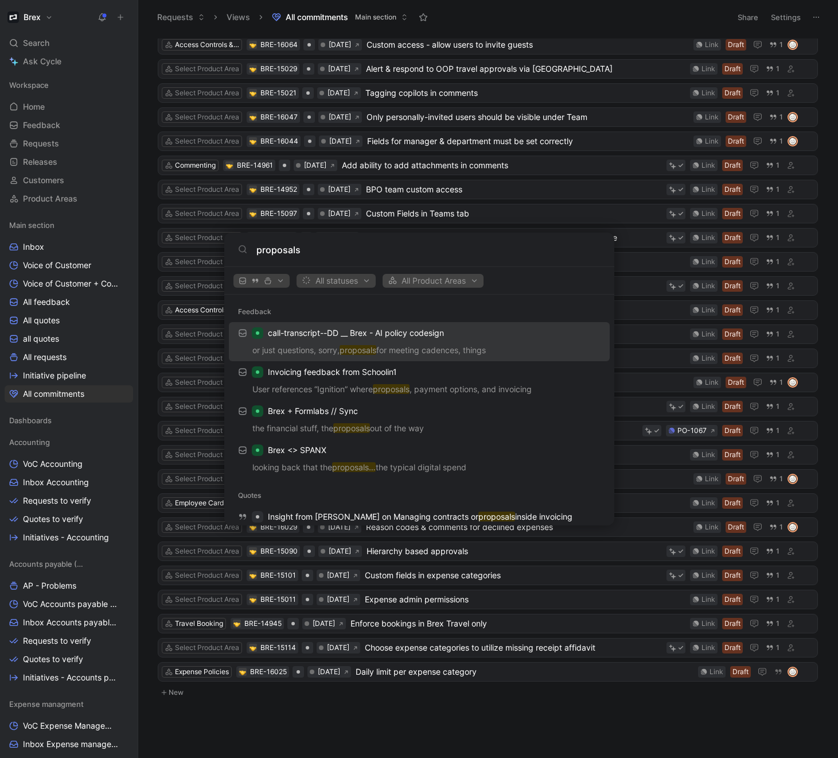
click at [446, 281] on span "All Product Areas" at bounding box center [433, 281] width 91 height 14
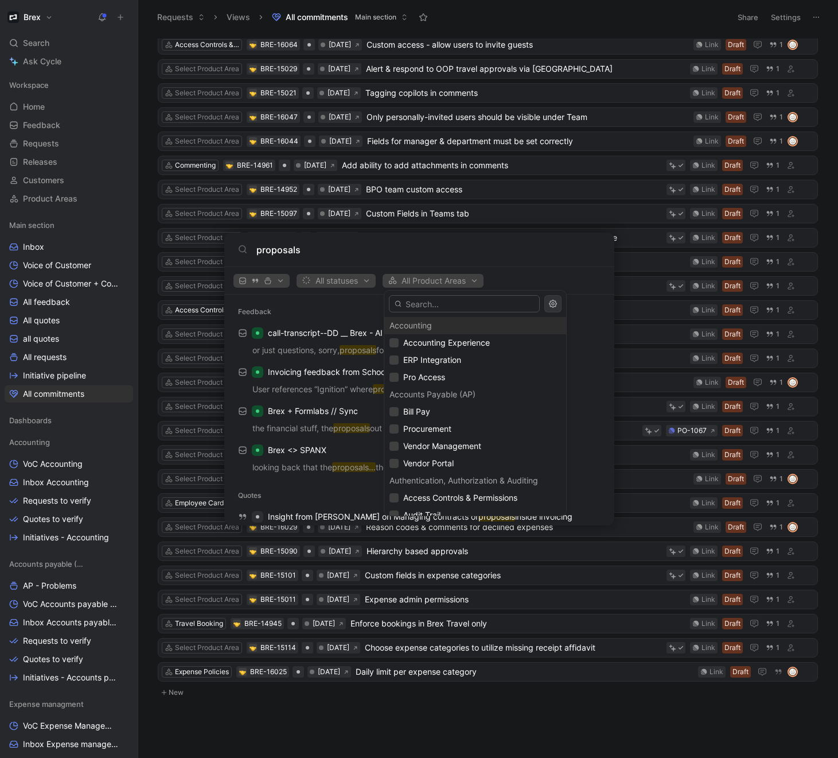
click at [356, 286] on div at bounding box center [419, 379] width 838 height 758
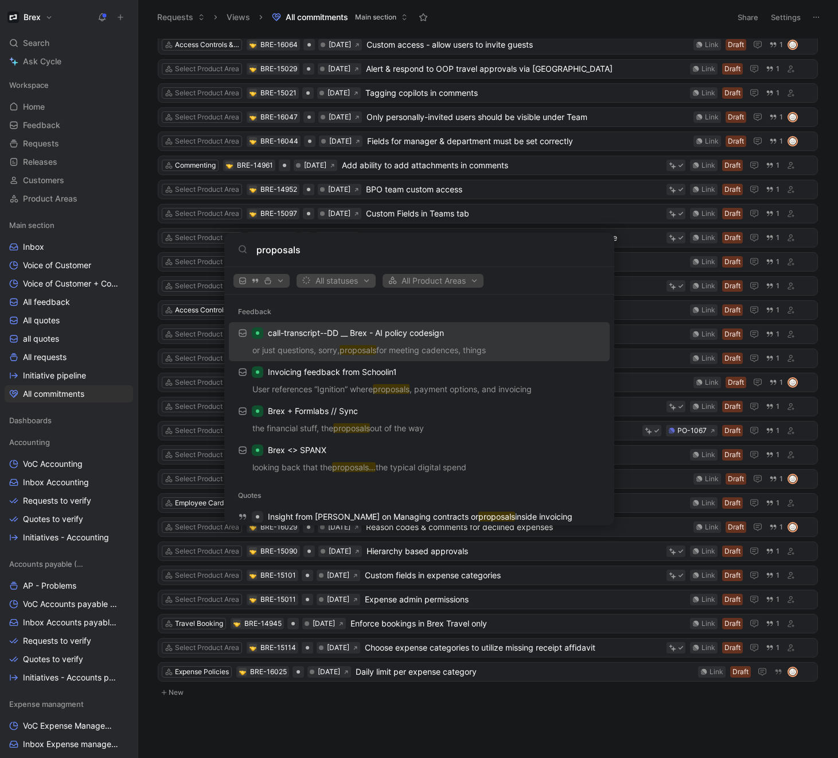
click at [355, 282] on span "All statuses" at bounding box center [336, 281] width 69 height 14
